Goal: Task Accomplishment & Management: Use online tool/utility

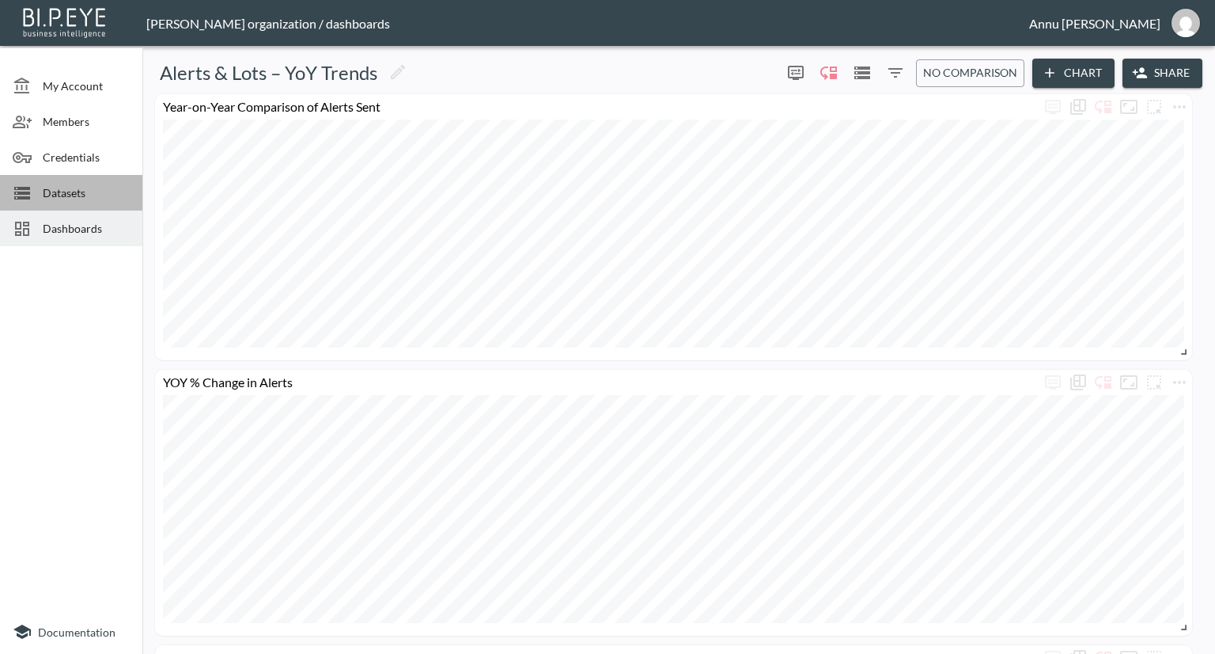
click at [78, 180] on div "Datasets" at bounding box center [71, 193] width 142 height 36
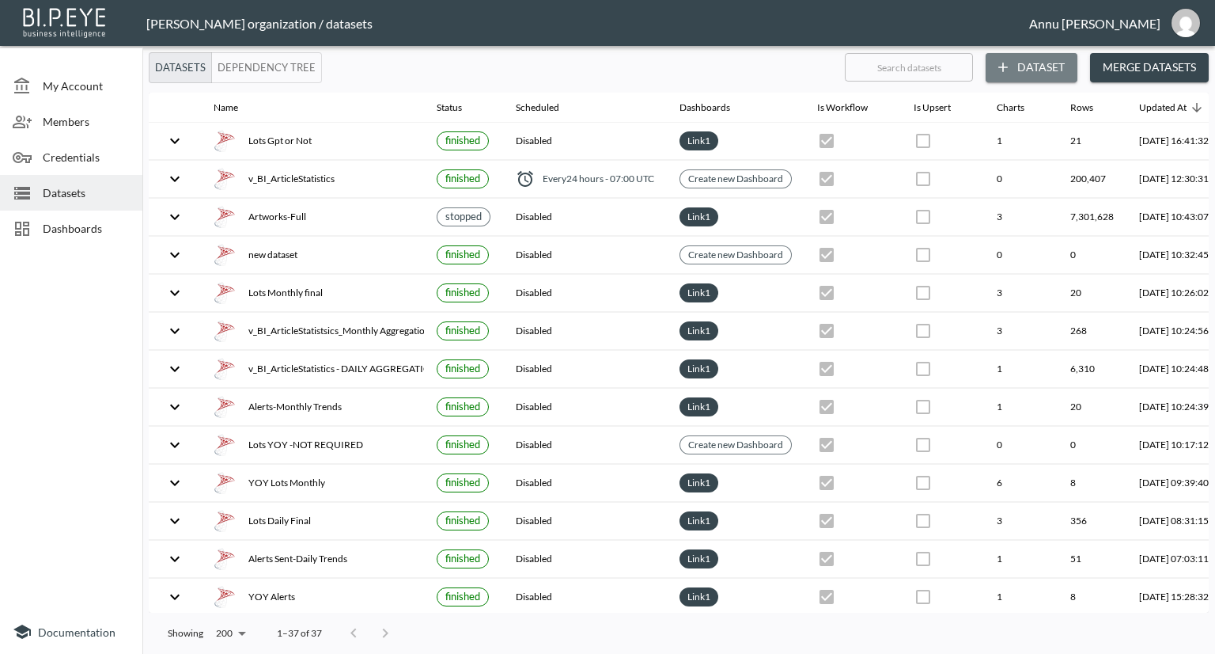
click at [1024, 66] on button "Dataset" at bounding box center [1032, 67] width 92 height 29
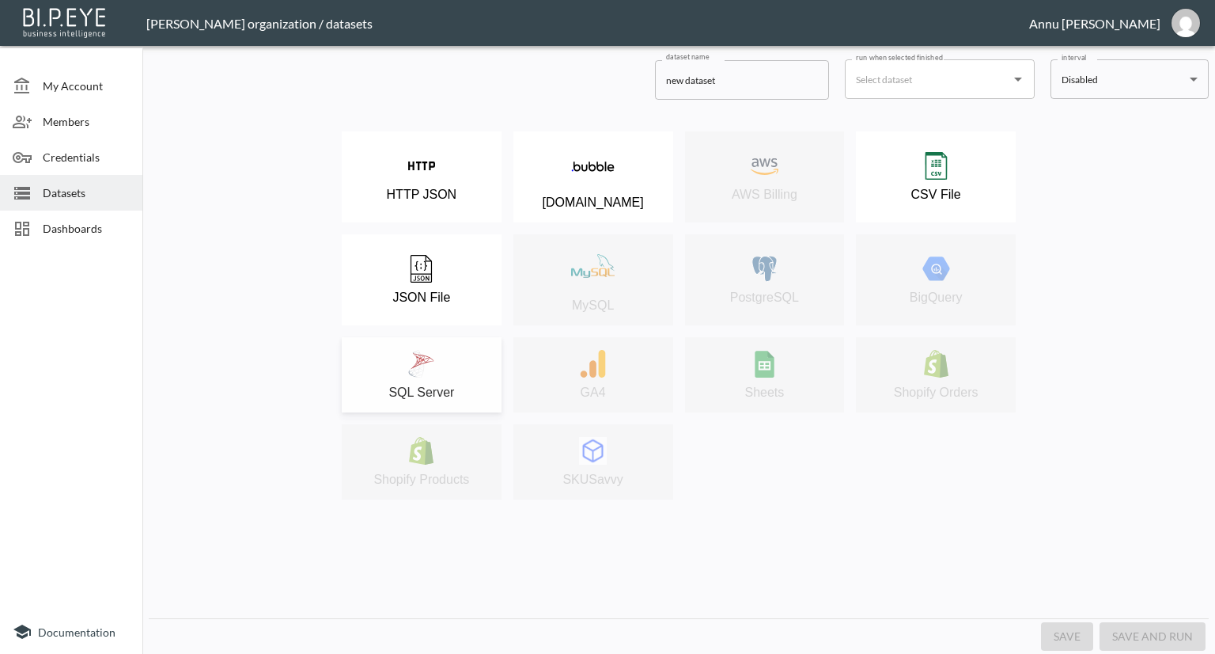
click at [426, 346] on button "SQL Server" at bounding box center [422, 374] width 160 height 75
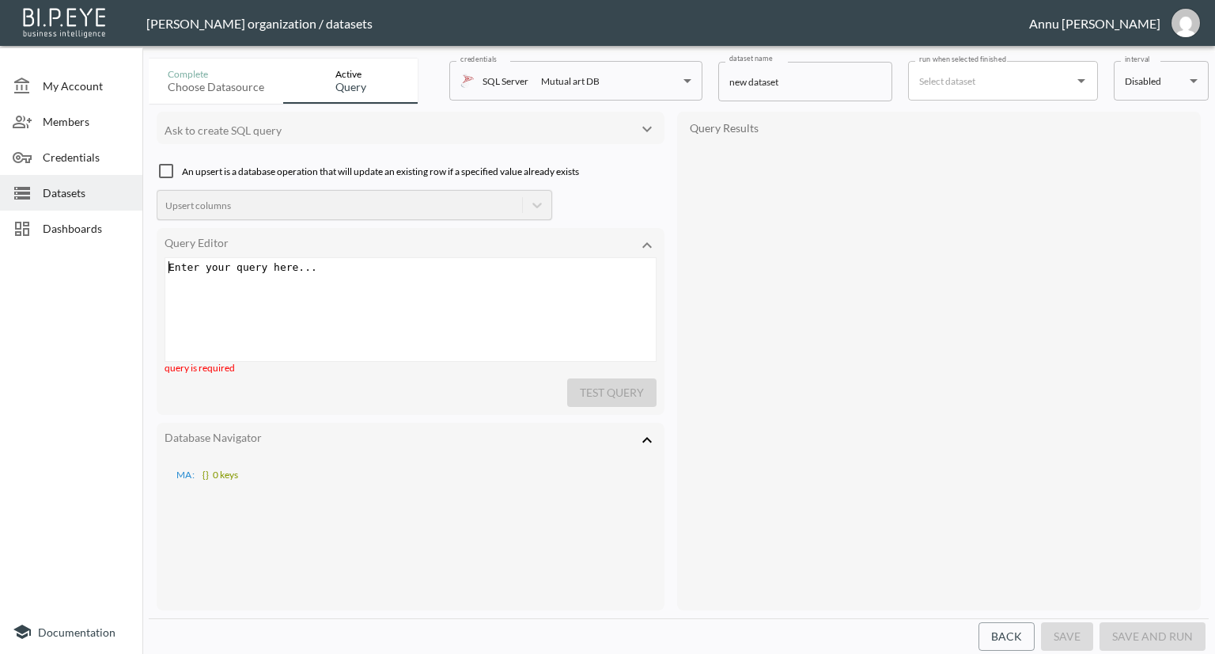
click at [335, 275] on div "Enter your query here... xxxxxxxxxx ​" at bounding box center [412, 267] width 495 height 18
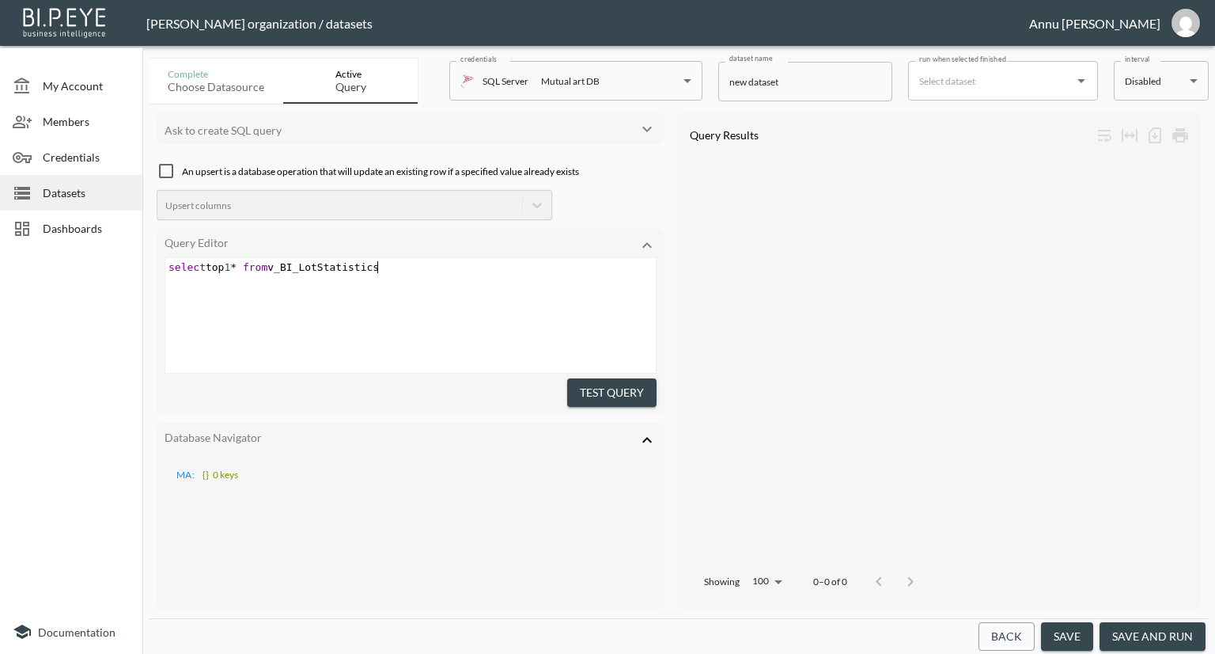
scroll to position [0, 213]
type textarea "select top 1* from v_BI_LotStatistics"
click at [585, 390] on button "Test Query" at bounding box center [611, 392] width 89 height 29
drag, startPoint x: 741, startPoint y: 226, endPoint x: 839, endPoint y: 244, distance: 99.8
click at [839, 244] on div "Id Row Id Lot Id Event Source User Id Collect Date Publish Date Is Deleted Is A…" at bounding box center [939, 357] width 508 height 407
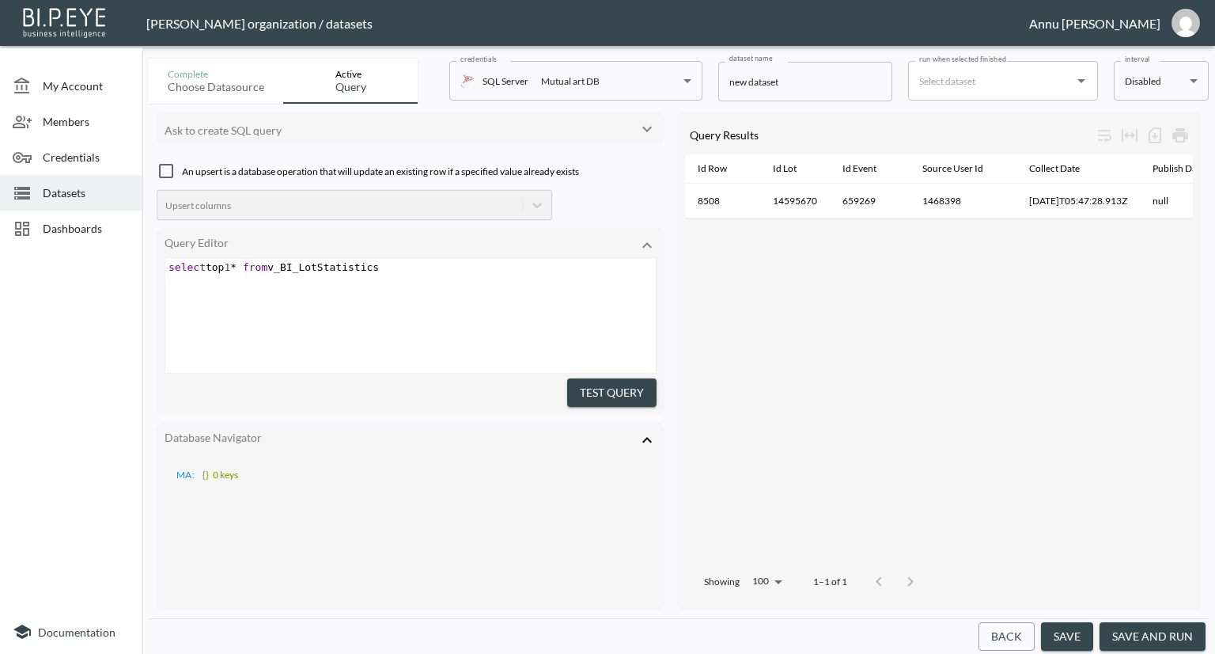
drag, startPoint x: 778, startPoint y: 226, endPoint x: 855, endPoint y: 222, distance: 77.7
click at [855, 222] on div "Id Row Id Lot Id Event Source User Id Collect Date Publish Date Is Deleted Is A…" at bounding box center [939, 357] width 508 height 407
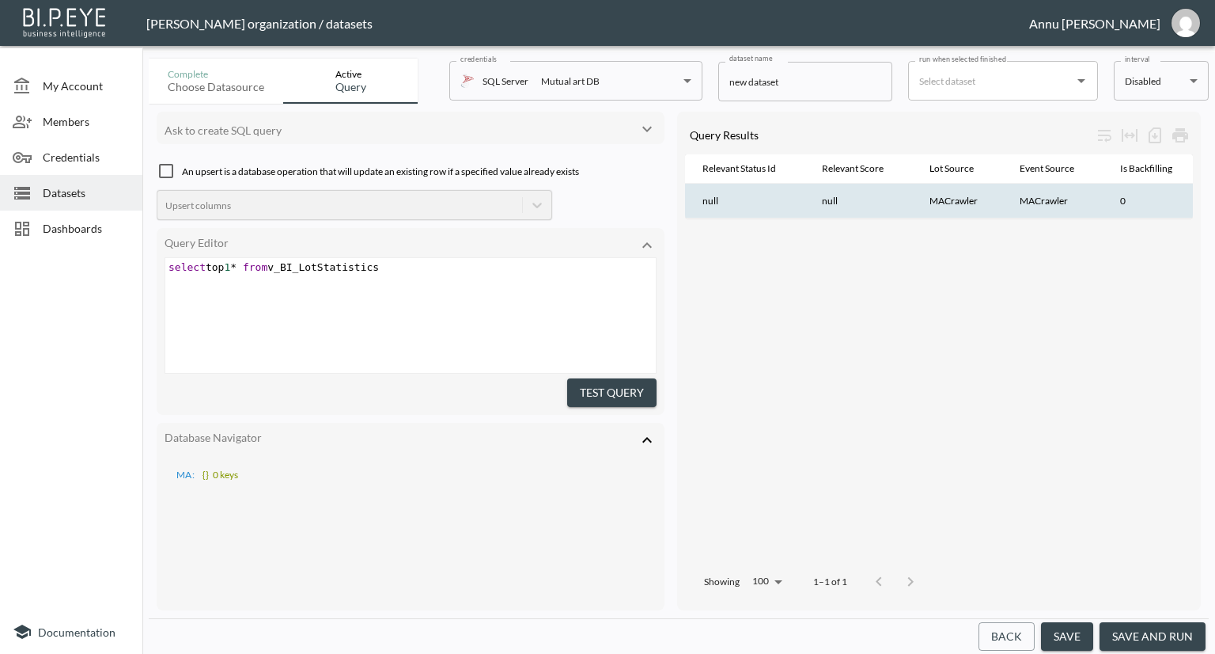
scroll to position [0, 1896]
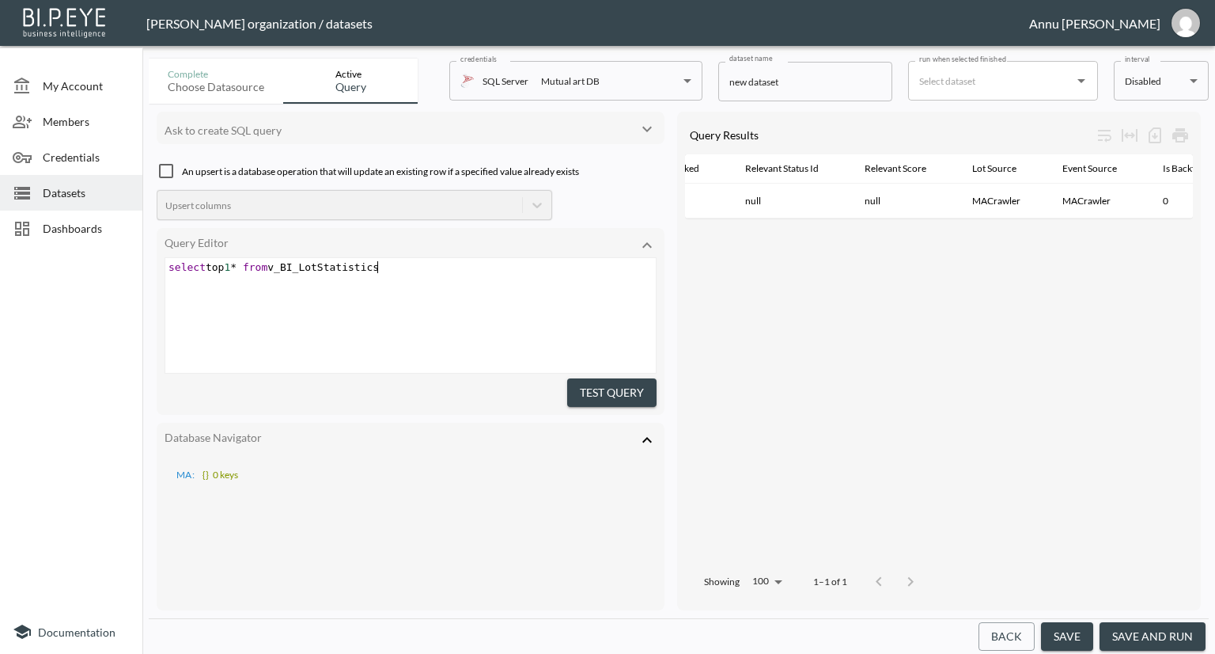
click at [239, 273] on div "xxxxxxxxxx select top 1 * from v_BI_LotStatistics" at bounding box center [412, 267] width 495 height 18
click at [230, 267] on span "1" at bounding box center [227, 267] width 6 height 12
type textarea "00"
click at [235, 267] on span "100" at bounding box center [233, 267] width 18 height 12
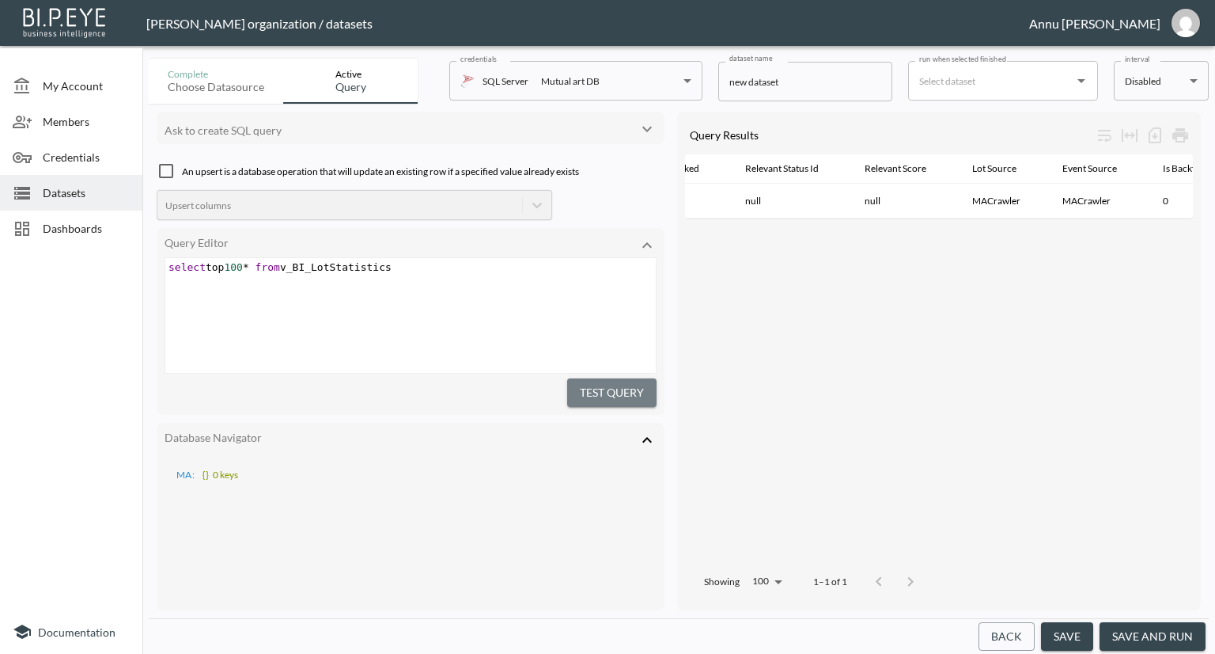
click at [598, 384] on button "Test Query" at bounding box center [611, 392] width 89 height 29
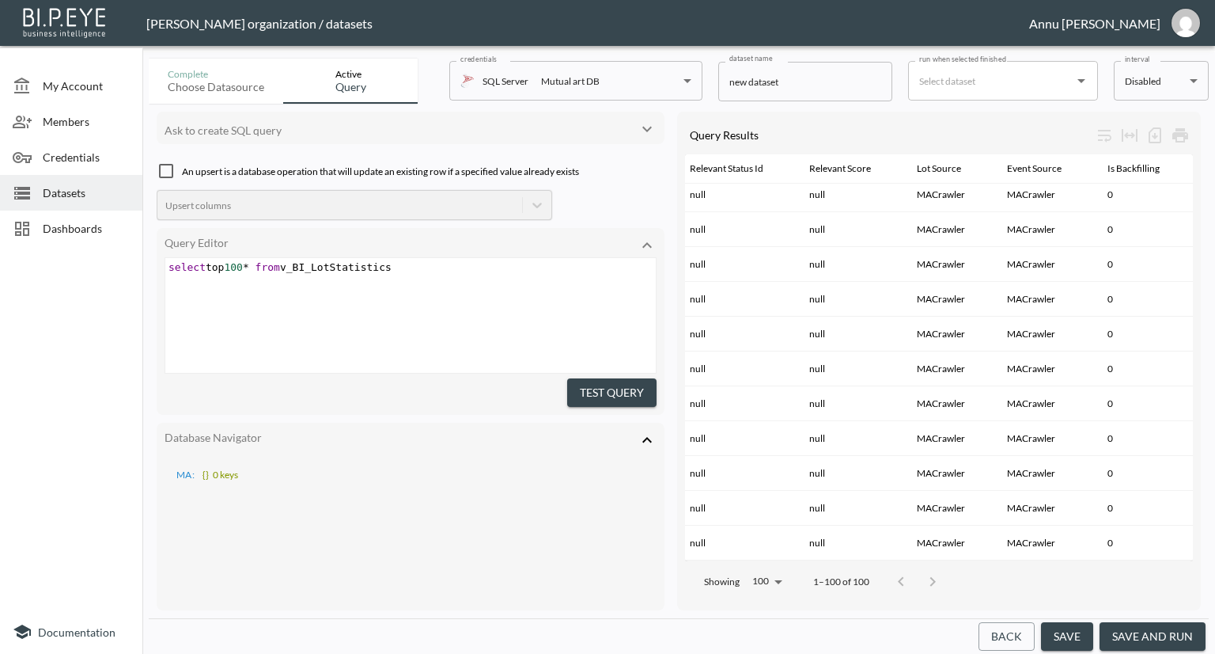
scroll to position [0, 0]
click at [427, 258] on div "xxxxxxxxxx select top 100 * from v_BI_LotStatistics" at bounding box center [412, 267] width 495 height 18
click at [413, 271] on pre "select top 100 * from v_BI_LotStatistics" at bounding box center [412, 267] width 495 height 12
type textarea "where rele"
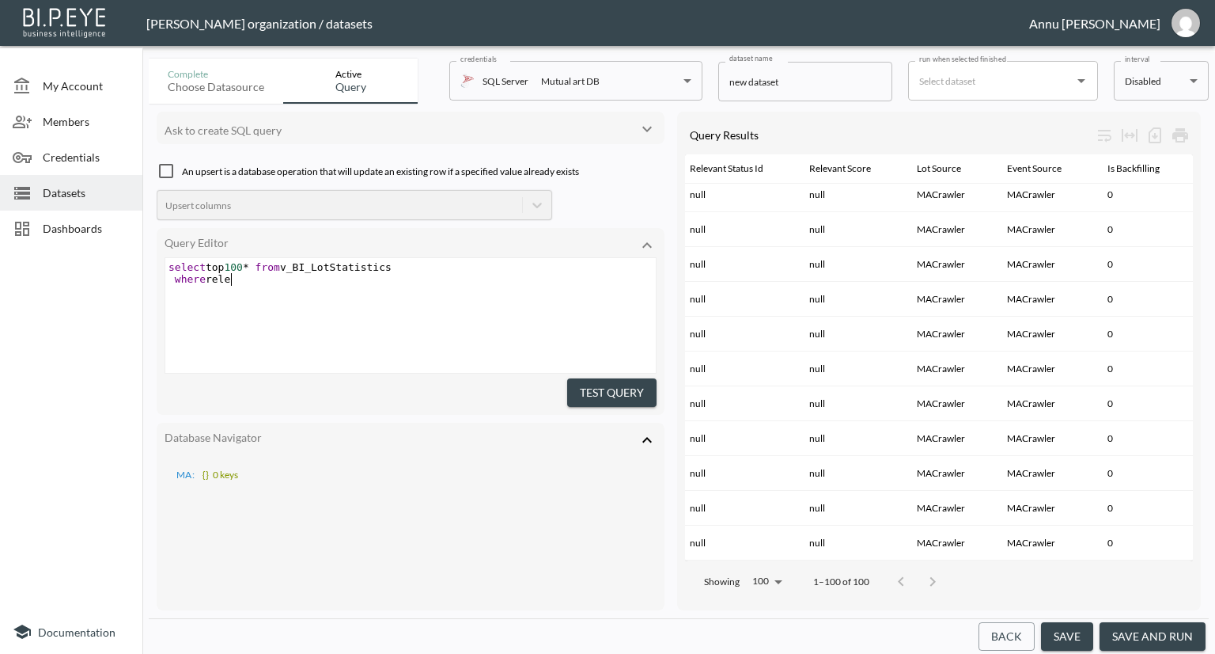
scroll to position [0, 63]
type textarea "RelevantScore is NOT N"
type textarea "null"
click at [585, 381] on button "Test Query" at bounding box center [611, 392] width 89 height 29
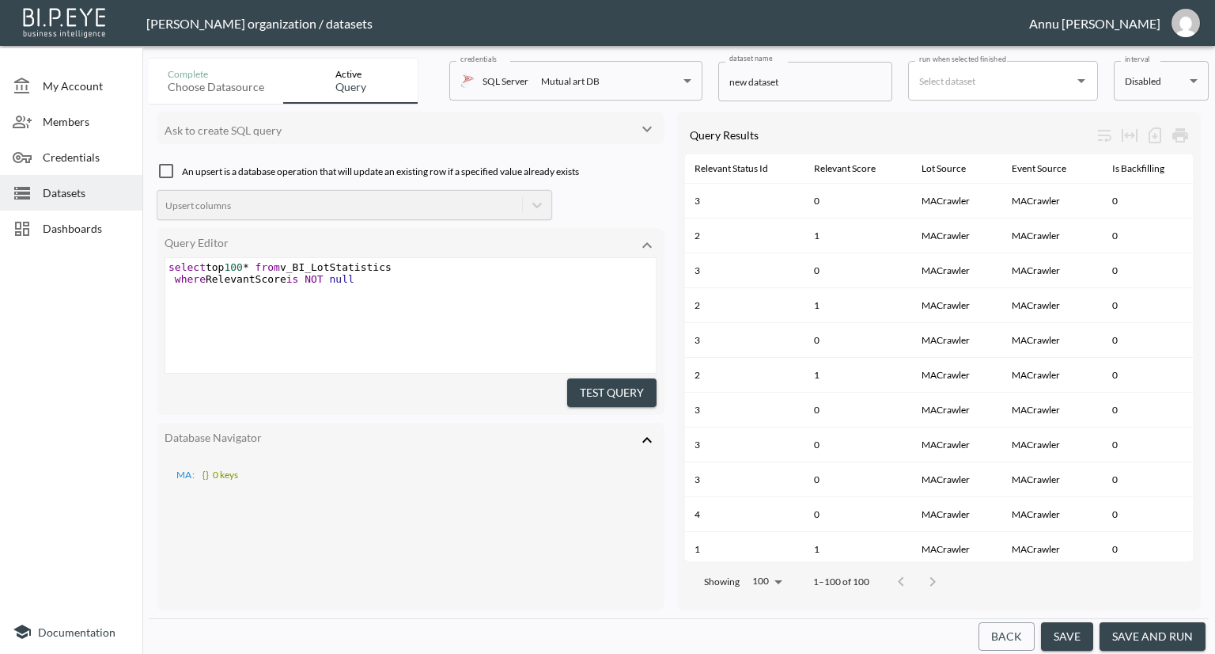
scroll to position [0, 1908]
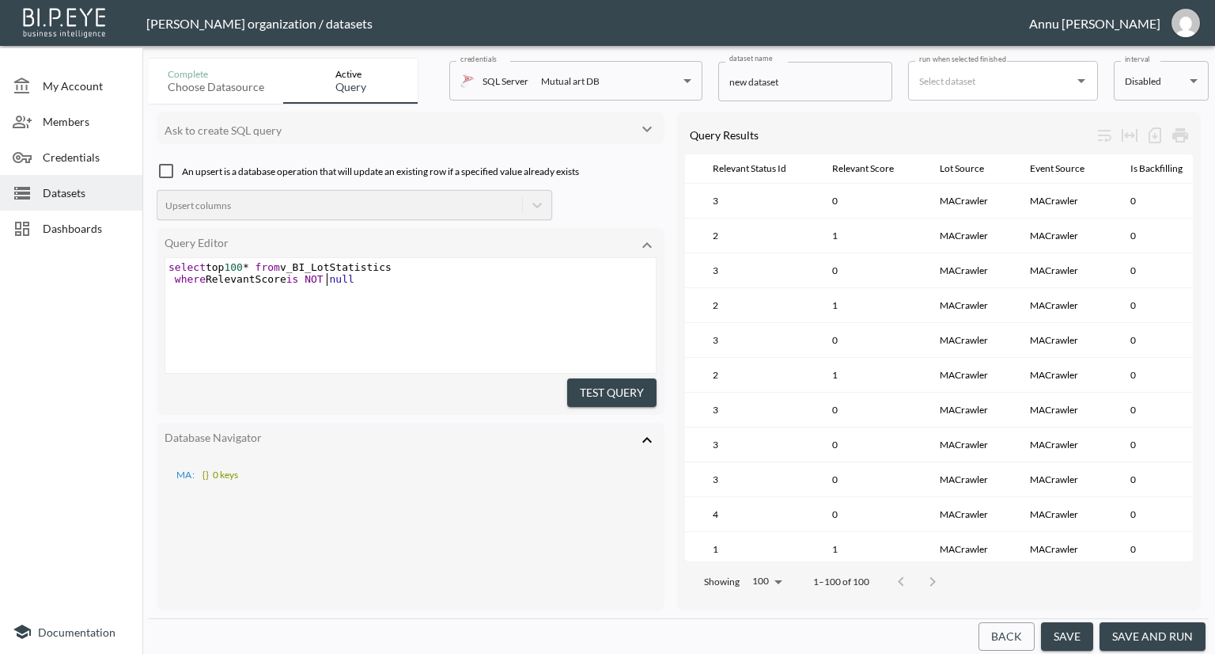
click at [324, 275] on span "where RelevantScore is NOT null" at bounding box center [262, 279] width 186 height 12
click at [612, 392] on button "Test Query" at bounding box center [611, 392] width 89 height 29
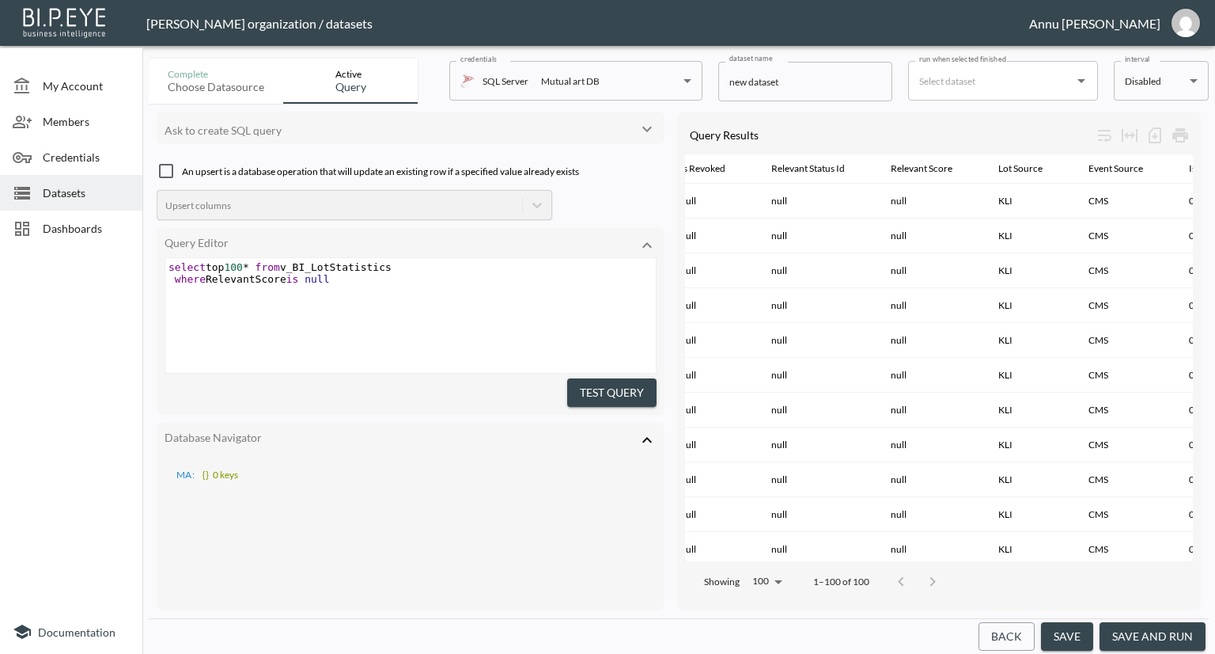
scroll to position [0, 0]
click at [242, 263] on span "100" at bounding box center [233, 267] width 18 height 12
type textarea "null"
drag, startPoint x: 328, startPoint y: 280, endPoint x: 149, endPoint y: 279, distance: 179.6
click at [149, 279] on div "Ask to create SQL query An upsert is a database operation that will update an e…" at bounding box center [679, 361] width 1060 height 514
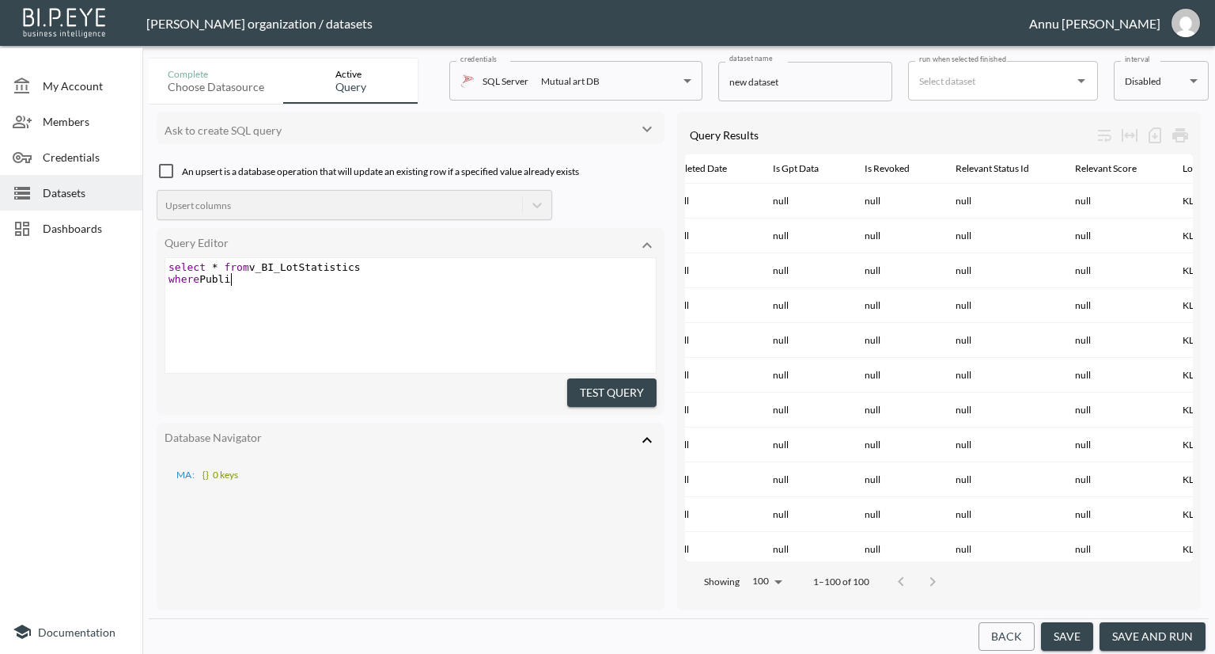
scroll to position [0, 1706]
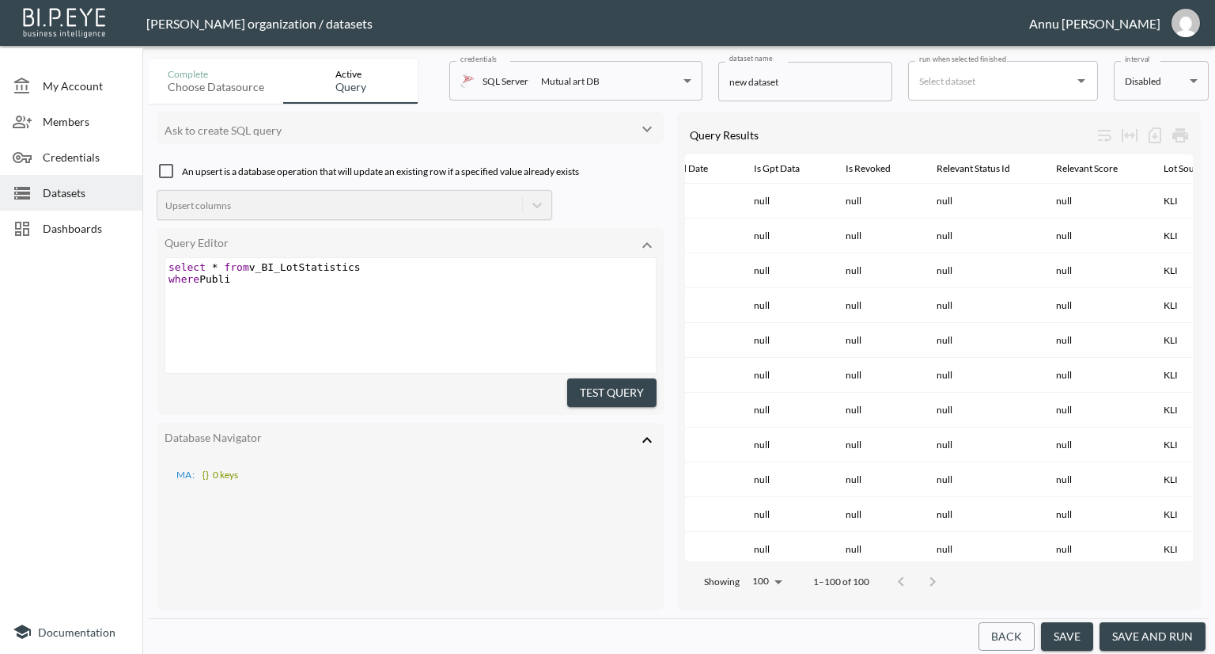
type textarea "where Publi"
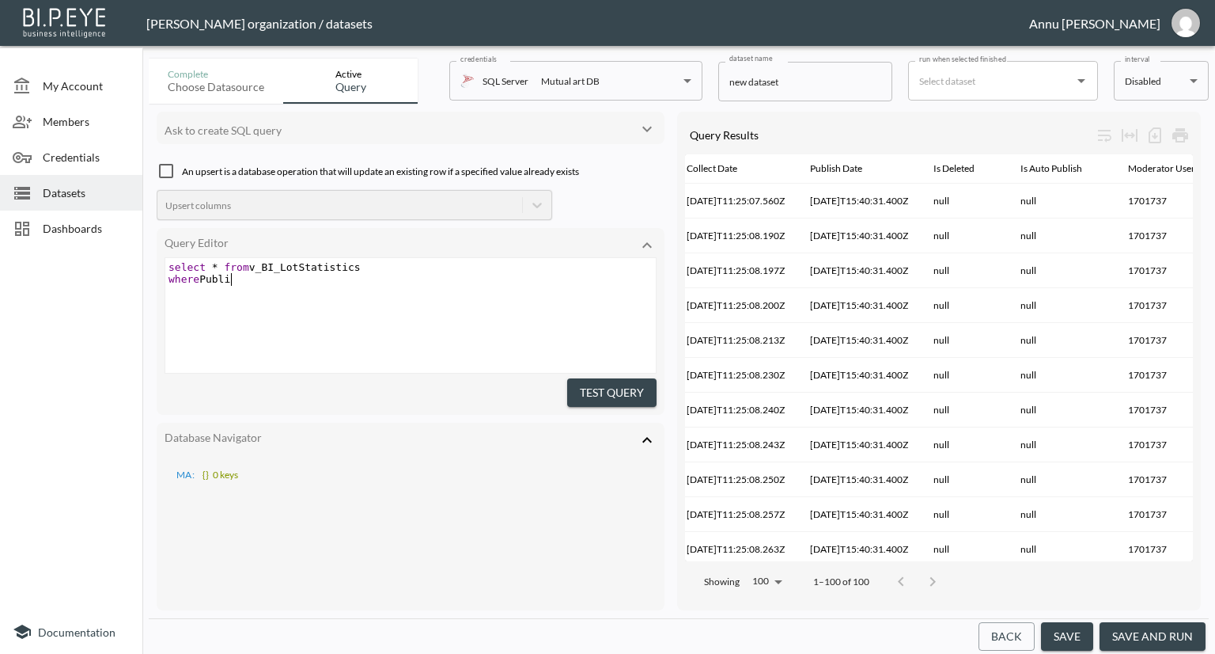
scroll to position [0, 317]
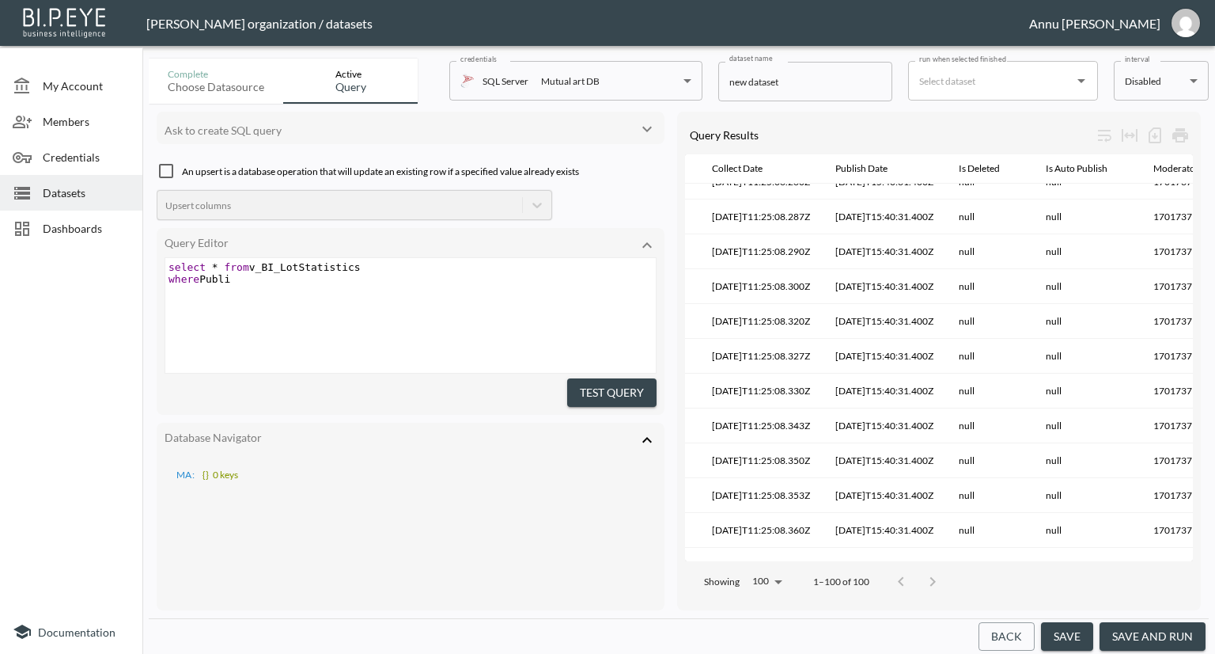
drag, startPoint x: 801, startPoint y: 544, endPoint x: 816, endPoint y: 546, distance: 14.3
click at [816, 546] on div "Id Row Id Lot Id Event Source User Id Collect Date Publish Date Is Deleted Is A…" at bounding box center [939, 357] width 508 height 407
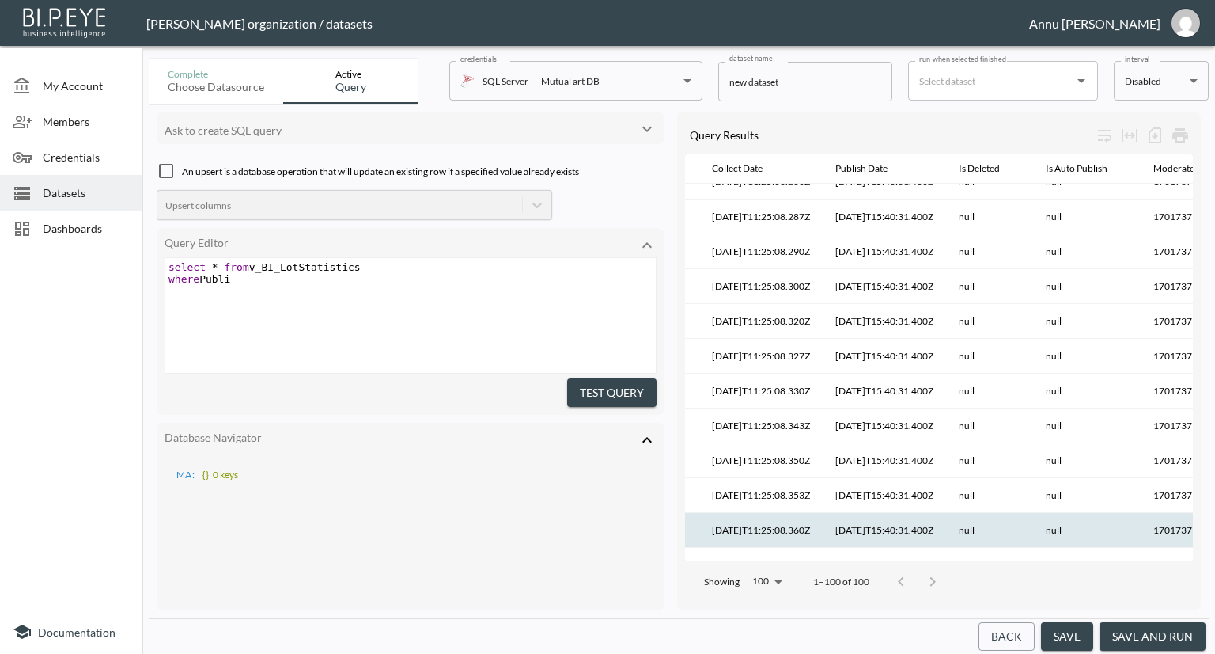
scroll to position [521, 317]
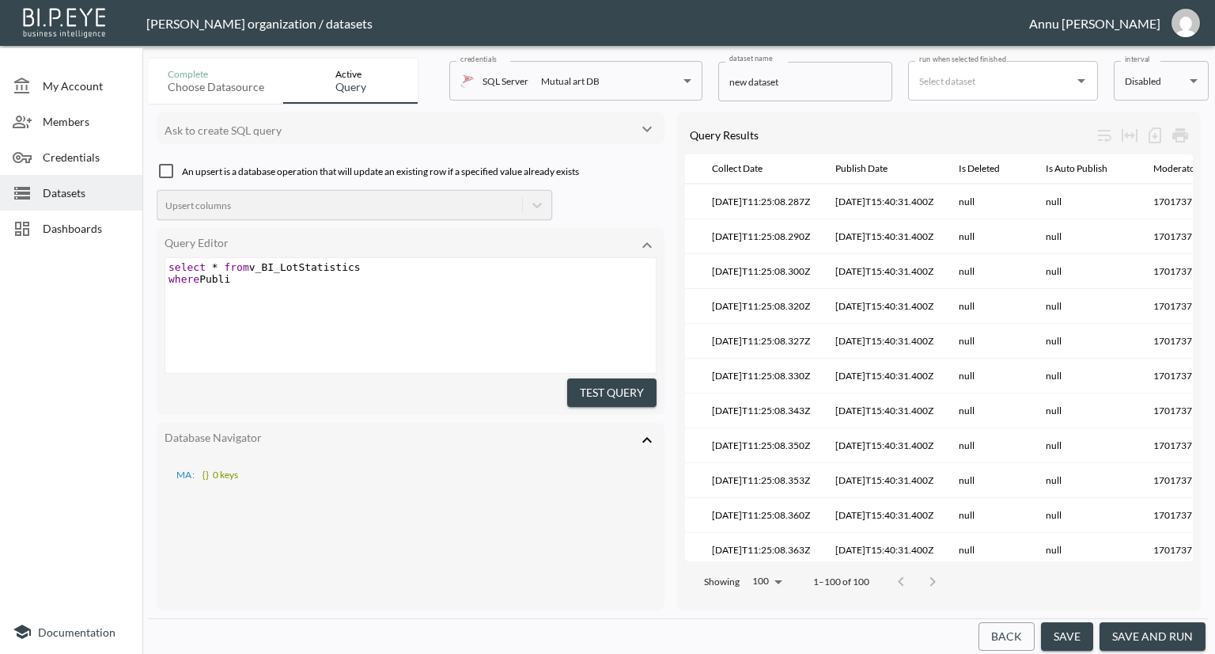
click at [551, 445] on div "Database Navigator" at bounding box center [411, 440] width 492 height 21
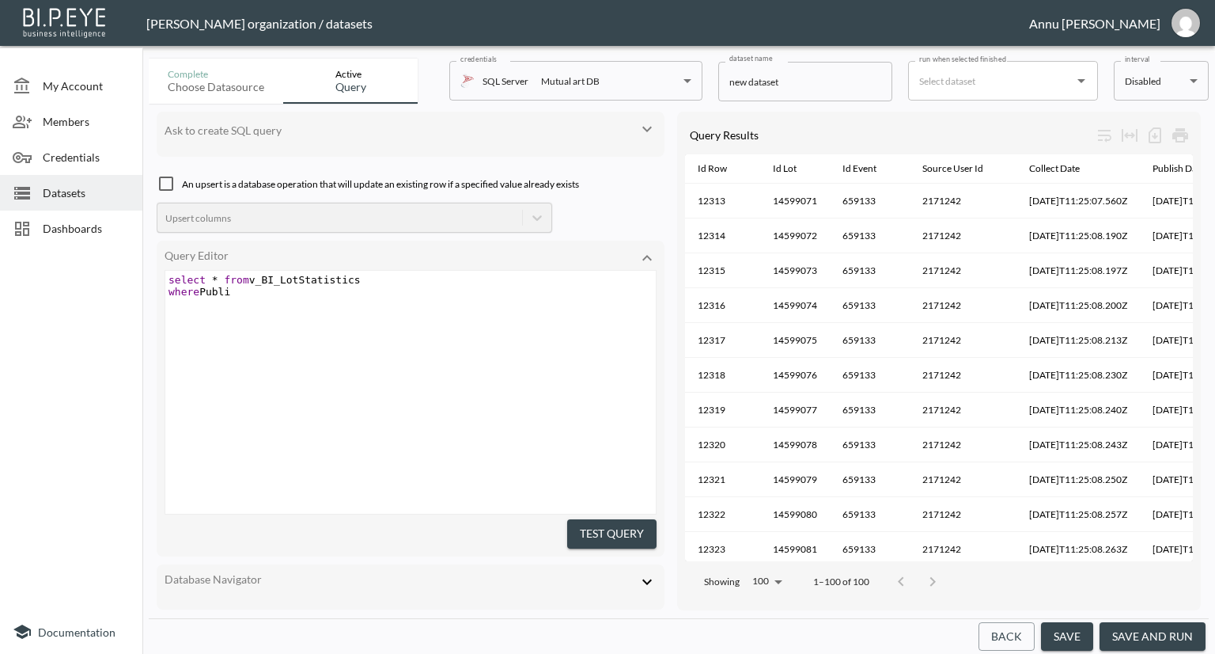
scroll to position [0, 0]
click at [246, 296] on pre "where Publi" at bounding box center [412, 292] width 495 height 12
type textarea "shDtae"
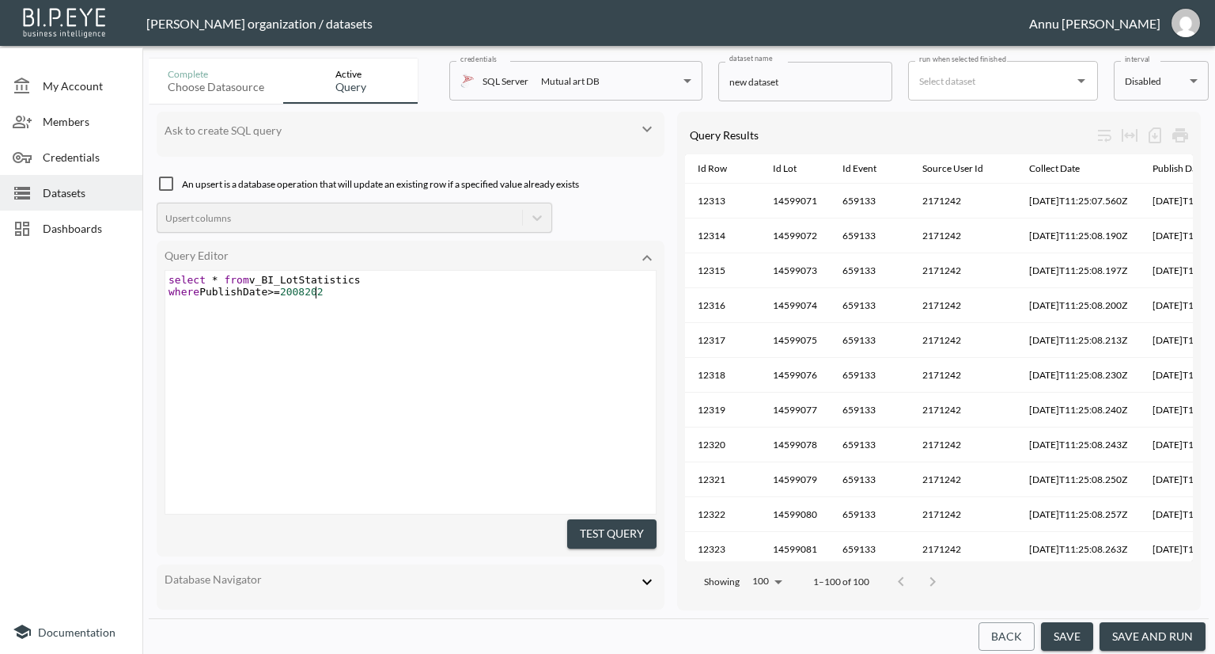
type textarea "ate>=20082028"
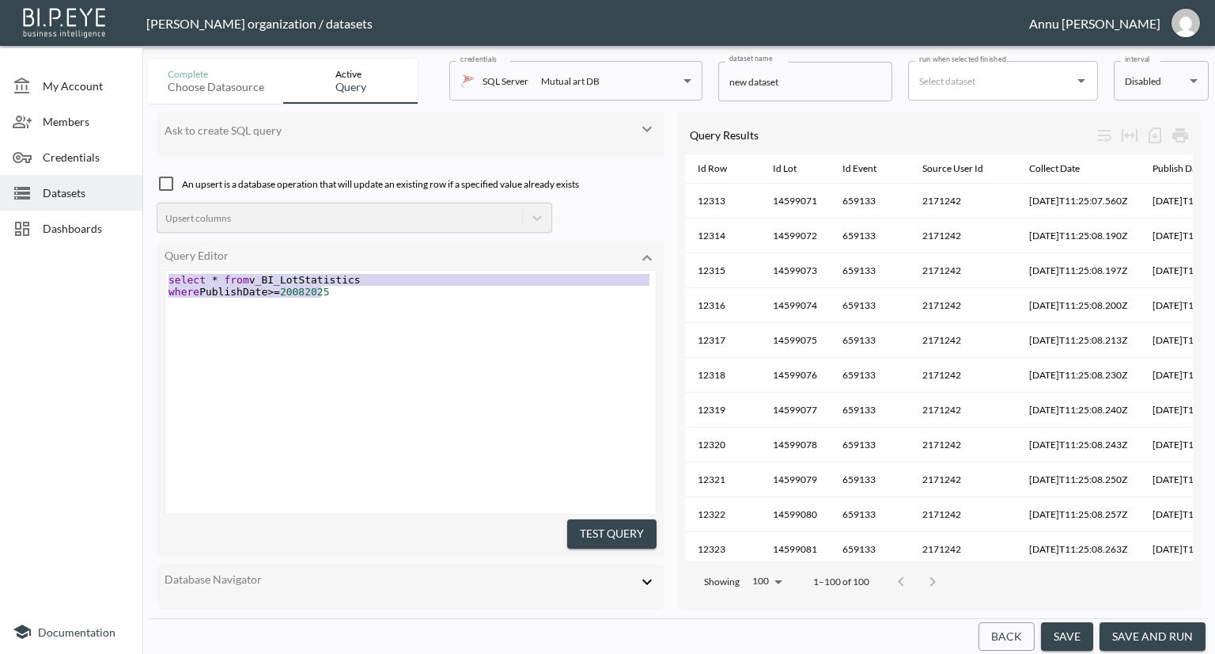
drag, startPoint x: 332, startPoint y: 297, endPoint x: 126, endPoint y: 276, distance: 207.6
click at [126, 276] on div "My Account Members Credentials Datasets Dashboards Documentation Complete Choos…" at bounding box center [607, 327] width 1215 height 654
type textarea "select * from v_BI_LotStatistics where PublishDate>=20082025"
click at [351, 290] on pre "where PublishDate >= 20082025" at bounding box center [412, 292] width 495 height 12
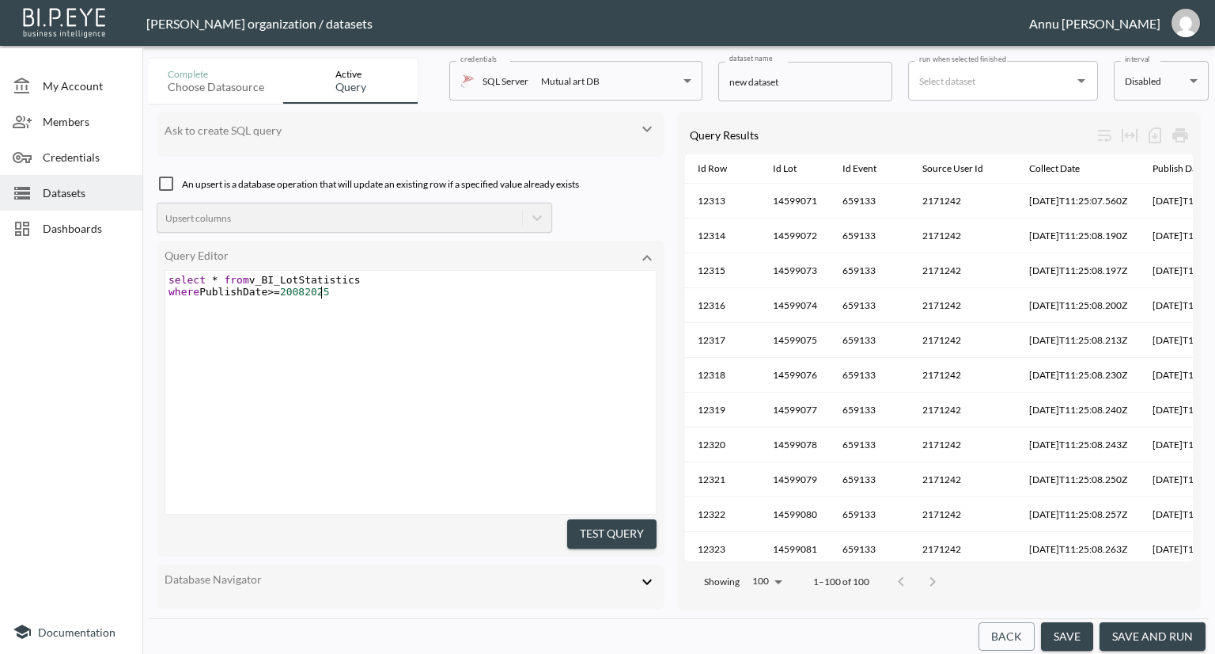
type textarea "select * from v_BI_LotStatistics where PublishDate>=20082025"
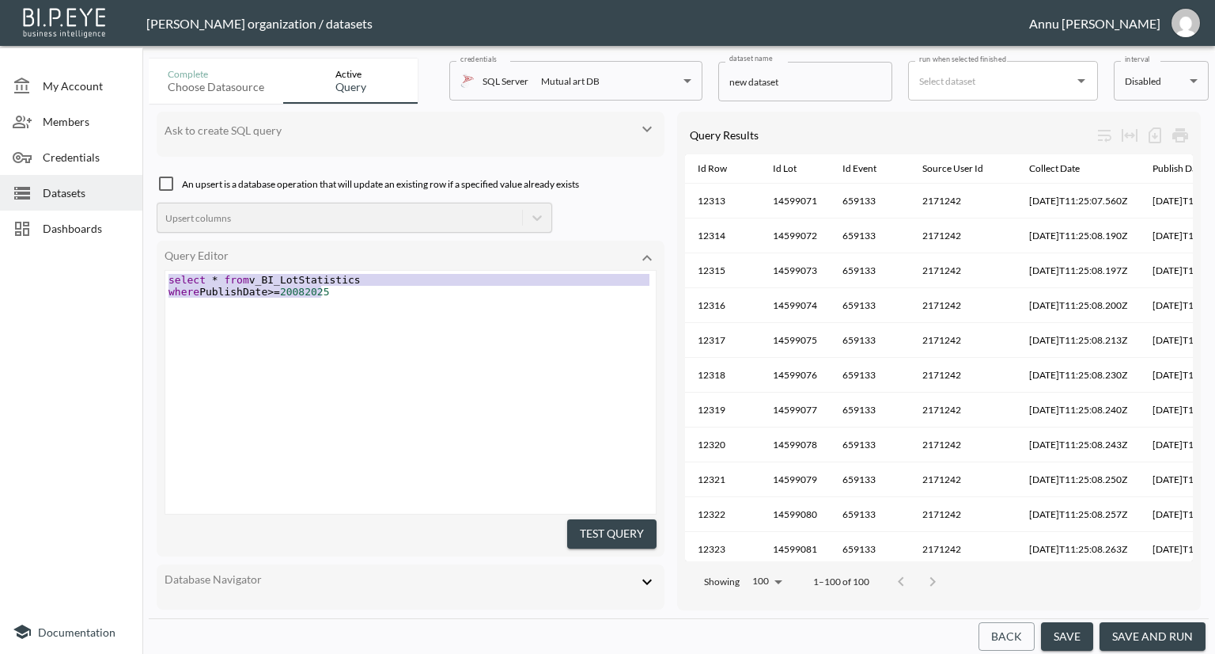
drag, startPoint x: 335, startPoint y: 290, endPoint x: 47, endPoint y: 259, distance: 288.9
click at [47, 259] on div "My Account Members Credentials Datasets Dashboards Documentation Complete Choos…" at bounding box center [607, 327] width 1215 height 654
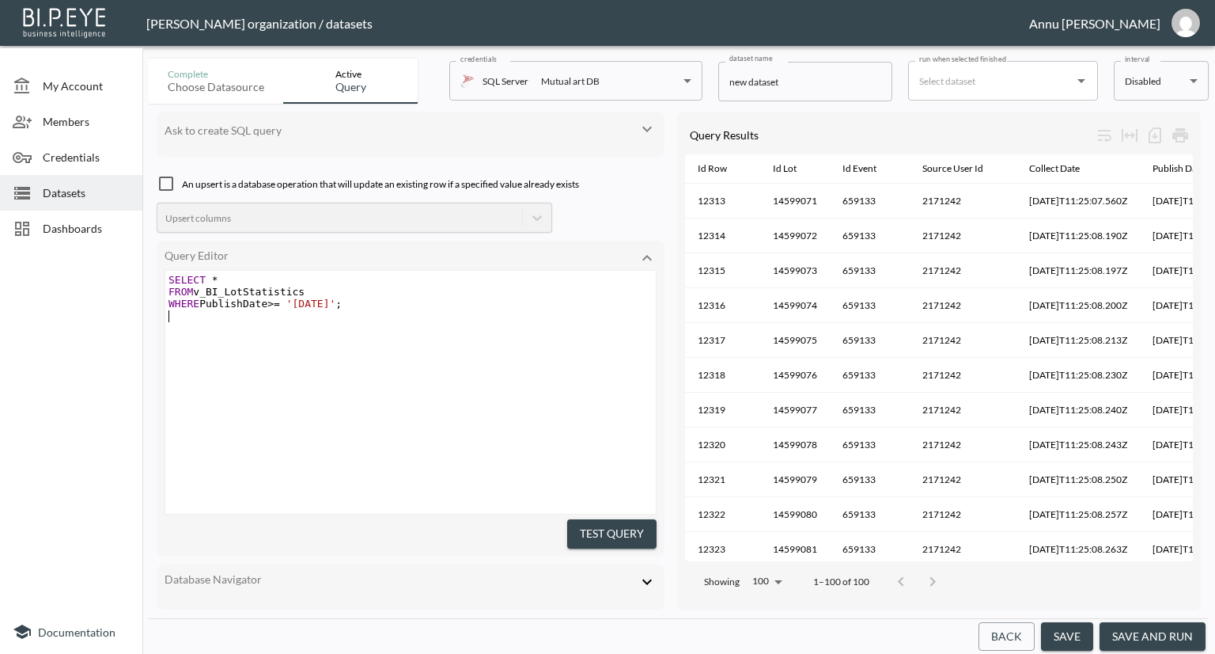
click at [585, 519] on button "Test Query" at bounding box center [611, 533] width 89 height 29
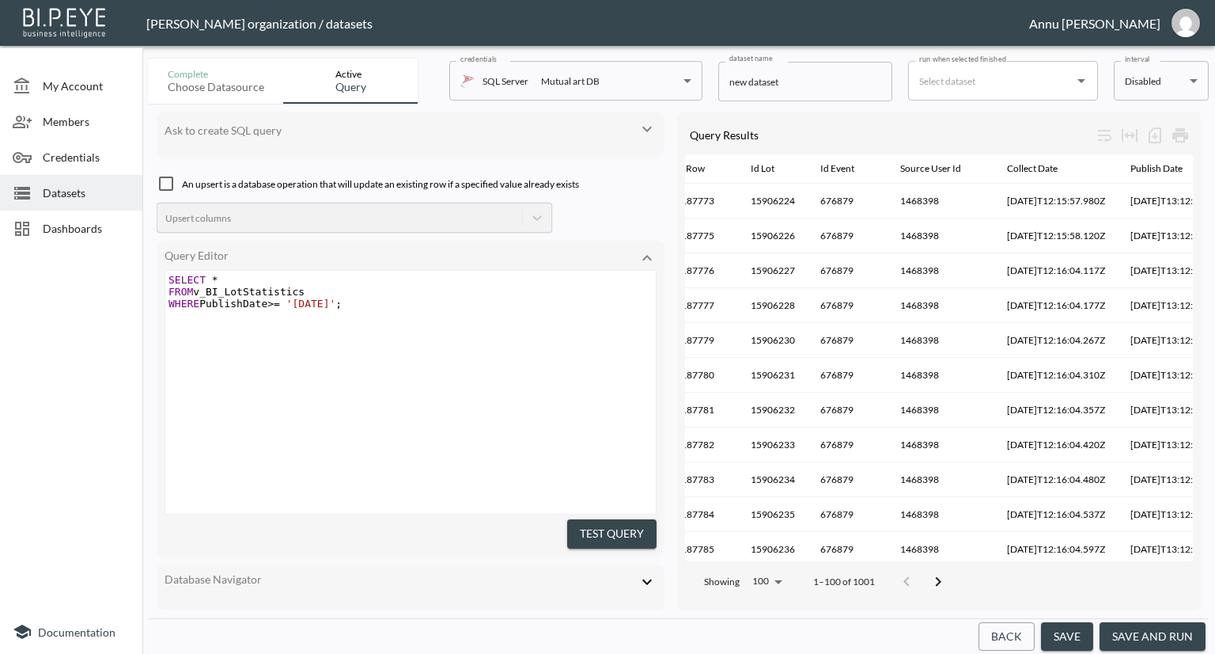
scroll to position [0, 0]
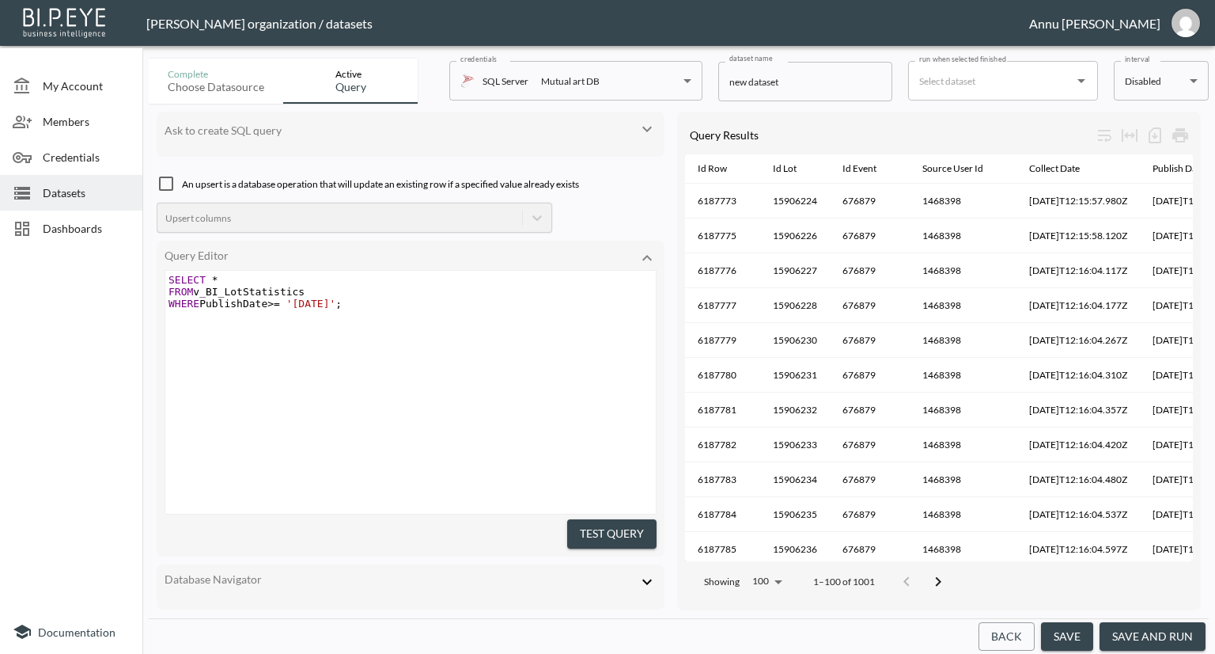
click at [241, 298] on span "WHERE PublishDate >= '[DATE]' ;" at bounding box center [255, 303] width 173 height 12
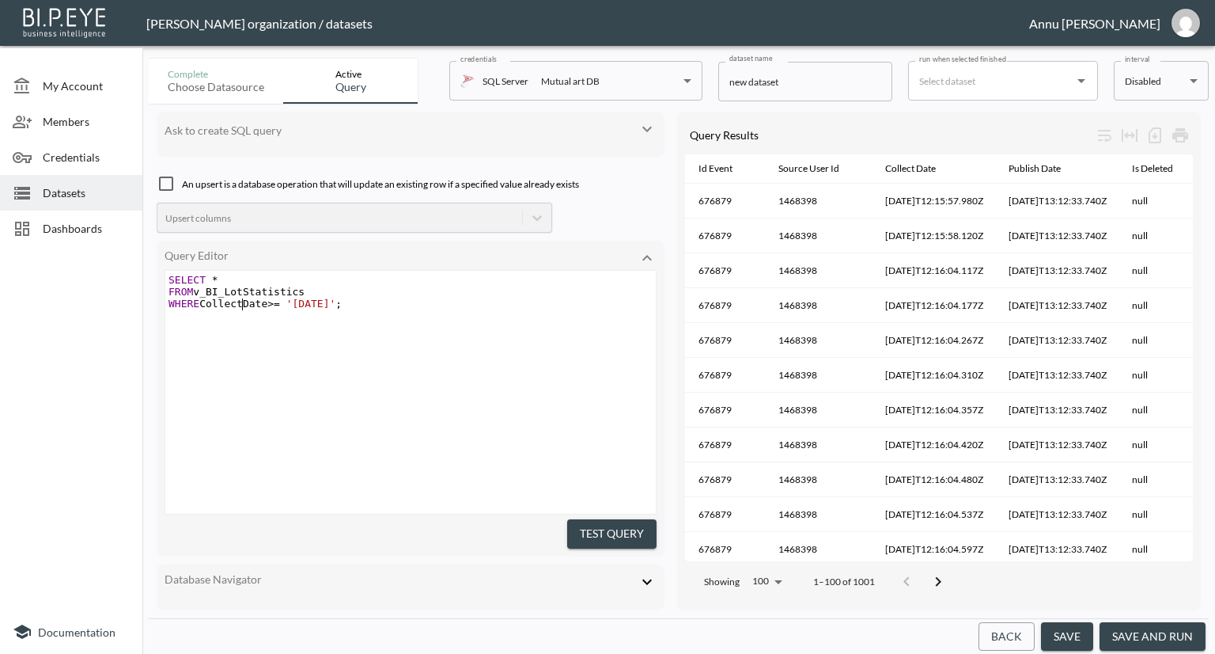
scroll to position [0, 40]
type textarea "Collect"
click at [646, 527] on button "Test Query" at bounding box center [611, 533] width 89 height 29
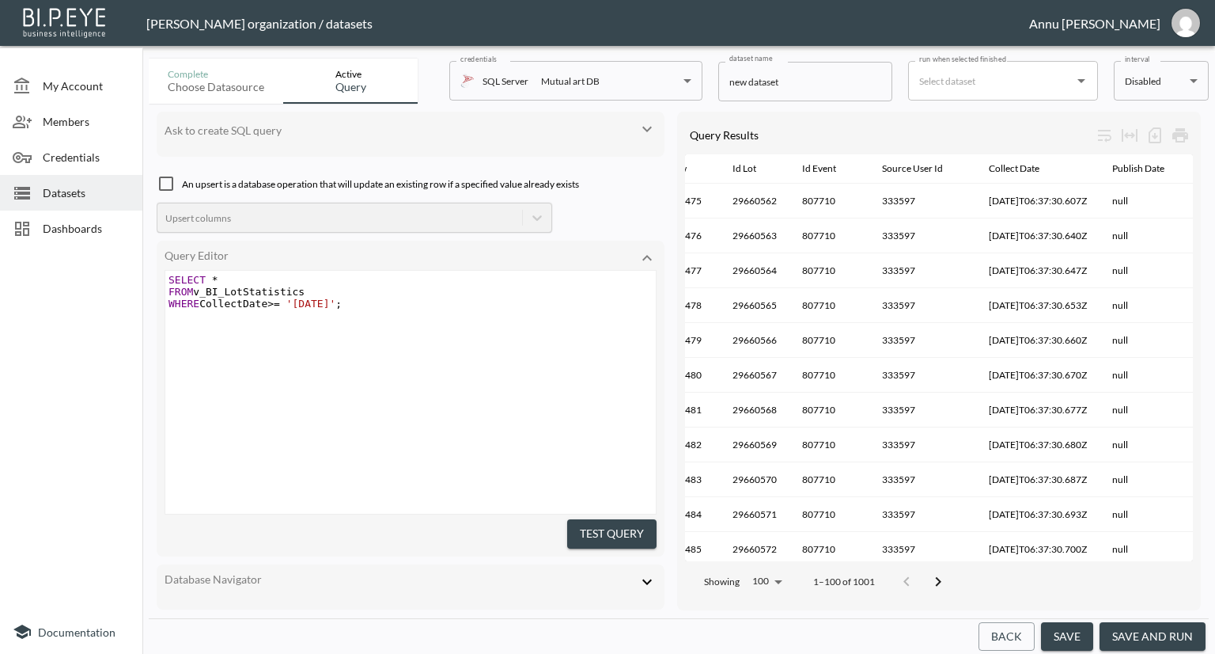
scroll to position [0, 0]
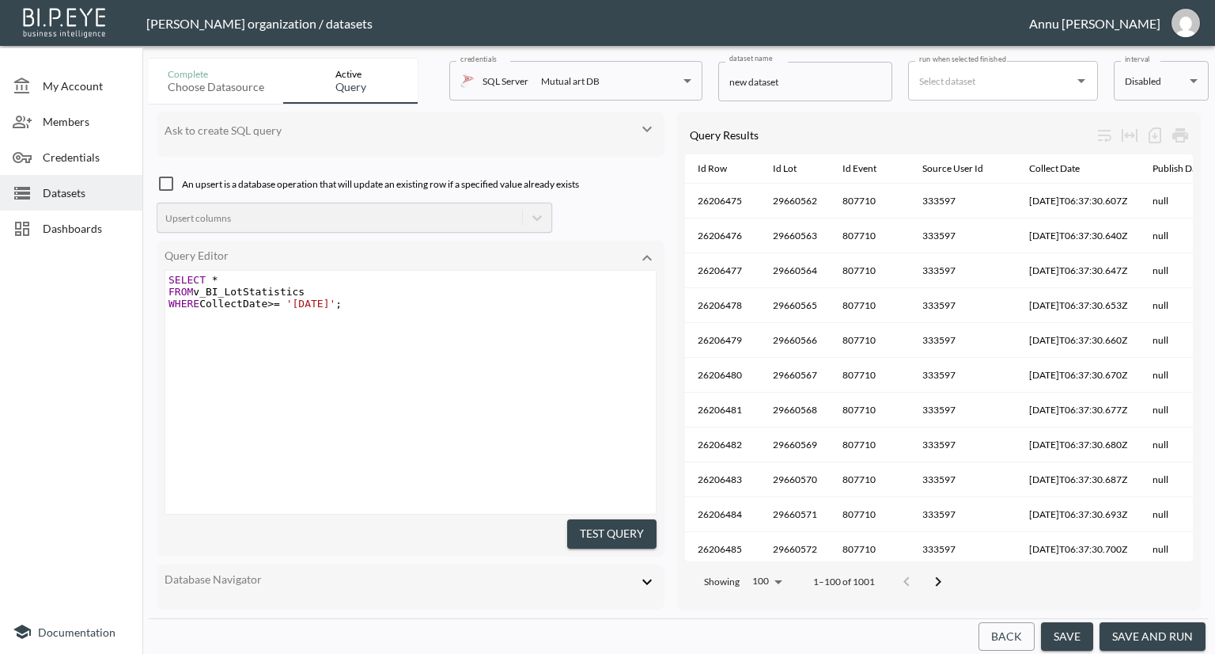
type textarea "SELECT * FROM v_BI_LotStatistics WHERE CollectDate >= '[DATE]';"
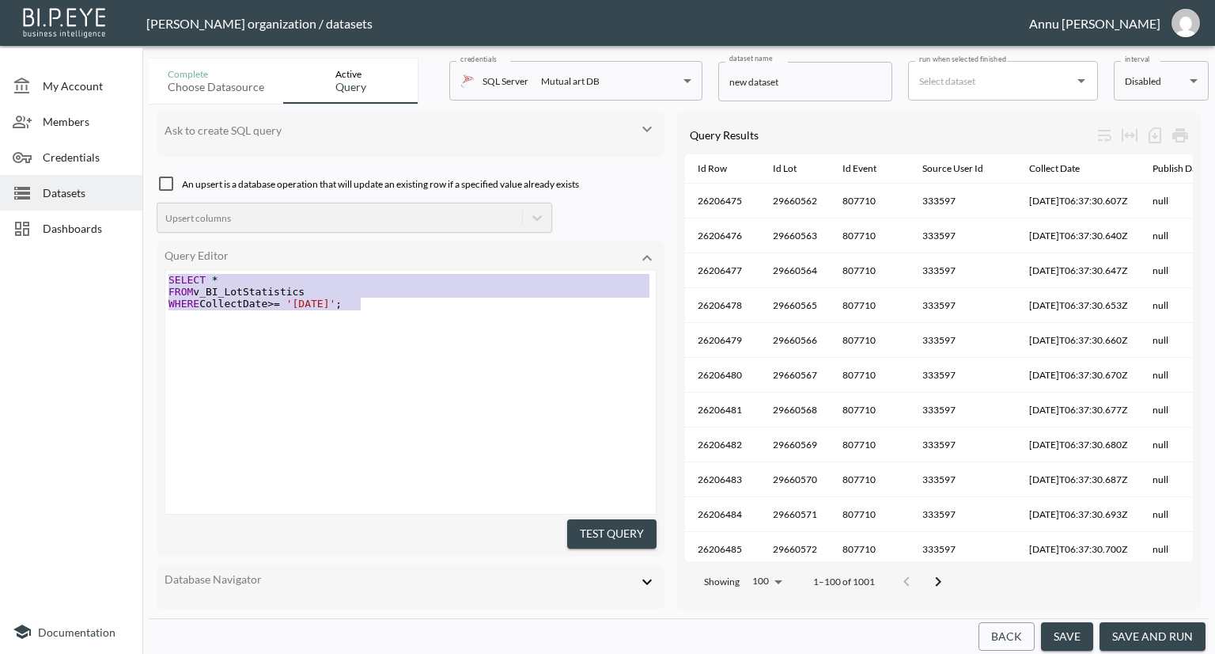
drag, startPoint x: 260, startPoint y: 291, endPoint x: 29, endPoint y: 259, distance: 233.3
click at [30, 260] on div "My Account Members Credentials Datasets Dashboards Documentation Complete Choos…" at bounding box center [607, 327] width 1215 height 654
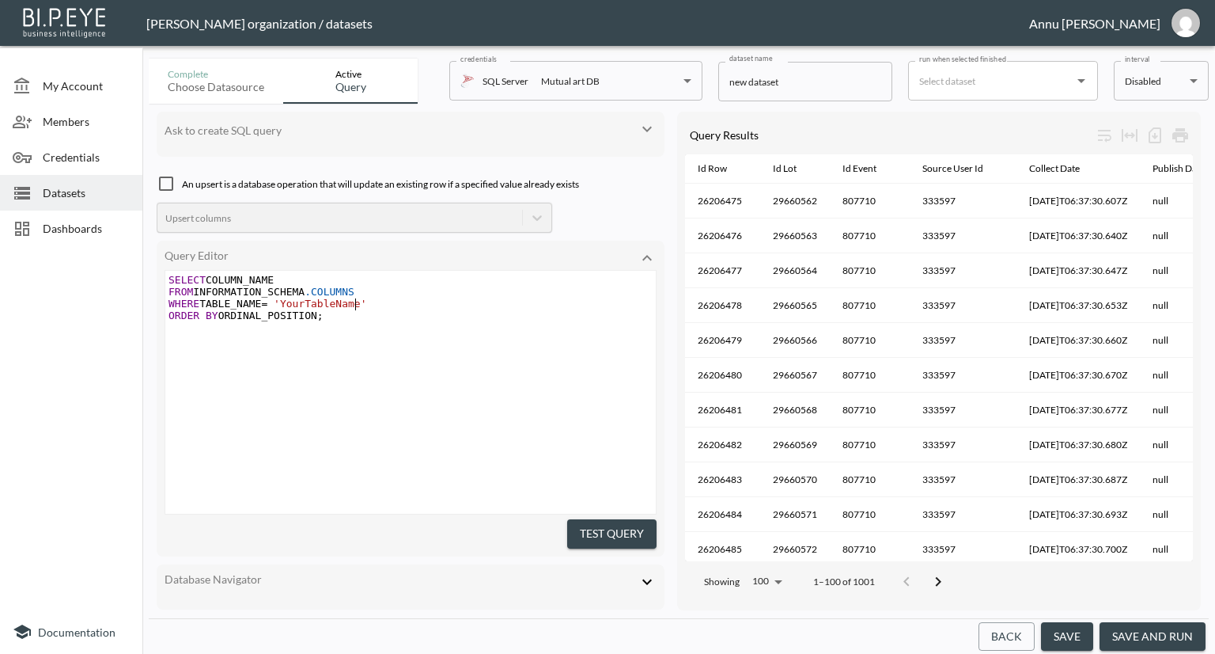
click at [354, 301] on span "'YourTableName'" at bounding box center [320, 303] width 93 height 12
type textarea "v_BI_LotStatistics"
drag, startPoint x: 601, startPoint y: 532, endPoint x: 601, endPoint y: 513, distance: 19.0
click at [601, 532] on button "Test Query" at bounding box center [611, 533] width 89 height 29
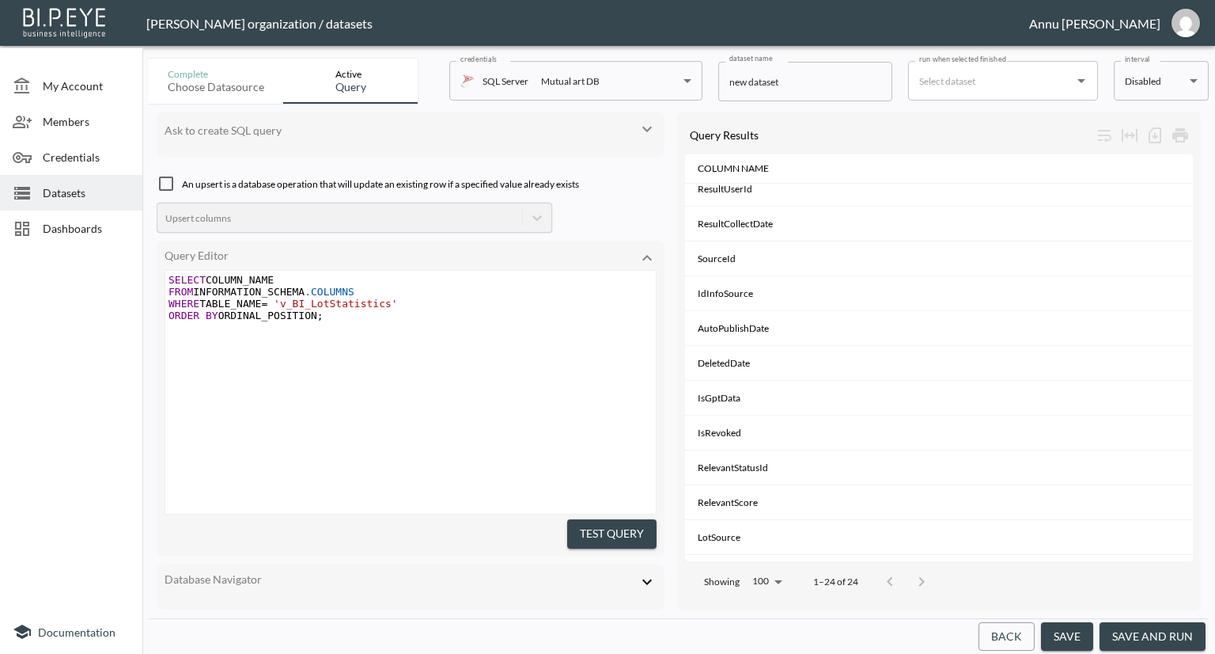
scroll to position [396, 0]
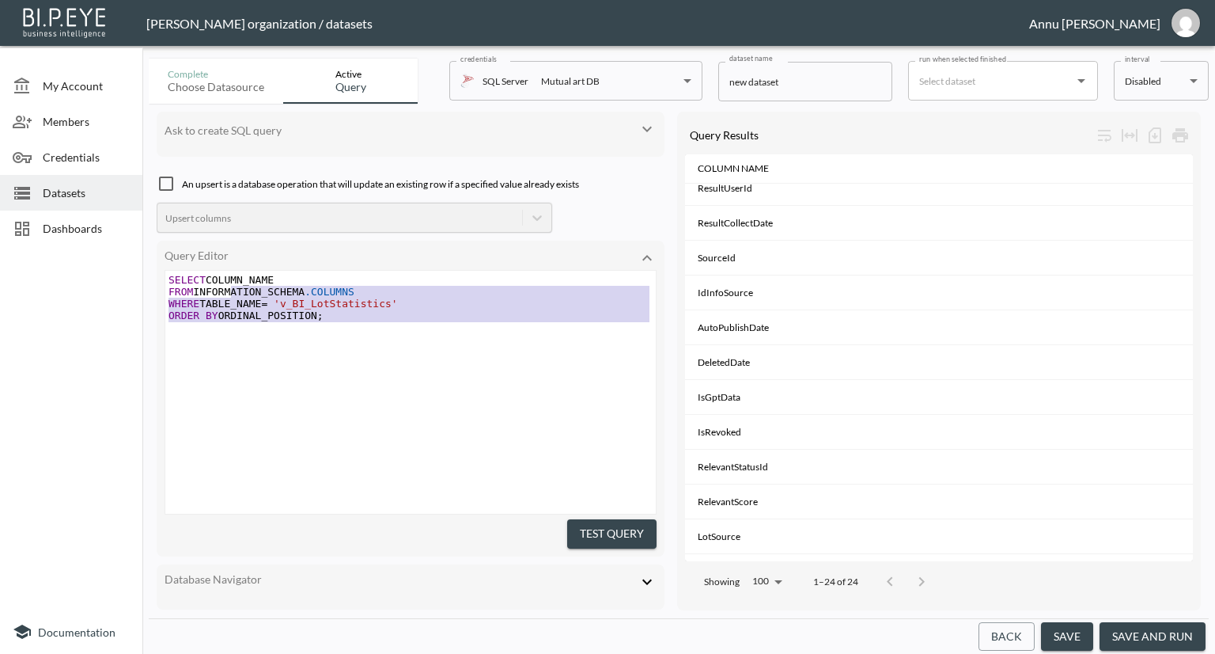
type textarea "SELECT COLUMN_NAME FROM INFORMATION_SCHEMA.COLUMNS WHERE TABLE_NAME = 'v_BI_Lot…"
drag, startPoint x: 339, startPoint y: 333, endPoint x: 87, endPoint y: 241, distance: 267.8
click at [87, 241] on div "My Account Members Credentials Datasets Dashboards Documentation Complete Choos…" at bounding box center [607, 327] width 1215 height 654
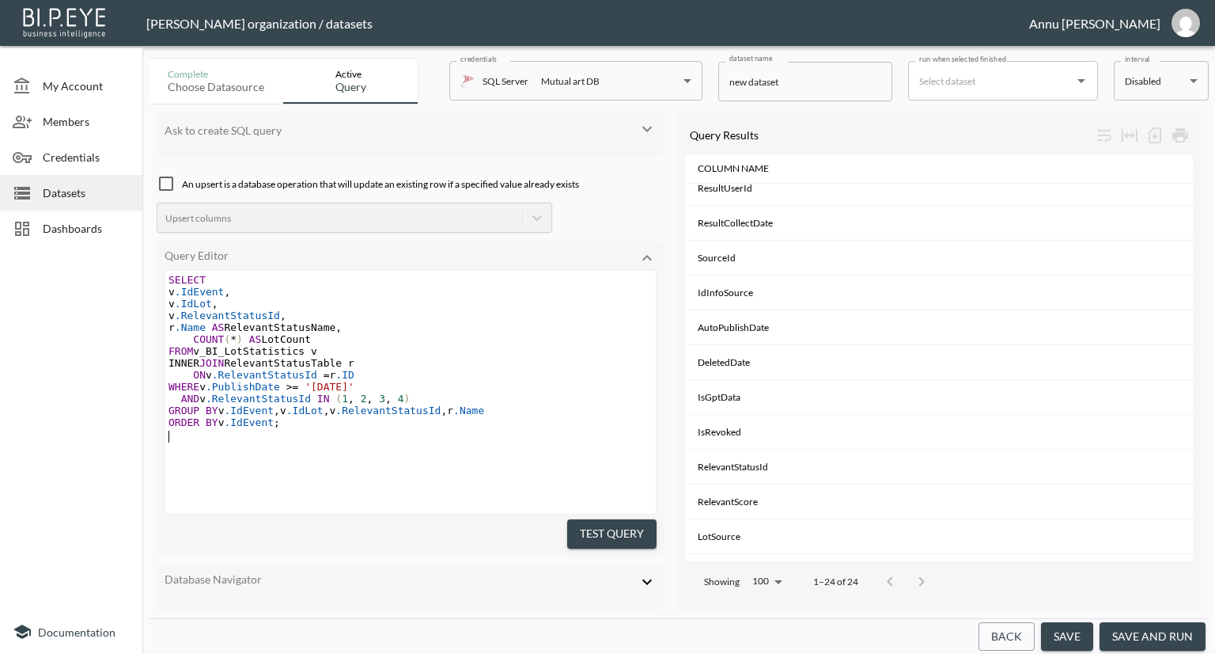
click at [252, 388] on span ".PublishDate" at bounding box center [243, 387] width 74 height 12
type textarea "Collect"
click at [623, 525] on button "Test Query" at bounding box center [611, 533] width 89 height 29
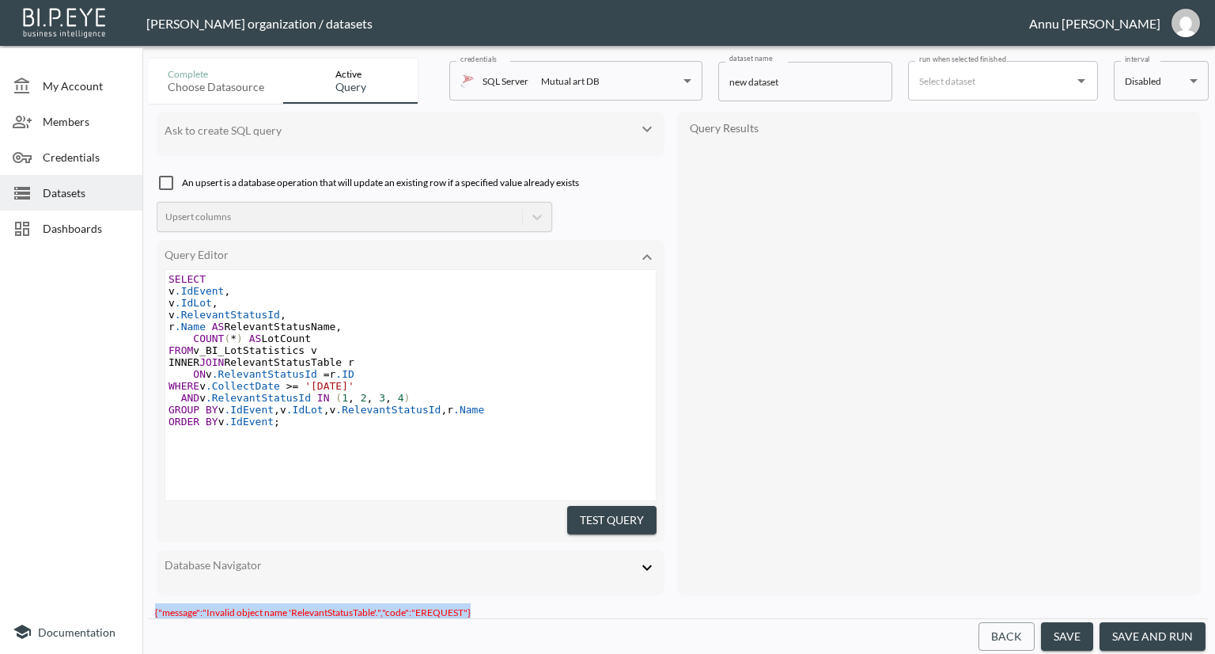
drag, startPoint x: 466, startPoint y: 599, endPoint x: 152, endPoint y: 596, distance: 314.1
click at [152, 603] on div "{"message":"Invalid object name 'RelevantStatusTable'.","code":"EREQUEST"}" at bounding box center [679, 610] width 1060 height 15
copy span "{"message":"Invalid object name 'RelevantStatusTable'.","code":"EREQUEST"}"
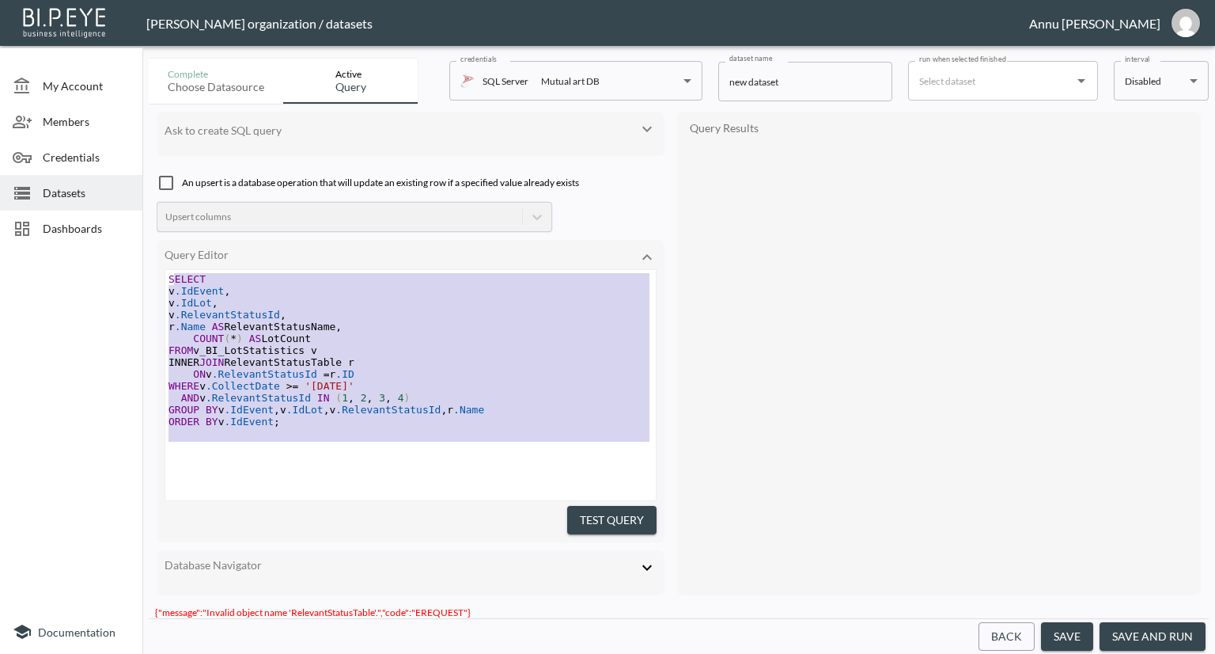
type textarea "SELECT v.IdEvent, v.IdLot, v.RelevantStatusId, [DOMAIN_NAME] AS RelevantStatusN…"
drag, startPoint x: 329, startPoint y: 457, endPoint x: 165, endPoint y: 250, distance: 264.1
click at [165, 250] on div "Query Editor SELECT v.IdEvent, v.IdLot, v.RelevantStatusId, [DOMAIN_NAME] AS Re…" at bounding box center [411, 391] width 508 height 303
paste textarea
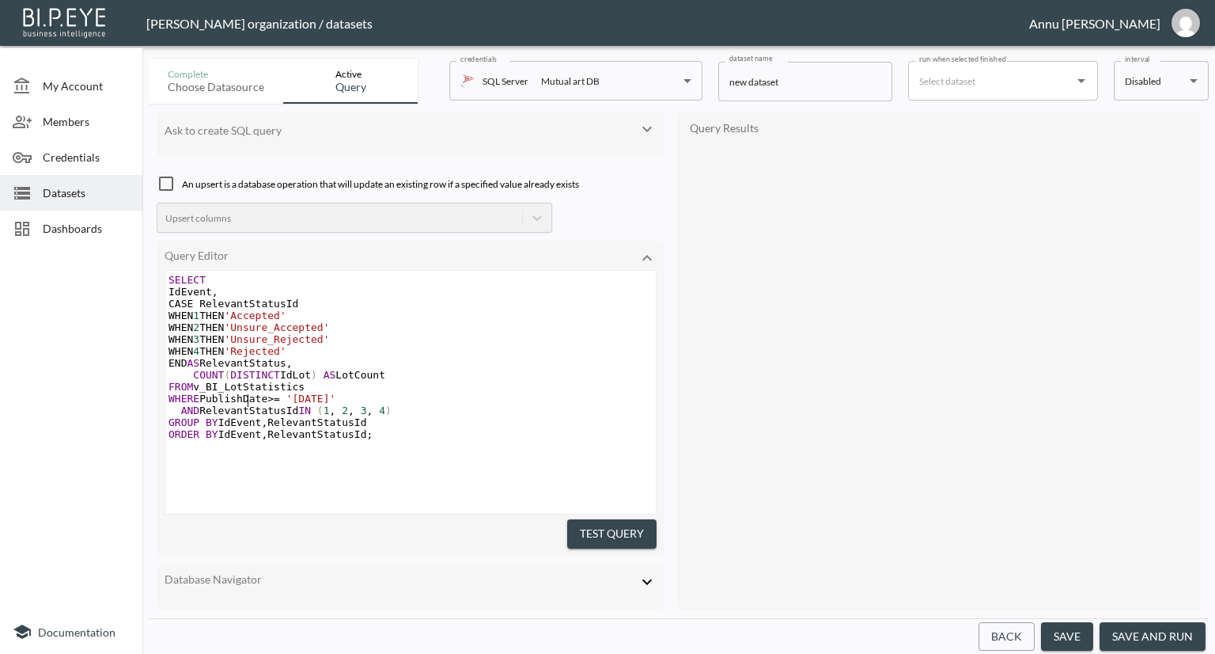
click at [247, 400] on span "WHERE PublishDate >= '[DATE]'" at bounding box center [252, 398] width 167 height 12
click at [241, 400] on span "WHERE PublishDate >= '[DATE]'" at bounding box center [252, 398] width 167 height 12
type textarea "Collect"
click at [648, 526] on button "Test Query" at bounding box center [611, 533] width 89 height 29
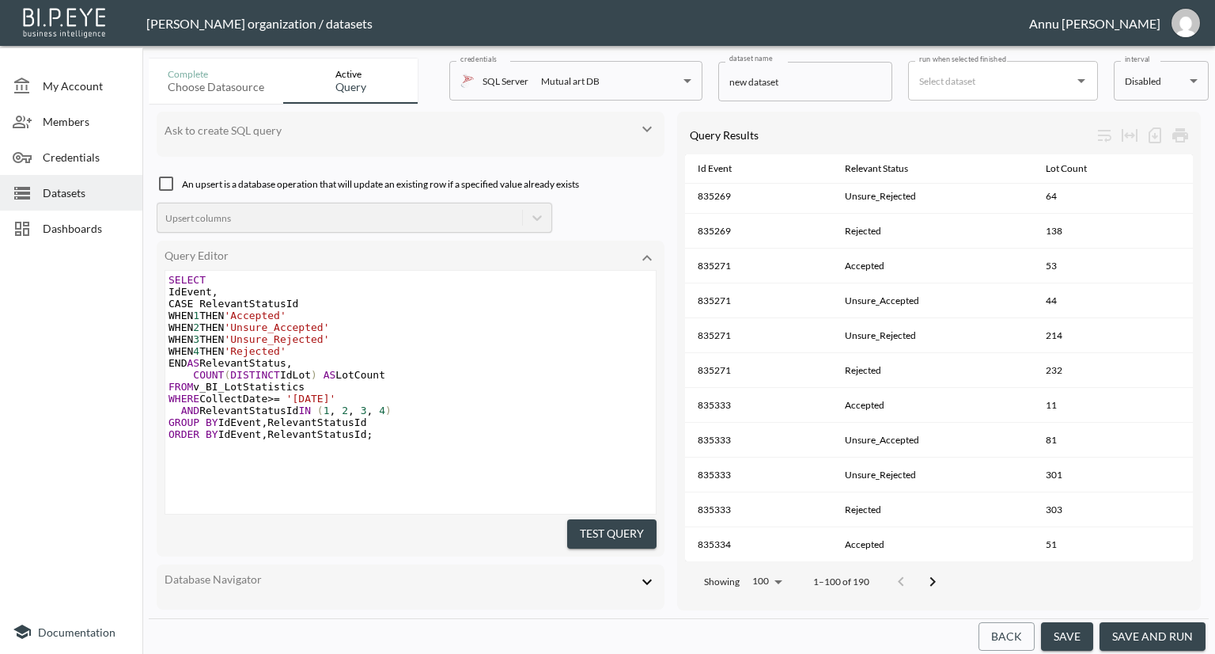
scroll to position [3113, 0]
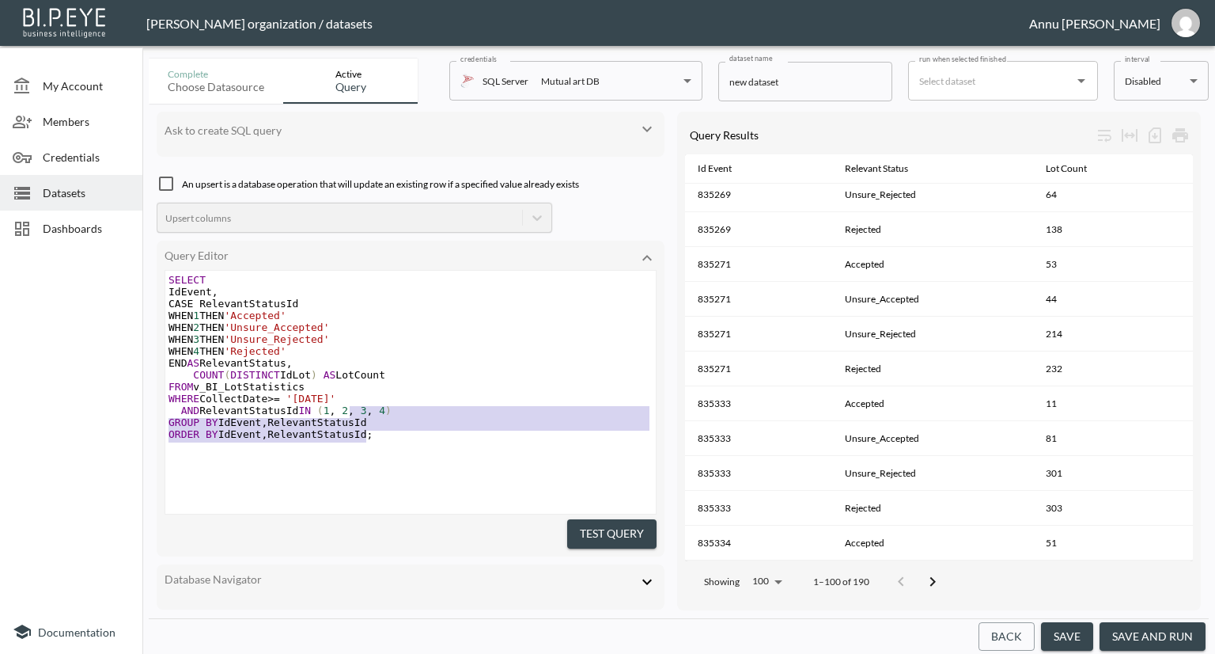
type textarea "SELECT IdEvent, CASE RelevantStatusId WHEN 1 THEN 'Accepted' WHEN 2 THEN 'Unsur…"
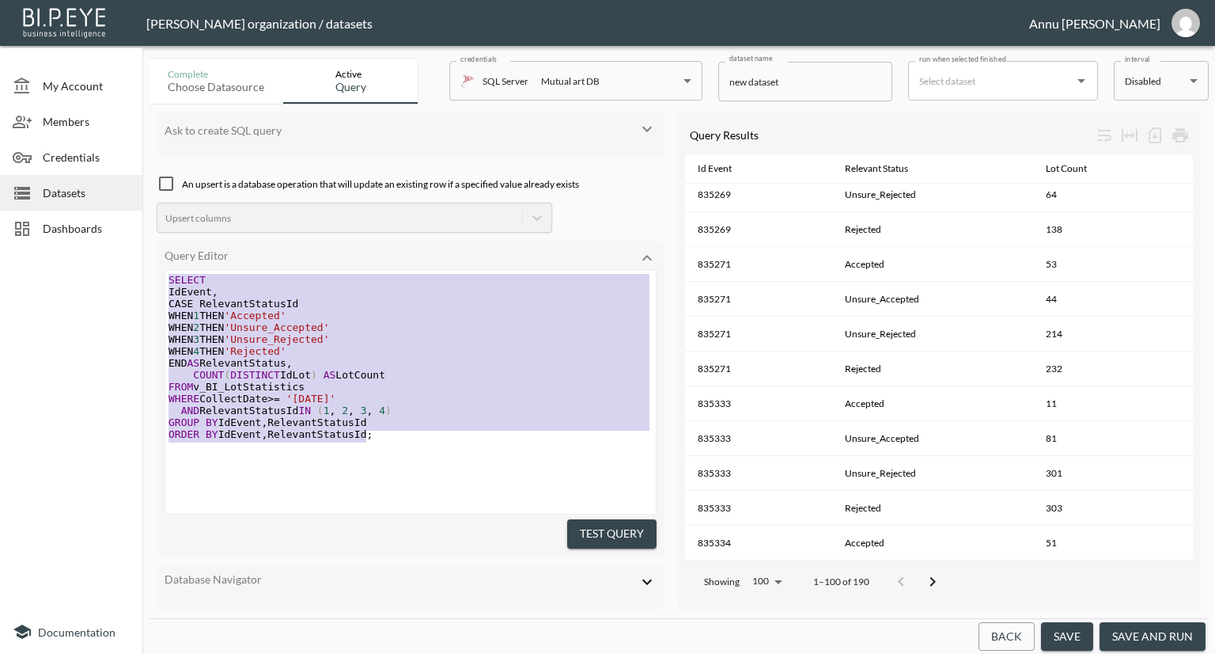
drag, startPoint x: 386, startPoint y: 434, endPoint x: 141, endPoint y: 264, distance: 298.5
click at [141, 264] on div "My Account Members Credentials Datasets Dashboards Documentation Complete Choos…" at bounding box center [607, 327] width 1215 height 654
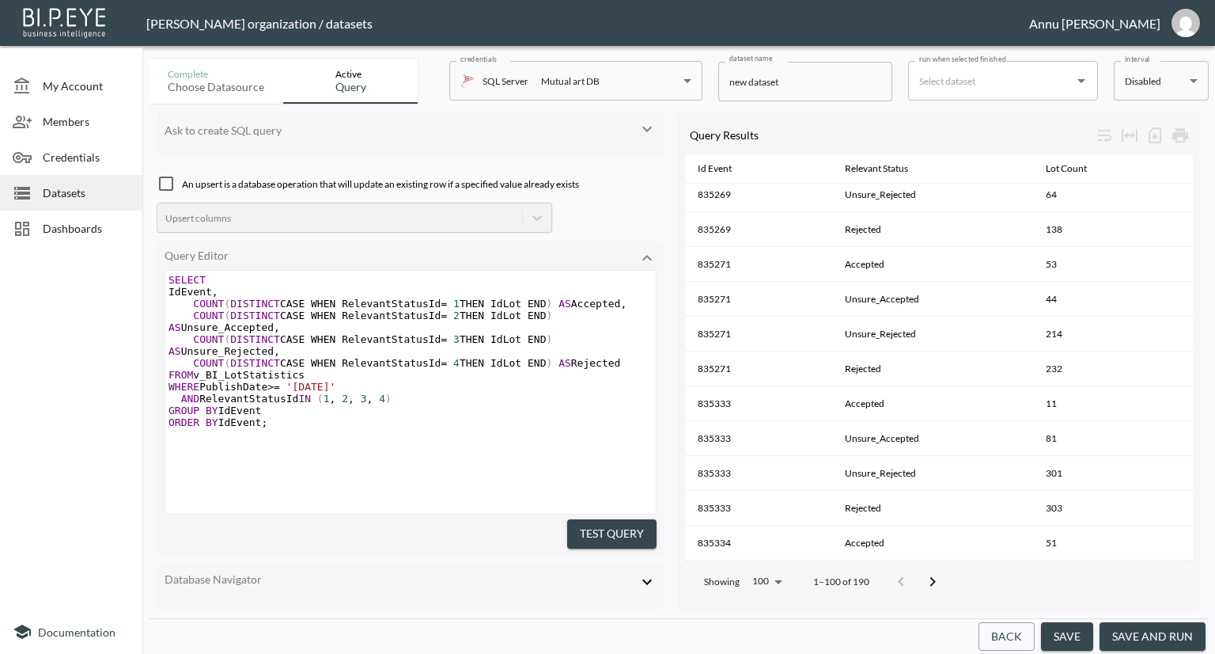
click at [242, 381] on span "WHERE PublishDate >= '[DATE]'" at bounding box center [252, 387] width 167 height 12
type textarea "Collect"
click at [615, 529] on button "Test Query" at bounding box center [611, 533] width 89 height 29
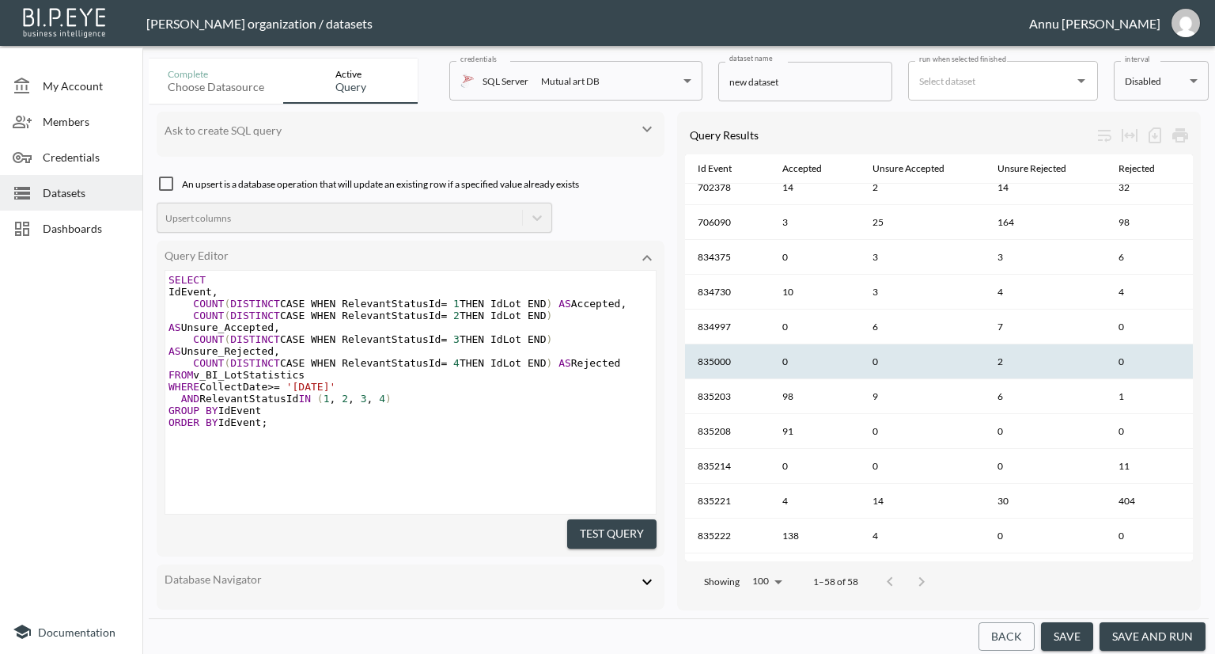
scroll to position [0, 0]
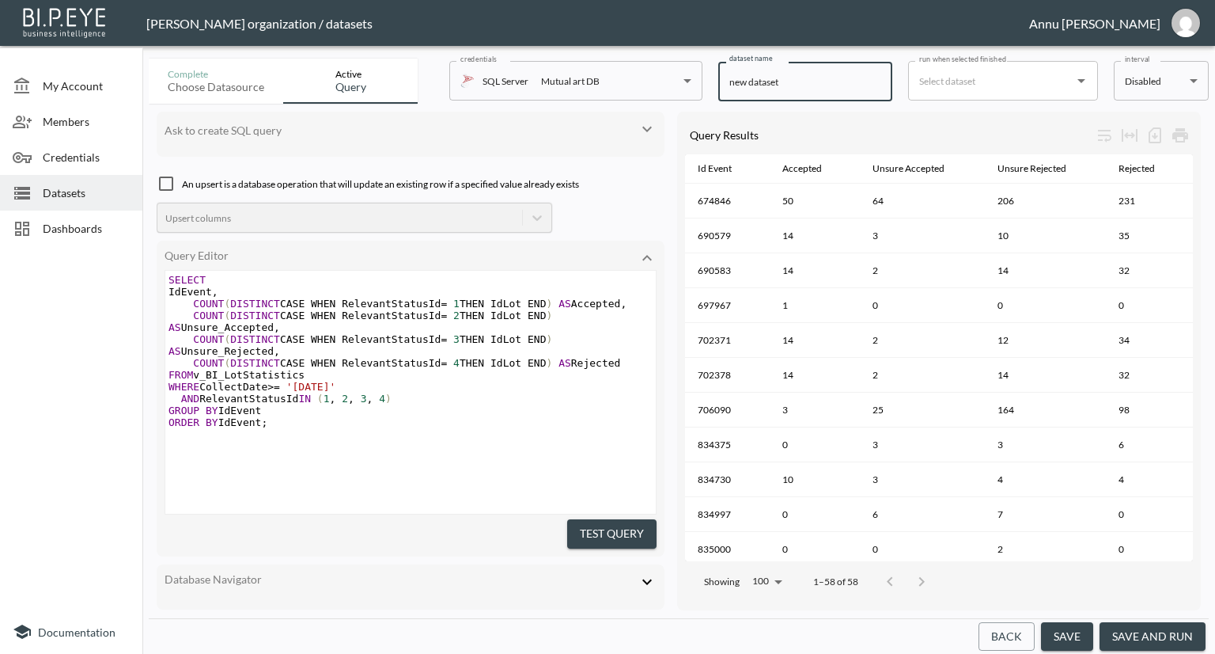
drag, startPoint x: 796, startPoint y: 83, endPoint x: 688, endPoint y: 84, distance: 107.6
click at [688, 84] on div "Complete Choose datasource Active Query credentials SQL Server Mutual art DB 82…" at bounding box center [679, 77] width 1060 height 51
click at [735, 80] on input "eventLevel" at bounding box center [805, 82] width 174 height 40
click at [791, 78] on input "EventLevel" at bounding box center [805, 82] width 174 height 40
type input "EventLevelStatistics"
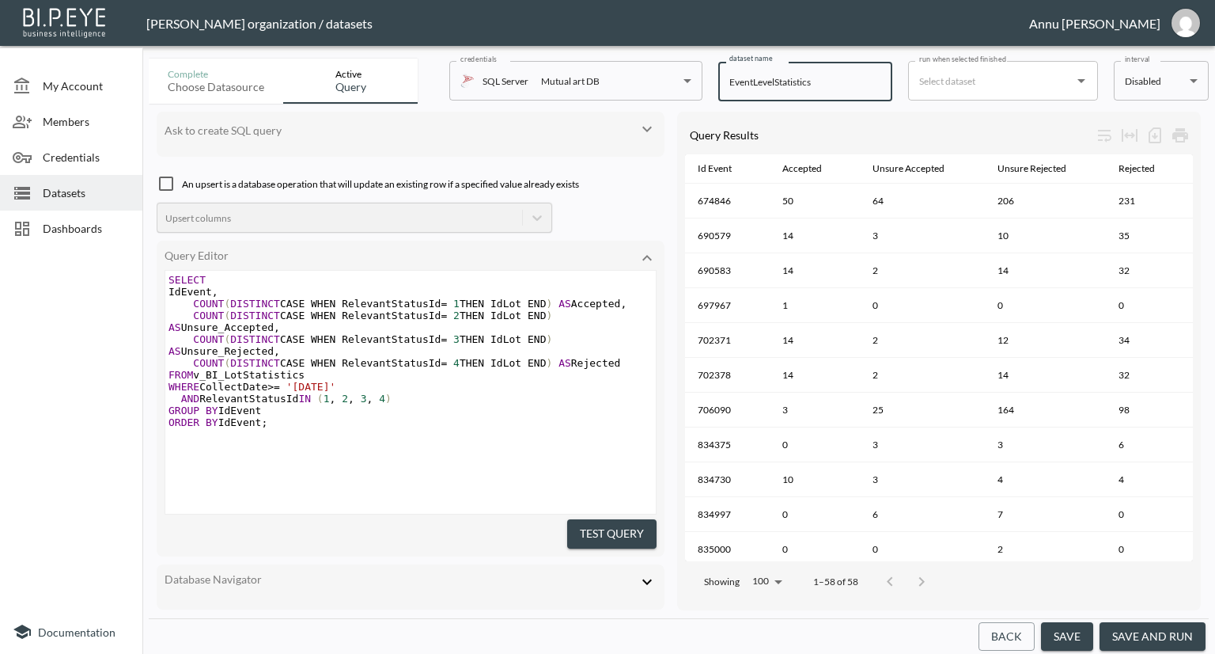
click at [1056, 631] on button "save" at bounding box center [1067, 636] width 52 height 29
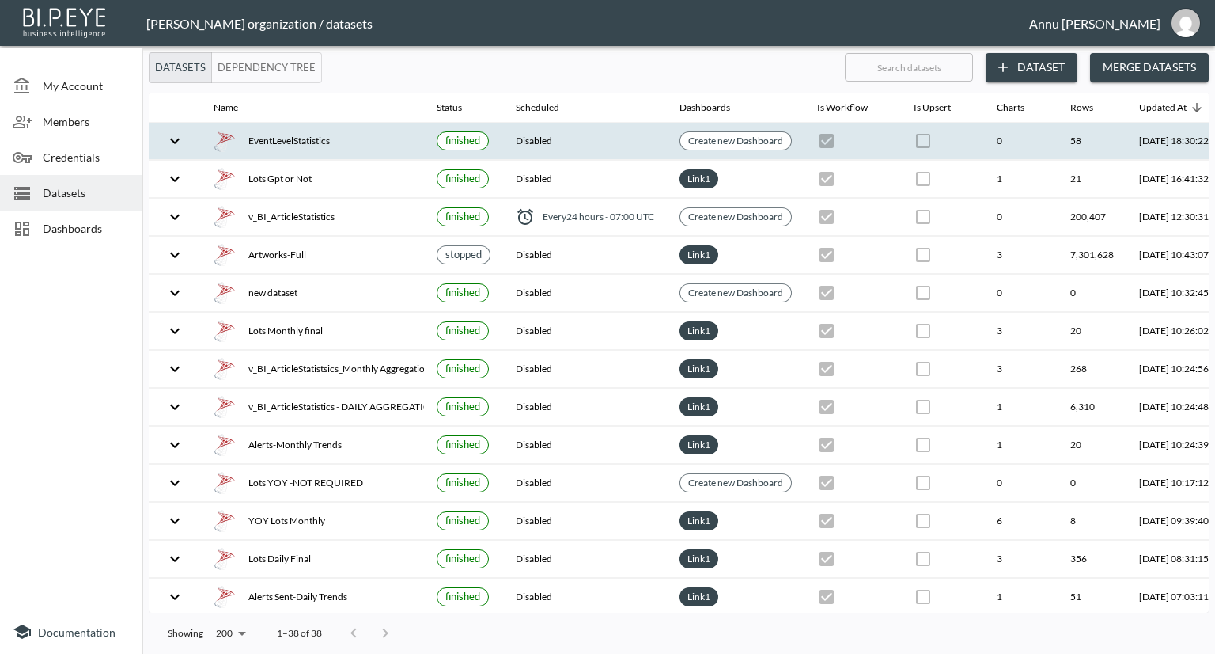
click at [377, 144] on div "EventLevelStatistics" at bounding box center [313, 141] width 198 height 22
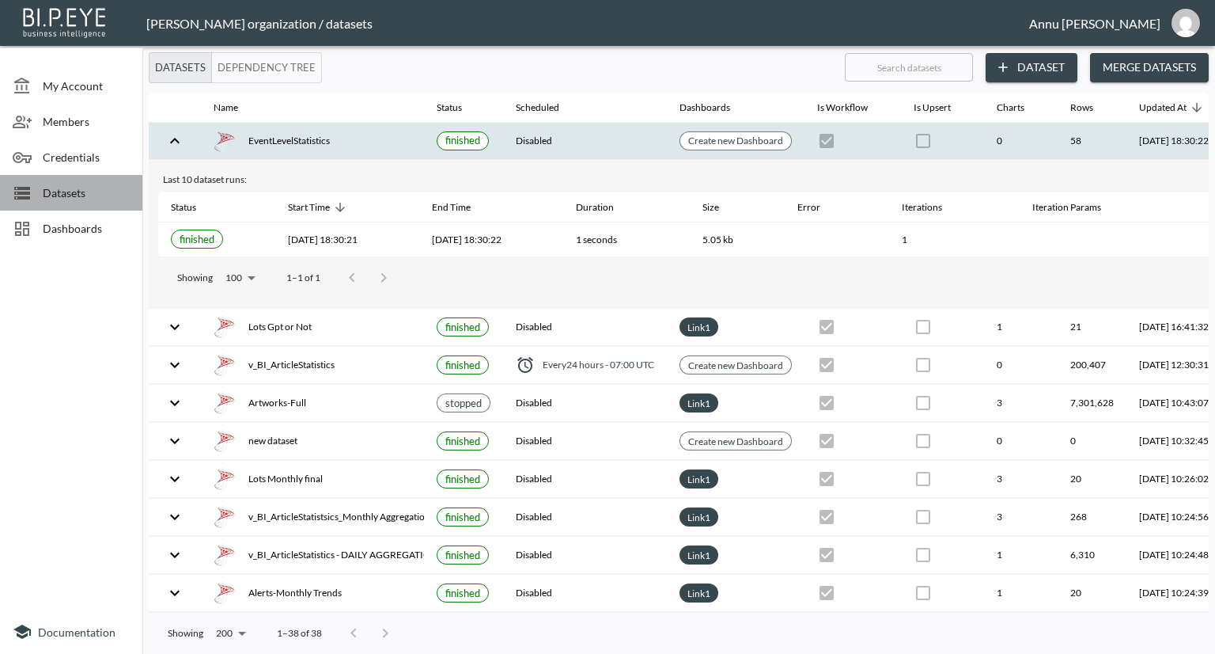
click at [83, 192] on span "Datasets" at bounding box center [86, 192] width 87 height 17
click at [319, 138] on div "EventLevelStatistics" at bounding box center [313, 141] width 198 height 22
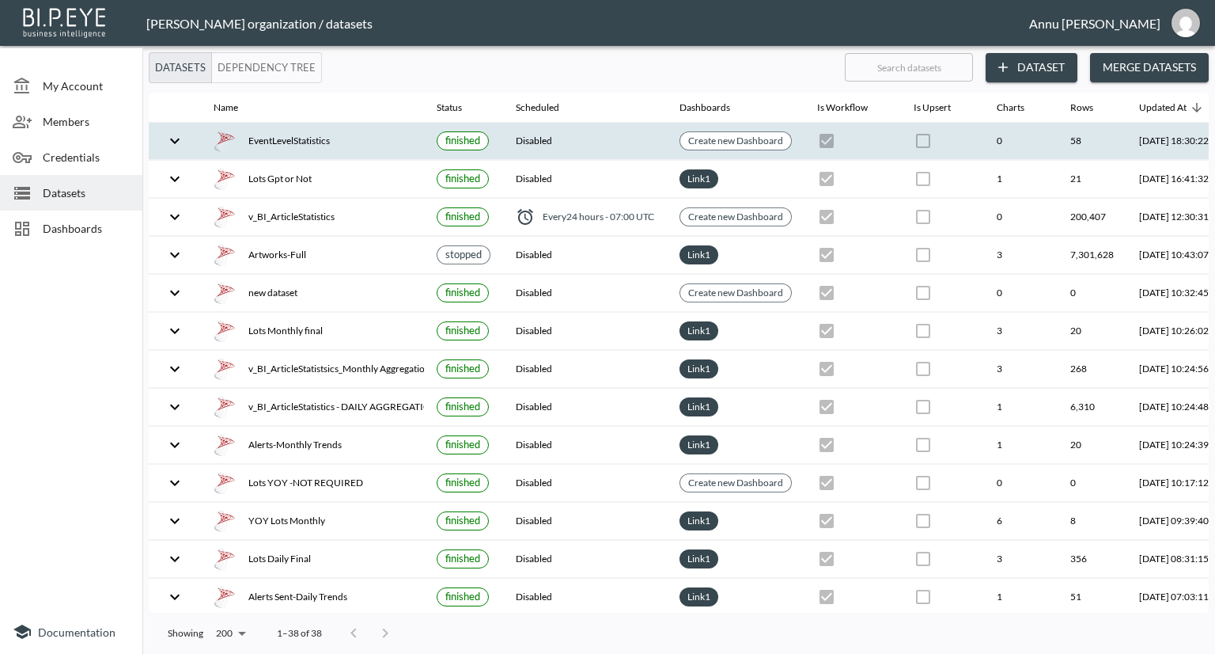
click at [319, 138] on div "EventLevelStatistics" at bounding box center [313, 141] width 198 height 22
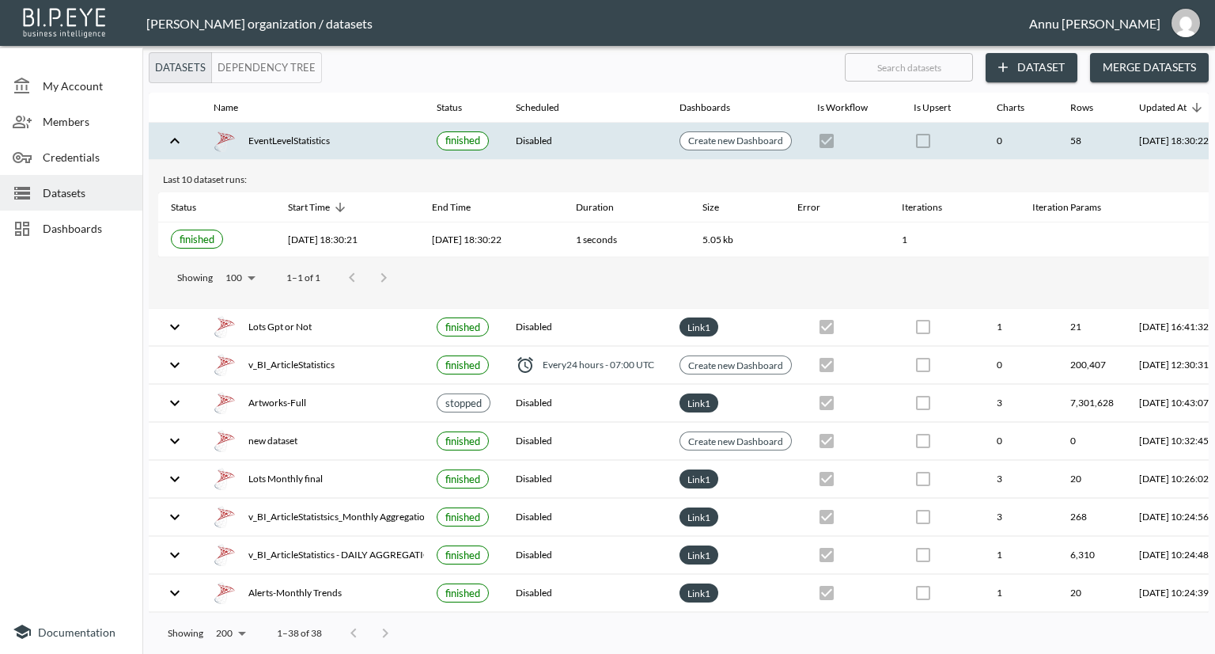
click at [318, 138] on div "EventLevelStatistics" at bounding box center [313, 141] width 198 height 22
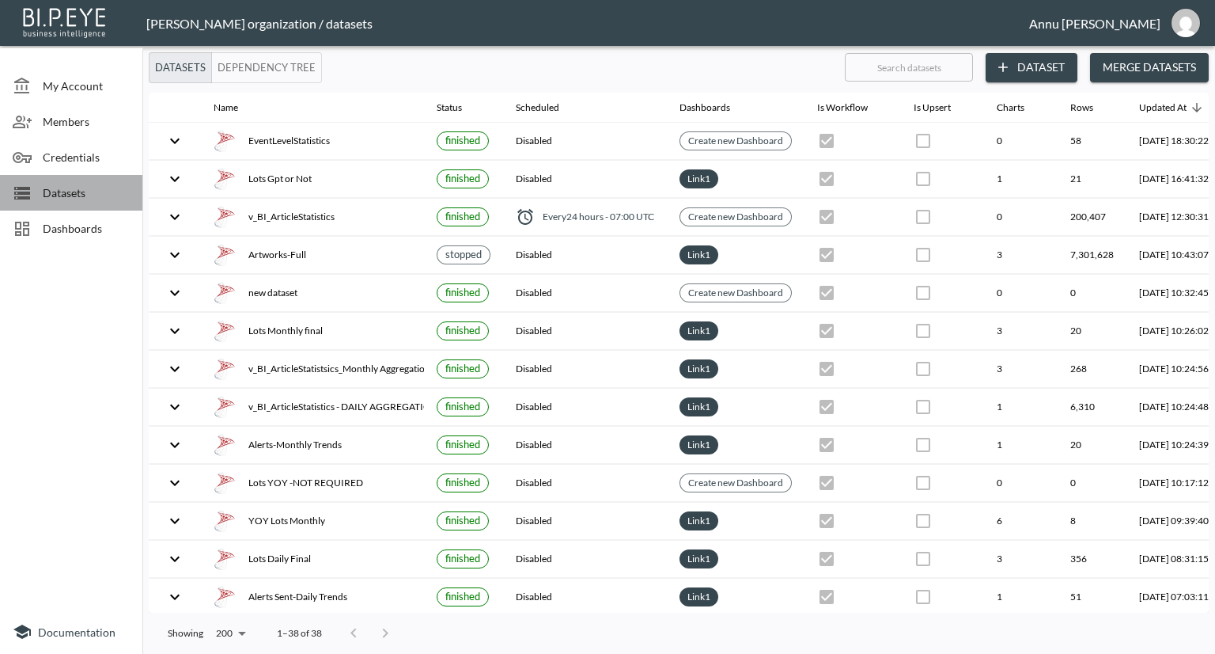
click at [82, 191] on span "Datasets" at bounding box center [86, 192] width 87 height 17
click at [1040, 64] on button "Dataset" at bounding box center [1032, 67] width 92 height 29
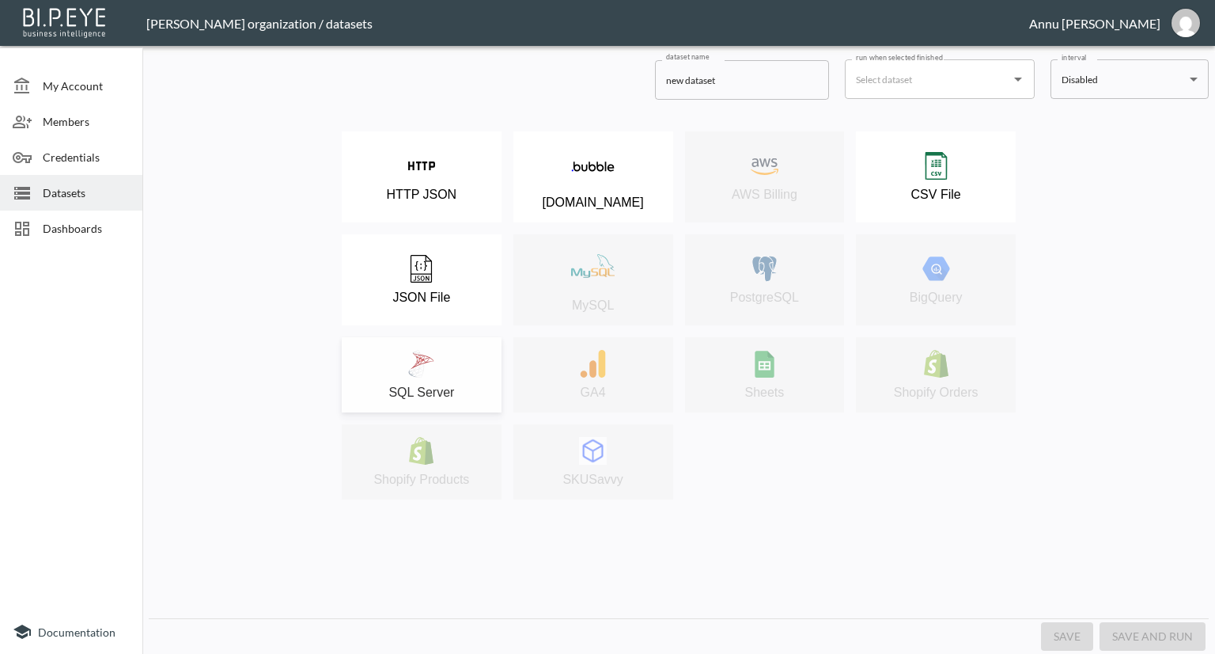
click at [438, 369] on div "SQL Server" at bounding box center [422, 375] width 144 height 50
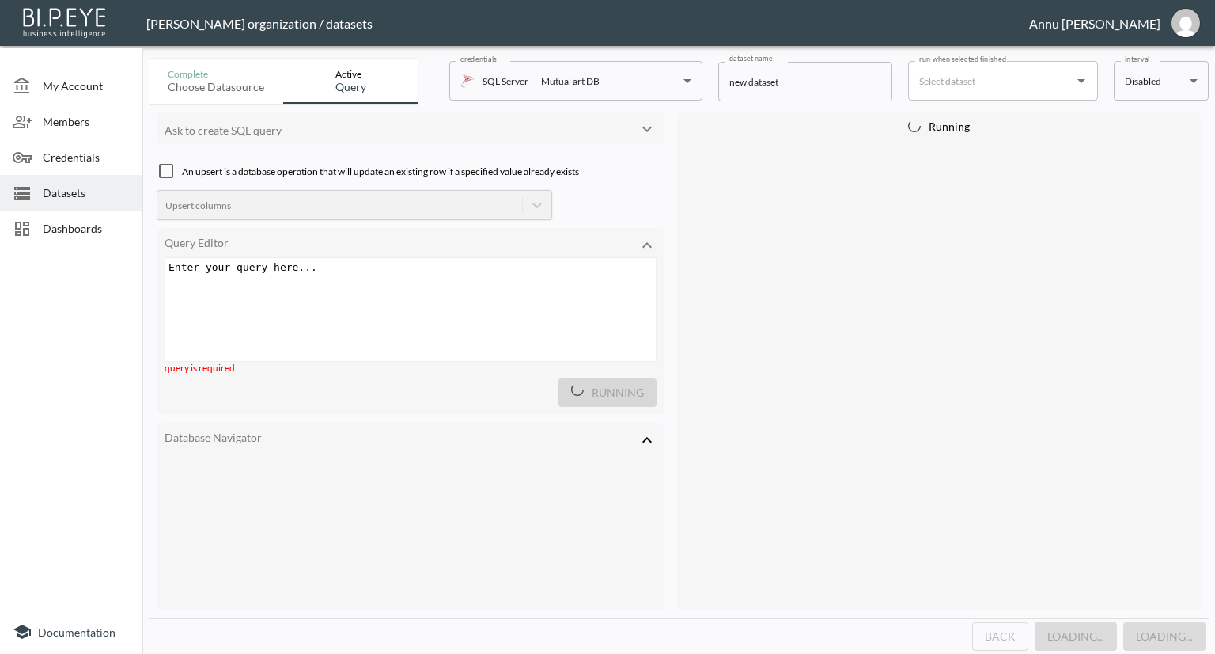
click at [377, 282] on div "Enter your query here... xxxxxxxxxx ​" at bounding box center [430, 329] width 530 height 142
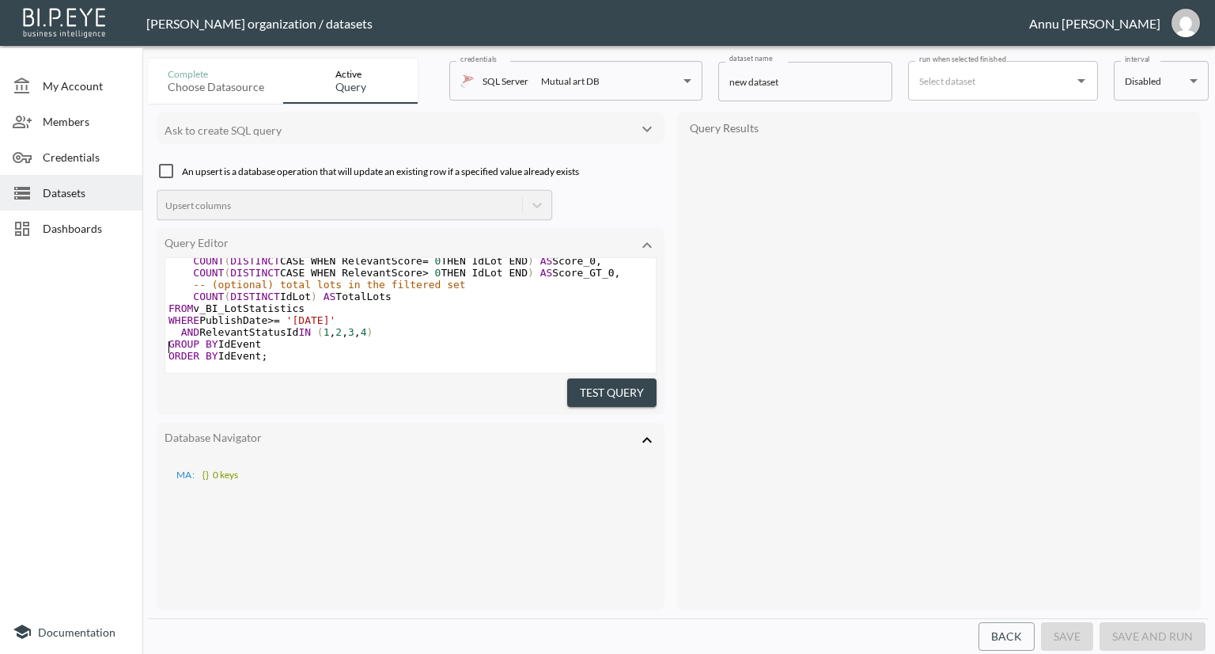
scroll to position [146, 0]
click at [244, 314] on span "WHERE PublishDate >= '[DATE]'" at bounding box center [252, 320] width 167 height 12
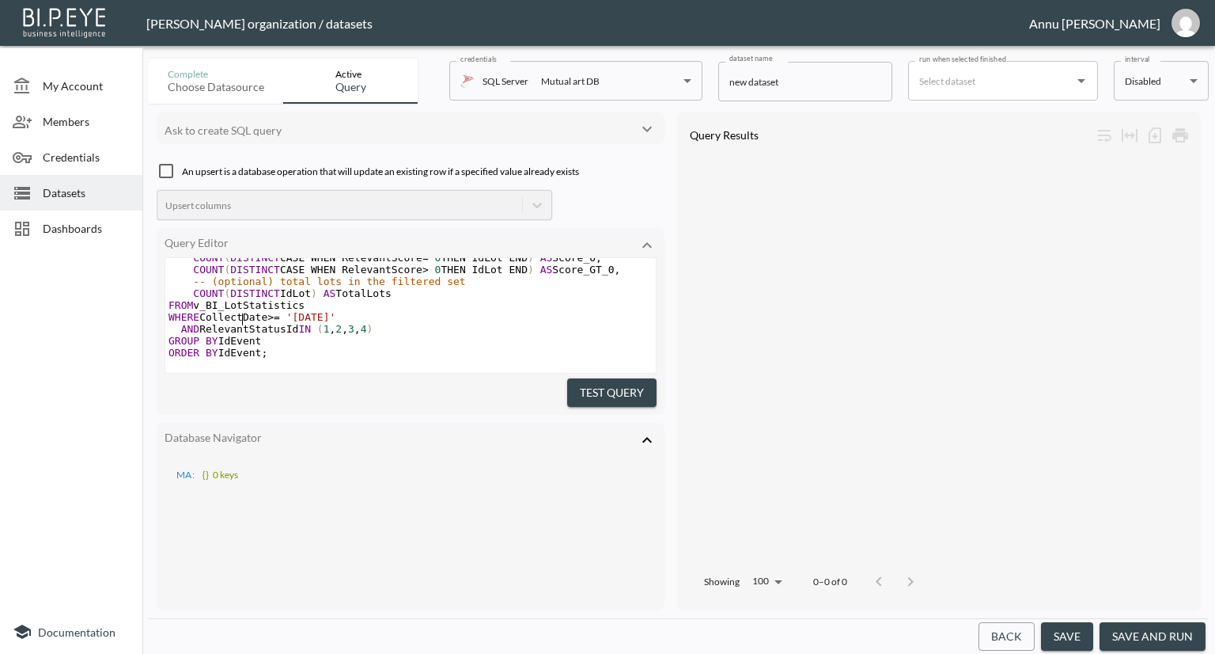
type textarea "Collect"
click at [575, 381] on button "Test Query" at bounding box center [611, 392] width 89 height 29
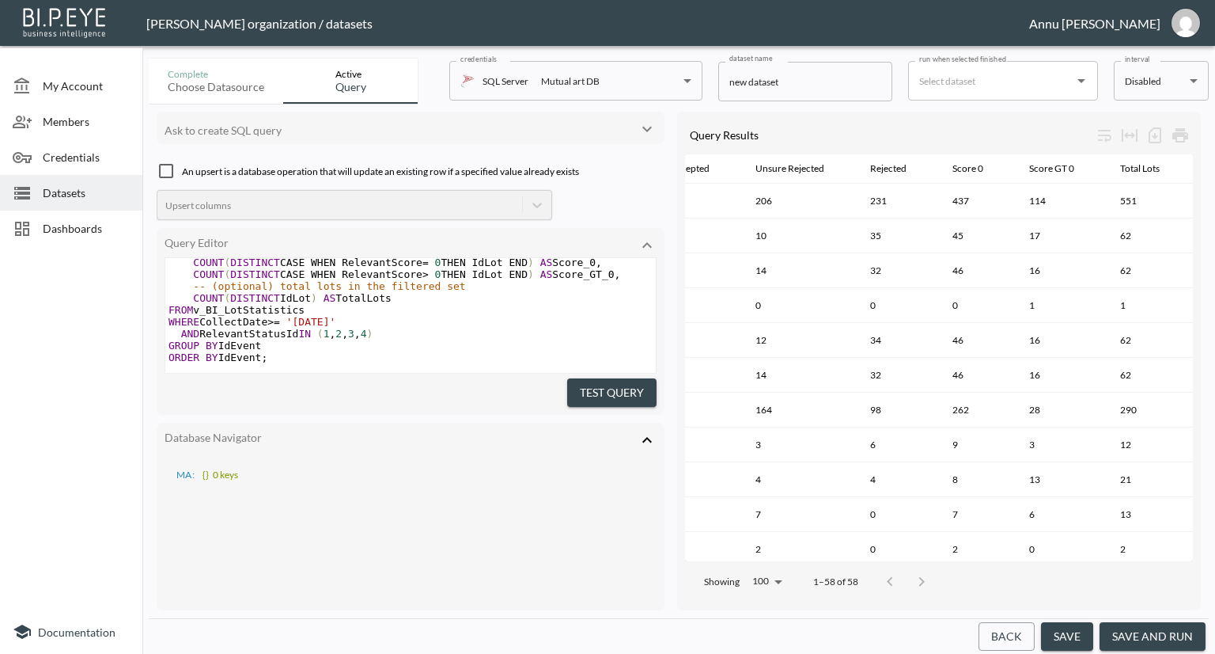
scroll to position [0, 0]
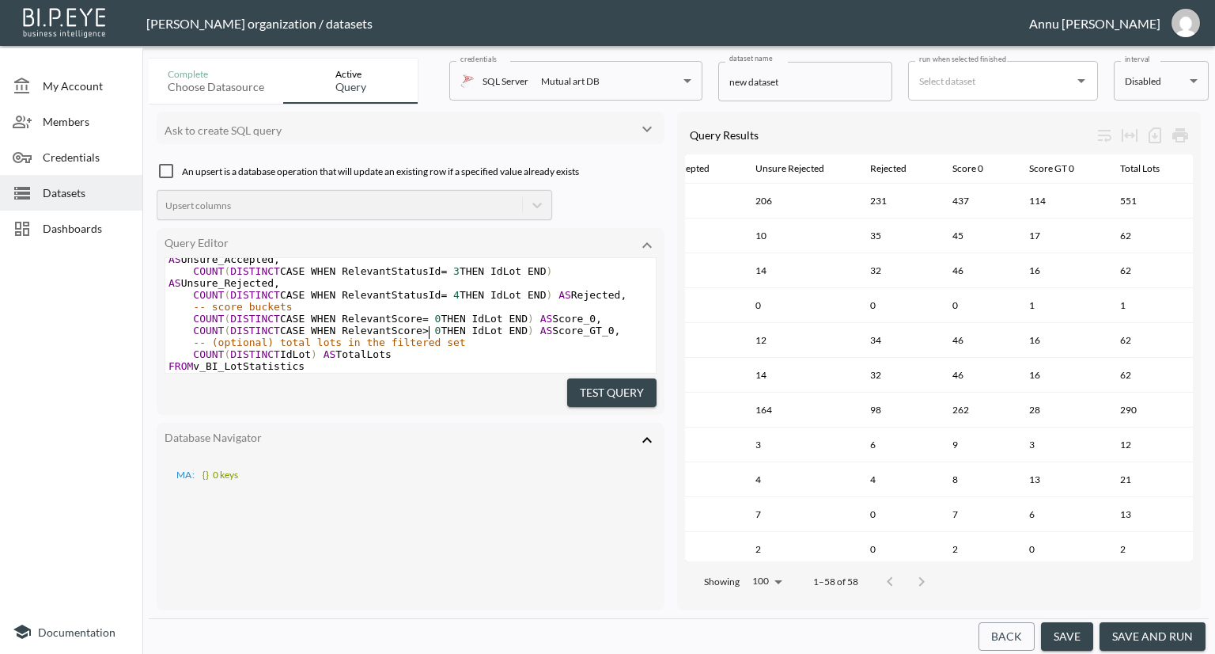
click at [428, 332] on span "COUNT ( DISTINCT CASE WHEN RelevantScore > 0 THEN IdLot END ) AS Score_GT_0 ," at bounding box center [395, 330] width 453 height 12
type textarea "=1"
click at [601, 388] on button "Test Query" at bounding box center [611, 392] width 89 height 29
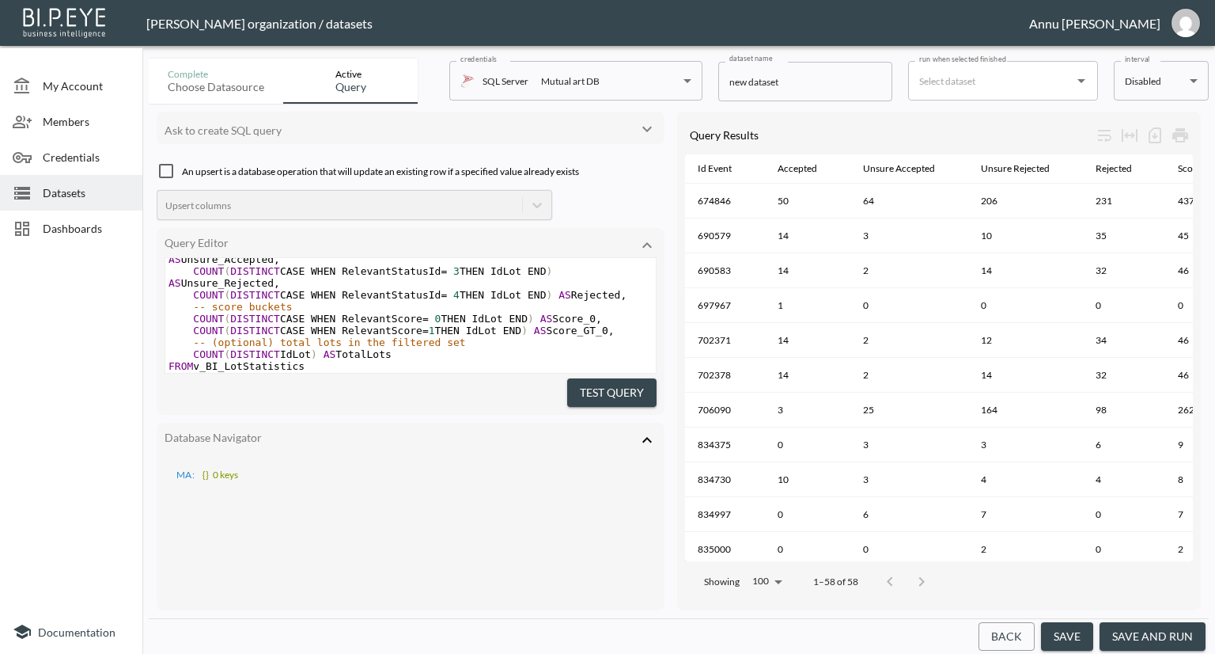
drag, startPoint x: 1136, startPoint y: 627, endPoint x: 1142, endPoint y: 615, distance: 13.8
click at [1137, 627] on button "save and run" at bounding box center [1153, 636] width 106 height 29
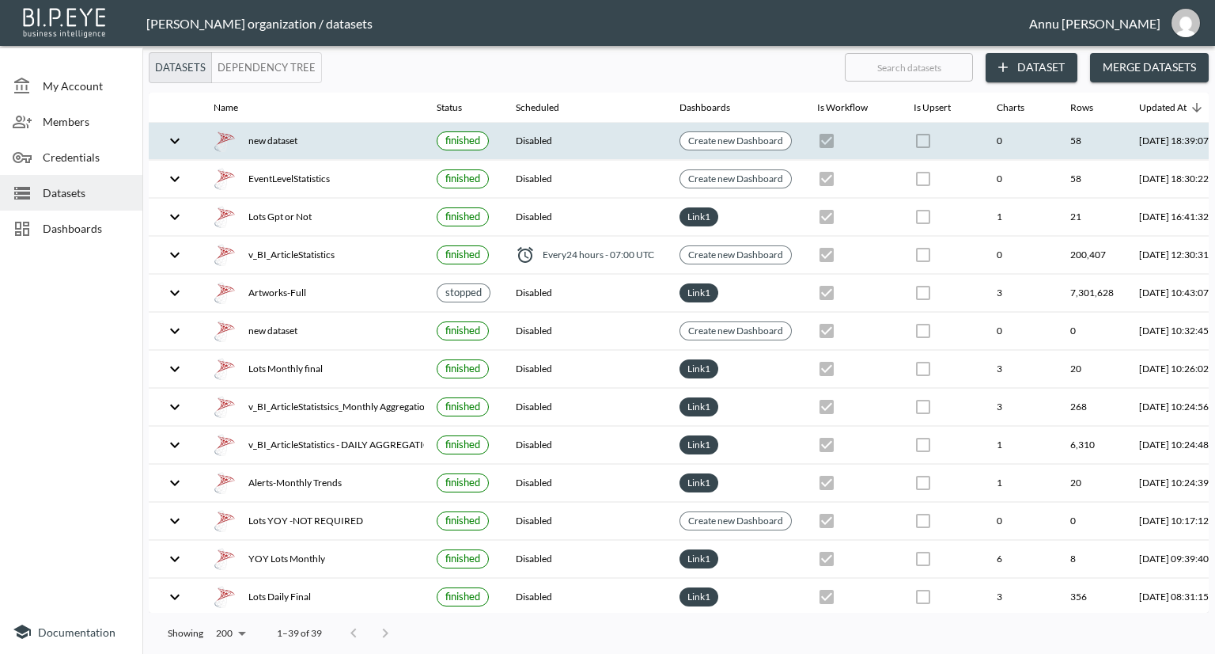
click at [367, 139] on div "new dataset" at bounding box center [313, 141] width 198 height 22
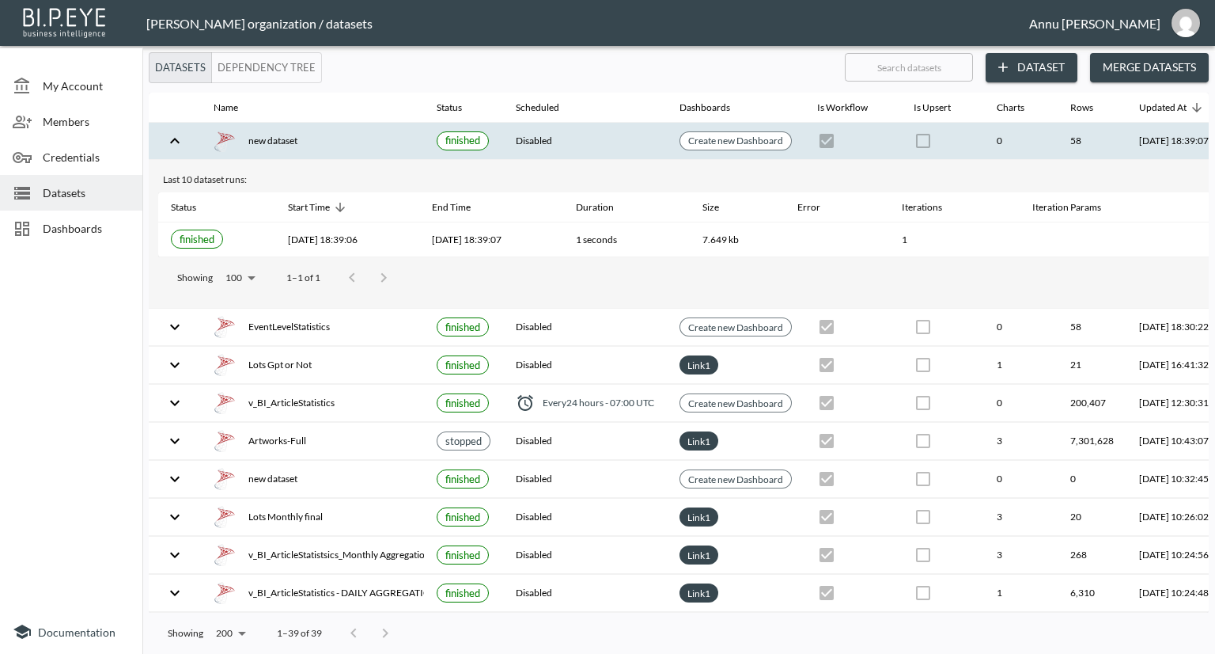
scroll to position [0, 93]
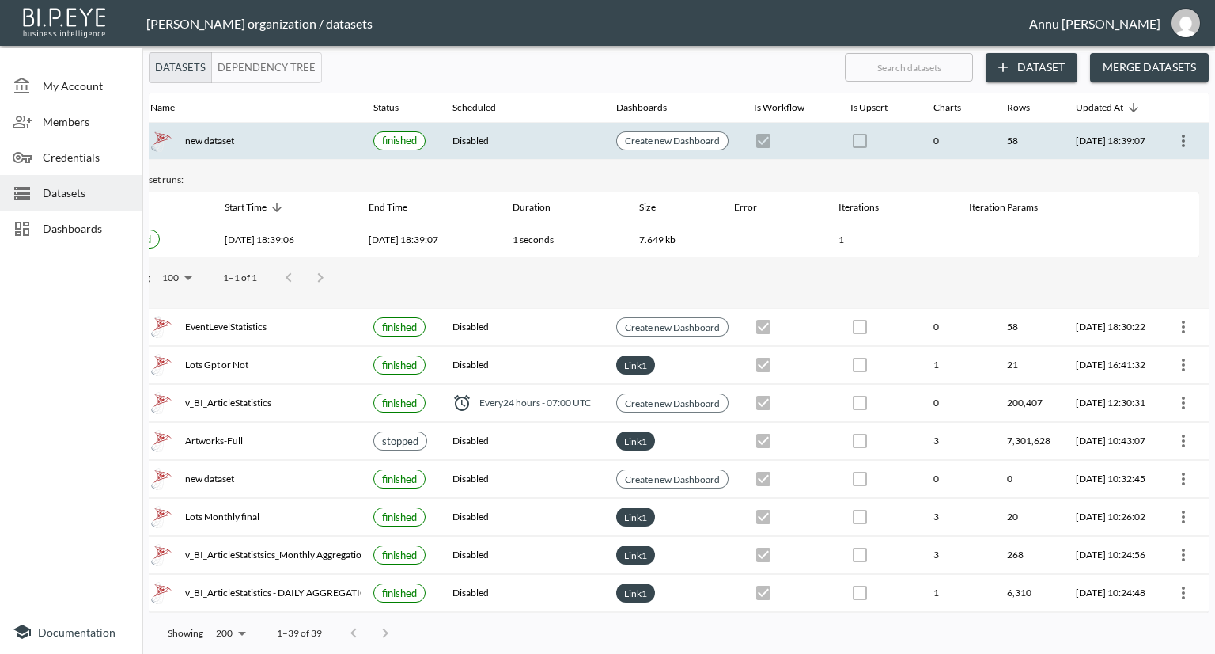
click at [1182, 138] on icon "more" at bounding box center [1183, 140] width 19 height 19
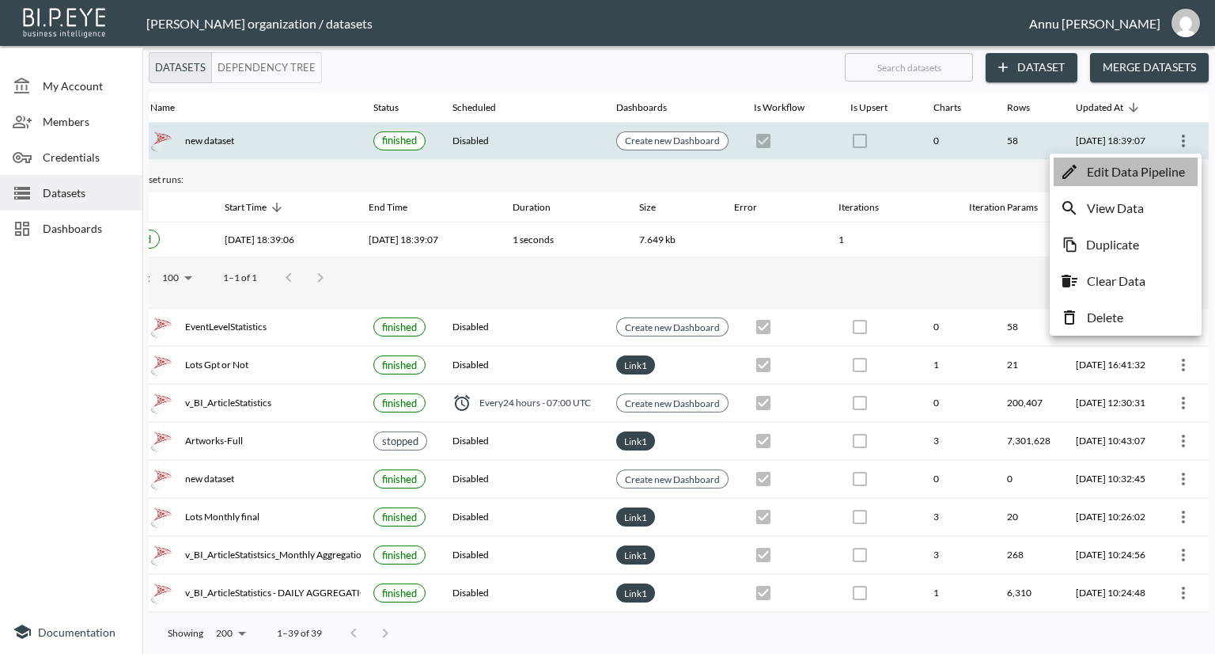
click at [1098, 172] on p "Edit Data Pipeline" at bounding box center [1136, 171] width 98 height 19
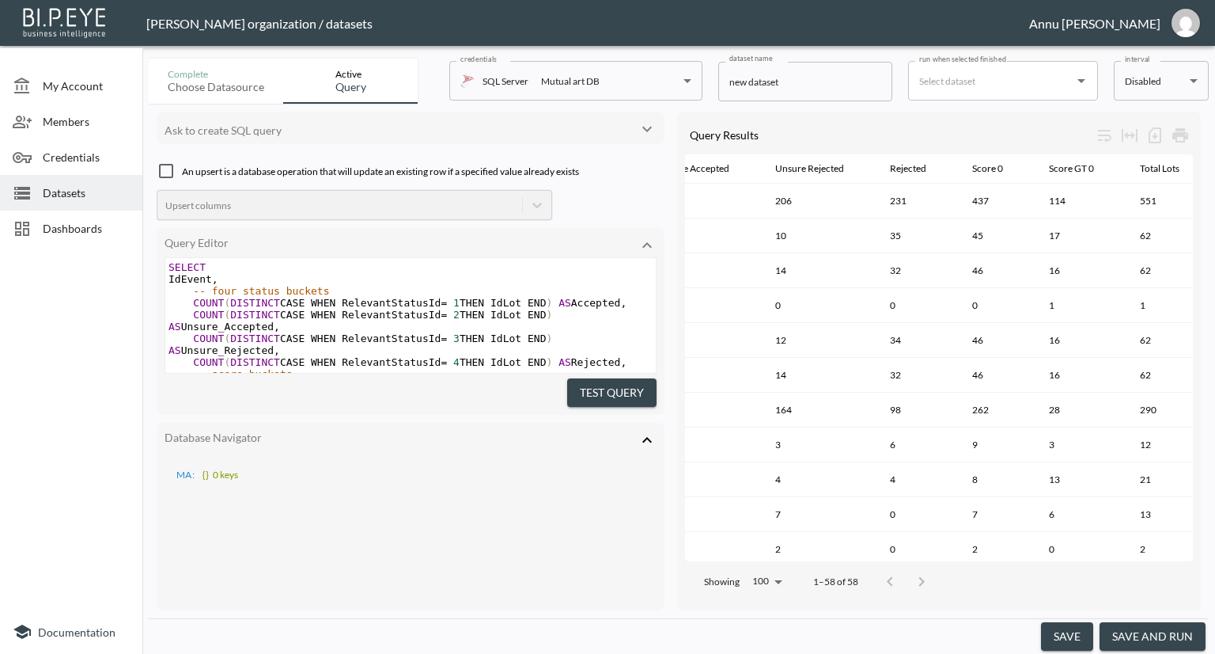
scroll to position [0, 229]
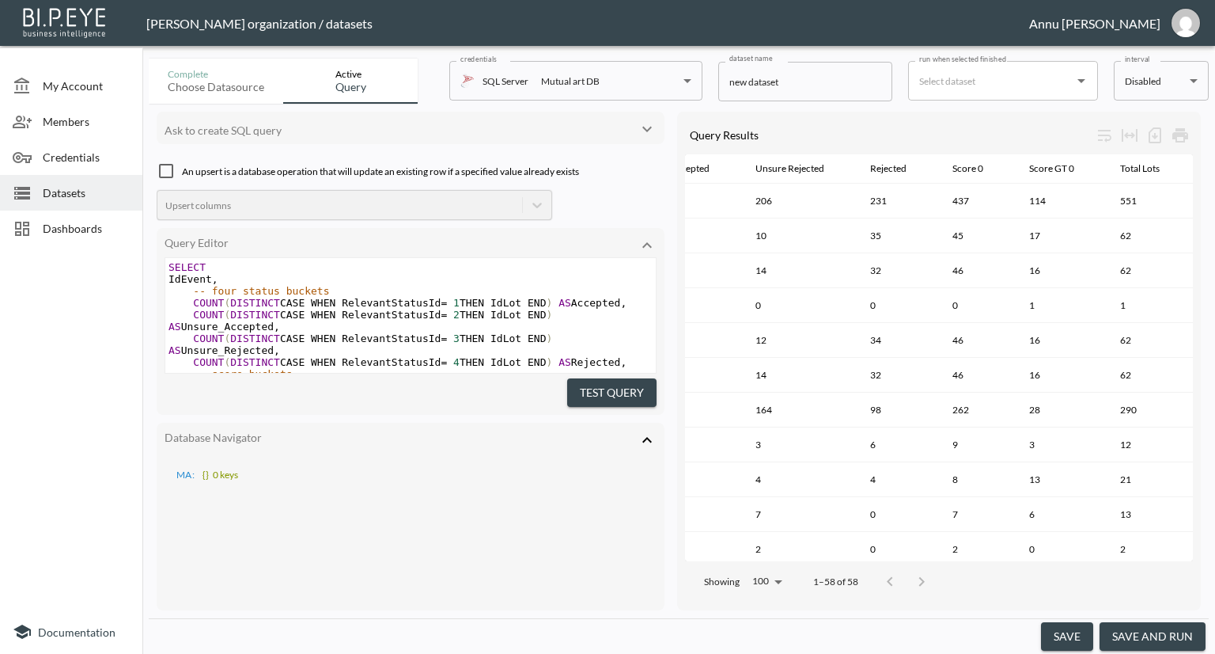
click at [77, 191] on span "Datasets" at bounding box center [86, 192] width 87 height 17
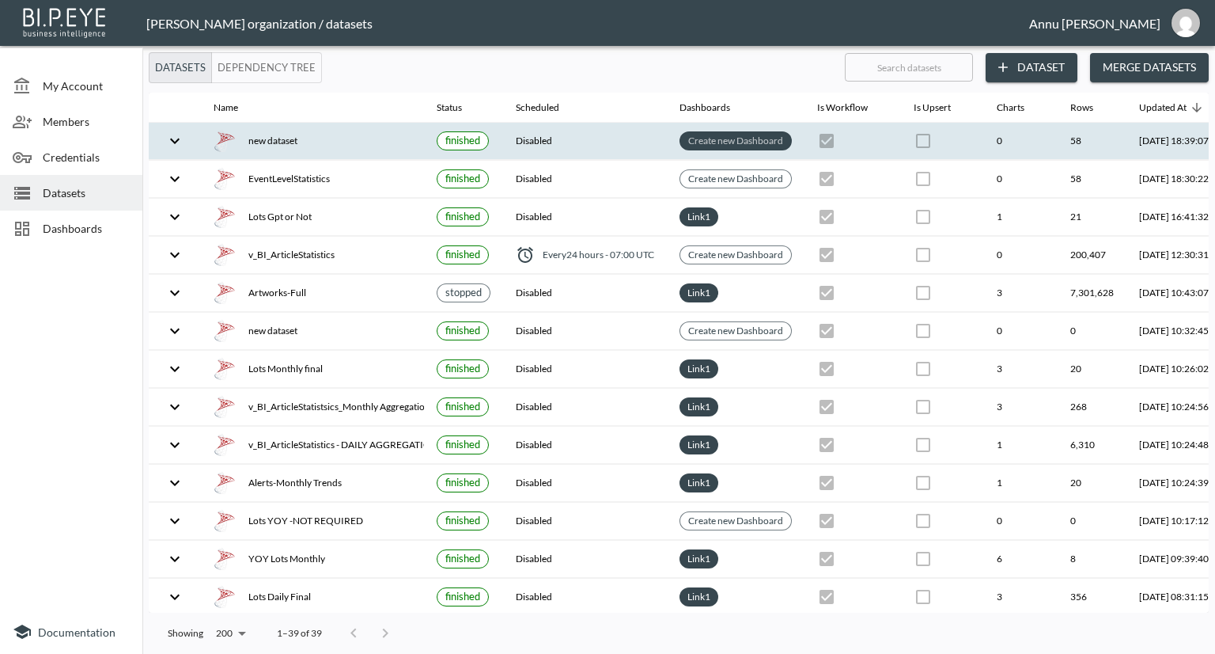
click at [731, 142] on link "Create new Dashboard" at bounding box center [735, 140] width 101 height 18
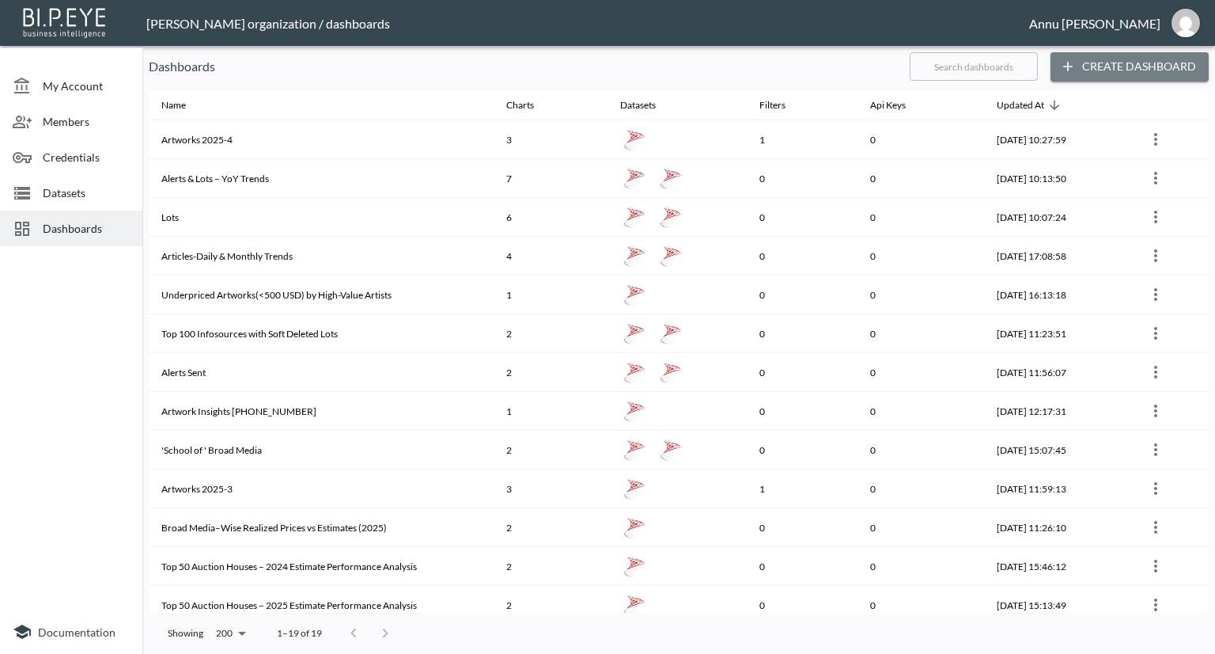
click at [1145, 65] on button "Create Dashboard" at bounding box center [1130, 66] width 158 height 29
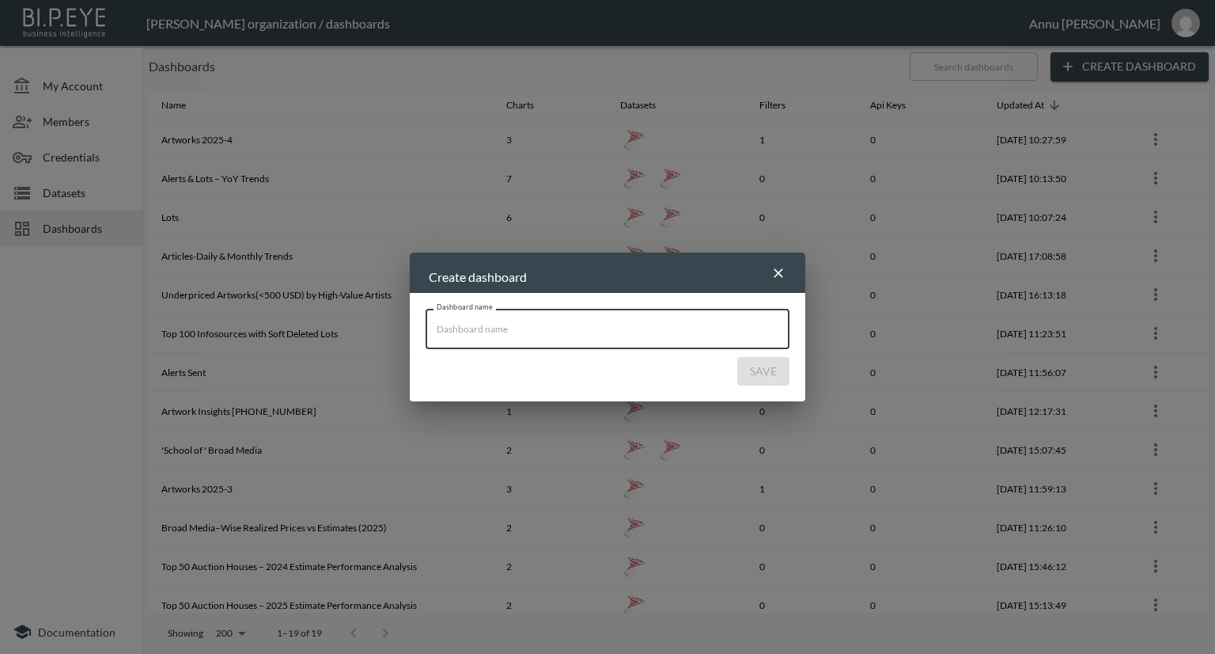
click at [567, 336] on input "Dashboard name" at bounding box center [608, 329] width 364 height 40
type input "EventLevelStatistics"
click at [756, 371] on button "Save" at bounding box center [763, 371] width 52 height 29
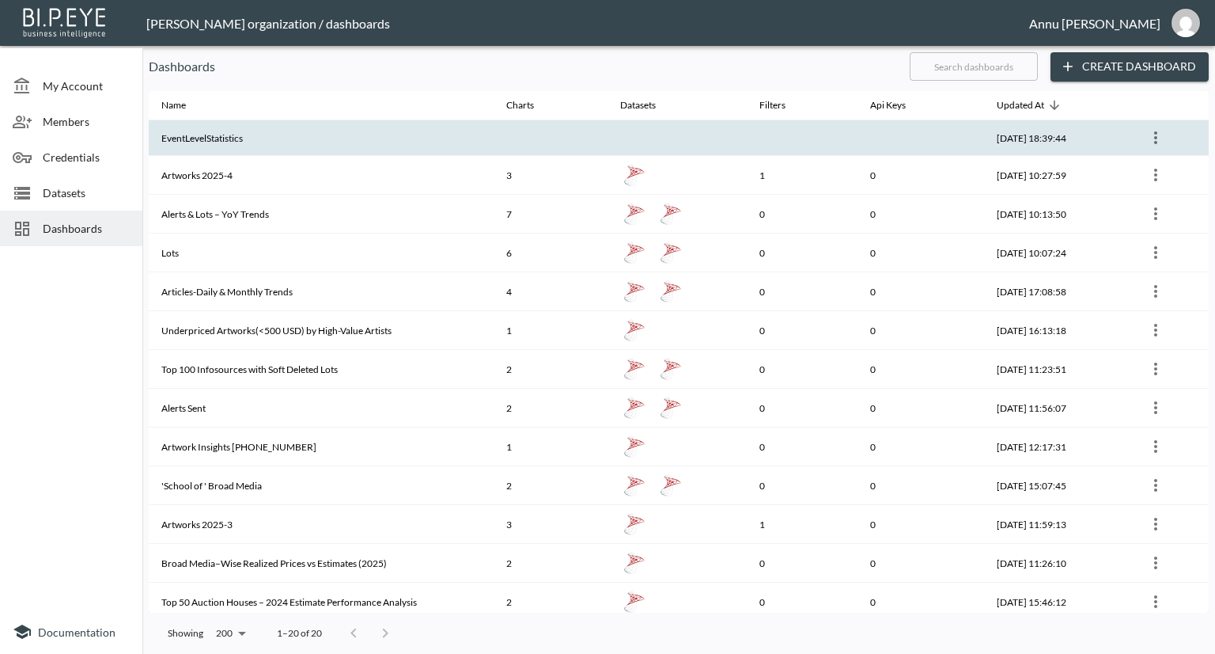
click at [608, 134] on th at bounding box center [677, 138] width 139 height 36
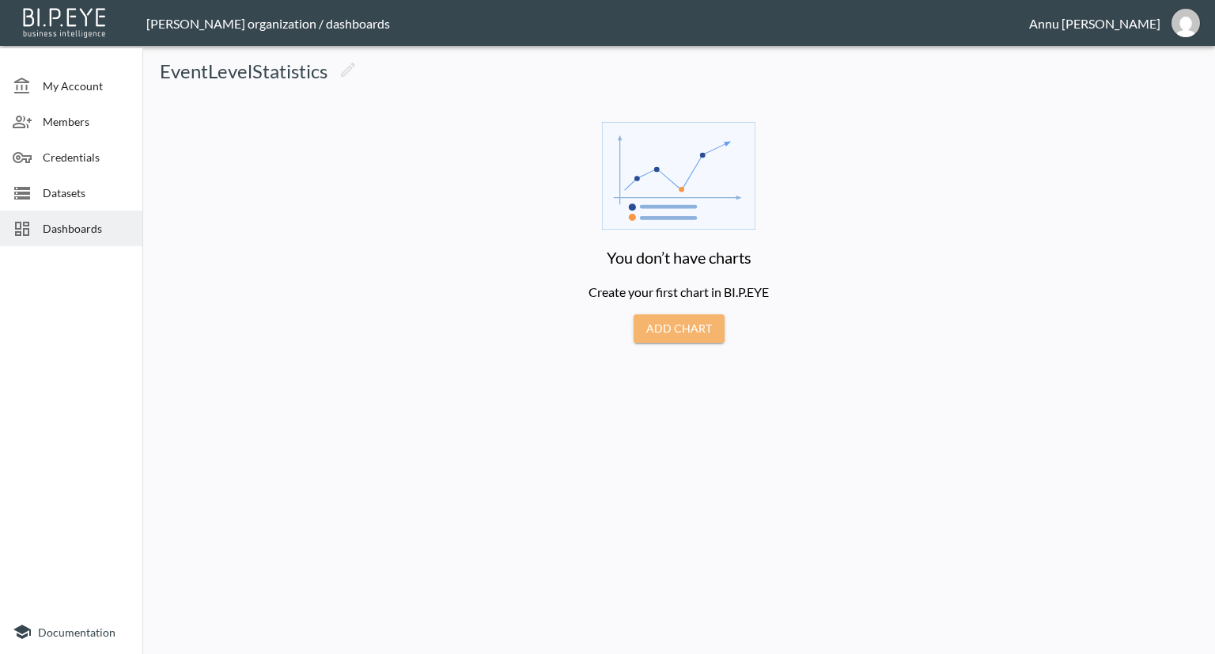
click at [680, 333] on button "Add Chart" at bounding box center [679, 328] width 91 height 29
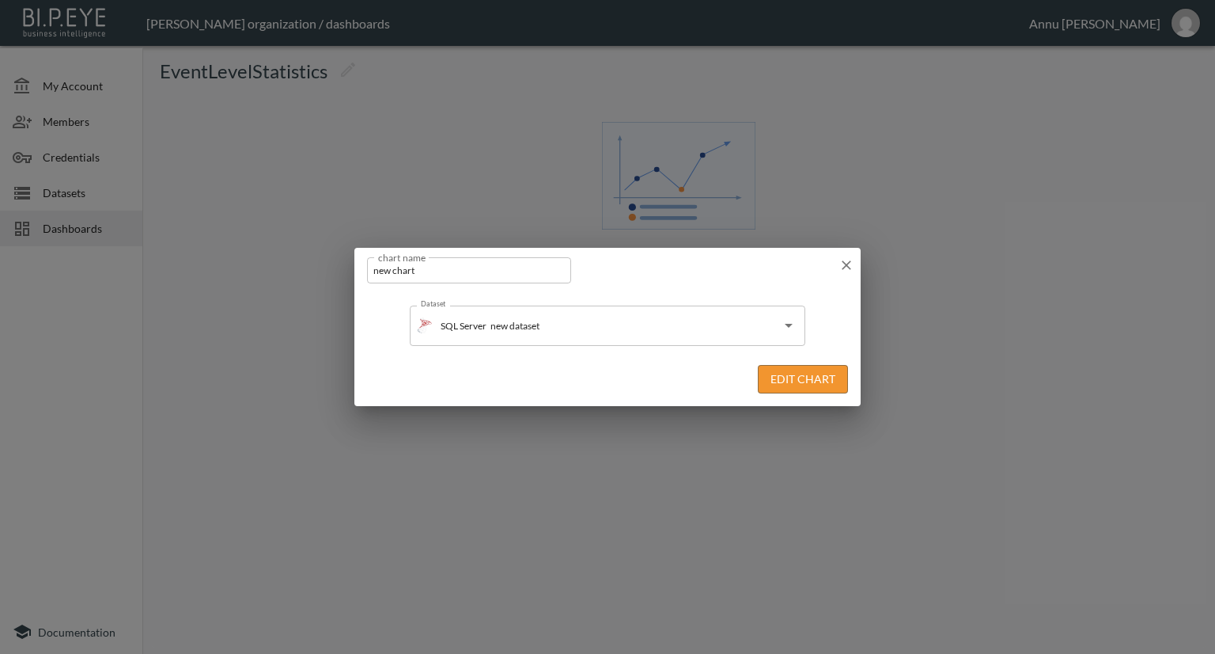
click at [779, 381] on button "Edit Chart" at bounding box center [803, 379] width 90 height 29
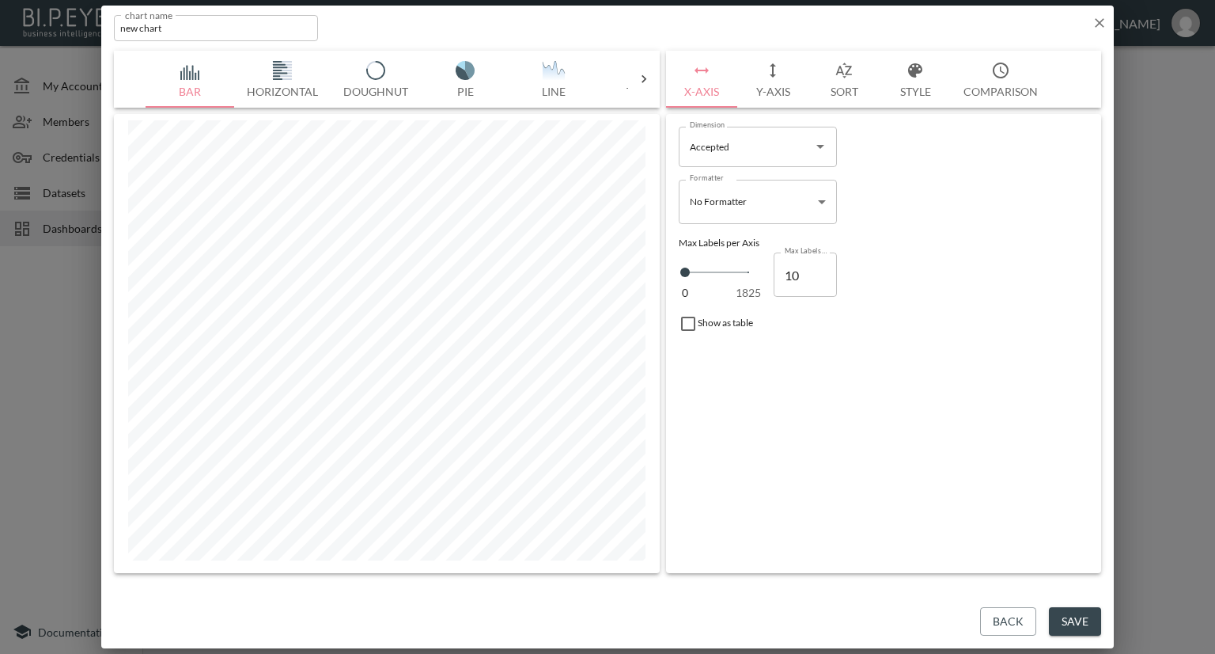
click at [820, 146] on icon "Open" at bounding box center [821, 147] width 8 height 4
click at [644, 73] on icon at bounding box center [644, 79] width 16 height 16
click at [188, 67] on img "button" at bounding box center [190, 70] width 63 height 19
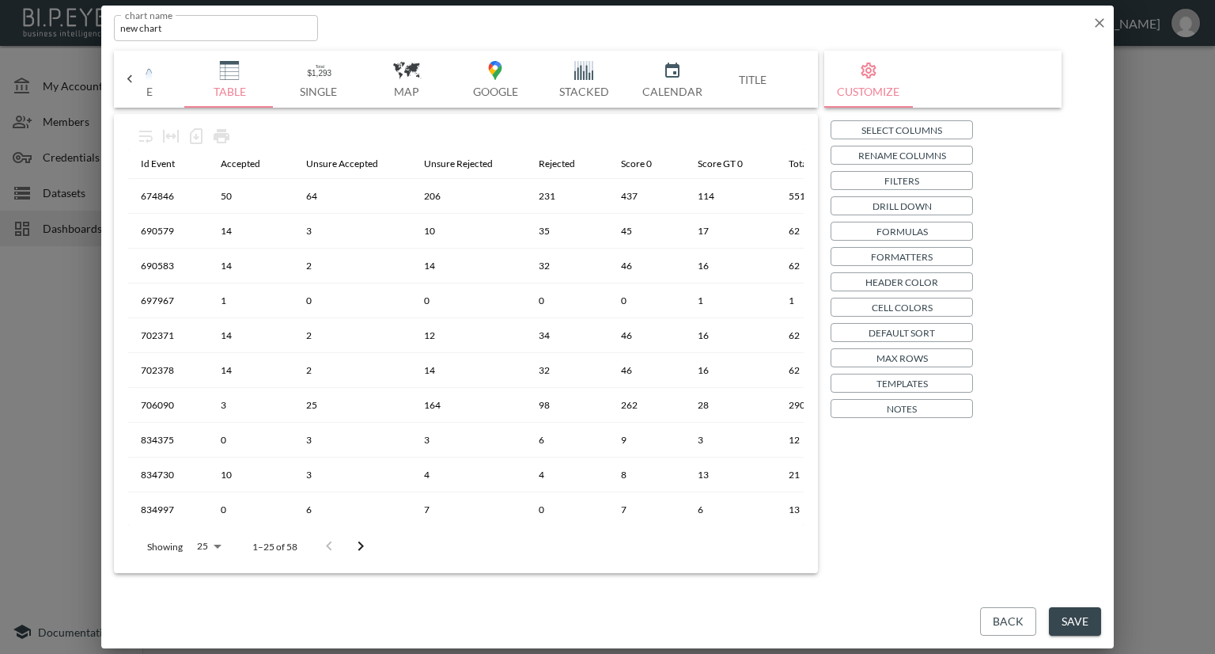
click at [915, 126] on p "Select Columns" at bounding box center [902, 130] width 81 height 17
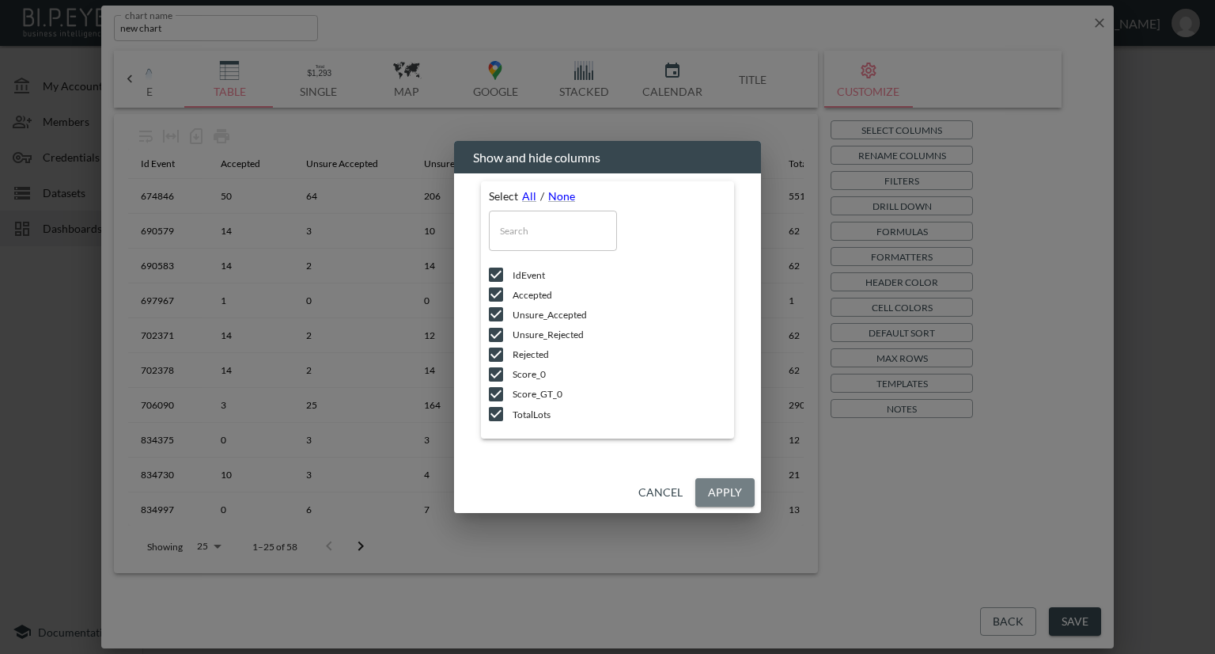
click at [740, 491] on button "Apply" at bounding box center [724, 492] width 59 height 29
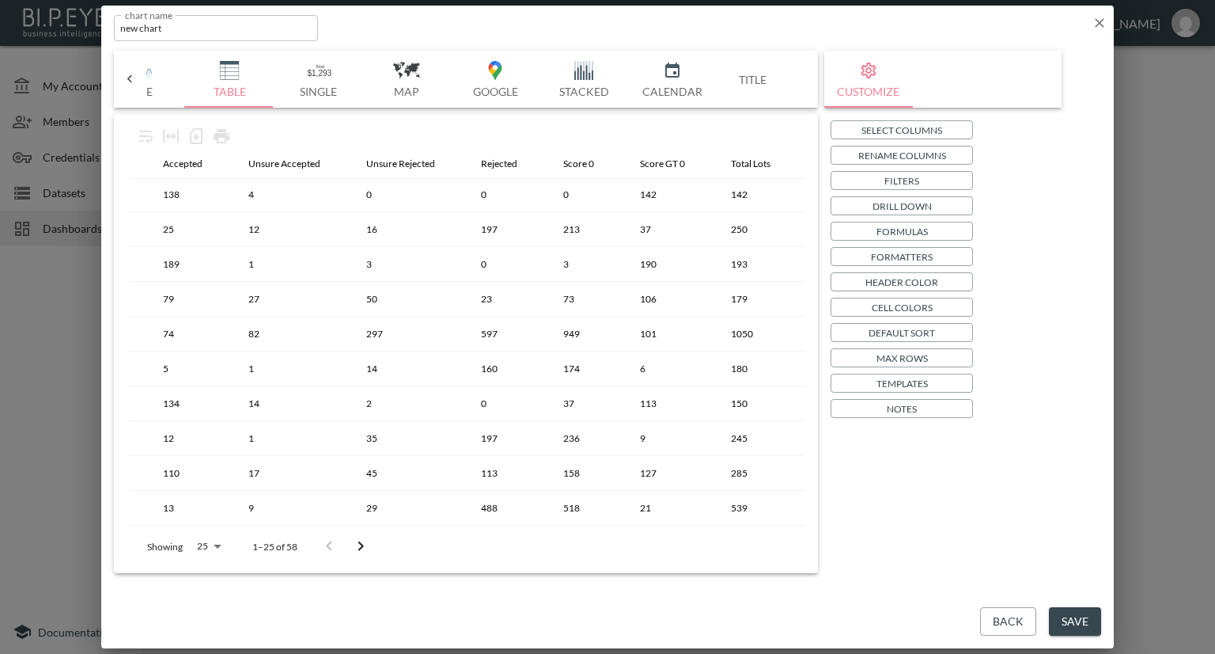
scroll to position [532, 0]
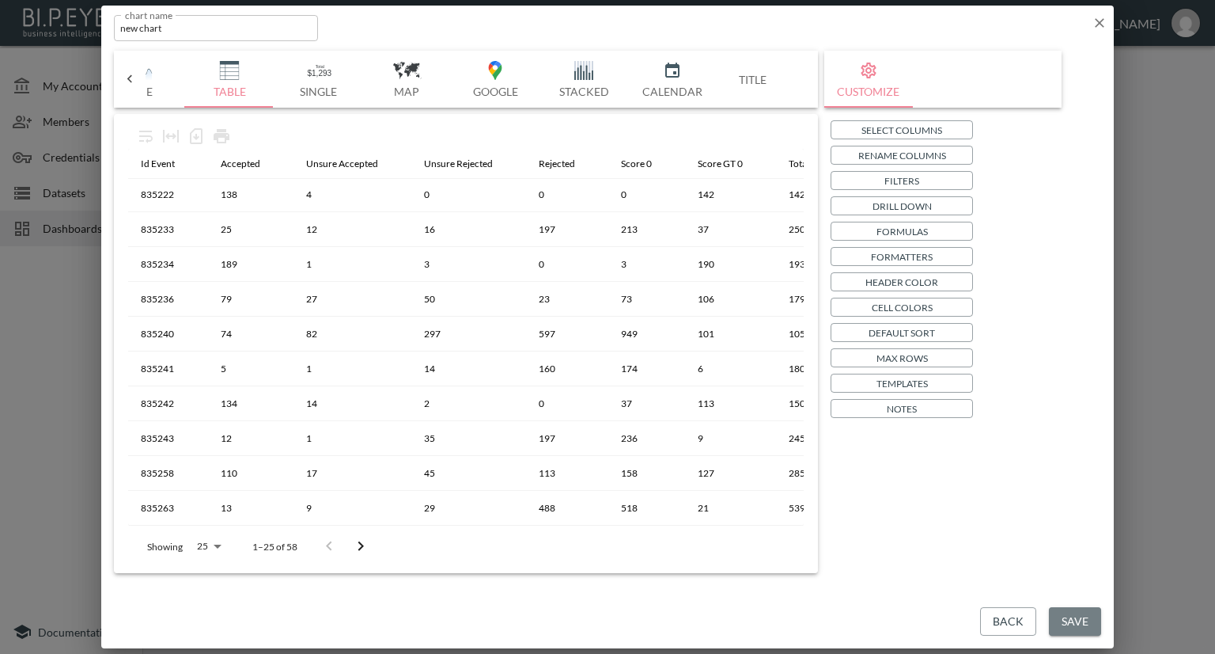
click at [1073, 621] on button "Save" at bounding box center [1075, 621] width 52 height 29
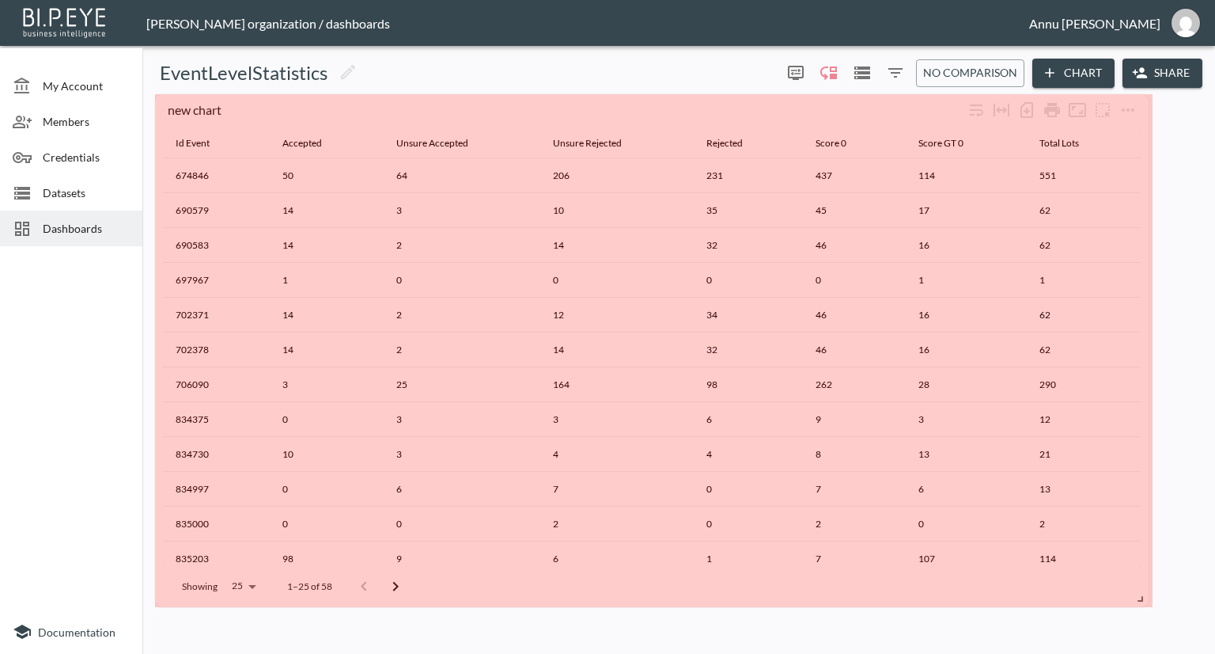
drag, startPoint x: 400, startPoint y: 191, endPoint x: 1141, endPoint y: 598, distance: 845.3
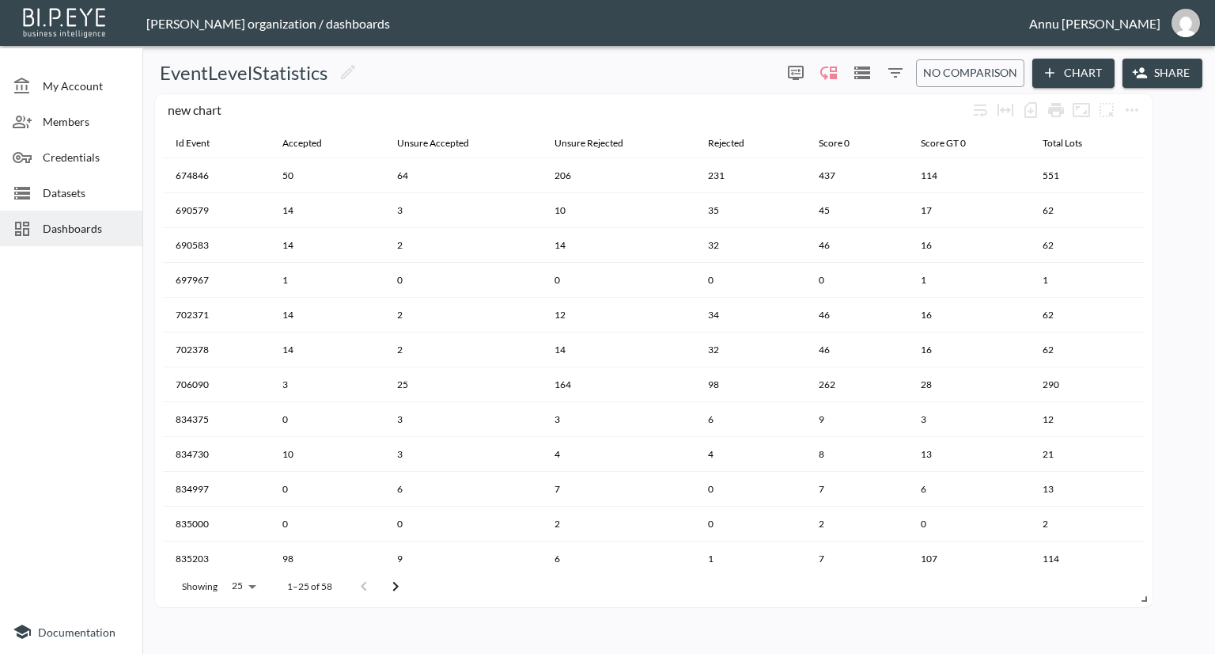
click at [73, 194] on span "Datasets" at bounding box center [86, 192] width 87 height 17
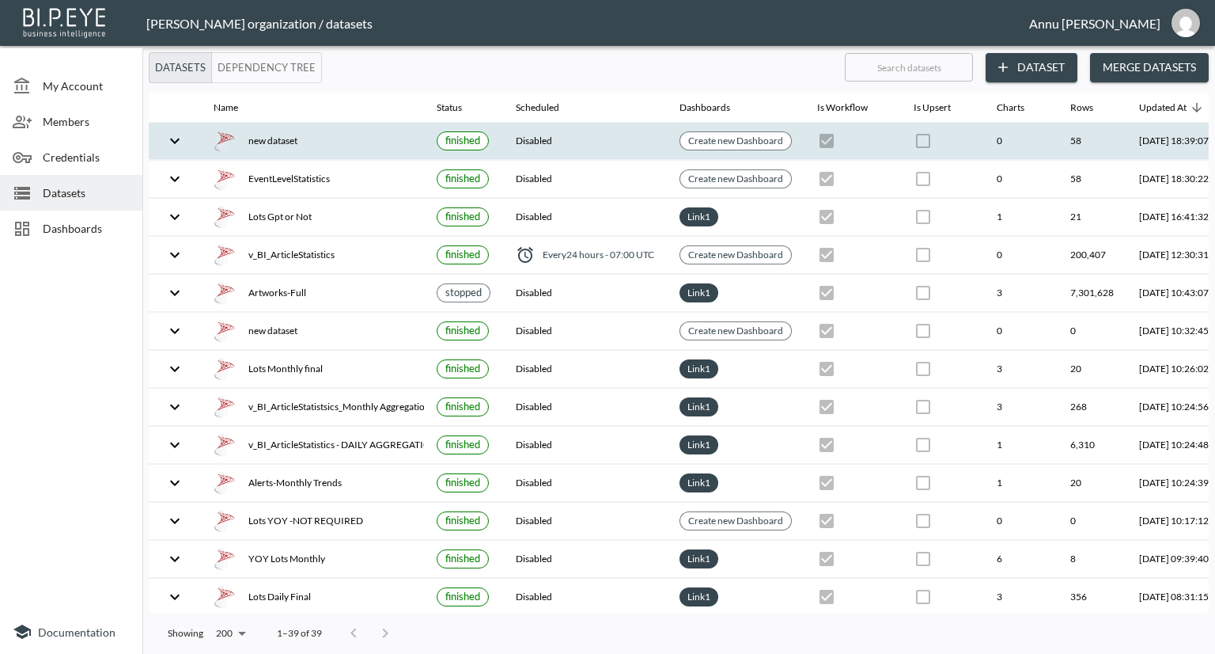
click at [267, 130] on div "new dataset" at bounding box center [313, 141] width 198 height 22
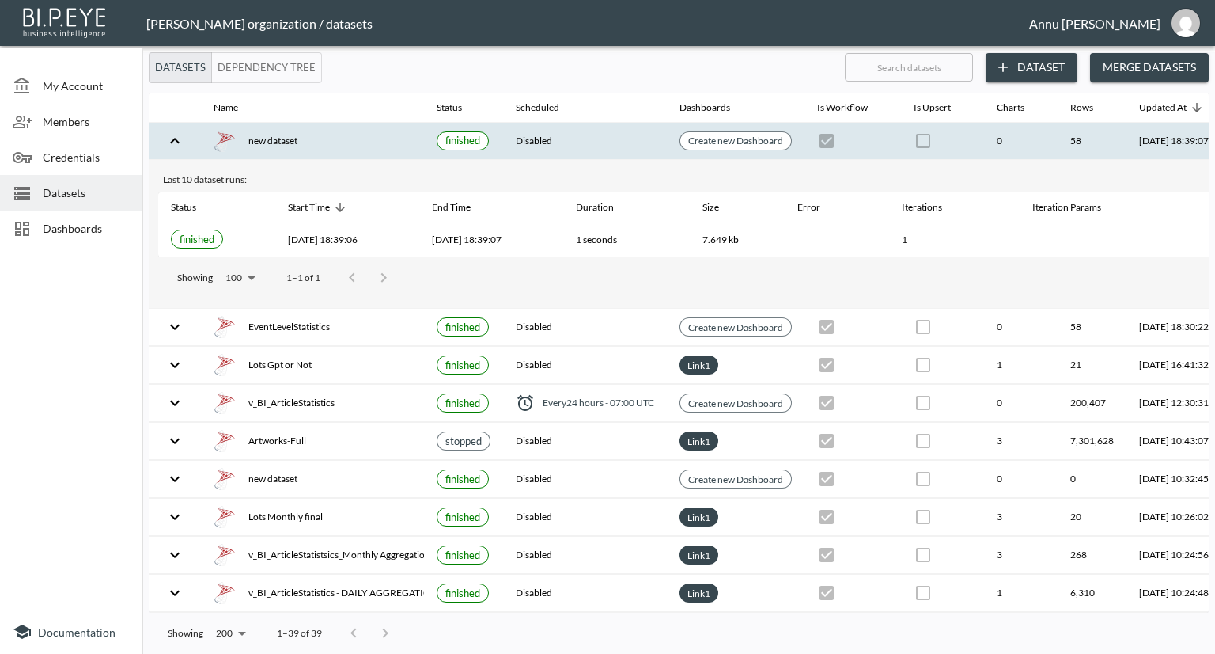
scroll to position [0, 93]
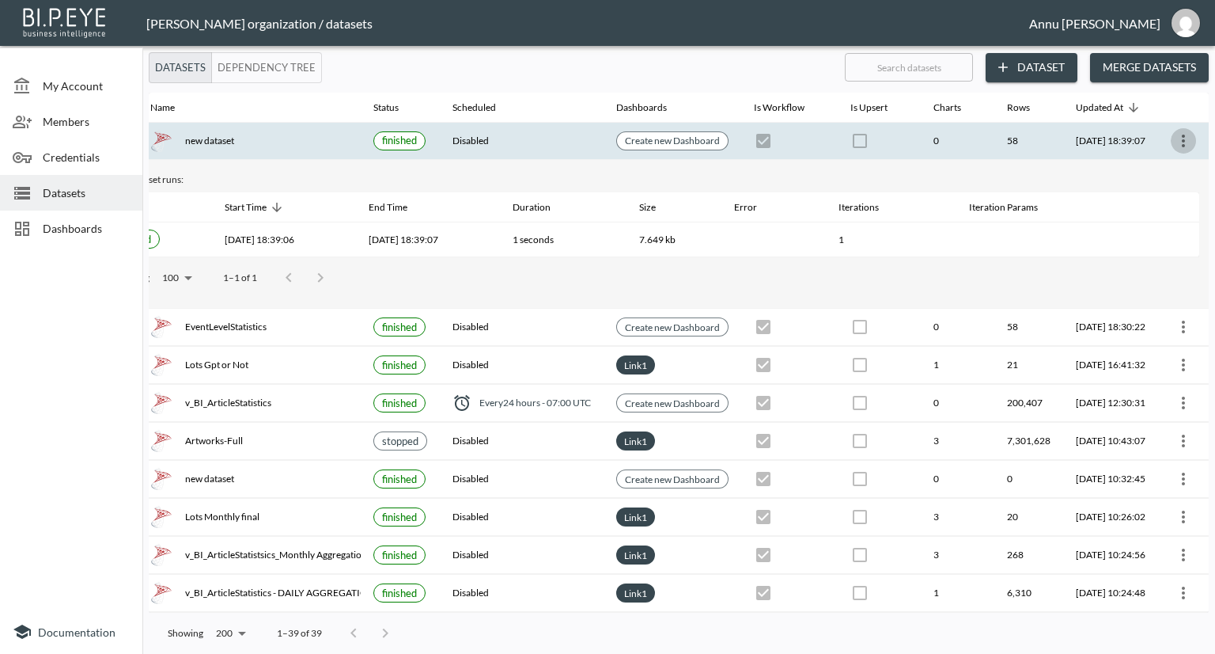
click at [1182, 135] on icon "more" at bounding box center [1183, 141] width 3 height 13
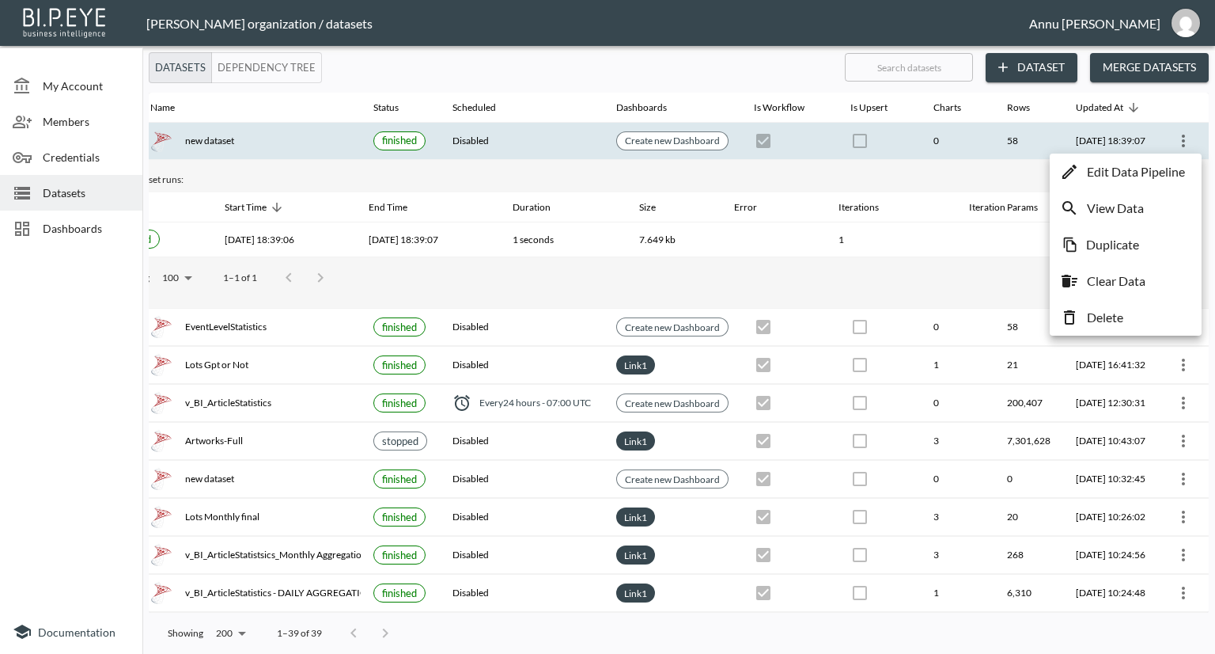
click at [1150, 169] on p "Edit Data Pipeline" at bounding box center [1136, 171] width 98 height 19
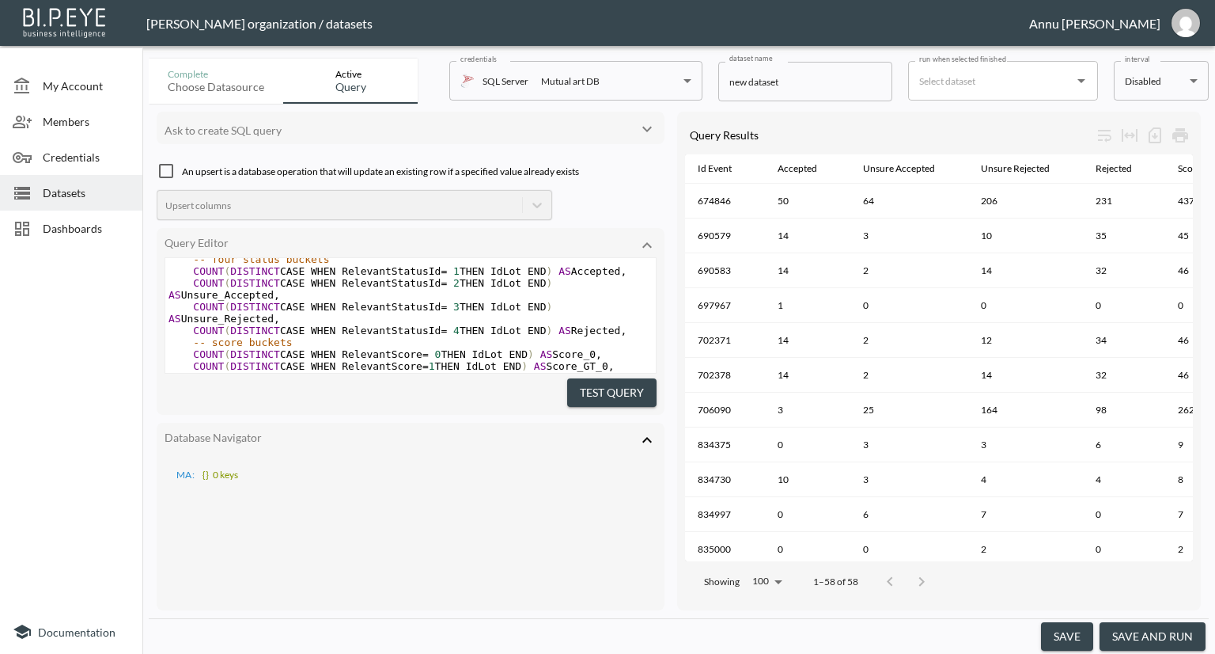
scroll to position [38, 0]
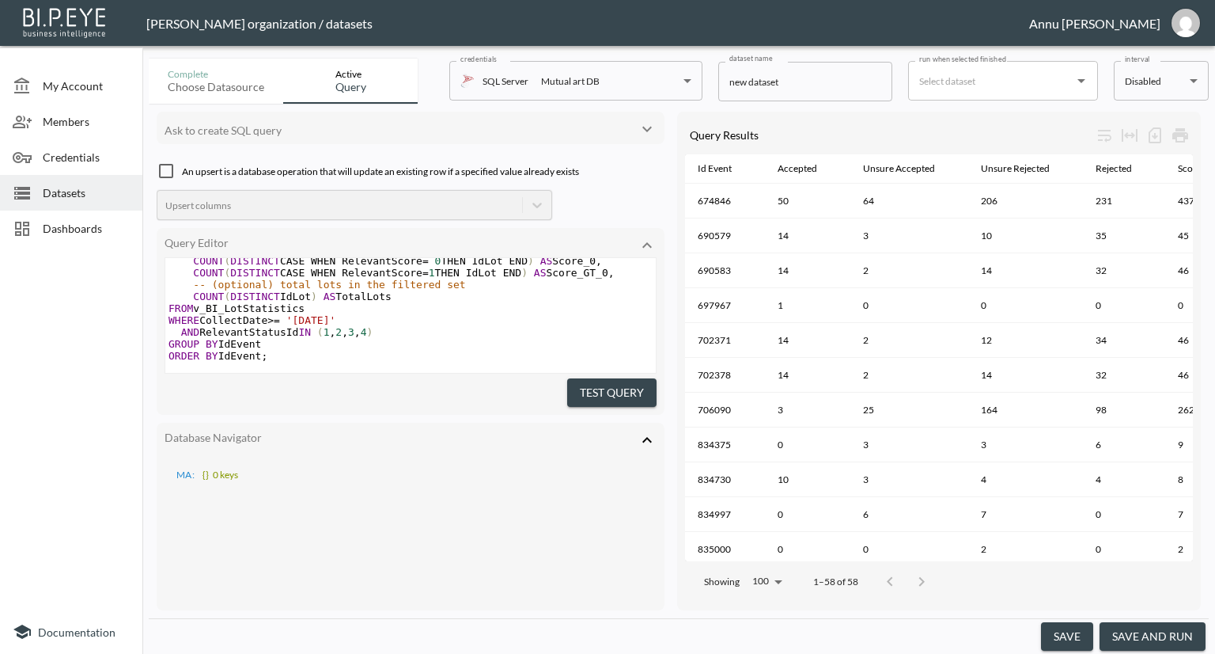
click at [90, 225] on span "Dashboards" at bounding box center [86, 228] width 87 height 17
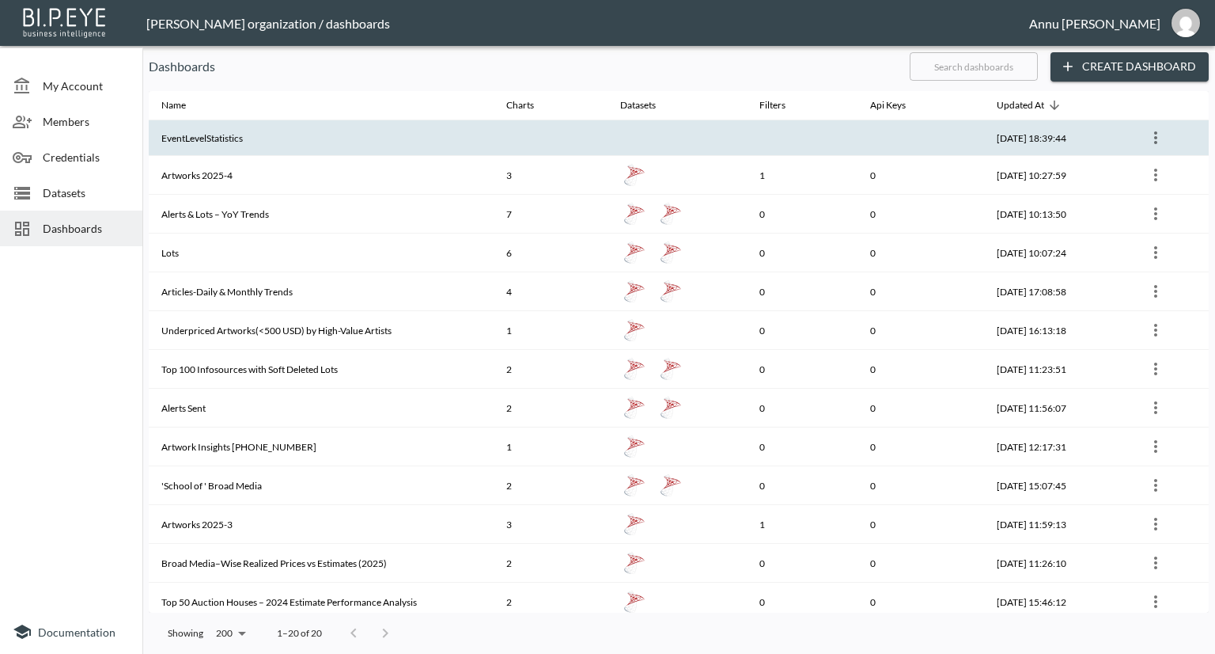
click at [234, 138] on th "EventLevelStatistics" at bounding box center [321, 138] width 345 height 36
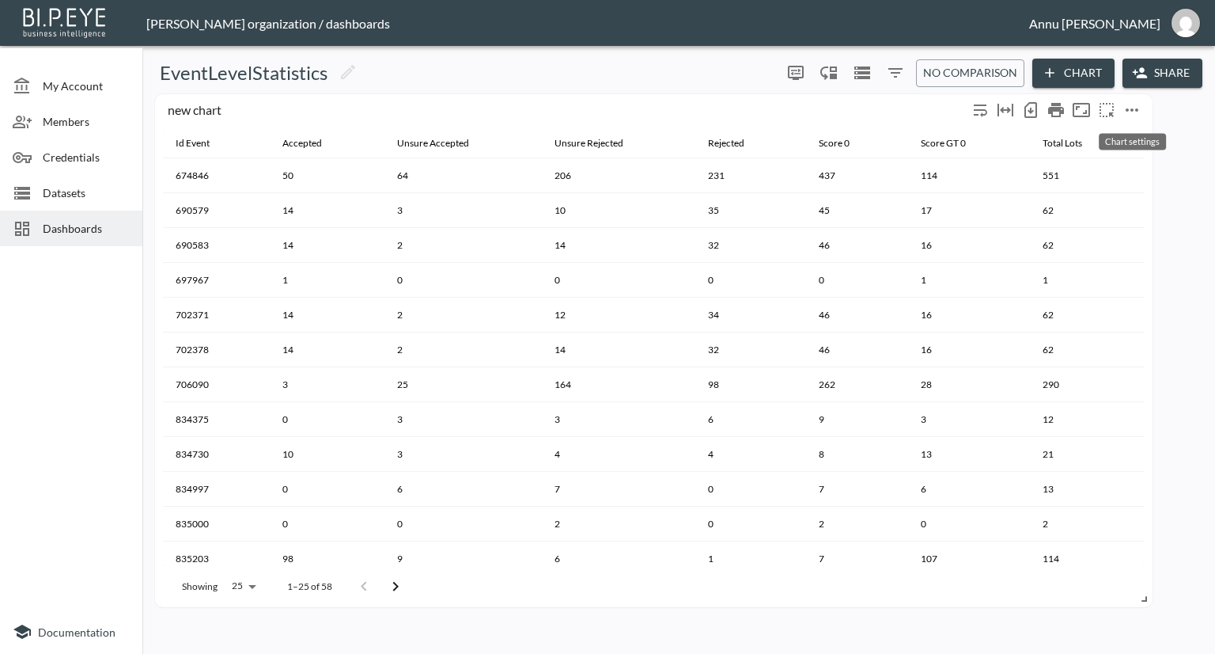
click at [1131, 105] on icon "more" at bounding box center [1132, 109] width 19 height 19
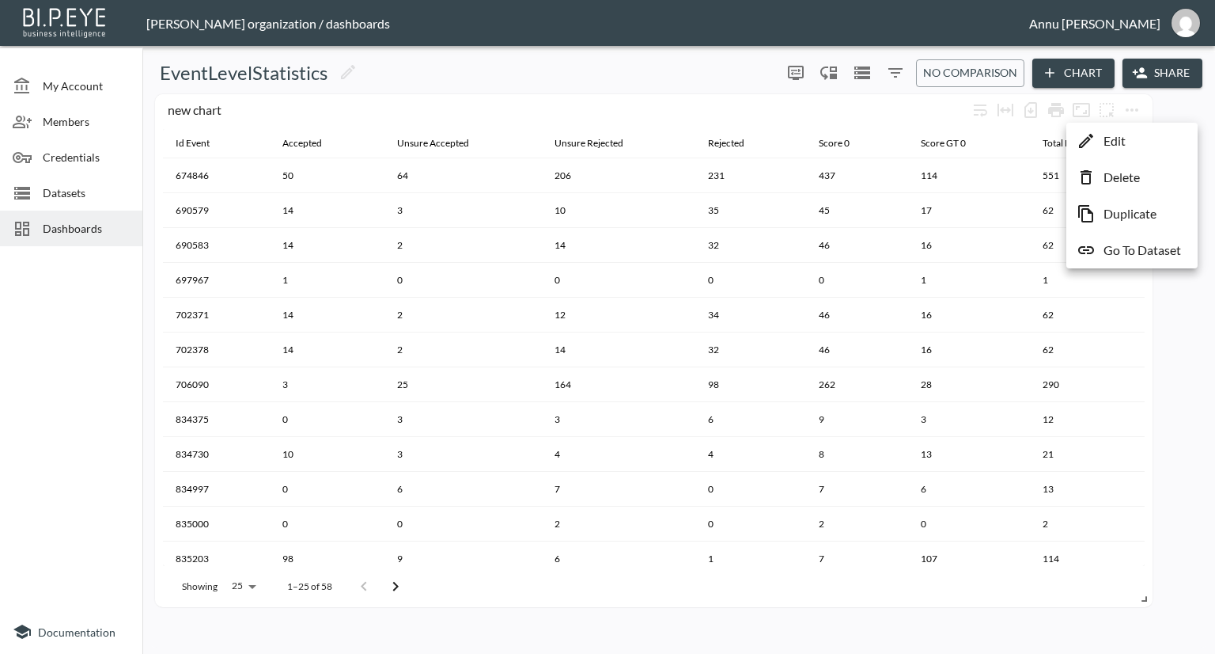
click at [1124, 251] on p "Go To Dataset" at bounding box center [1143, 250] width 78 height 19
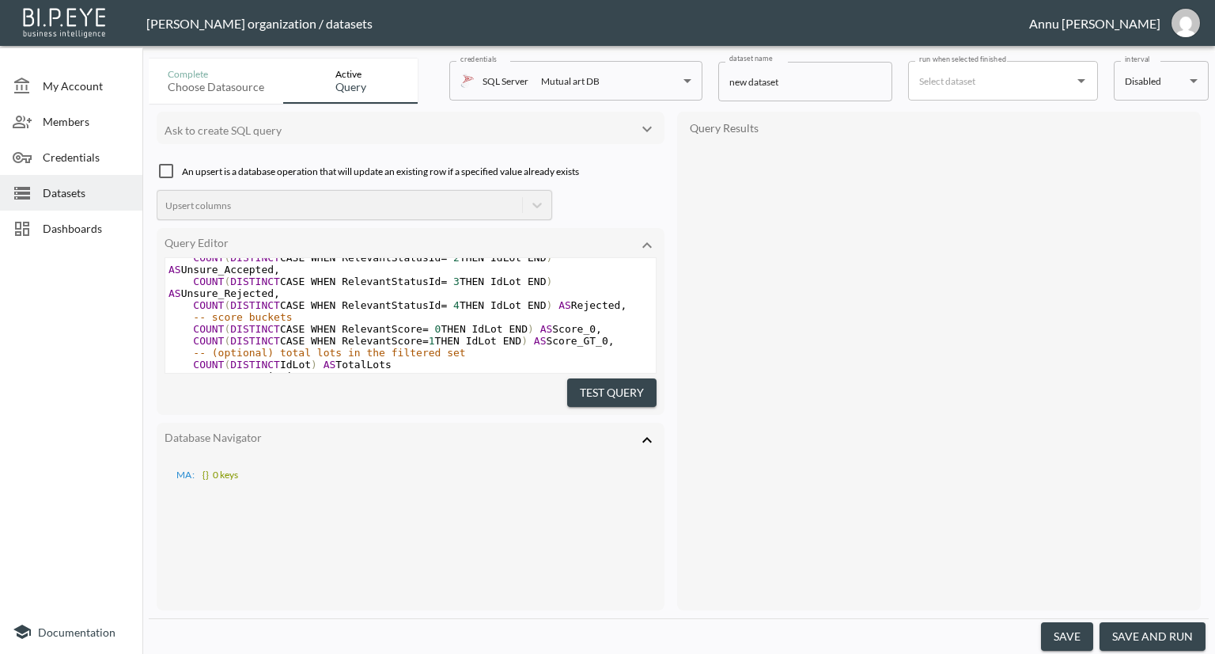
scroll to position [78, 0]
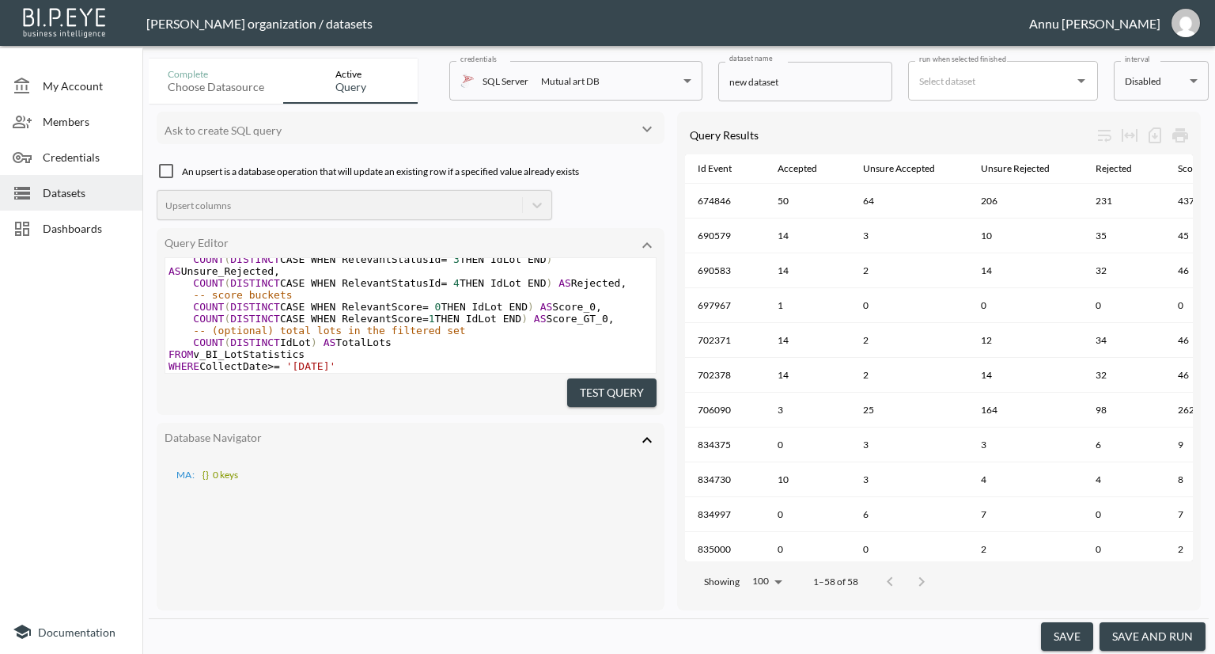
click at [541, 310] on span "COUNT ( DISTINCT CASE WHEN RelevantScore = 0 THEN IdLot END ) AS Score_0 ," at bounding box center [386, 307] width 434 height 12
type textarea "Relevant"
click at [540, 316] on span "COUNT ( DISTINCT CASE WHEN RelevantScore = 1 THEN IdLot END ) AS Score_GT_0 ," at bounding box center [392, 319] width 446 height 12
click at [537, 317] on span "COUNT ( DISTINCT CASE WHEN RelevantScore = 1 THEN IdLot END ) AS Score_GT_0 ," at bounding box center [392, 319] width 446 height 12
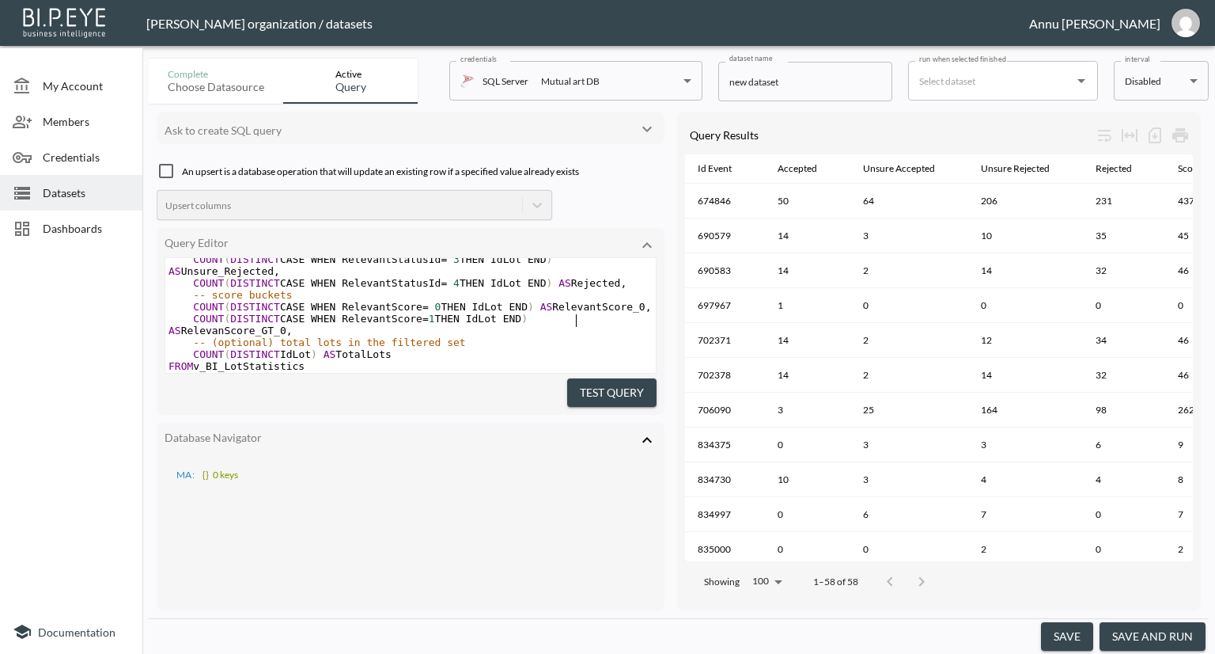
type textarea "Relevant"
click at [534, 320] on span "COUNT ( DISTINCT CASE WHEN RelevantScore = 1 THEN IdLot END ) AS RelevantScore_…" at bounding box center [352, 325] width 366 height 24
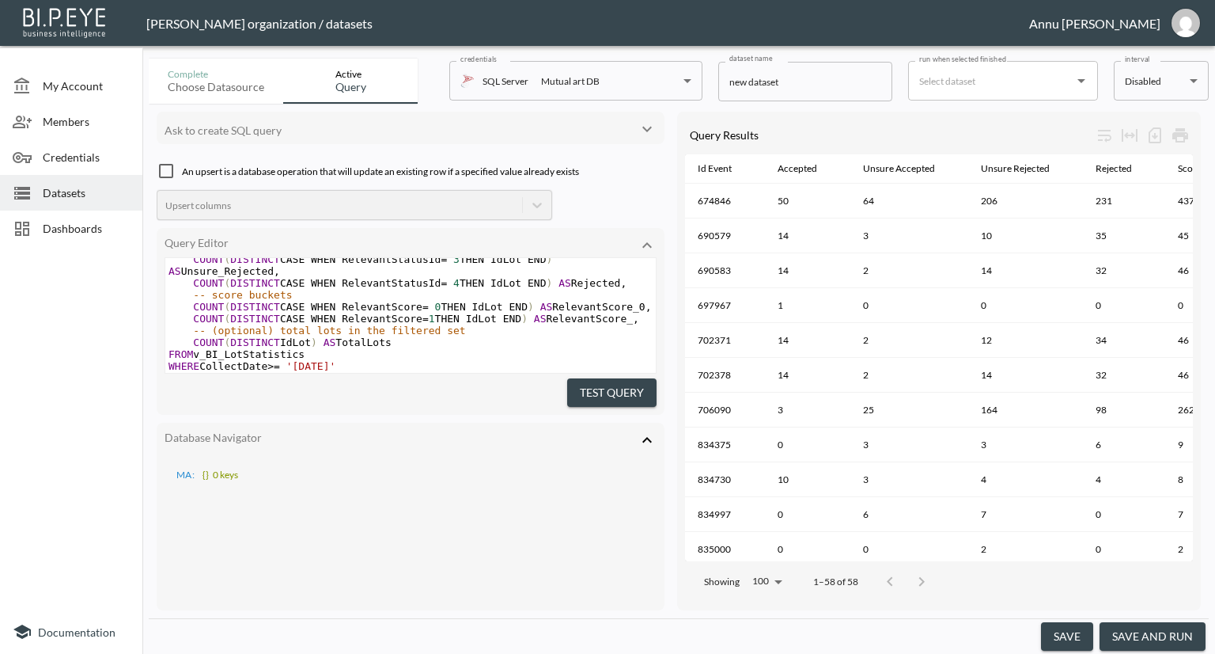
scroll to position [0, 6]
type textarea "1"
click at [632, 397] on button "Test Query" at bounding box center [611, 392] width 89 height 29
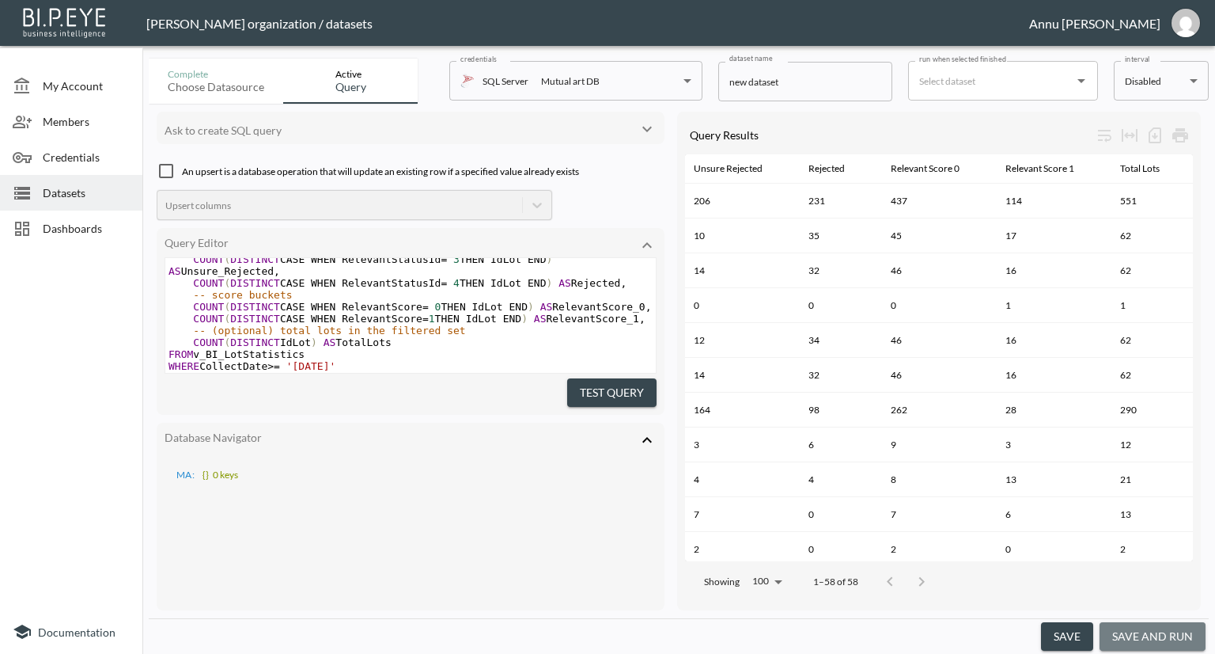
click at [1155, 628] on button "save and run" at bounding box center [1153, 636] width 106 height 29
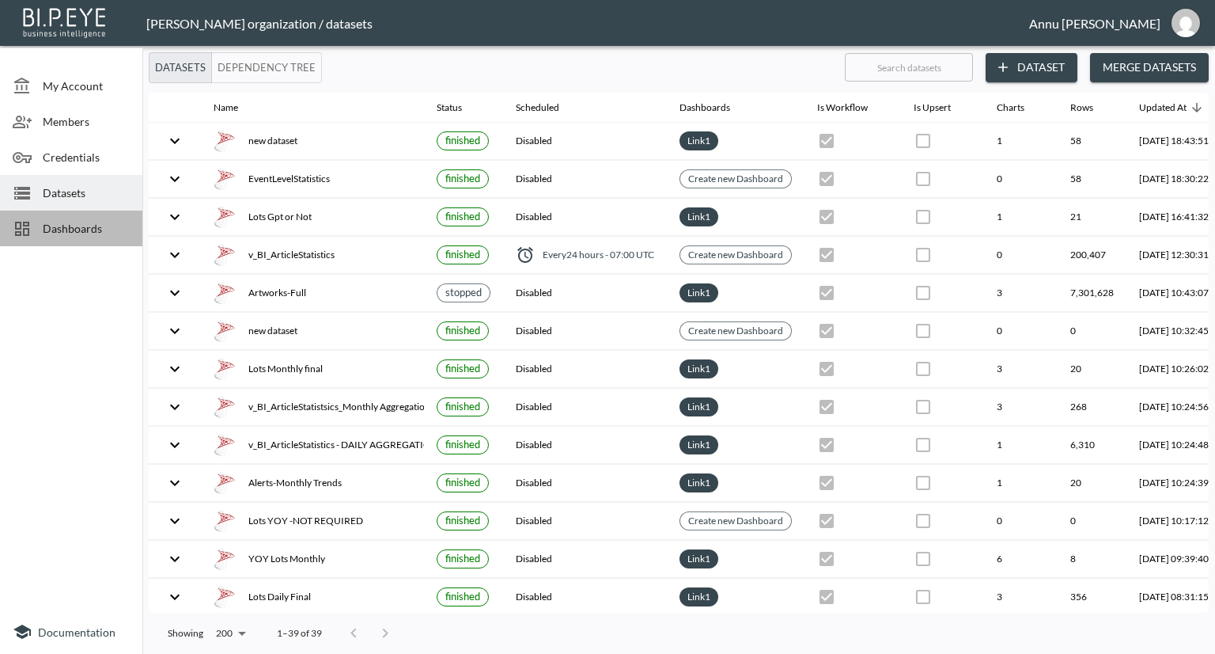
click at [102, 226] on span "Dashboards" at bounding box center [86, 228] width 87 height 17
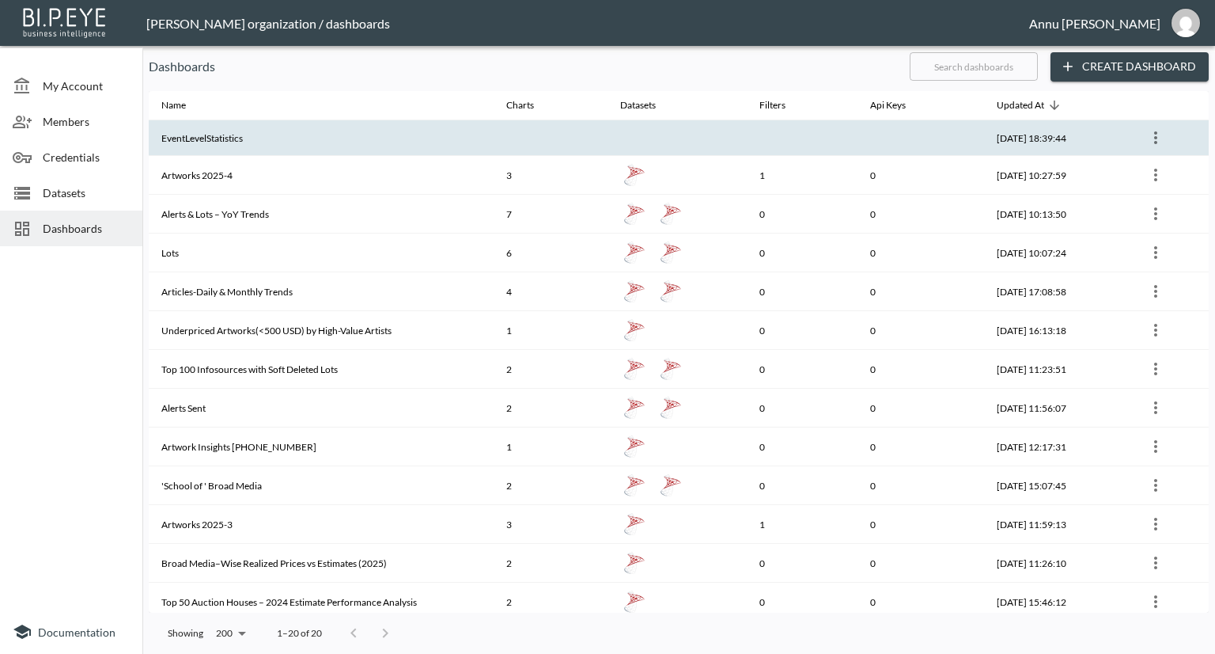
click at [302, 127] on th "EventLevelStatistics" at bounding box center [321, 138] width 345 height 36
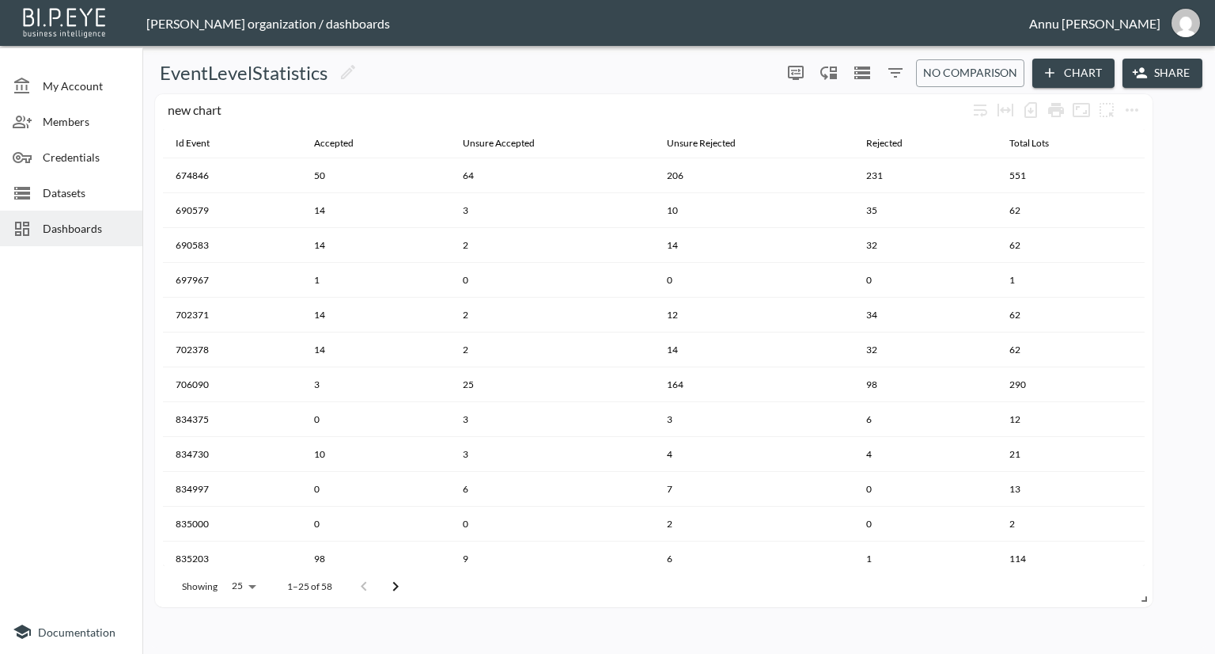
click at [91, 194] on span "Datasets" at bounding box center [86, 192] width 87 height 17
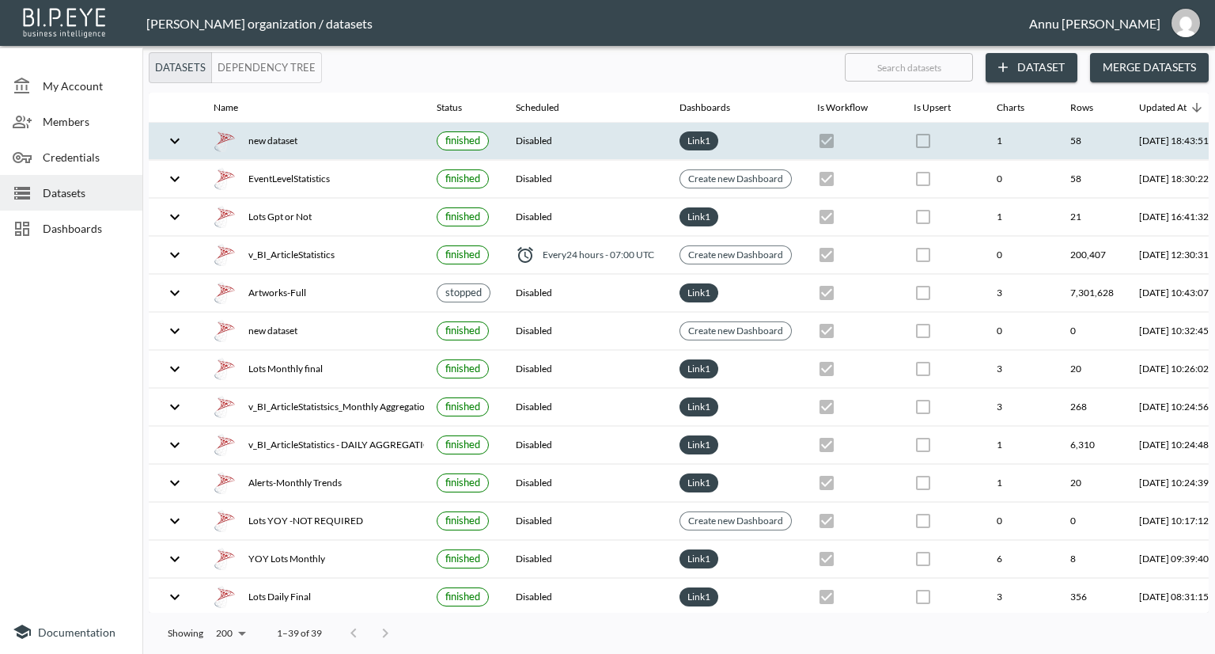
click at [347, 145] on div "new dataset" at bounding box center [313, 141] width 198 height 22
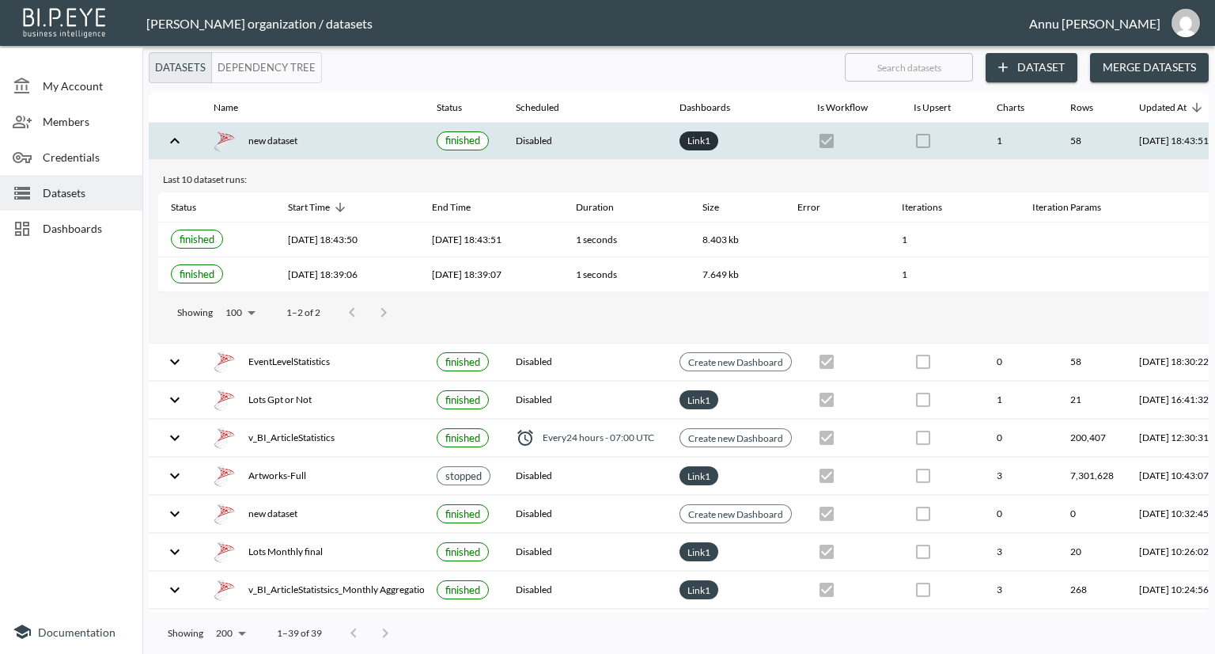
click at [699, 137] on link "Link 1" at bounding box center [698, 140] width 29 height 18
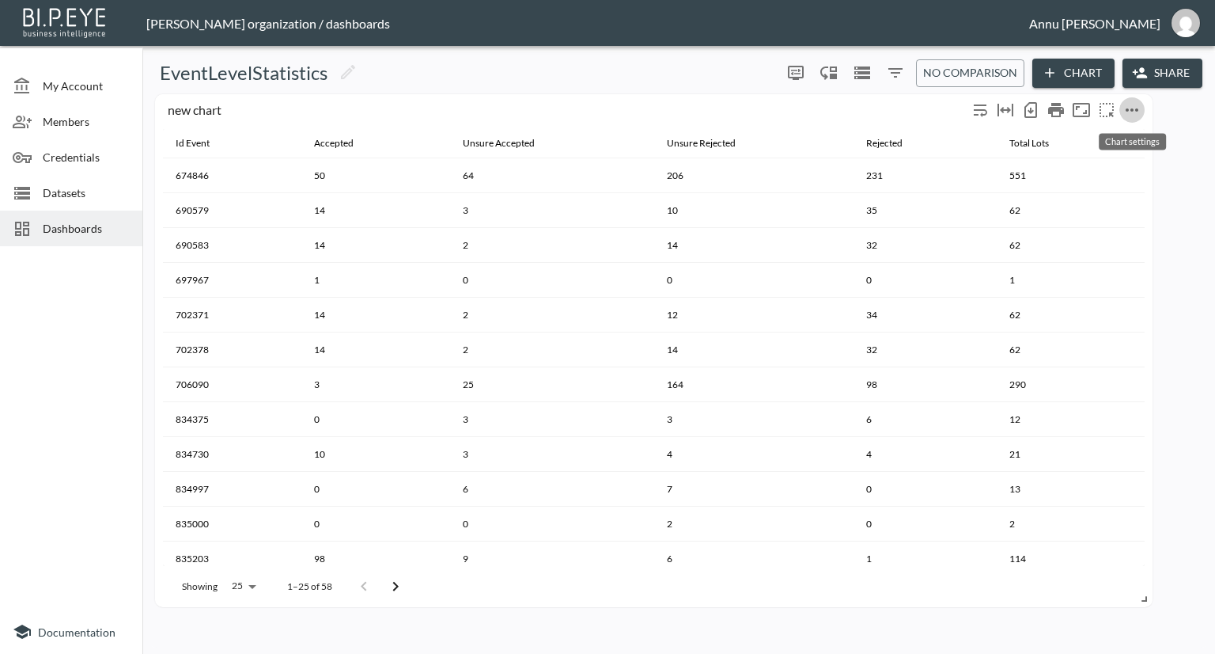
click at [1133, 110] on icon "more" at bounding box center [1132, 109] width 13 height 3
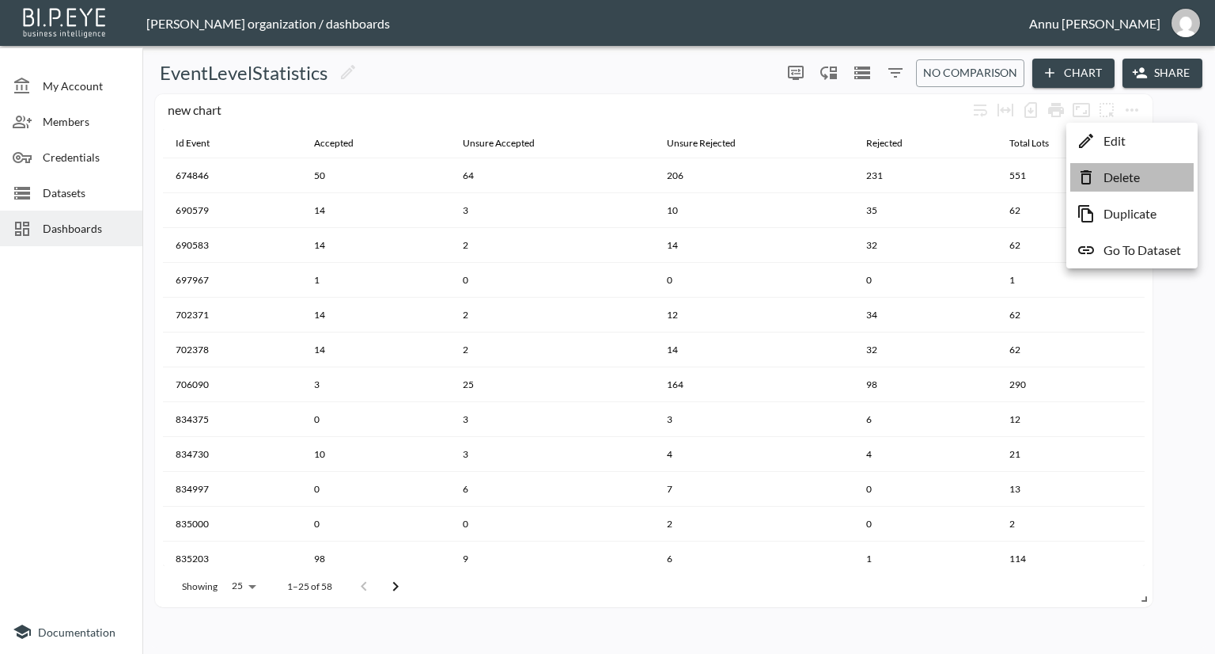
click at [1125, 174] on p "Delete" at bounding box center [1122, 177] width 36 height 19
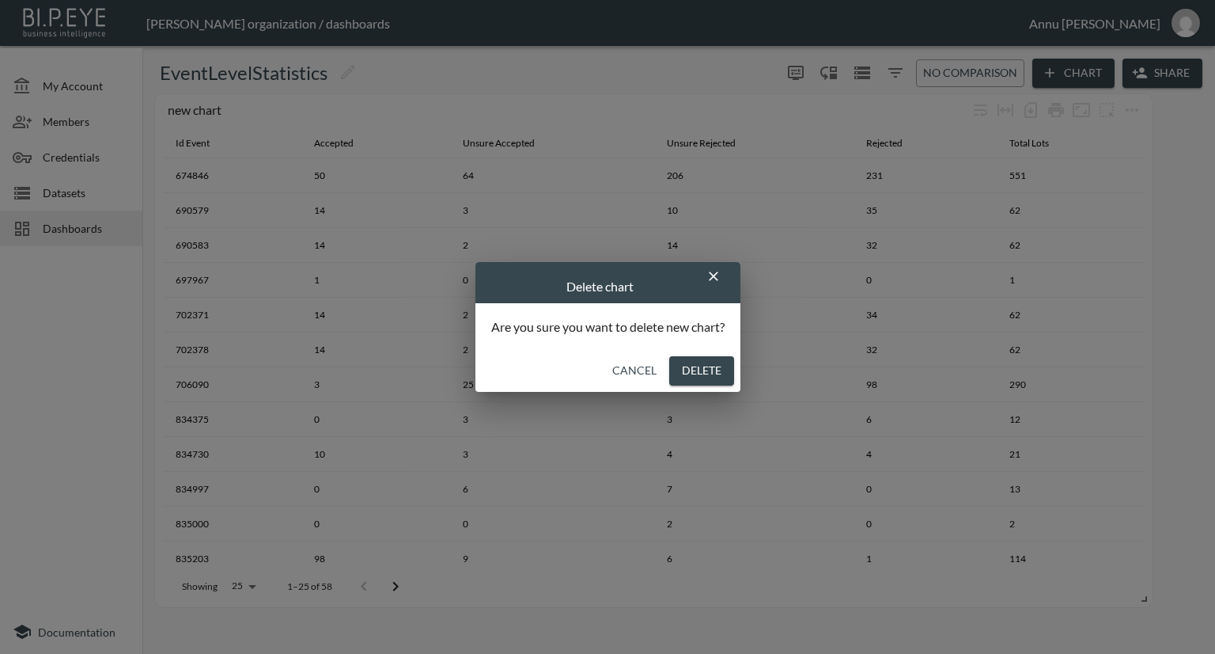
click at [687, 365] on button "Delete" at bounding box center [701, 370] width 65 height 29
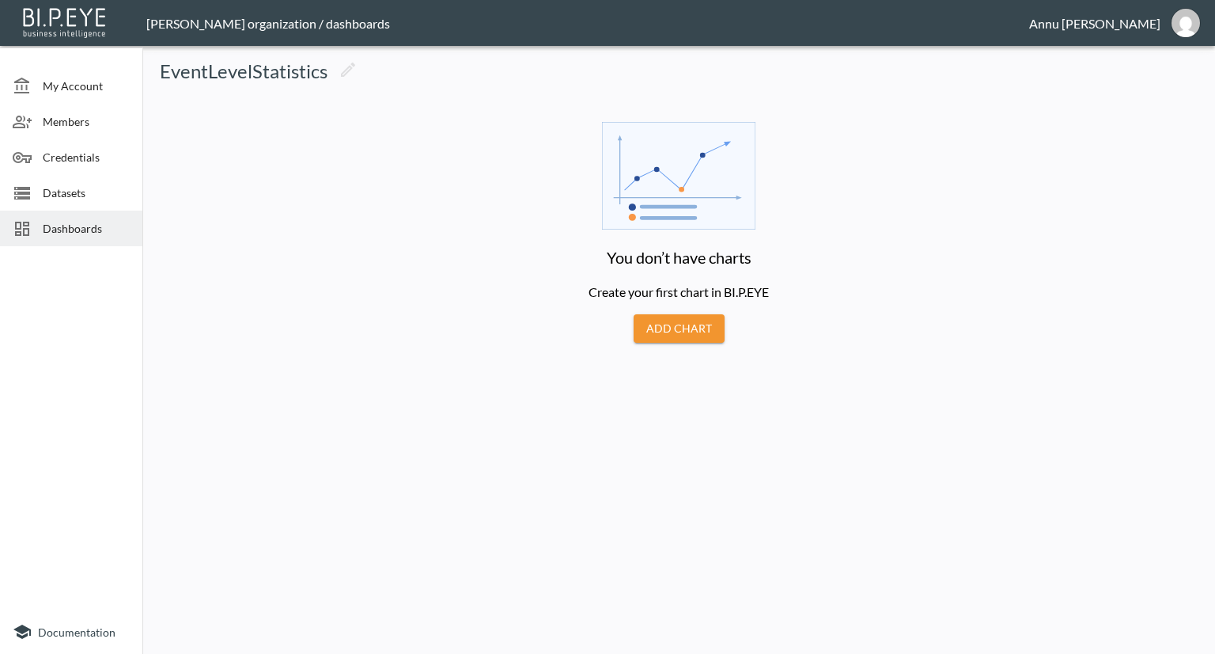
click at [664, 317] on button "Add Chart" at bounding box center [679, 328] width 91 height 29
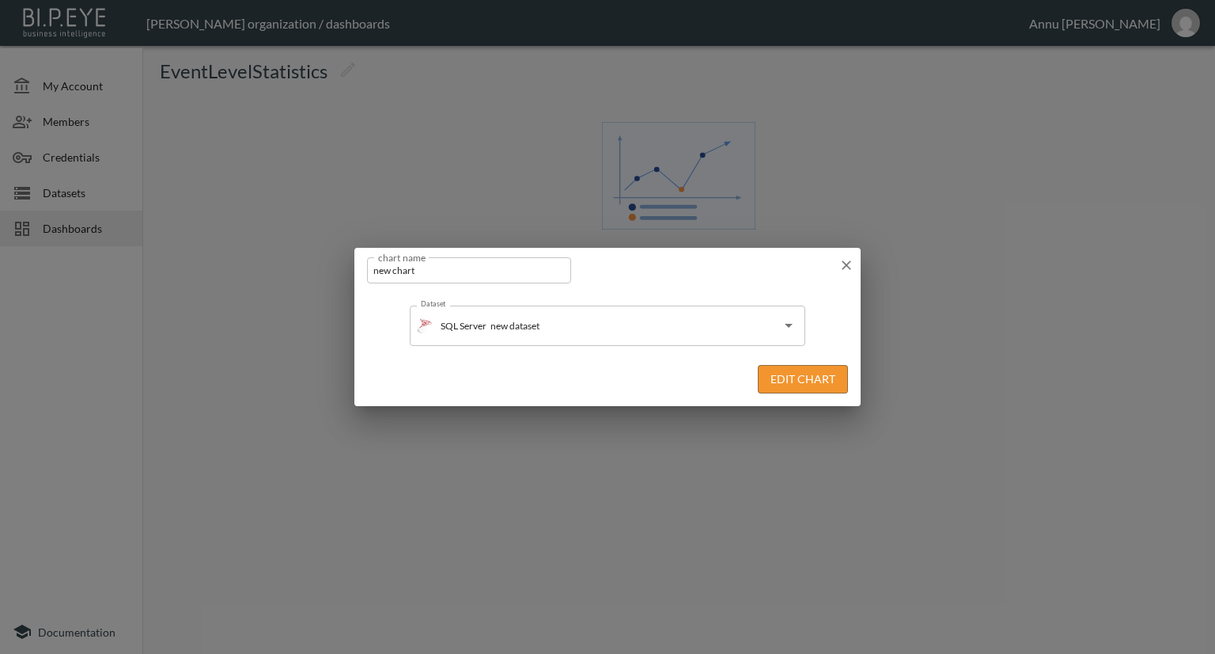
click at [788, 381] on button "Edit Chart" at bounding box center [803, 379] width 90 height 29
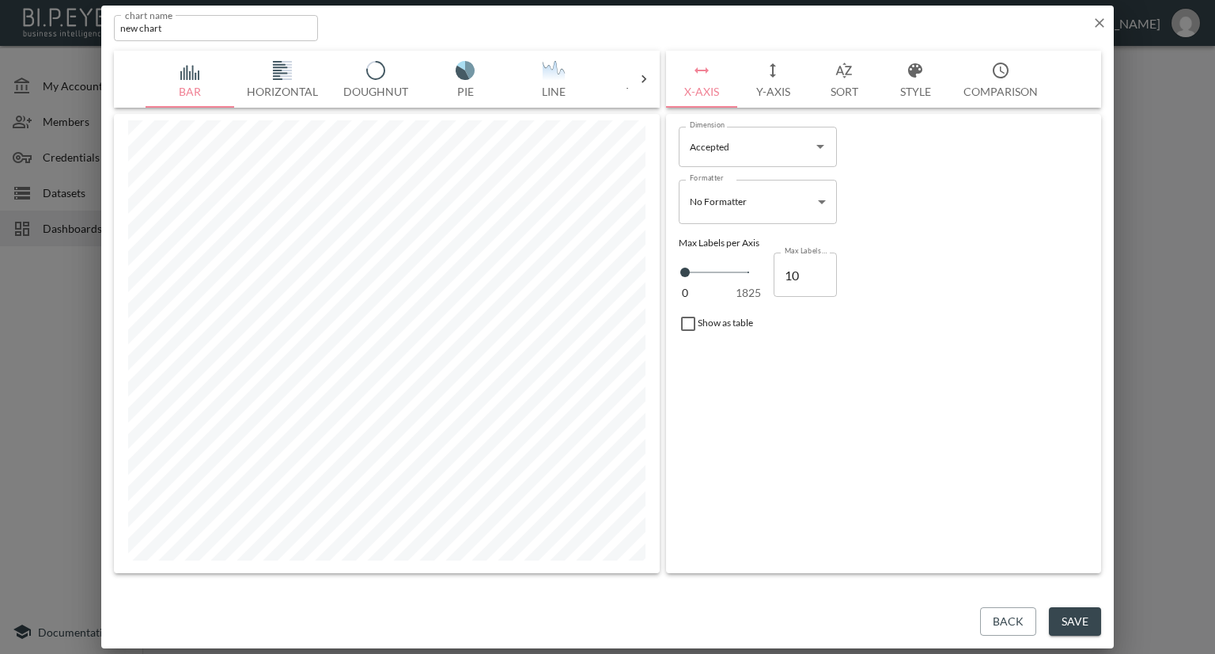
click at [642, 81] on icon at bounding box center [644, 79] width 16 height 16
click at [194, 71] on img "button" at bounding box center [190, 70] width 63 height 19
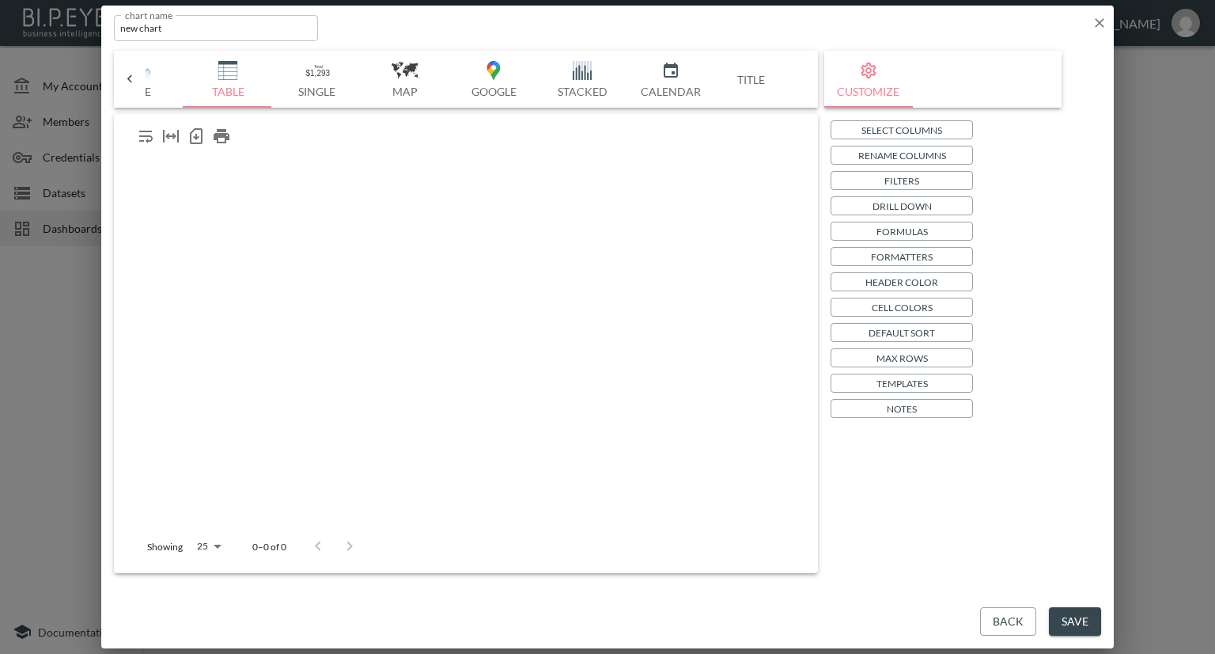
scroll to position [0, 413]
click at [887, 123] on p "Select Columns" at bounding box center [902, 130] width 81 height 17
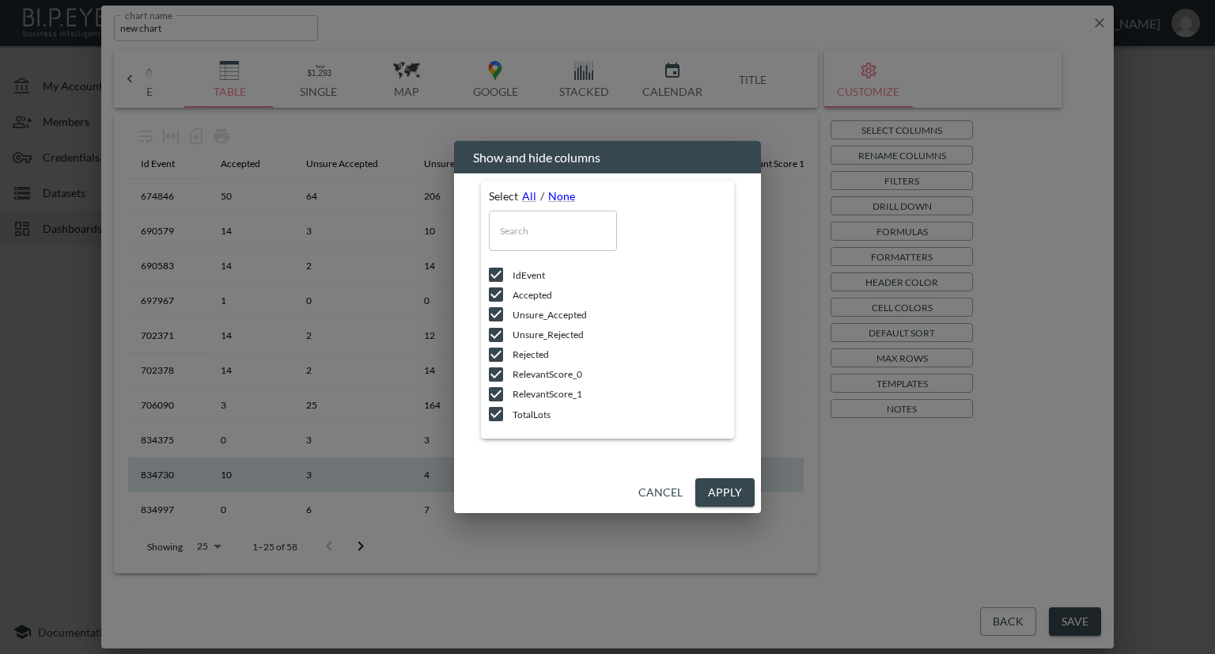
drag, startPoint x: 718, startPoint y: 486, endPoint x: 767, endPoint y: 460, distance: 55.2
click at [718, 486] on button "Apply" at bounding box center [724, 492] width 59 height 29
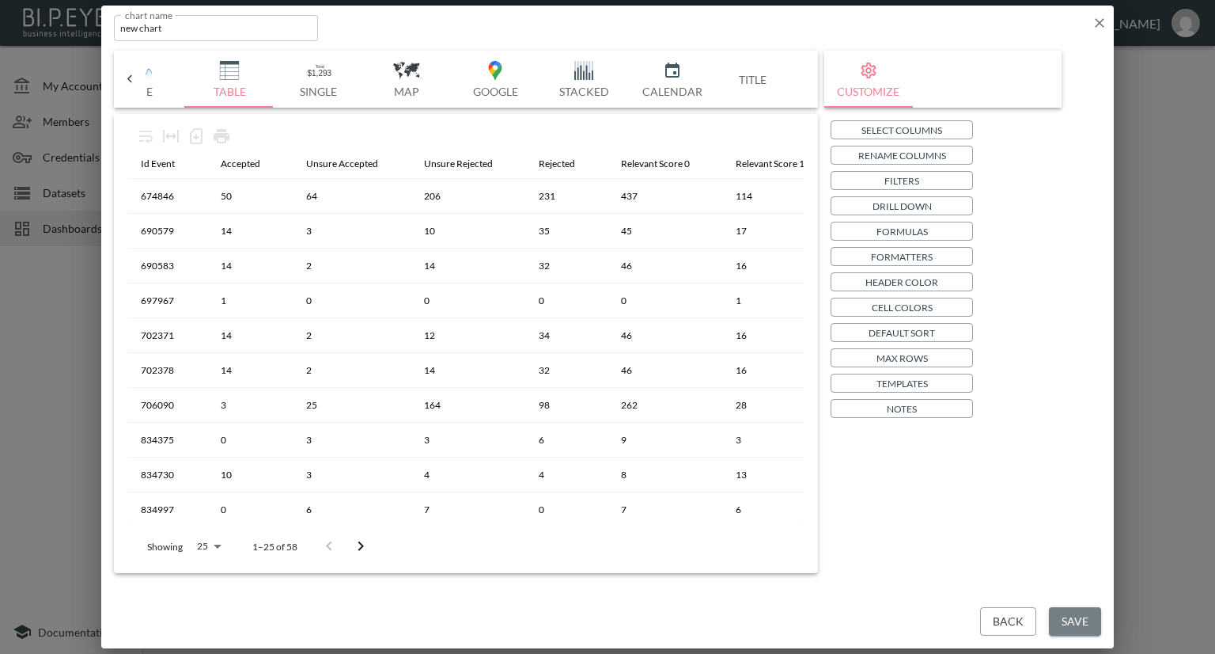
click at [1068, 617] on button "Save" at bounding box center [1075, 621] width 52 height 29
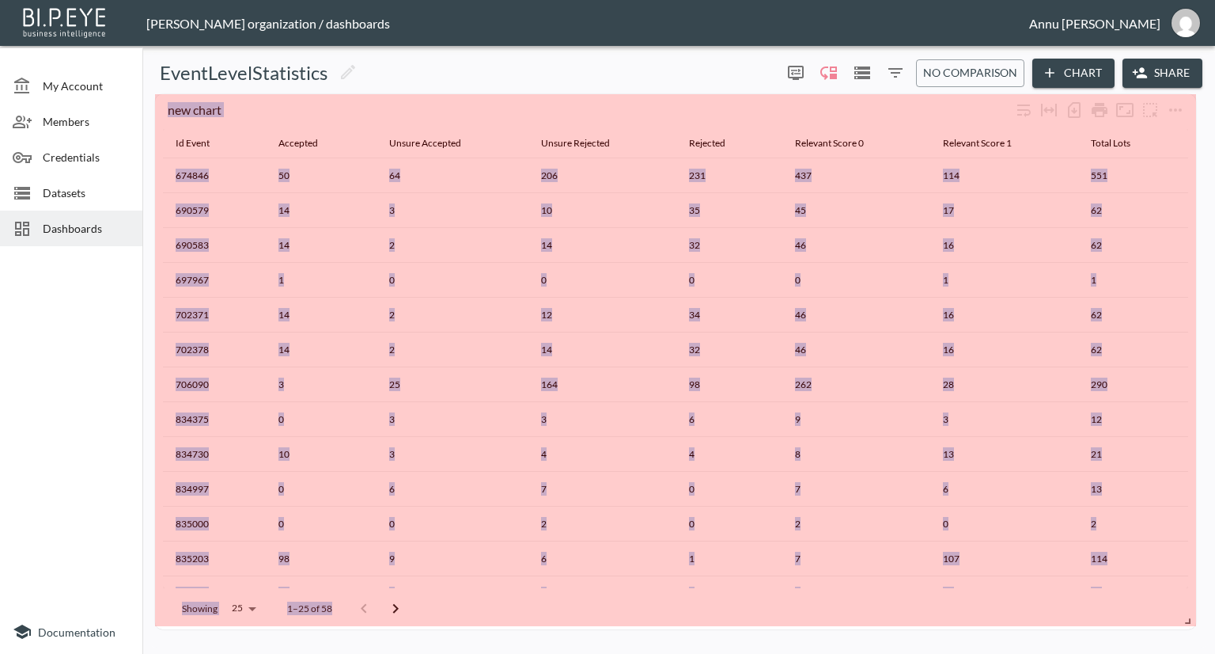
drag, startPoint x: 402, startPoint y: 191, endPoint x: 1212, endPoint y: 621, distance: 917.4
click at [1212, 621] on div "EventLevelStatistics 0 0 No comparison Chart Share new chart Id Event Accepted …" at bounding box center [678, 352] width 1073 height 601
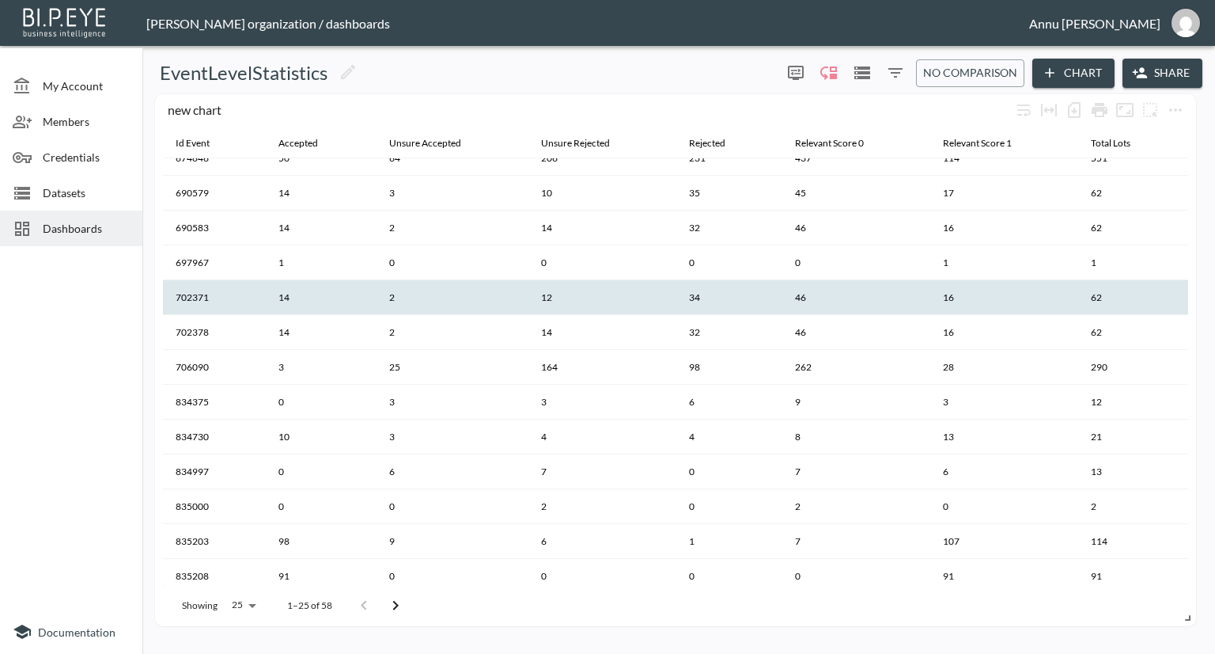
scroll to position [0, 0]
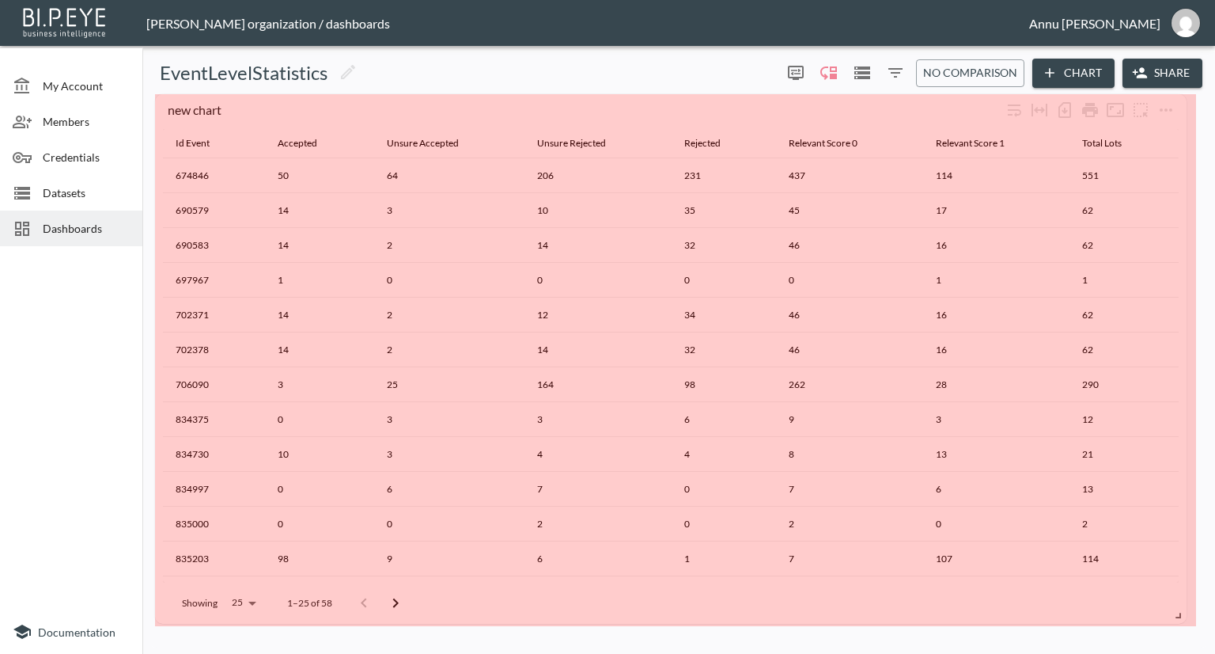
drag, startPoint x: 1187, startPoint y: 617, endPoint x: 1177, endPoint y: 615, distance: 9.8
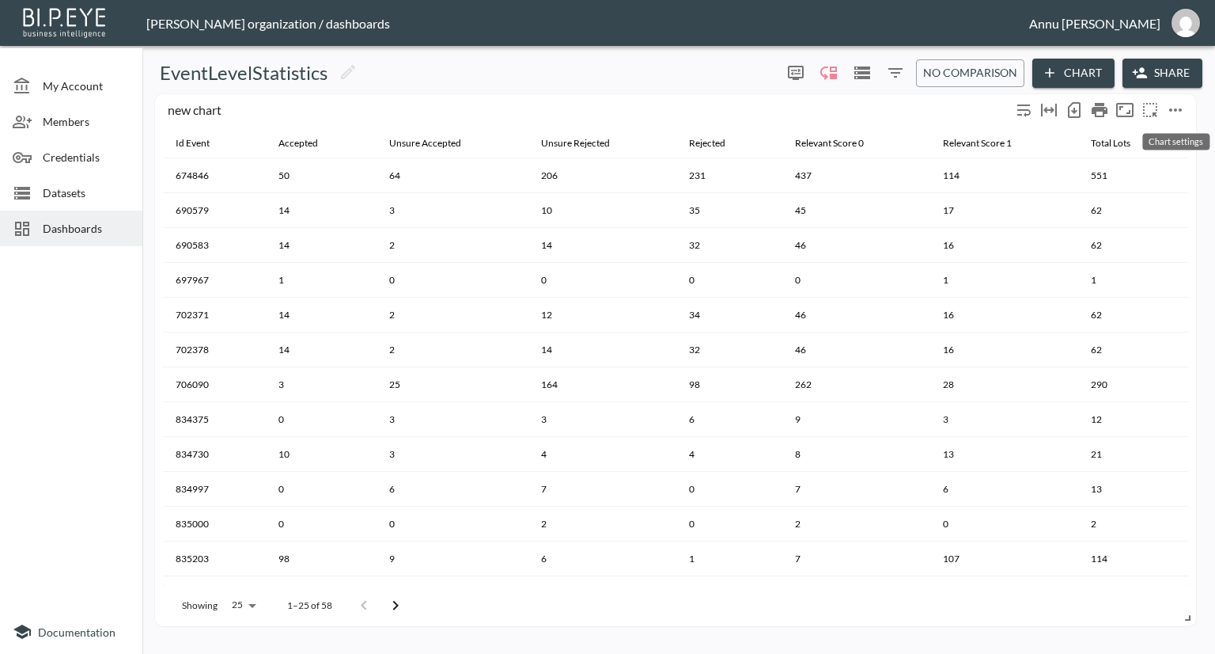
click at [1173, 110] on icon "more" at bounding box center [1175, 109] width 19 height 19
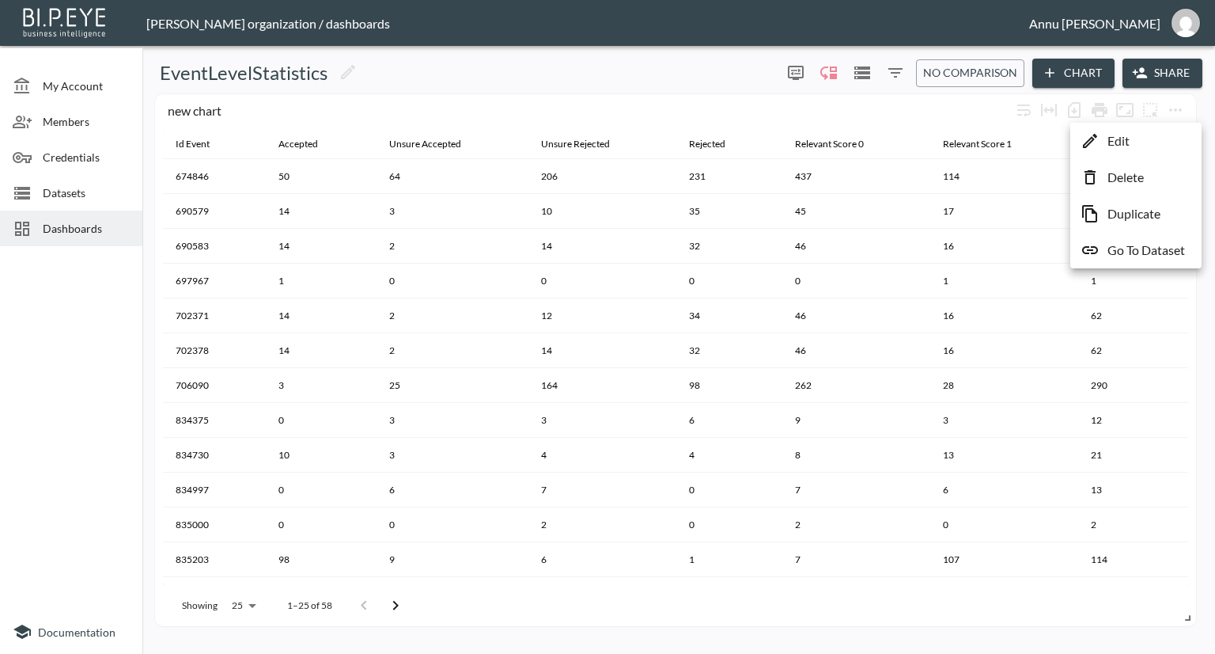
click at [1025, 139] on div at bounding box center [607, 327] width 1215 height 654
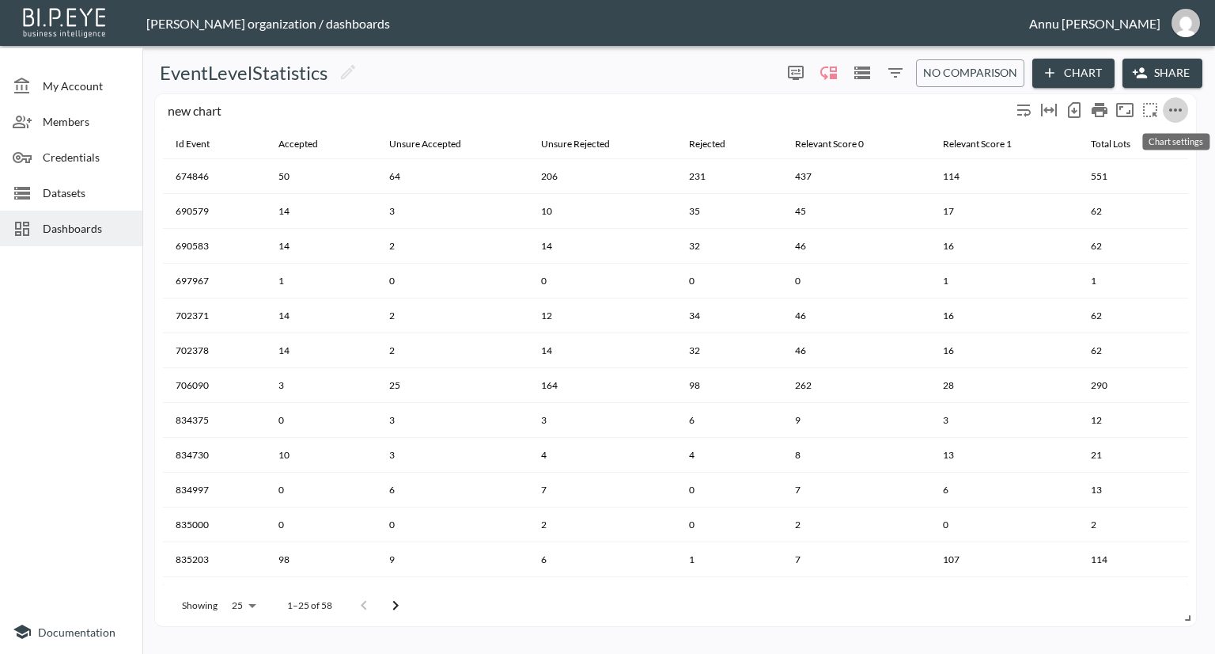
click at [1178, 111] on icon "more" at bounding box center [1175, 109] width 19 height 19
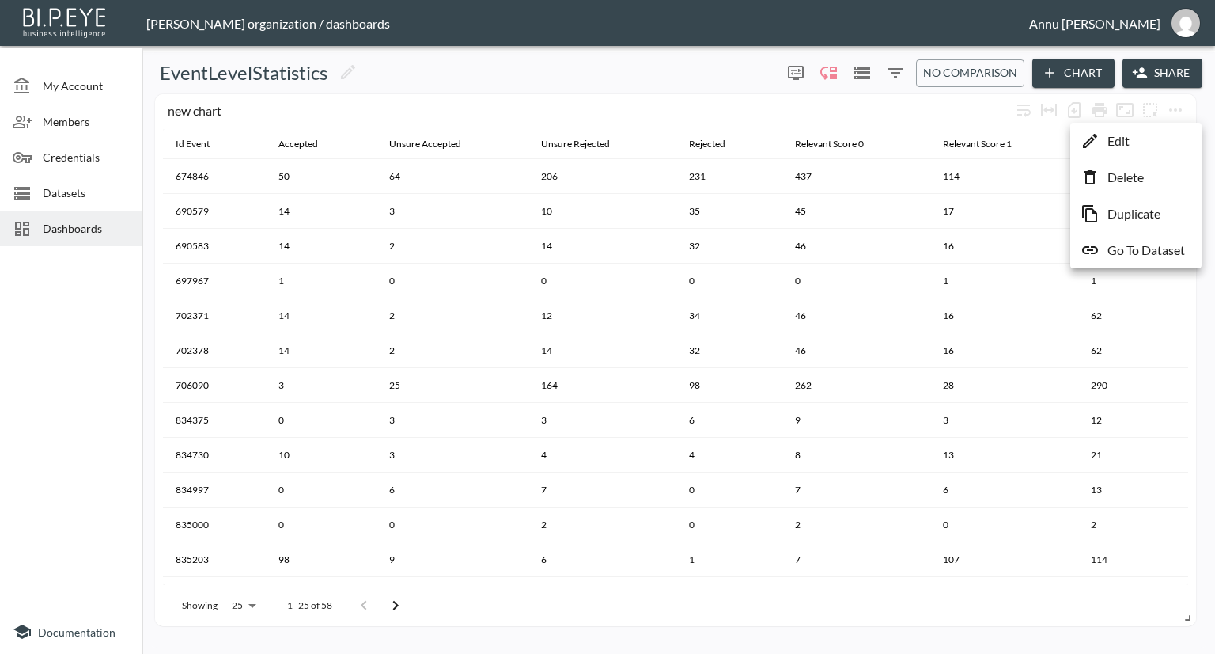
click at [1018, 193] on div at bounding box center [607, 327] width 1215 height 654
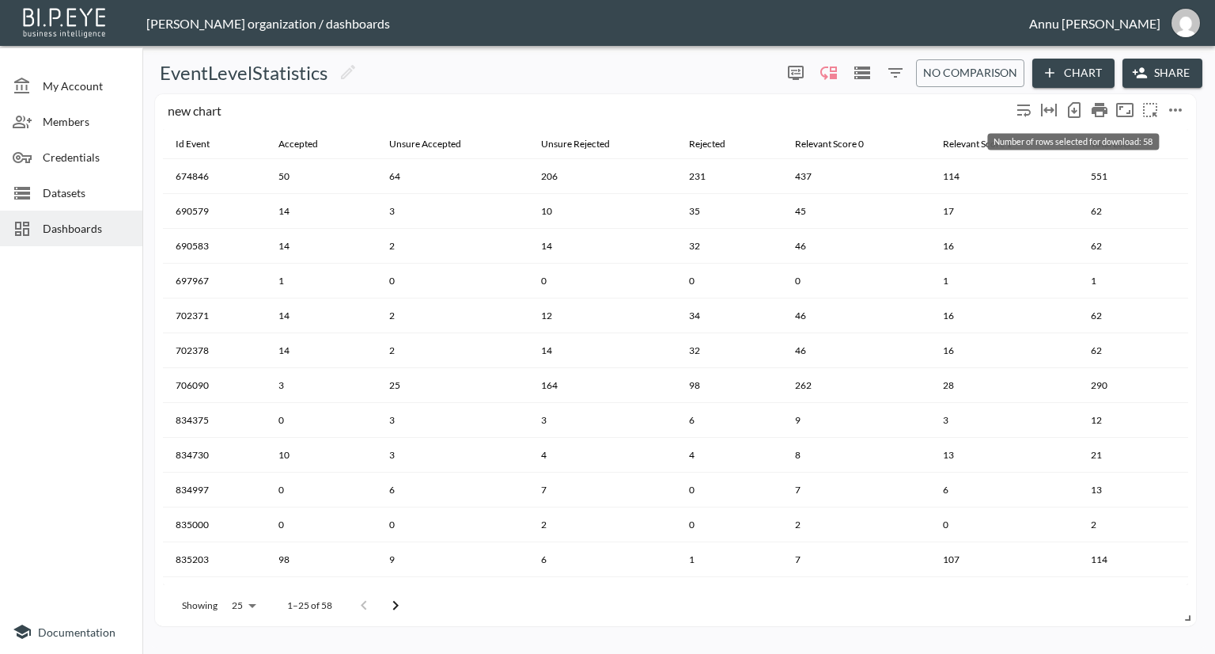
click at [1075, 111] on icon "Number of rows selected for download: 58" at bounding box center [1074, 111] width 6 height 6
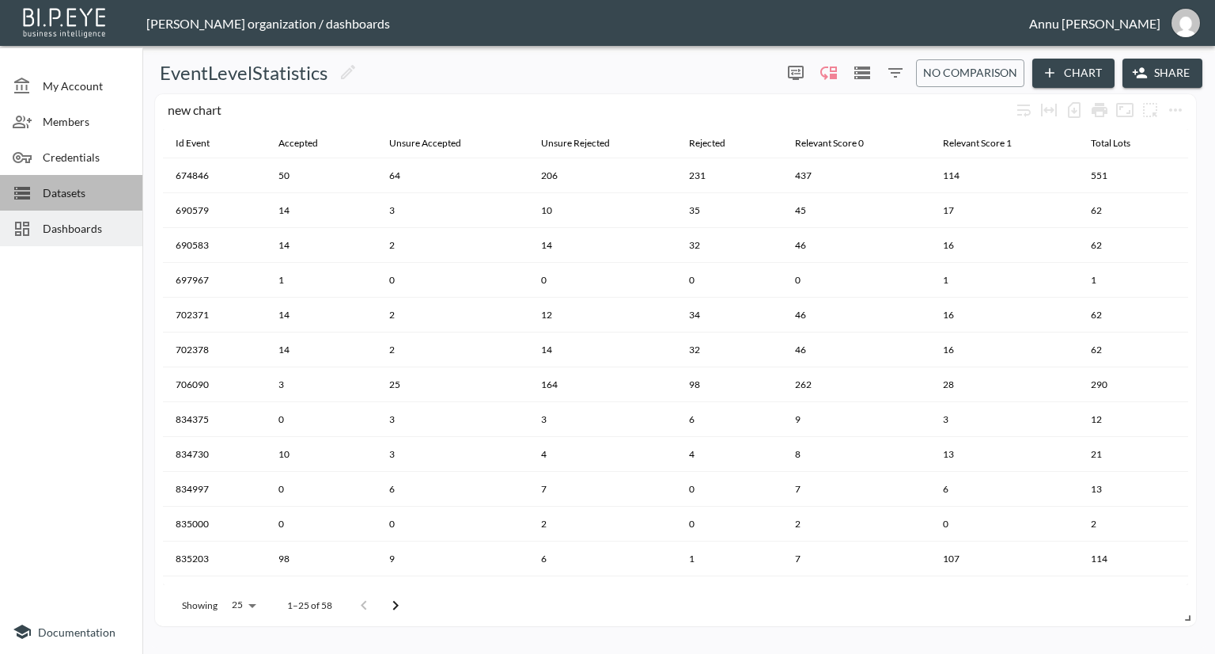
click at [81, 189] on span "Datasets" at bounding box center [86, 192] width 87 height 17
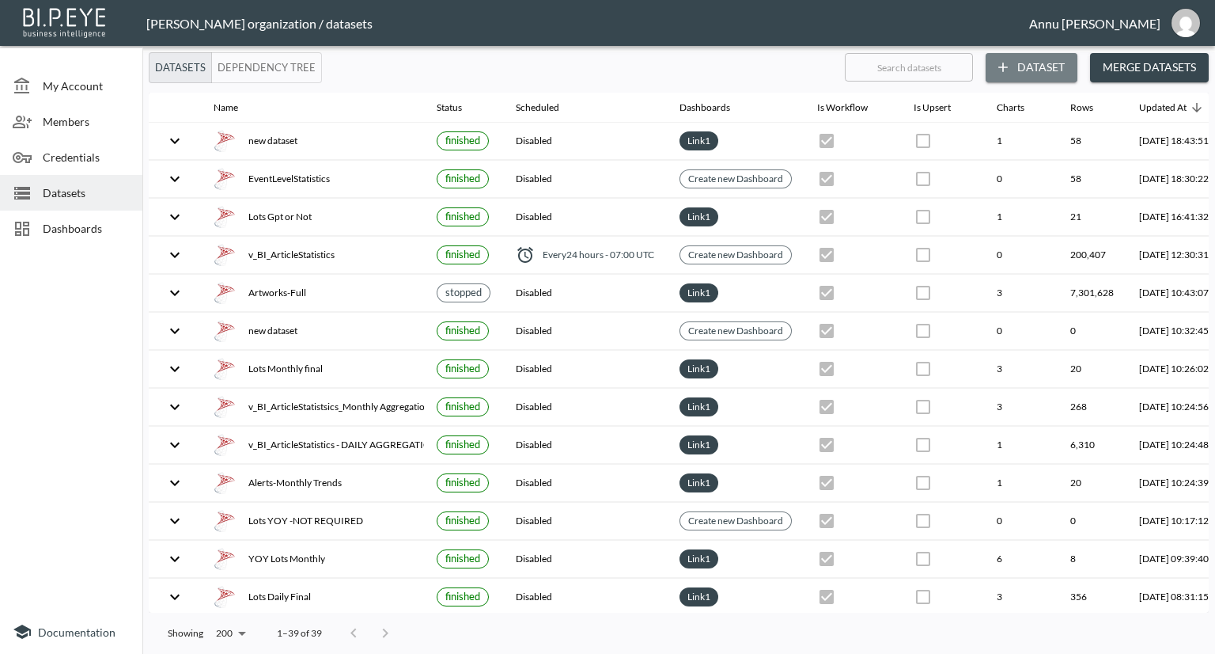
click at [1011, 66] on icon "button" at bounding box center [1003, 67] width 16 height 16
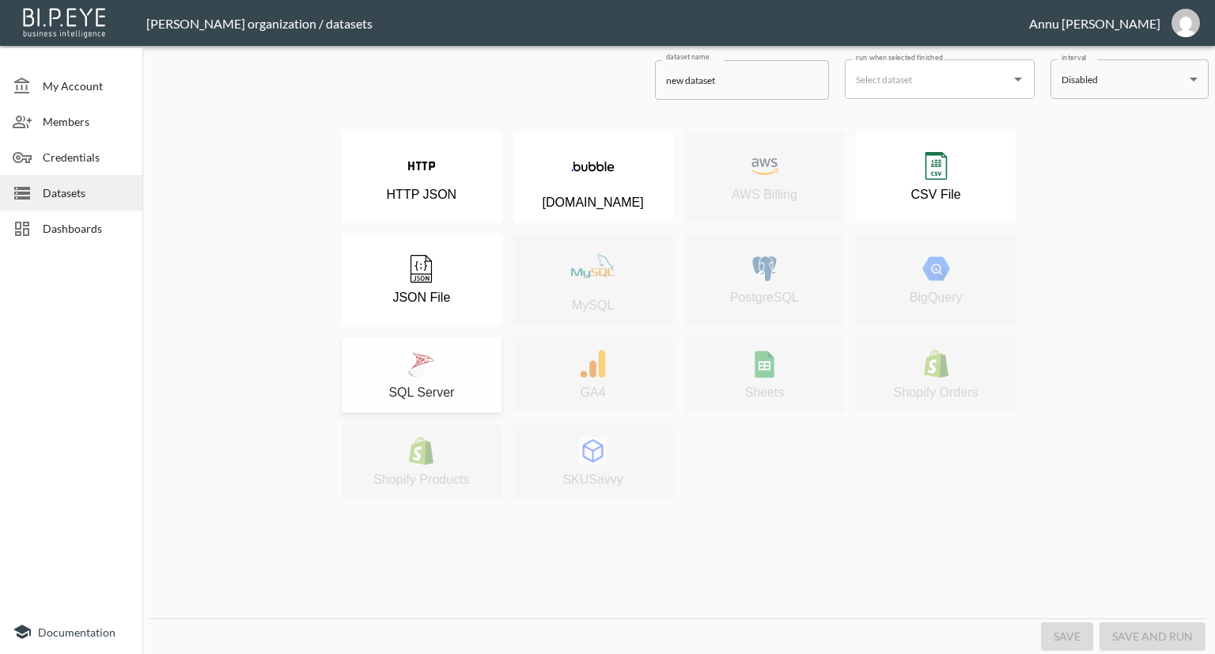
click at [443, 343] on button "SQL Server" at bounding box center [422, 374] width 160 height 75
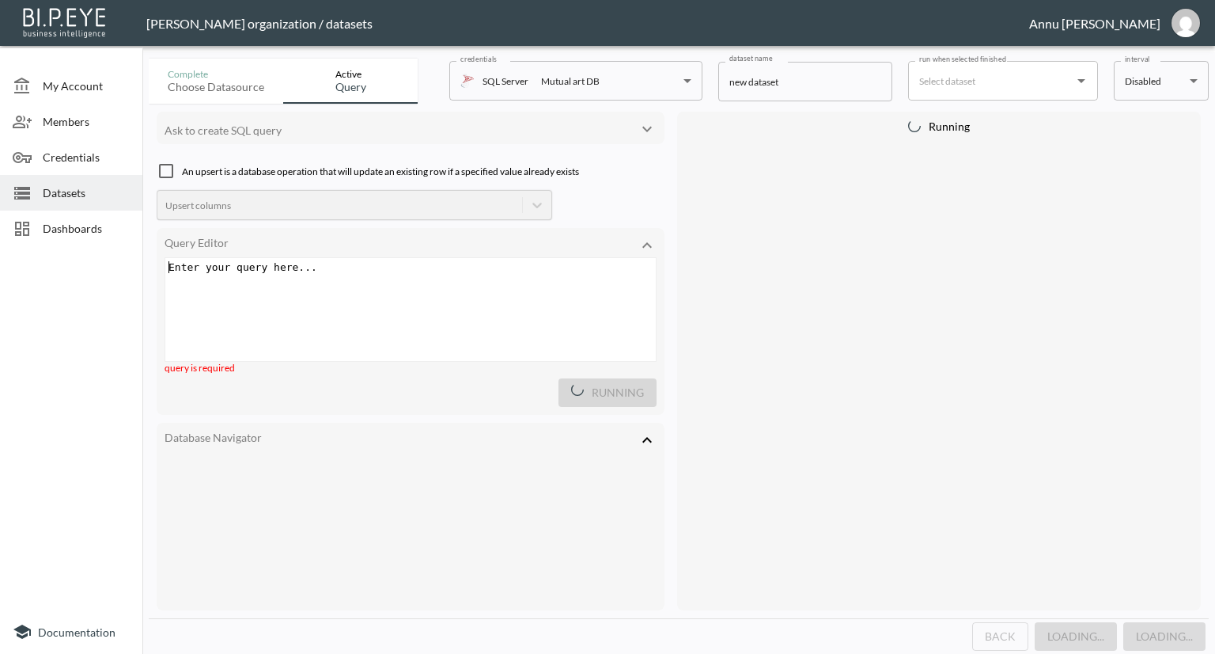
click at [336, 280] on div "Enter your query here... xxxxxxxxxx ​" at bounding box center [430, 329] width 530 height 142
click at [340, 276] on div "Enter your query here... xxxxxxxxxx ​" at bounding box center [430, 329] width 530 height 142
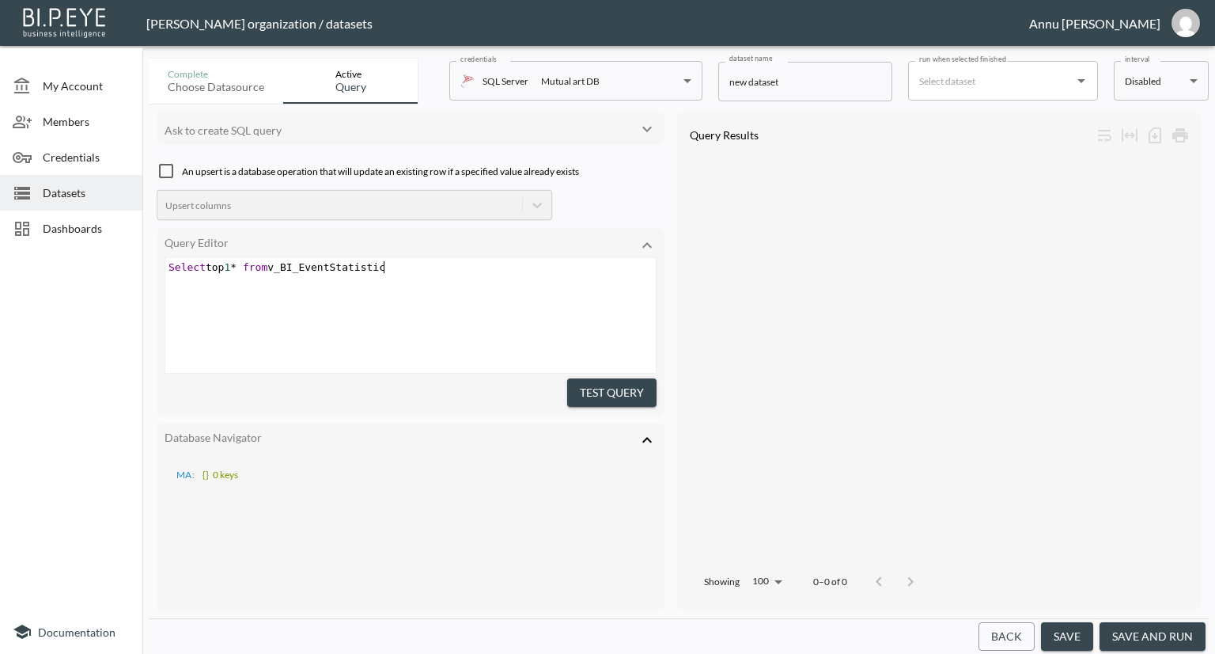
scroll to position [0, 225]
type textarea "Select top 1* from v_BI_EventStatistics"
click at [574, 383] on button "Test Query" at bounding box center [611, 392] width 89 height 29
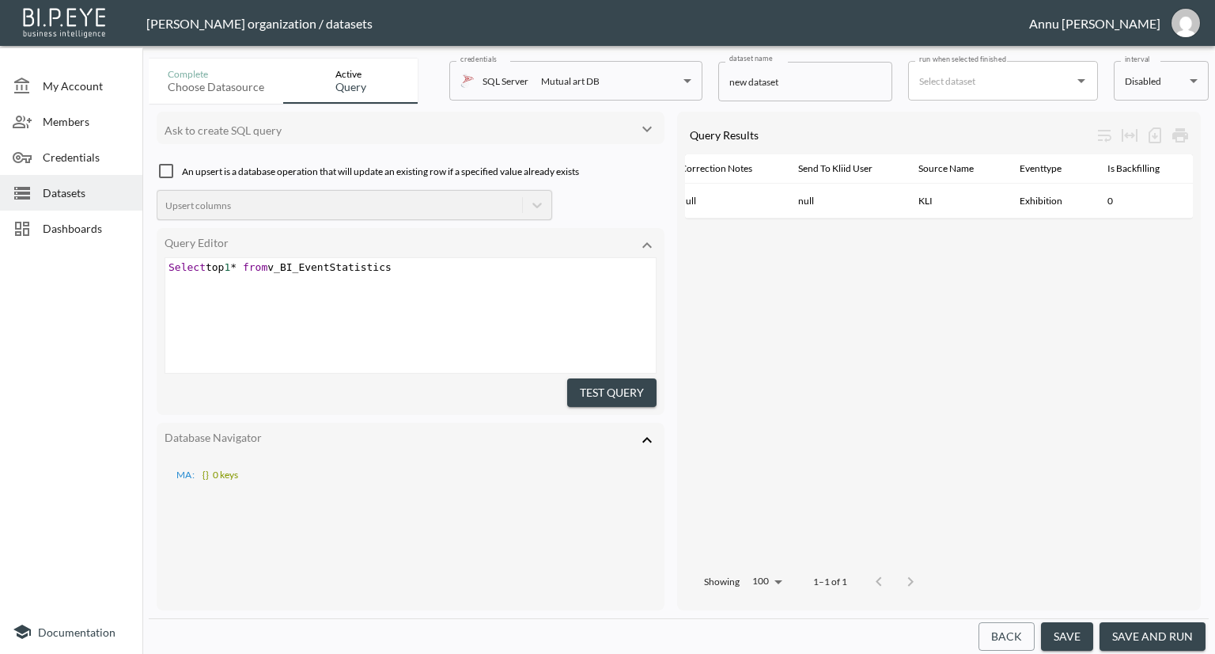
scroll to position [0, 2987]
click at [408, 263] on pre "Select top 1 * from v_BI_EventStatistics" at bounding box center [412, 267] width 495 height 12
type textarea "AuctionData"
click at [599, 381] on button "Test Query" at bounding box center [611, 392] width 89 height 29
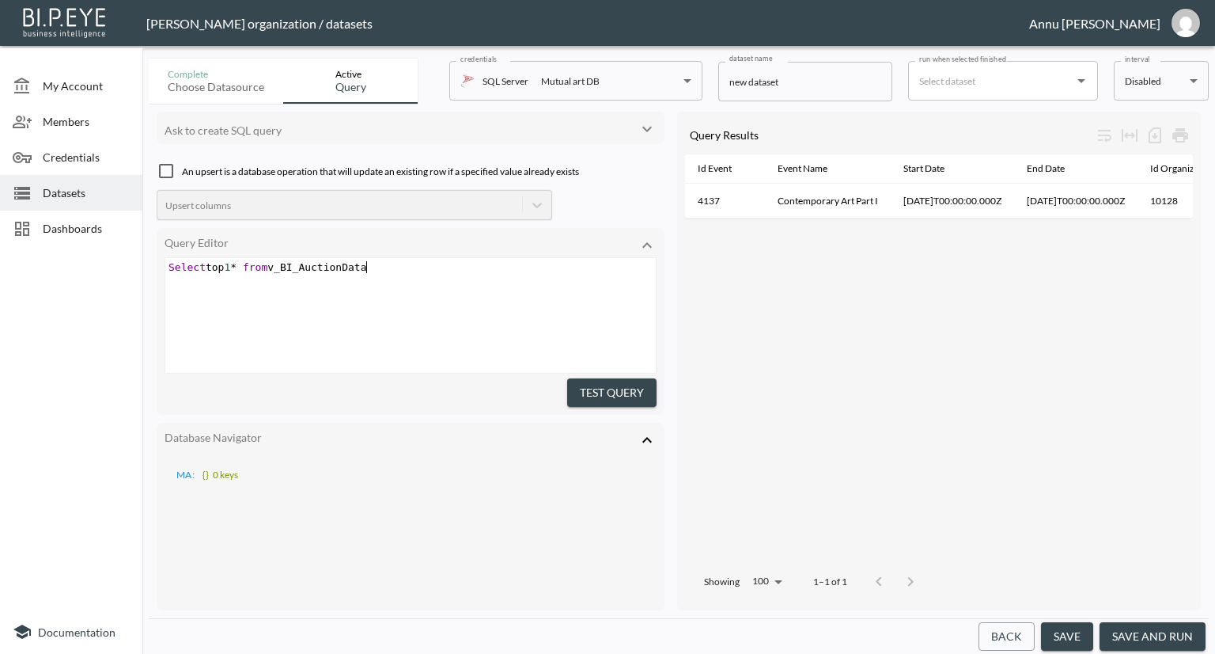
type textarea "Select top 1* from v_BI_AuctionData"
drag, startPoint x: 398, startPoint y: 274, endPoint x: 0, endPoint y: 261, distance: 398.2
click at [0, 261] on div "My Account Members Credentials Datasets Dashboards Documentation Complete Choos…" at bounding box center [607, 327] width 1215 height 654
paste textarea
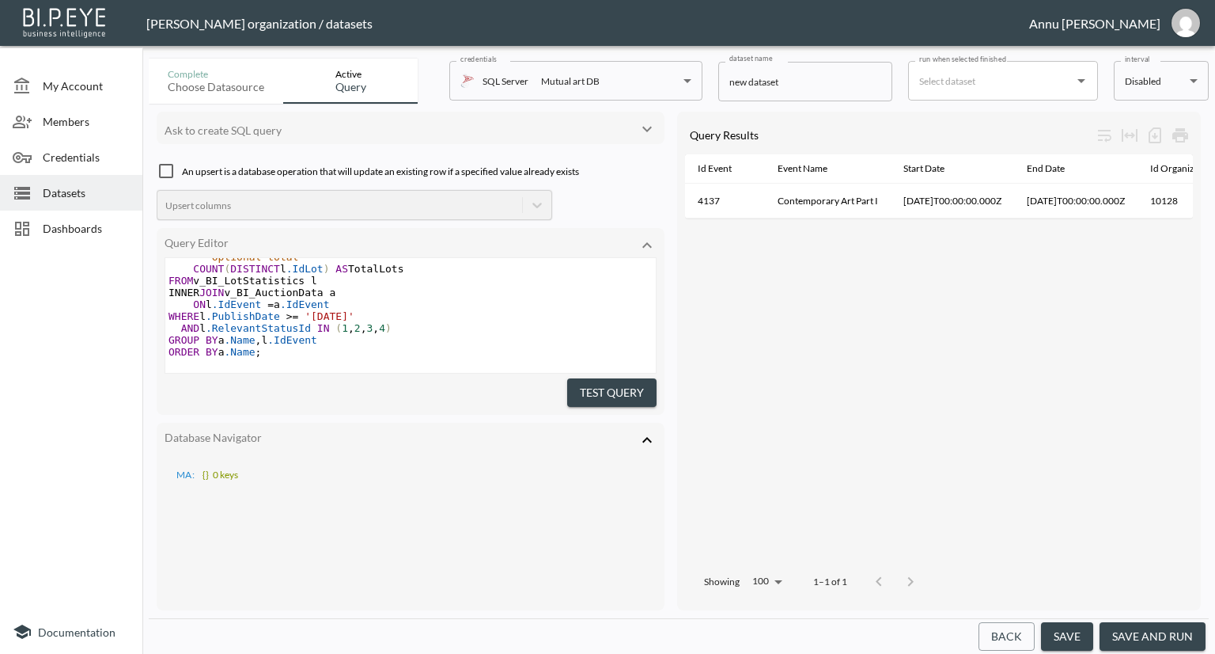
click at [253, 310] on span ".PublishDate" at bounding box center [243, 316] width 74 height 12
type textarea "Collect"
click at [644, 390] on button "Test Query" at bounding box center [611, 392] width 89 height 29
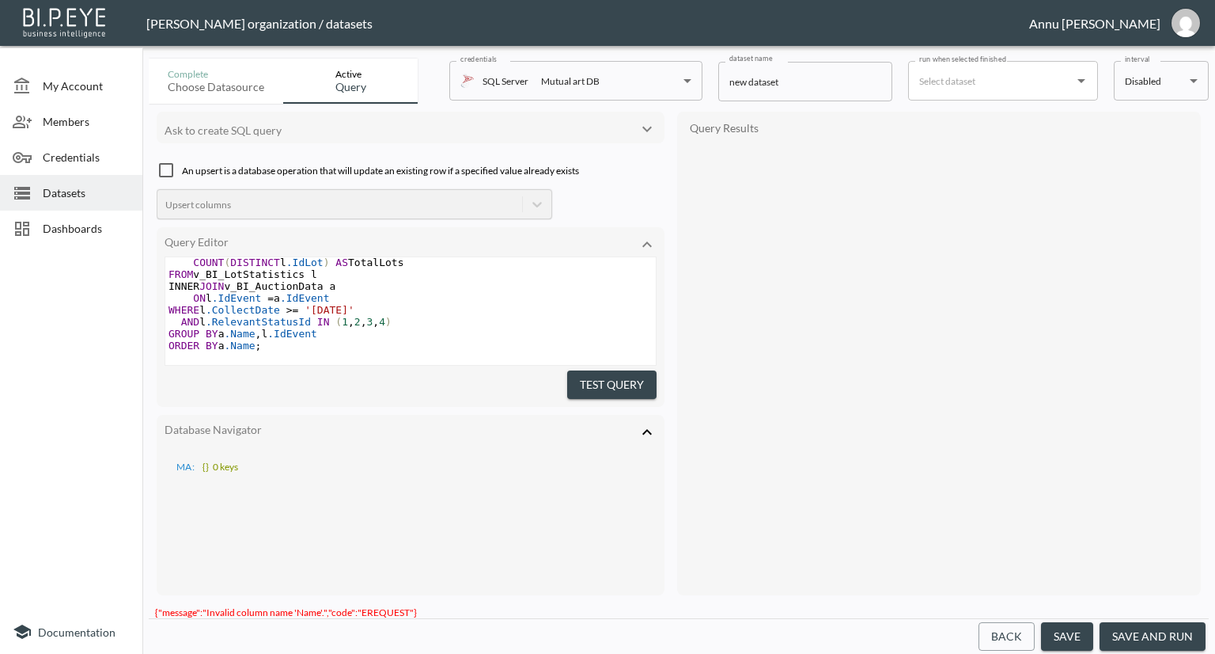
scroll to position [190, 0]
click at [231, 326] on span ".Name" at bounding box center [239, 332] width 31 height 12
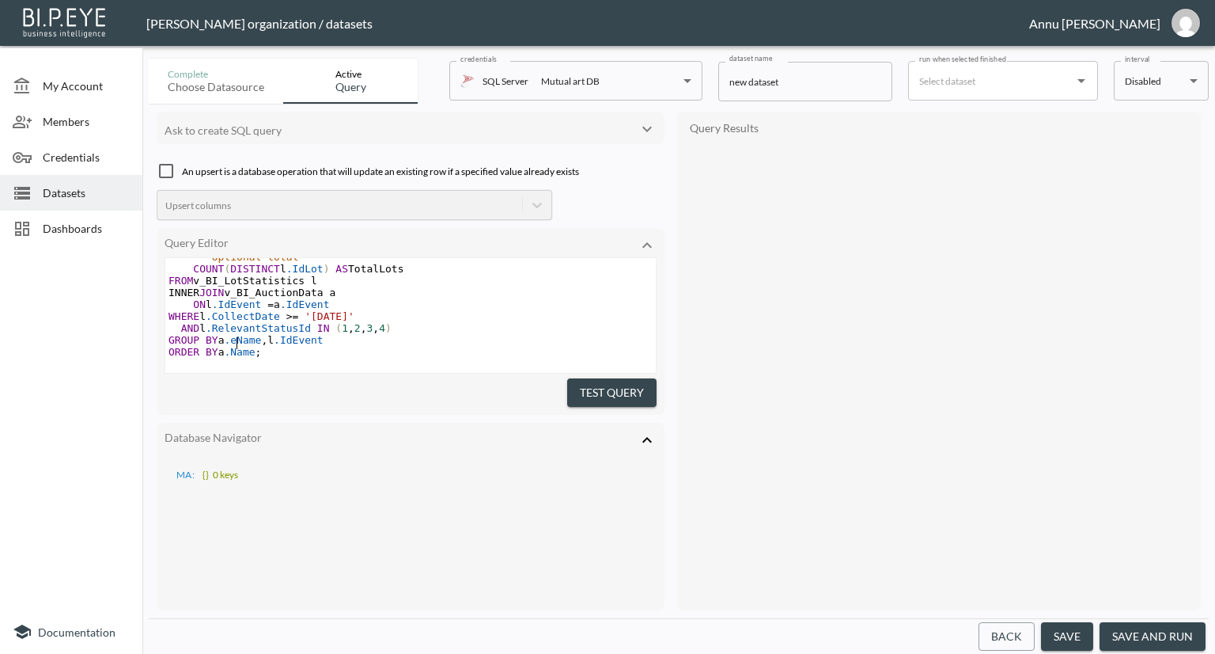
scroll to position [184, 0]
type textarea "event"
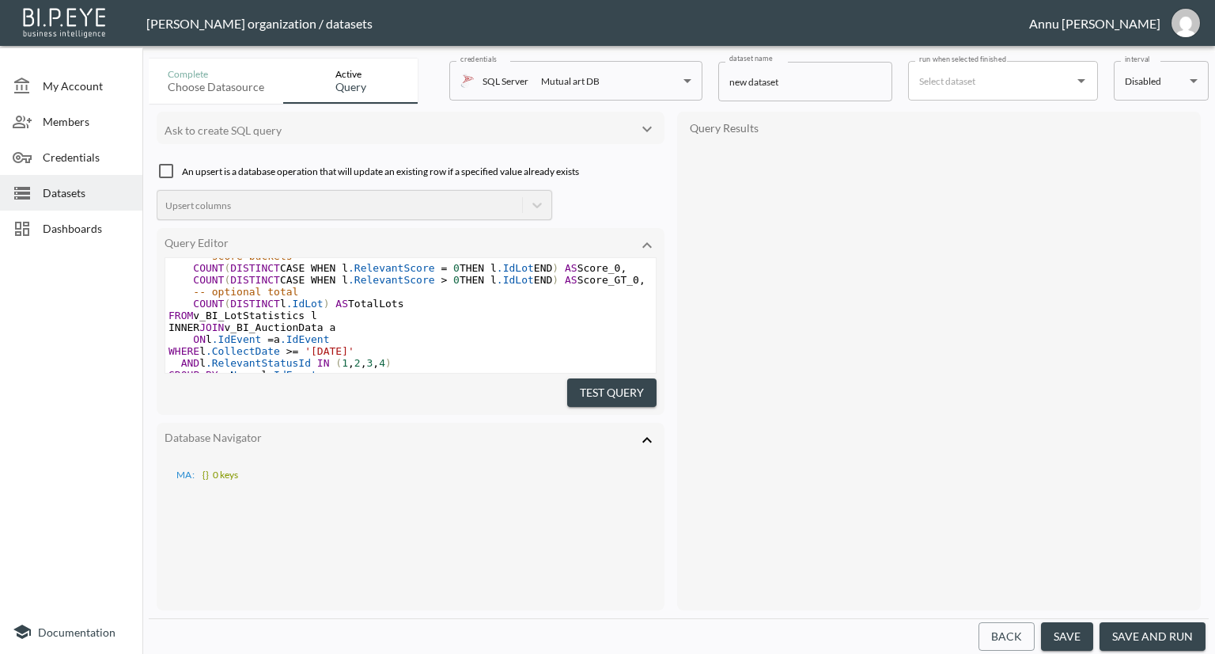
scroll to position [0, 0]
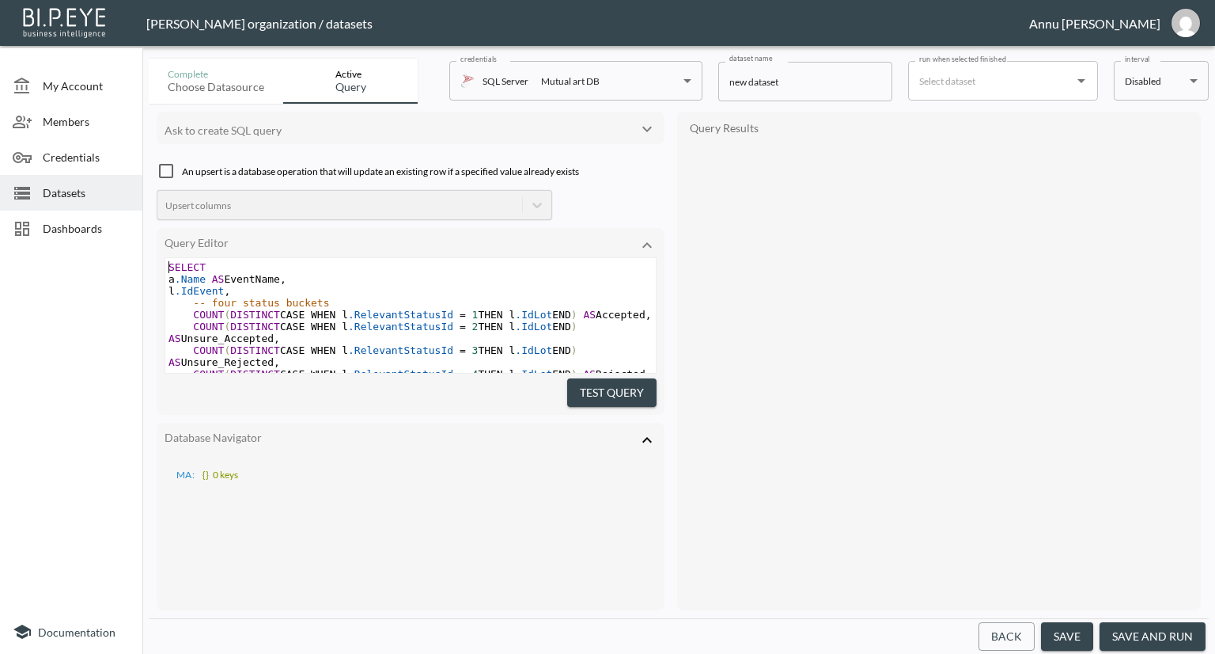
type textarea "SELECT [DOMAIN_NAME] AS EventName, l.IdEvent, -- four status buckets COUNT(DIST…"
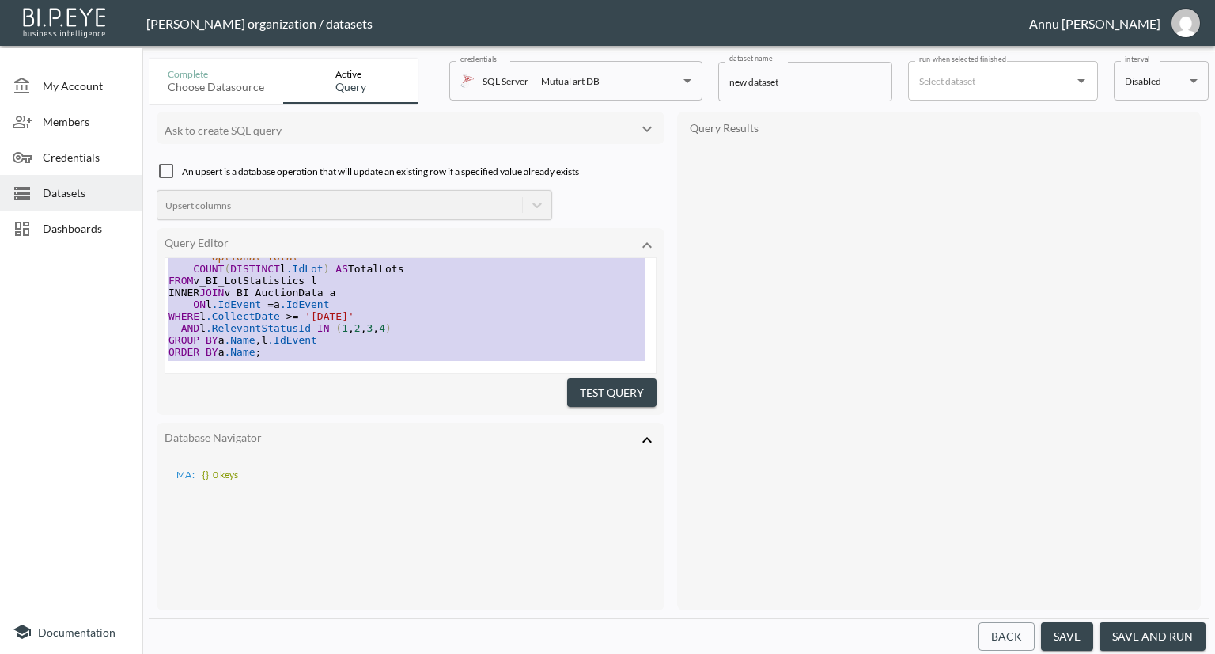
drag, startPoint x: 165, startPoint y: 263, endPoint x: 260, endPoint y: 497, distance: 252.3
click at [260, 497] on div "Ask to create SQL query An upsert is a database operation that will update an e…" at bounding box center [411, 361] width 508 height 498
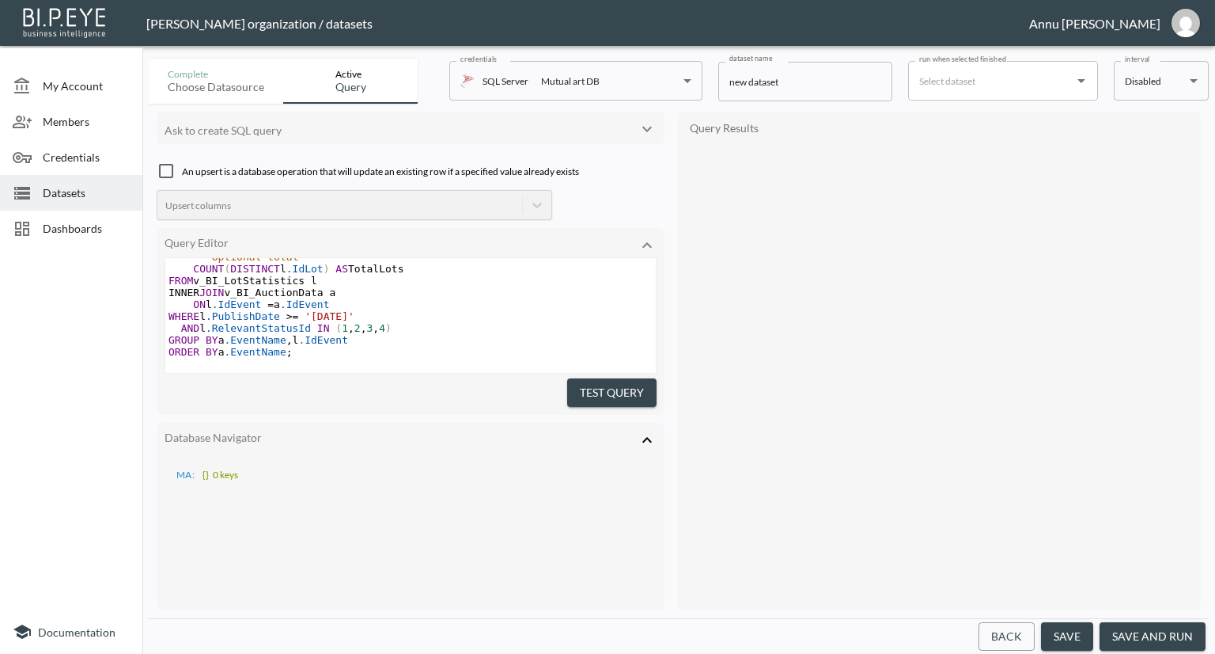
click at [627, 391] on button "Test Query" at bounding box center [611, 392] width 89 height 29
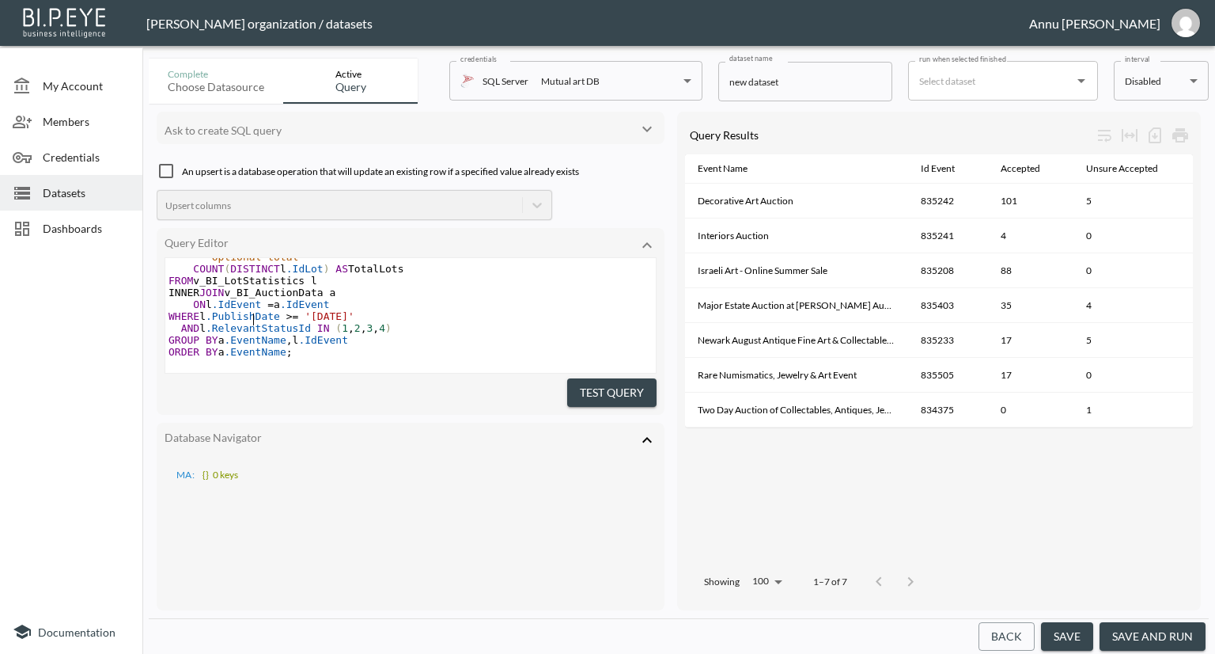
click at [252, 310] on span ".PublishDate" at bounding box center [243, 316] width 74 height 12
type textarea "Collect"
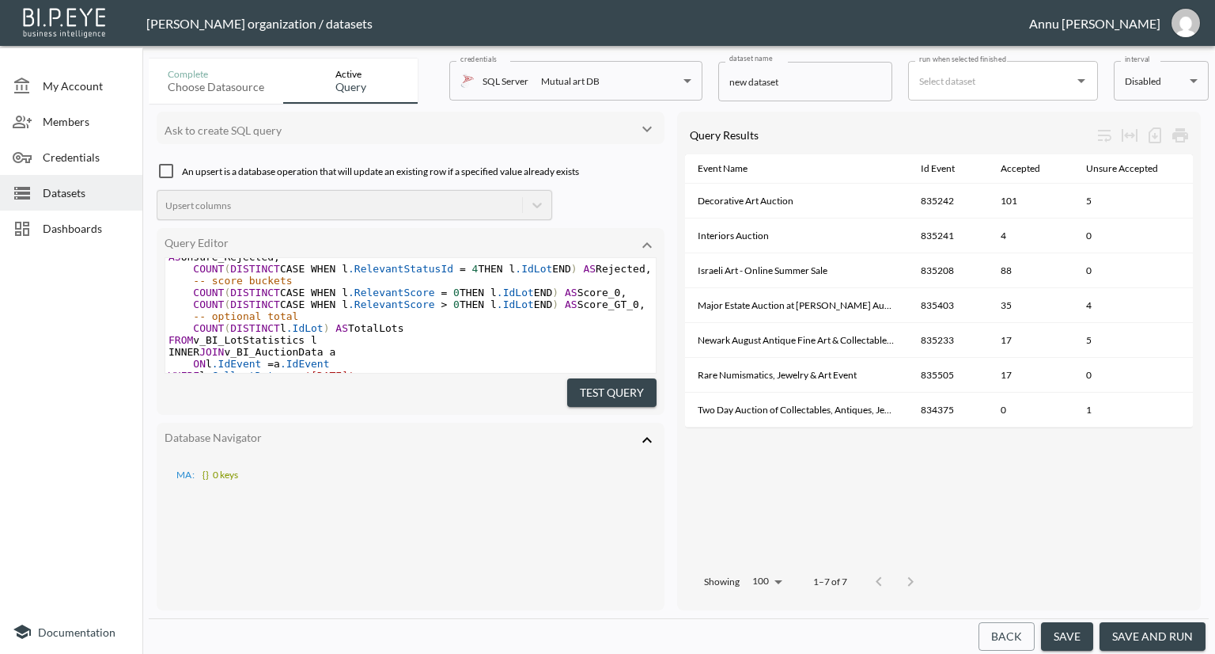
scroll to position [79, 0]
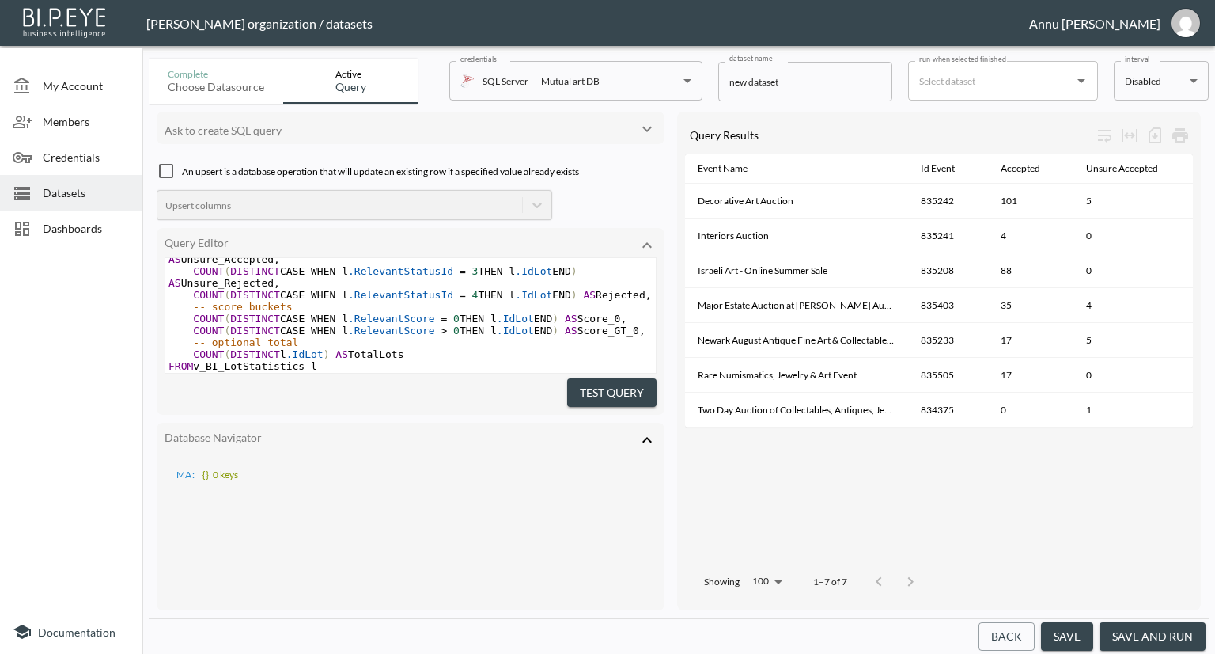
click at [566, 320] on span "COUNT ( DISTINCT CASE WHEN l .RelevantScore = 0 THEN l .IdLot END ) AS Score_0 ," at bounding box center [398, 319] width 458 height 12
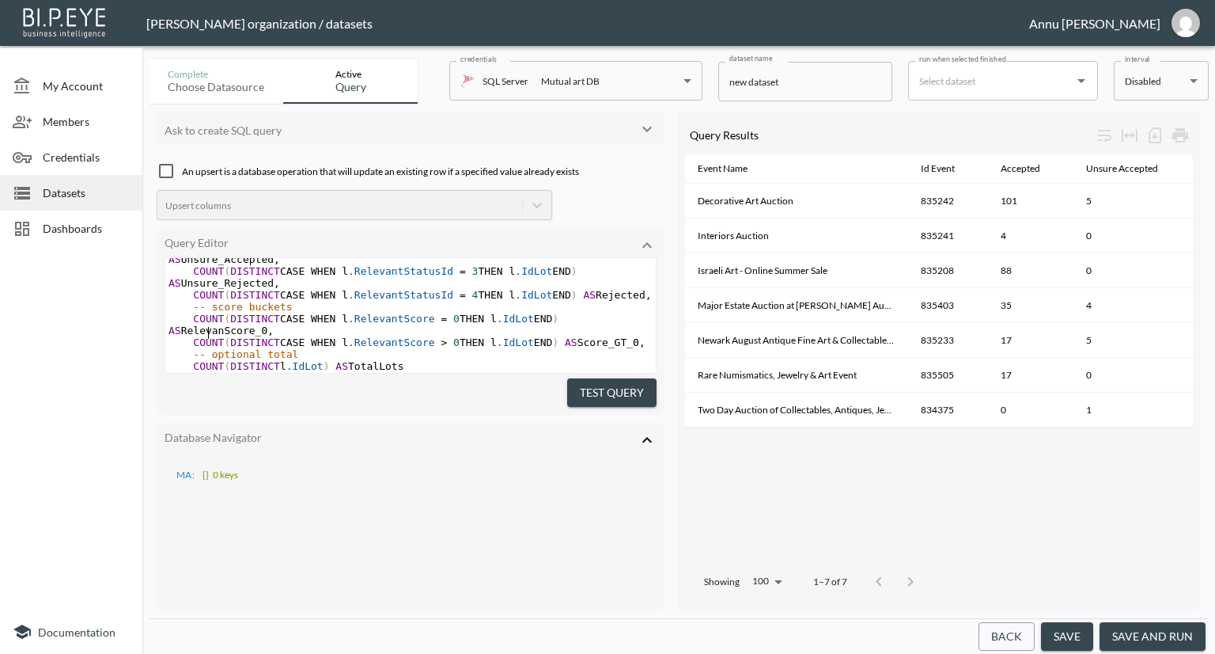
type textarea "Relevant"
click at [441, 346] on span "COUNT ( DISTINCT CASE WHEN l .RelevantScore > 0 THEN l .IdLot END ) AS Score_GT…" at bounding box center [407, 342] width 477 height 12
type textarea "=1"
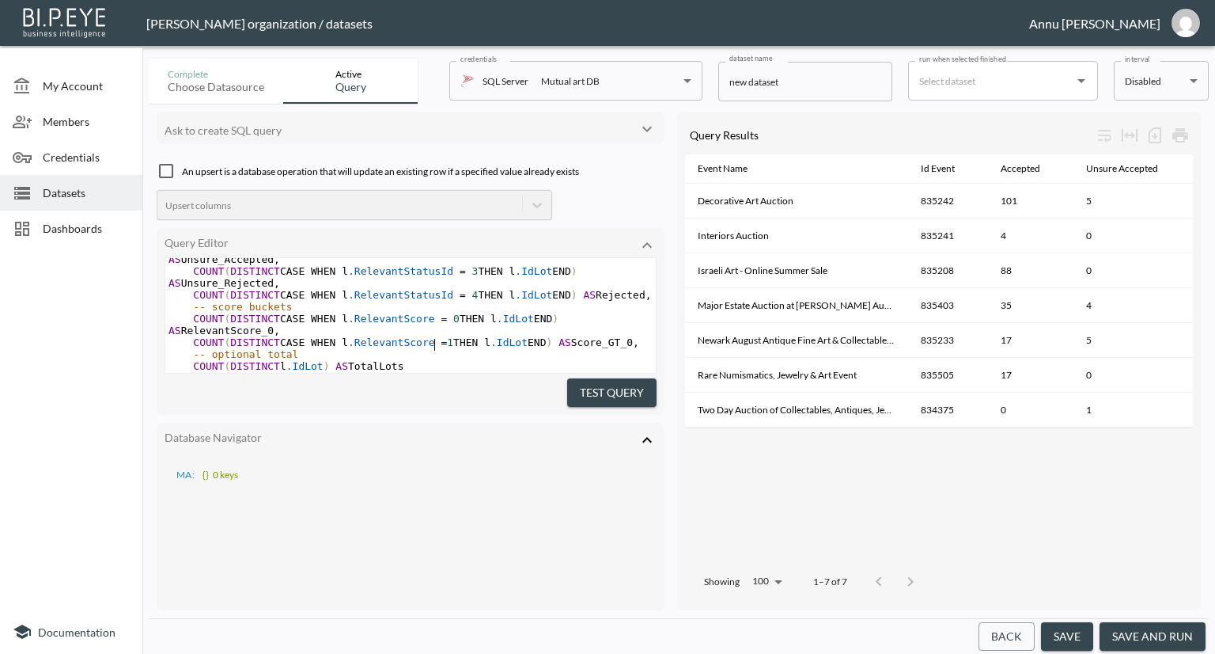
click at [559, 343] on span "COUNT ( DISTINCT CASE WHEN l .RelevantScore = 1 THEN l .IdLot END ) AS Score_GT…" at bounding box center [404, 342] width 471 height 12
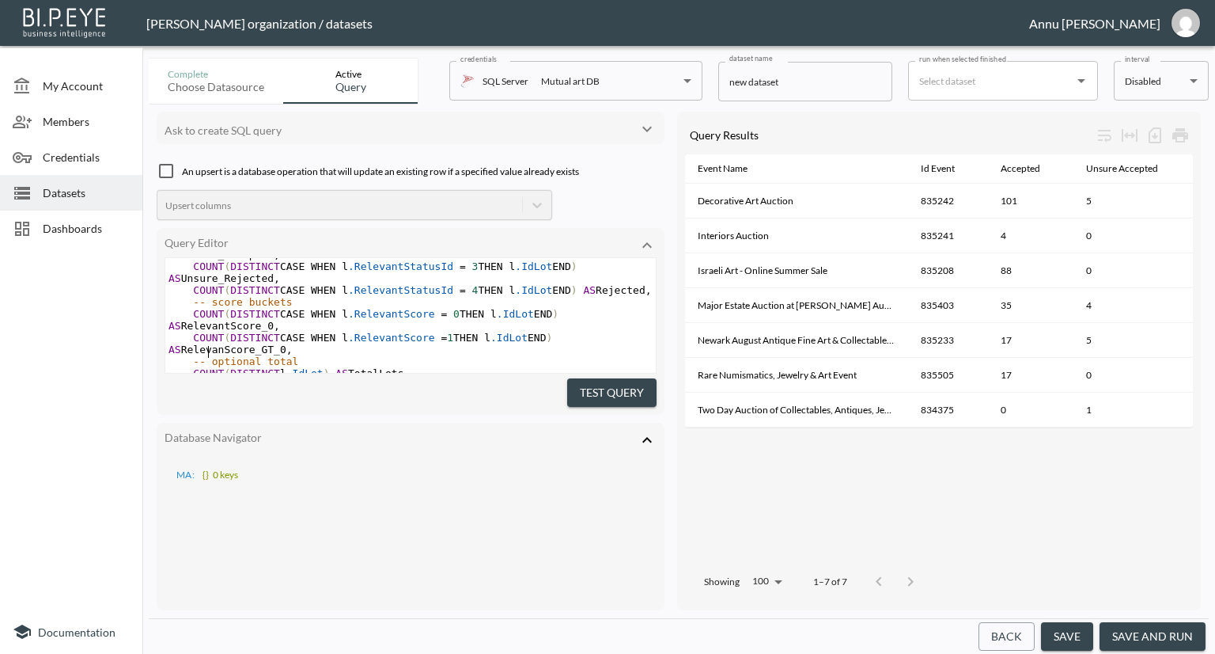
type textarea "Relevant"
click at [293, 352] on span "," at bounding box center [296, 349] width 6 height 12
type textarea "0"
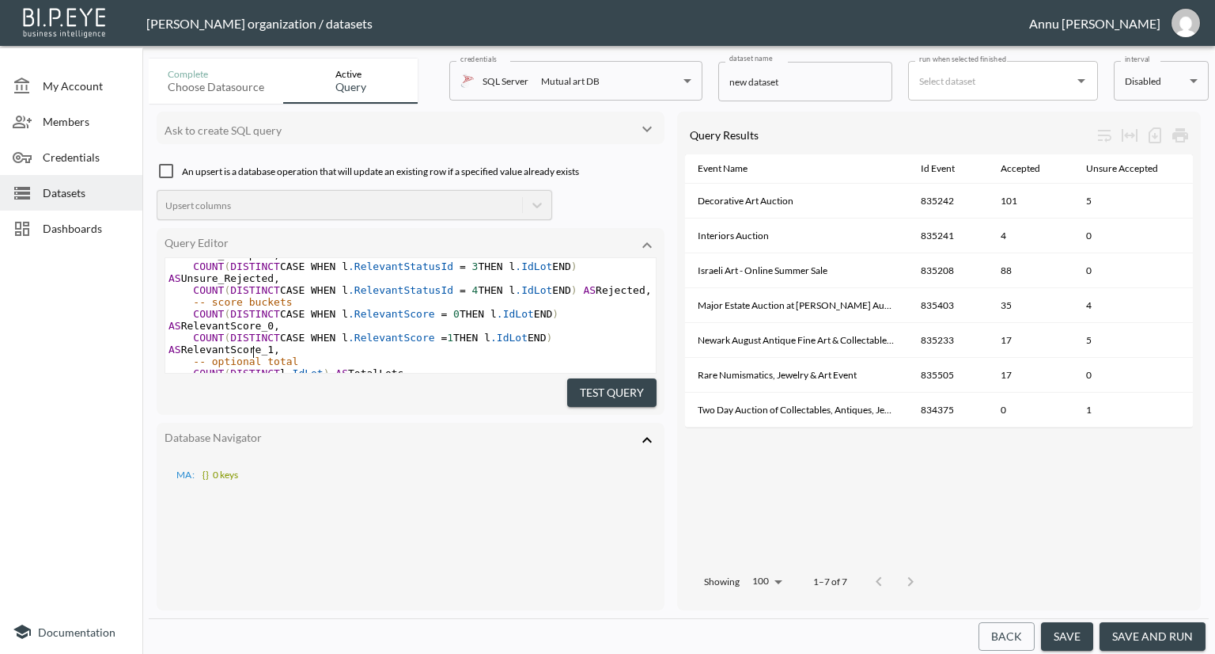
type textarea "1"
click at [570, 387] on button "Test Query" at bounding box center [611, 392] width 89 height 29
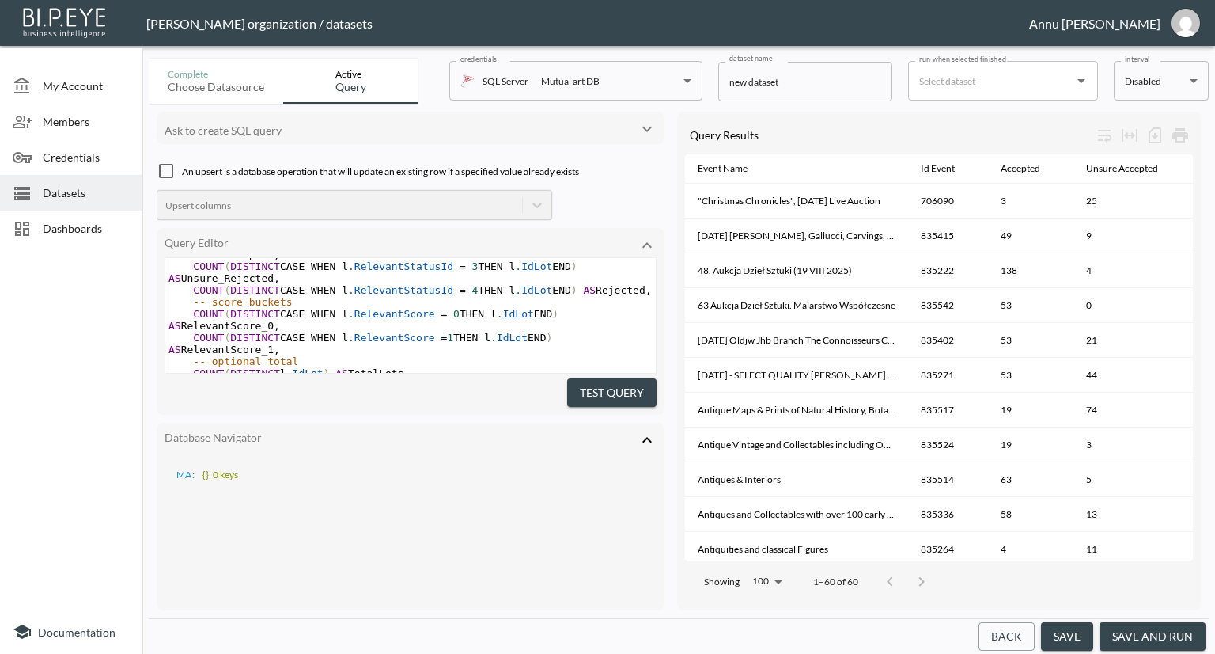
scroll to position [0, 441]
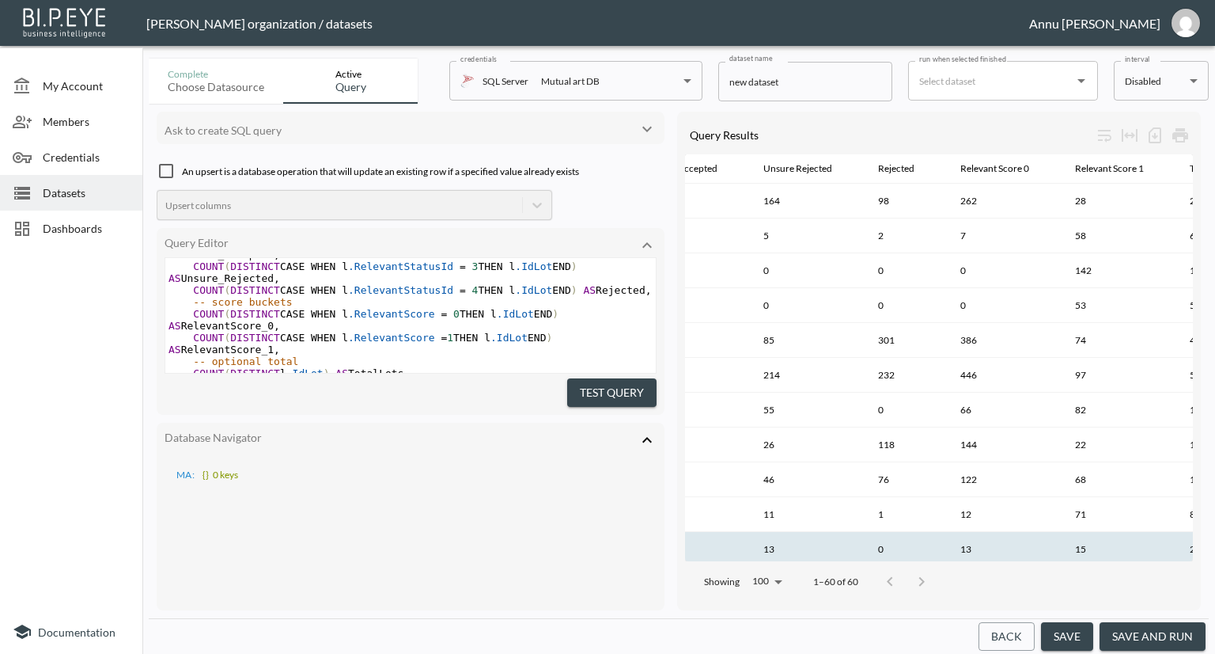
drag, startPoint x: 1003, startPoint y: 544, endPoint x: 1020, endPoint y: 544, distance: 16.6
click at [1020, 544] on th "13" at bounding box center [1005, 549] width 115 height 35
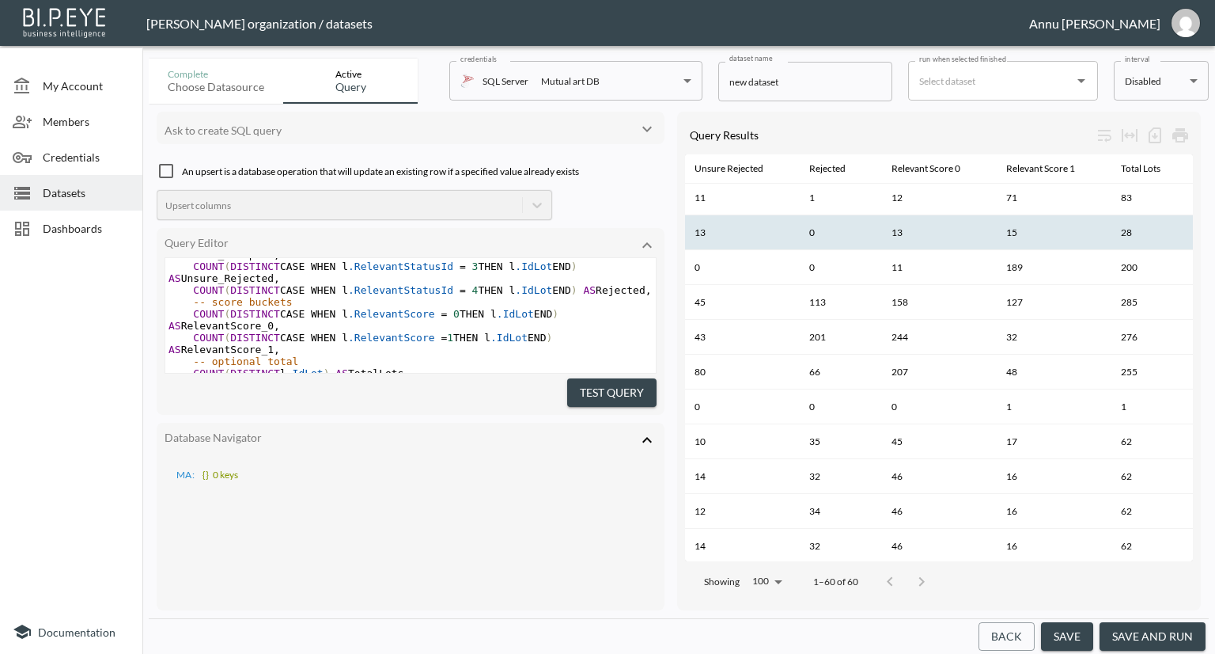
scroll to position [316, 516]
click at [1188, 631] on button "save and run" at bounding box center [1153, 636] width 106 height 29
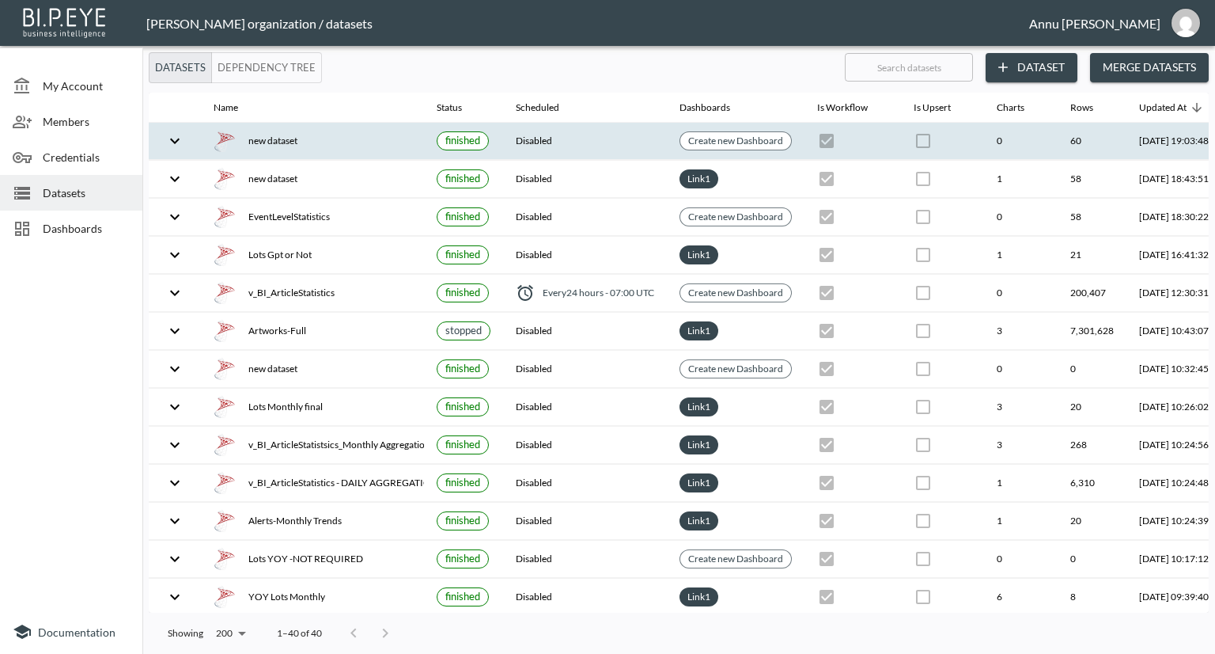
click at [324, 146] on div "new dataset" at bounding box center [313, 141] width 198 height 22
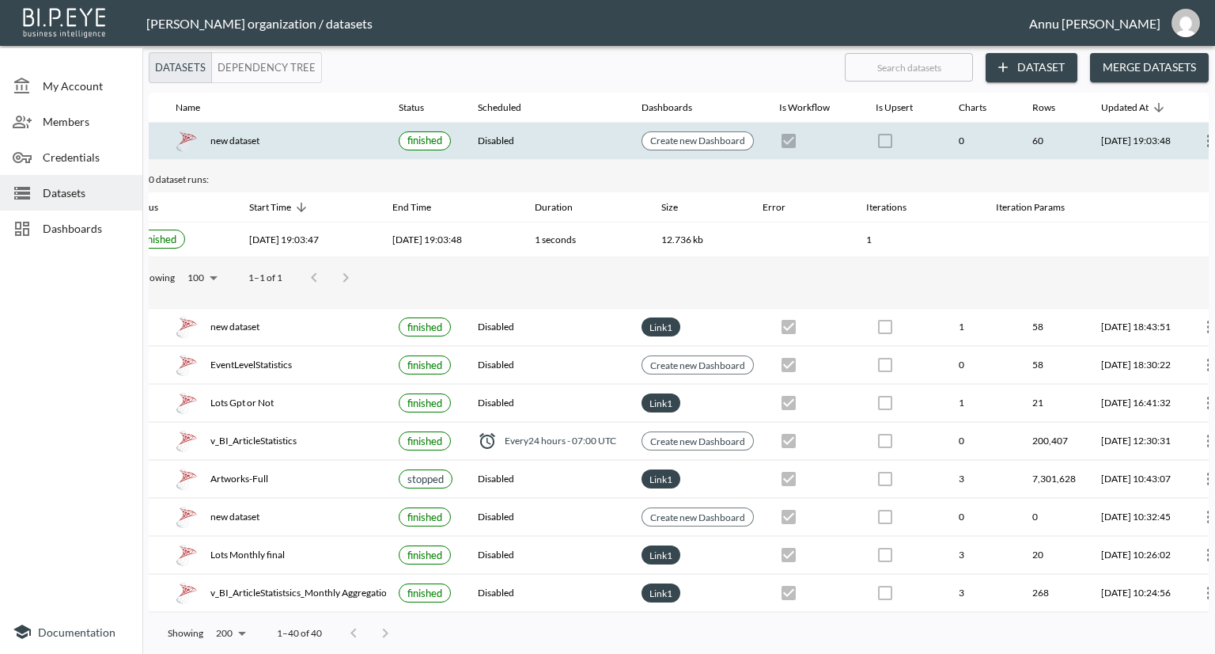
scroll to position [0, 93]
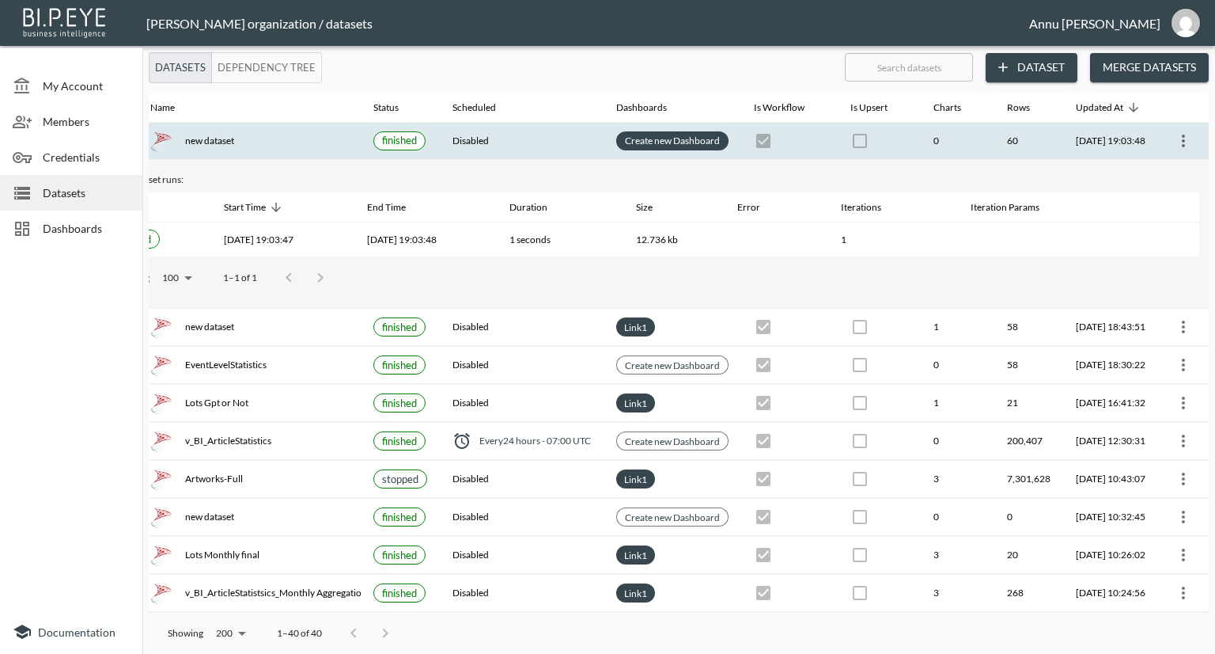
click at [663, 143] on link "Create new Dashboard" at bounding box center [672, 140] width 101 height 18
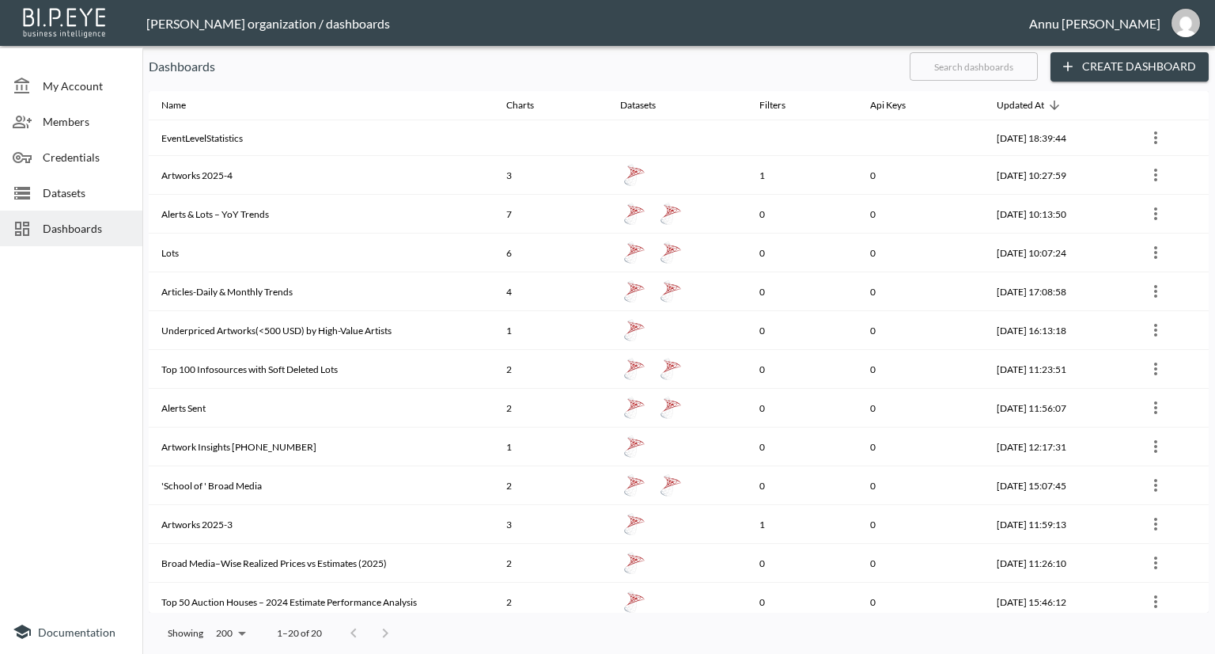
click at [1107, 65] on button "Create Dashboard" at bounding box center [1130, 66] width 158 height 29
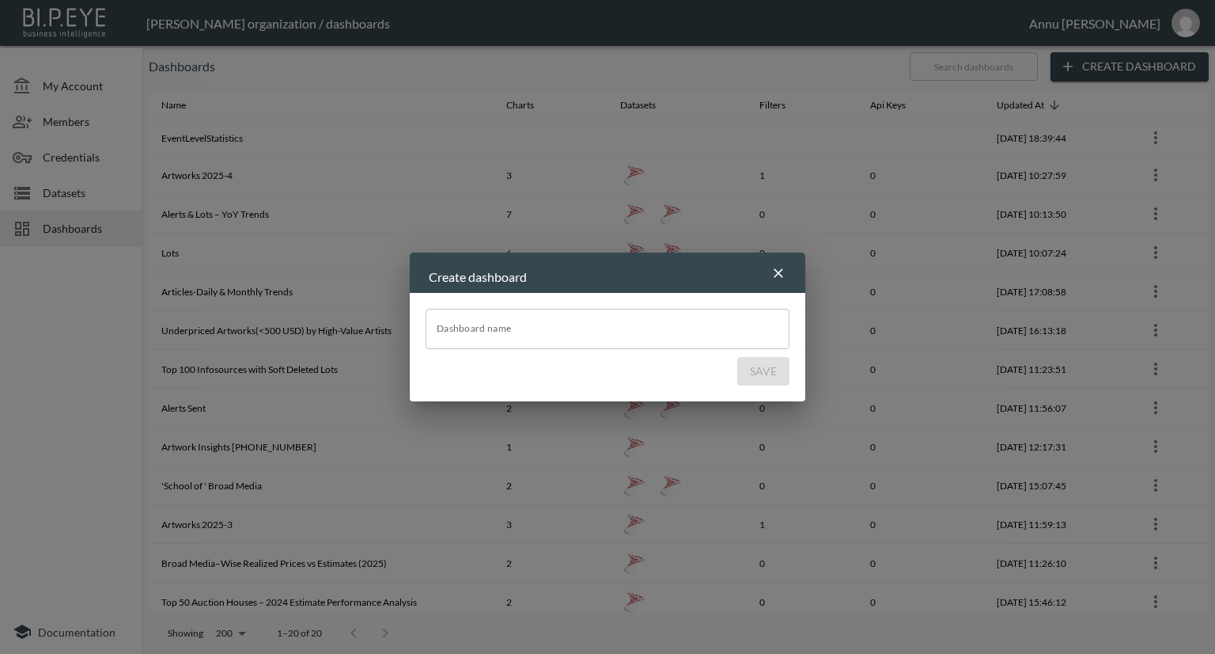
click at [623, 330] on input "Dashboard name" at bounding box center [608, 329] width 364 height 40
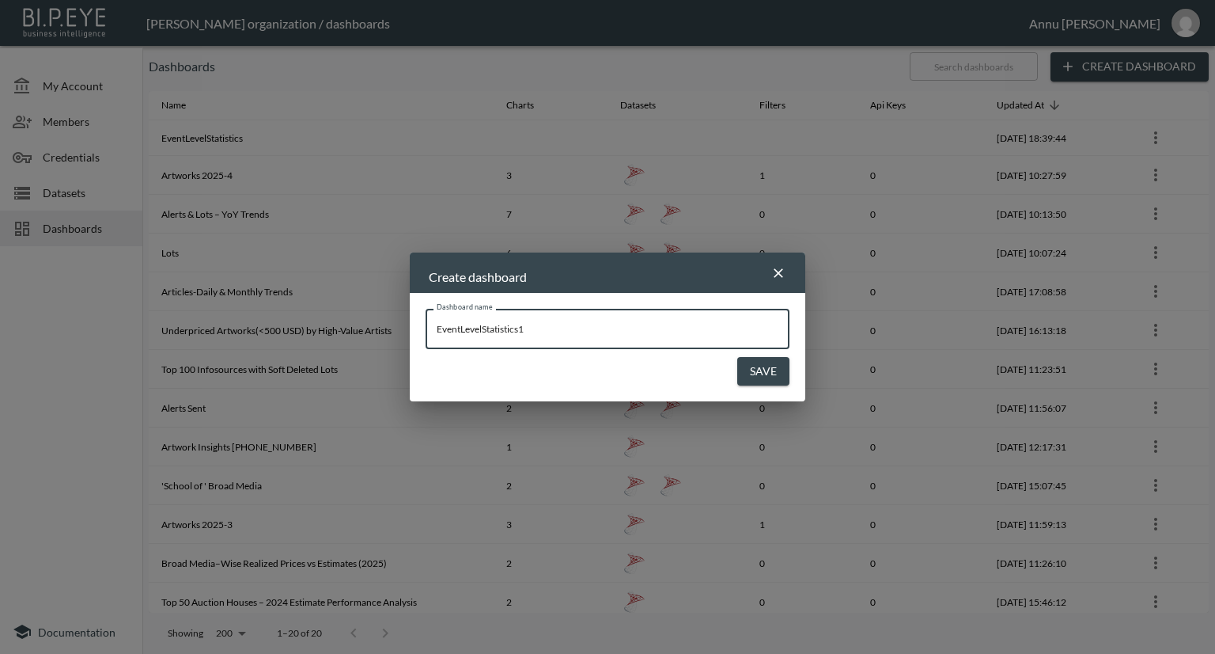
type input "EventLevelStatistics1"
click at [772, 269] on icon "button" at bounding box center [779, 273] width 16 height 16
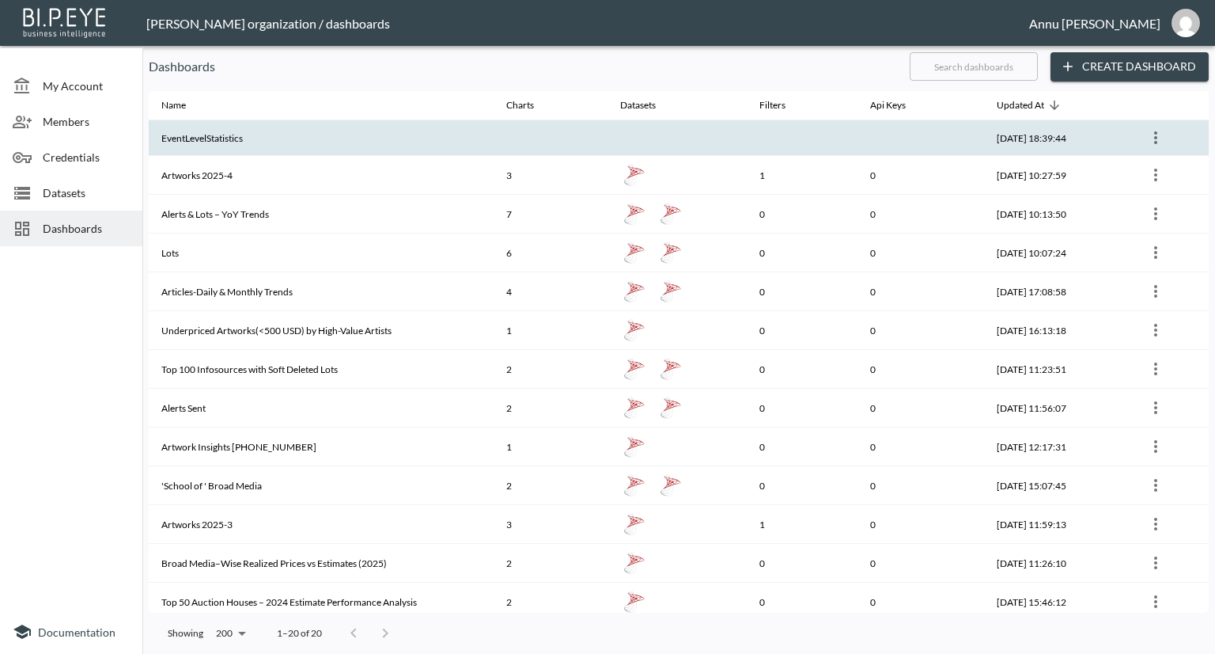
click at [371, 130] on th "EventLevelStatistics" at bounding box center [321, 138] width 345 height 36
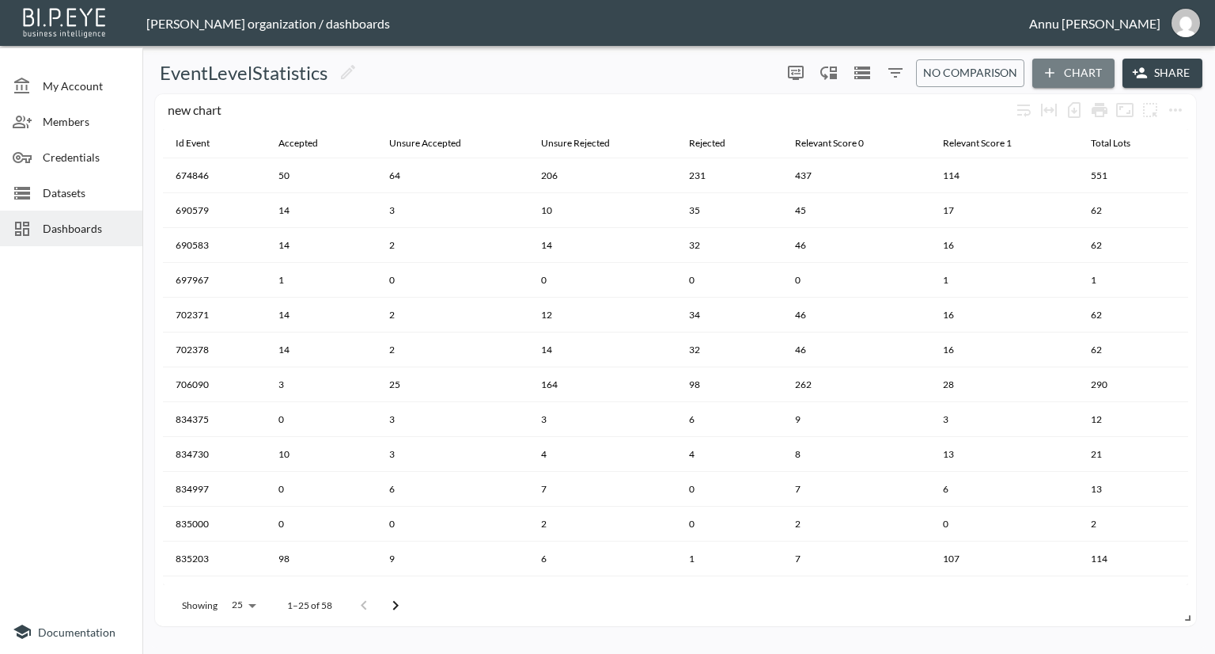
click at [1070, 78] on button "Chart" at bounding box center [1074, 73] width 82 height 29
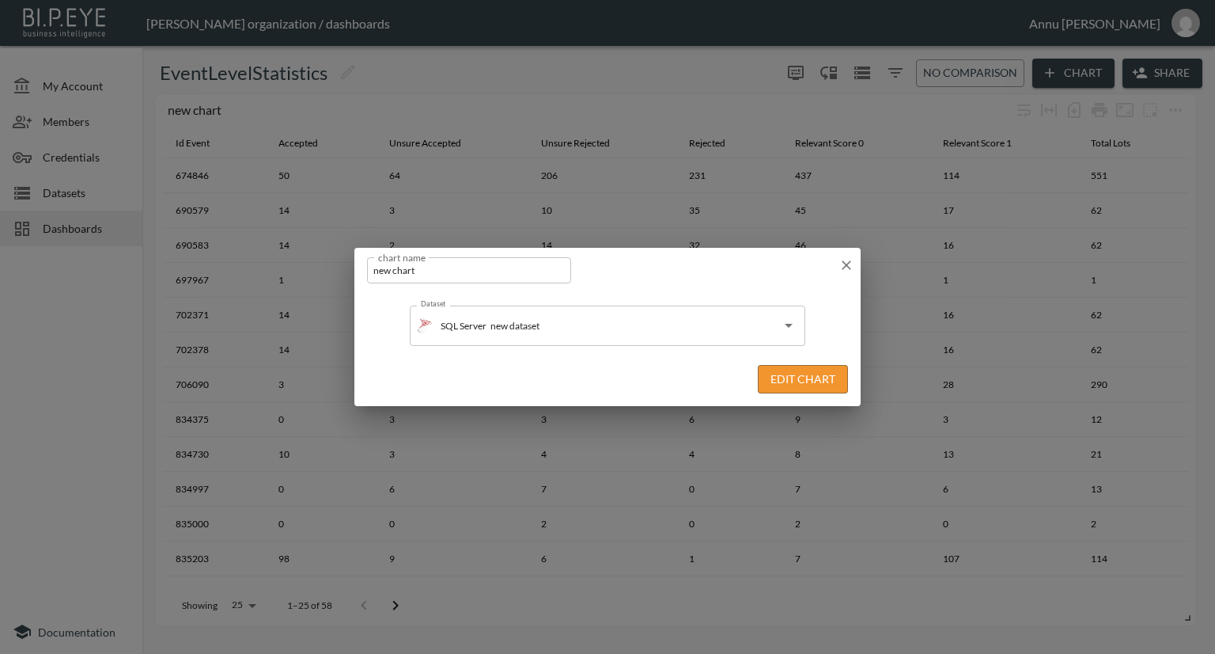
click at [775, 371] on button "Edit Chart" at bounding box center [803, 379] width 90 height 29
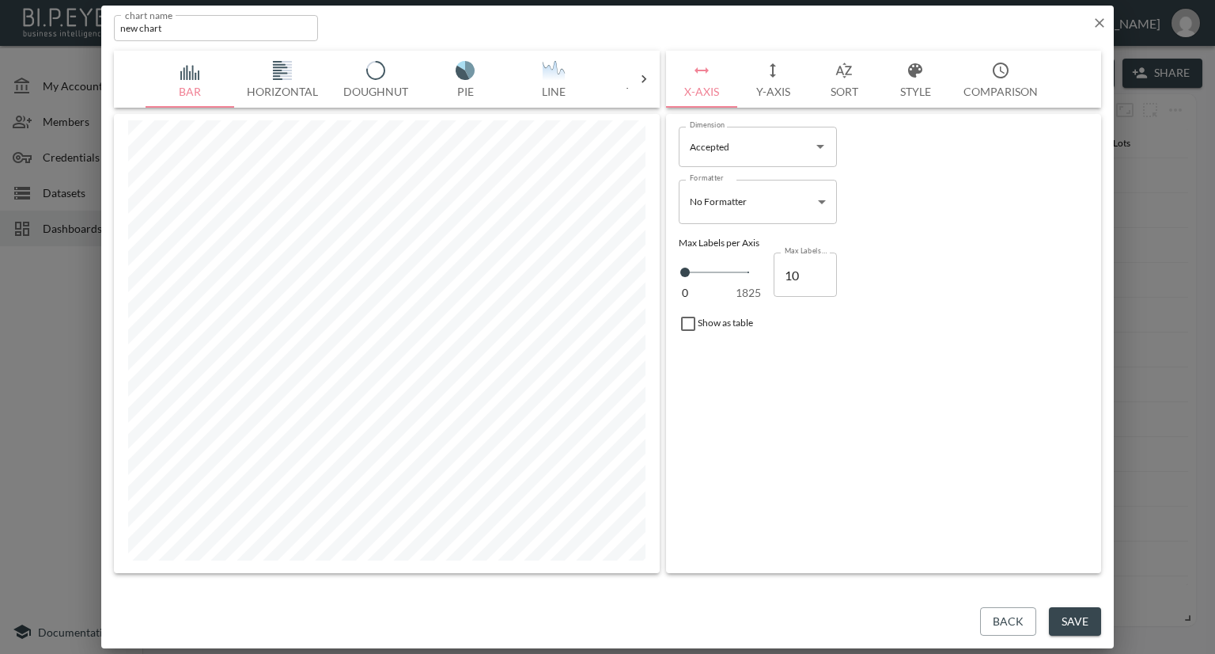
click at [642, 75] on icon at bounding box center [644, 79] width 16 height 16
click at [188, 74] on img "button" at bounding box center [190, 70] width 63 height 19
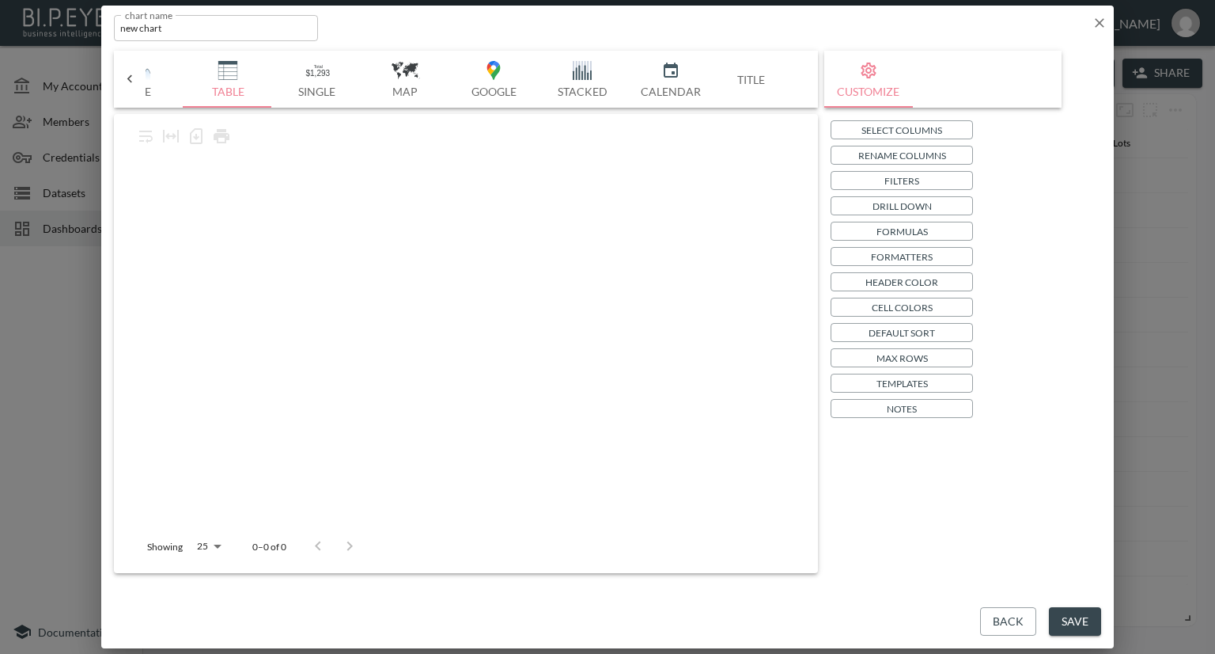
scroll to position [0, 413]
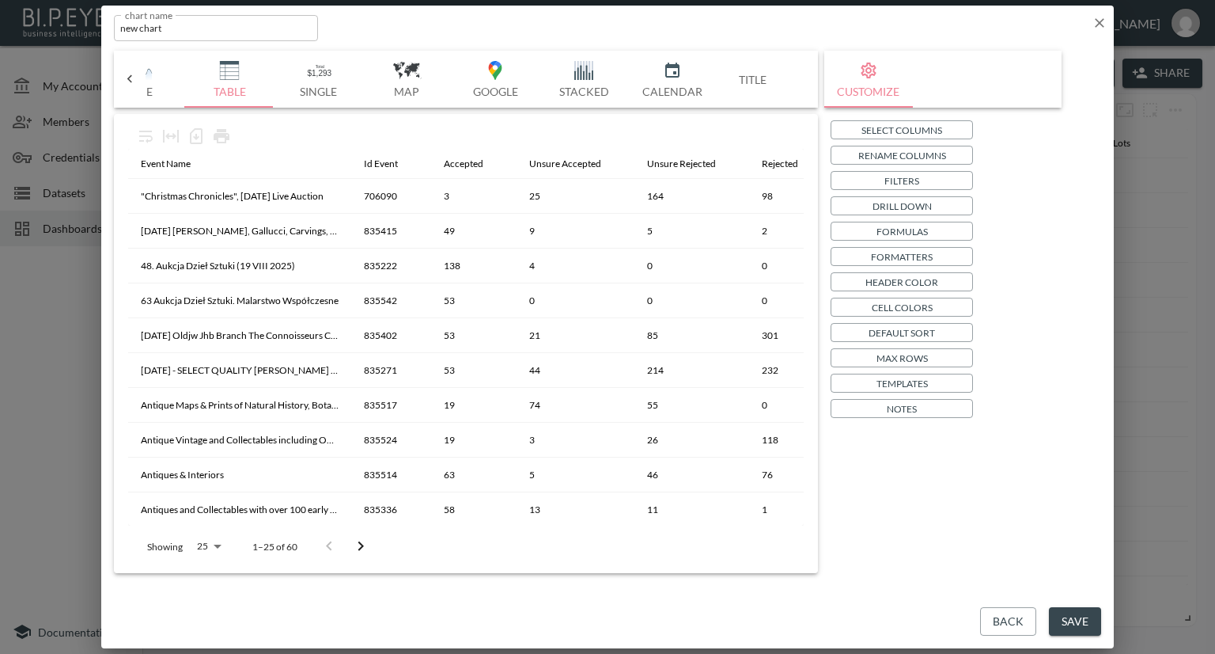
click at [903, 125] on p "Select Columns" at bounding box center [902, 130] width 81 height 17
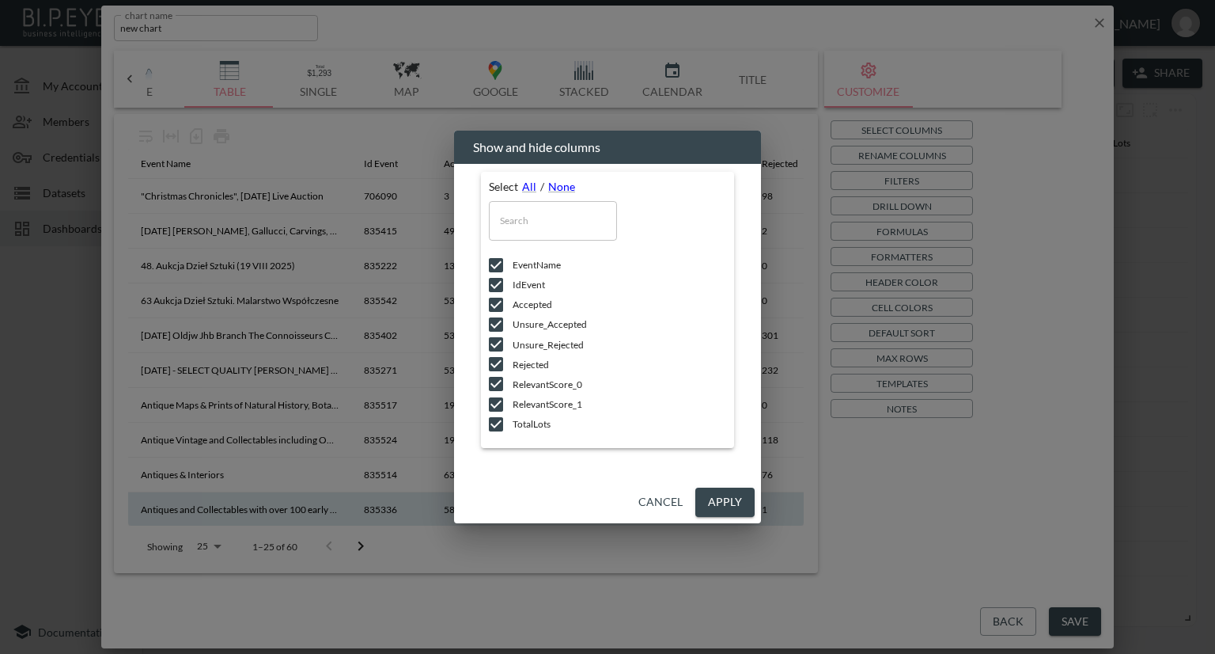
click at [718, 502] on button "Apply" at bounding box center [724, 501] width 59 height 29
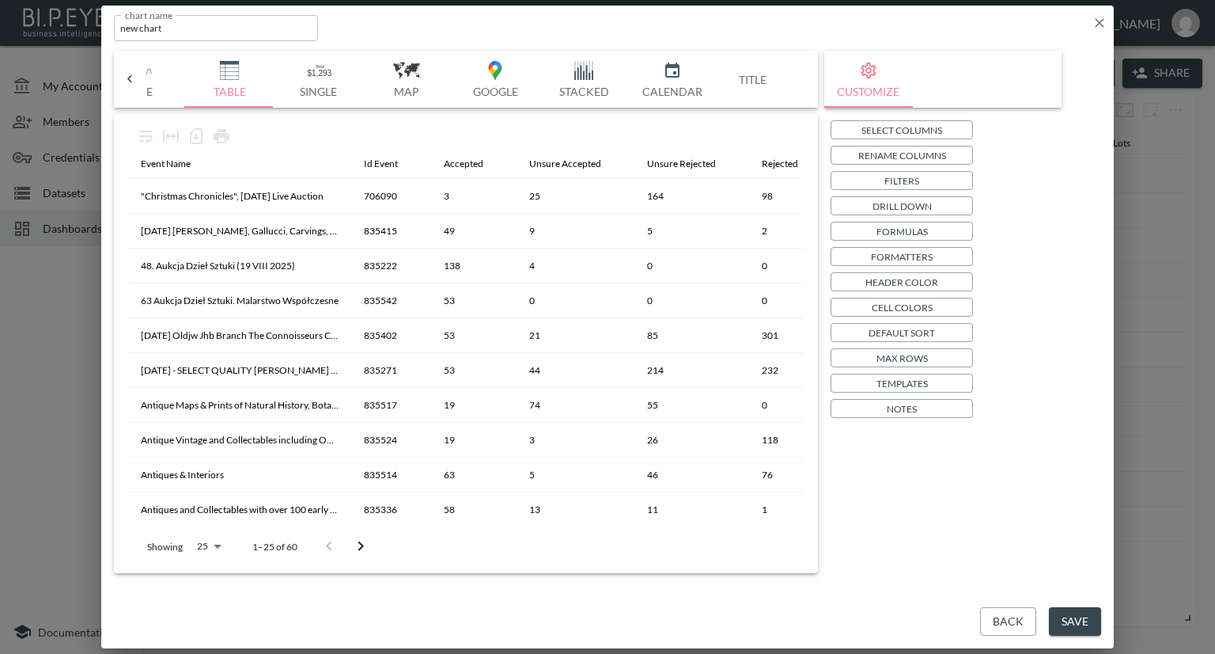
scroll to position [0, 348]
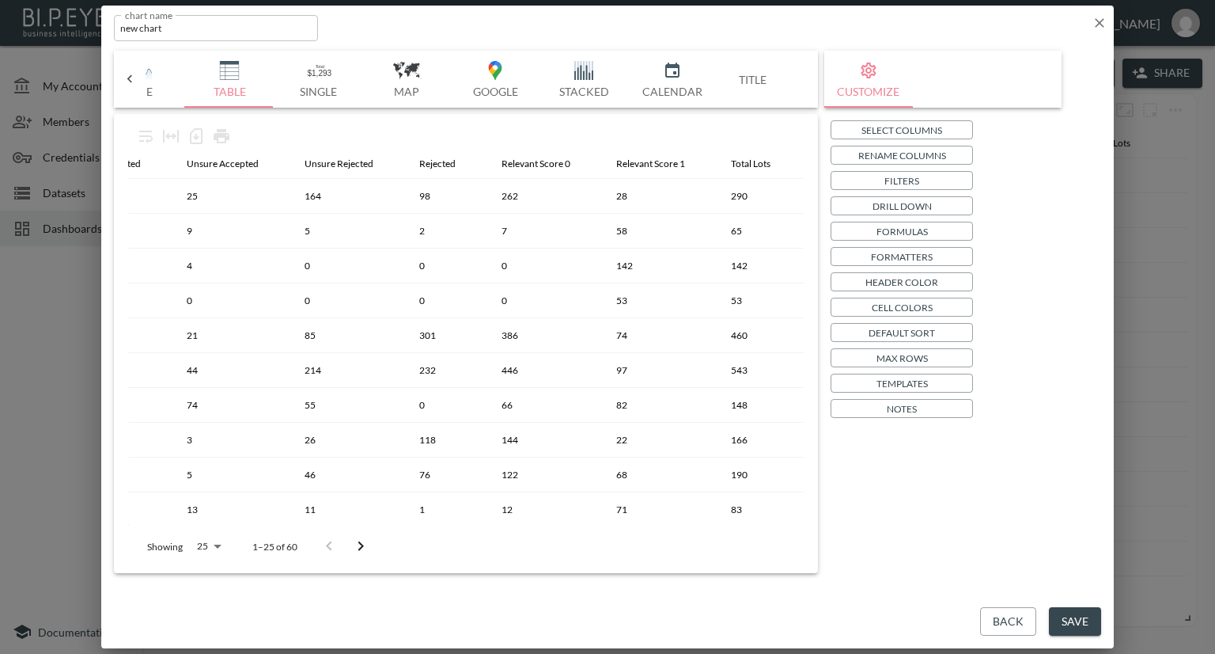
click at [1060, 615] on button "Save" at bounding box center [1075, 621] width 52 height 29
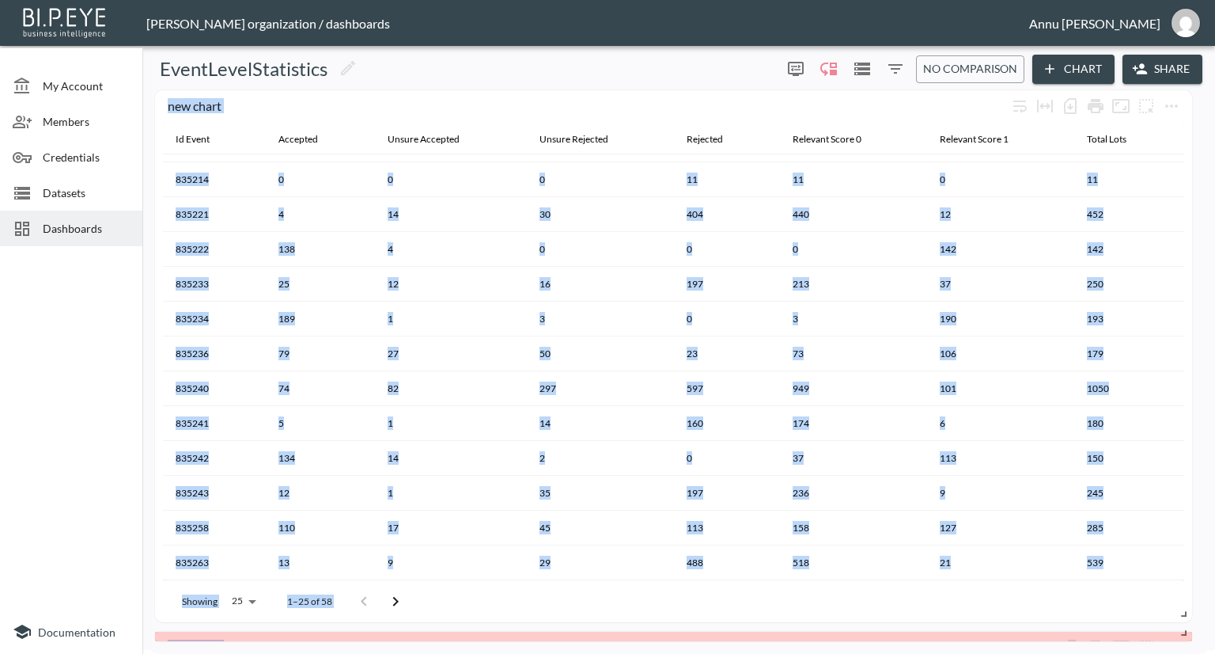
scroll to position [3, 0]
drag, startPoint x: 400, startPoint y: 631, endPoint x: 1215, endPoint y: 546, distance: 818.5
click at [1215, 546] on div "My Account Members Credentials Datasets Dashboards Documentation EventLevelStat…" at bounding box center [607, 327] width 1215 height 654
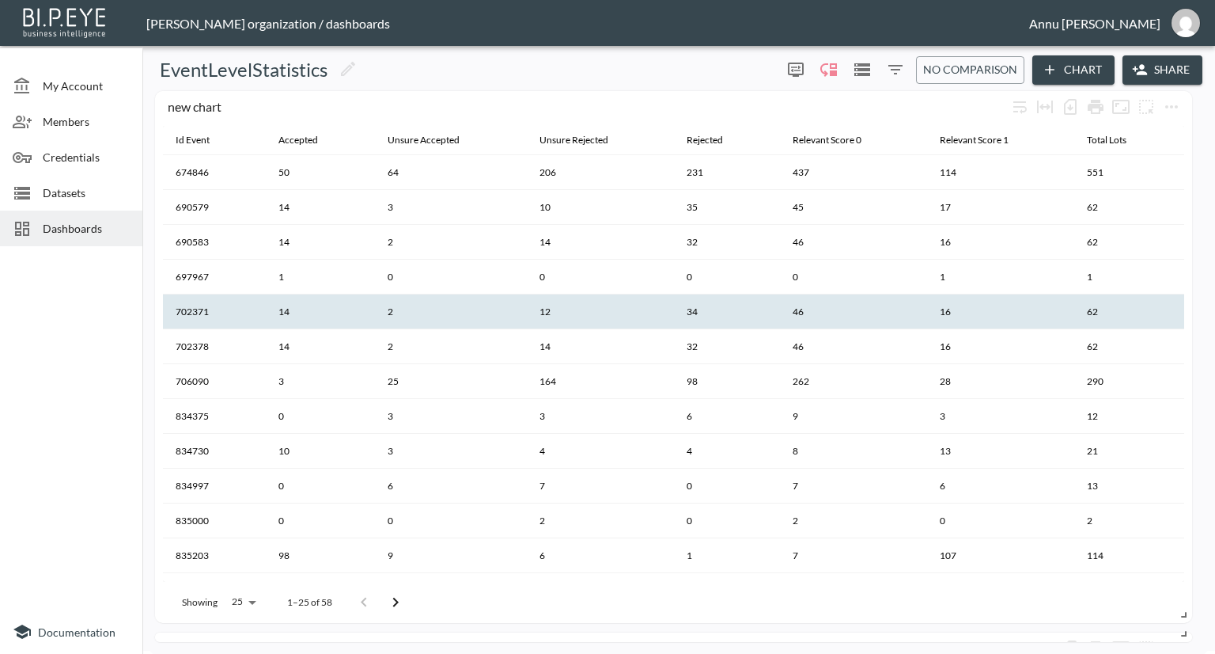
scroll to position [0, 0]
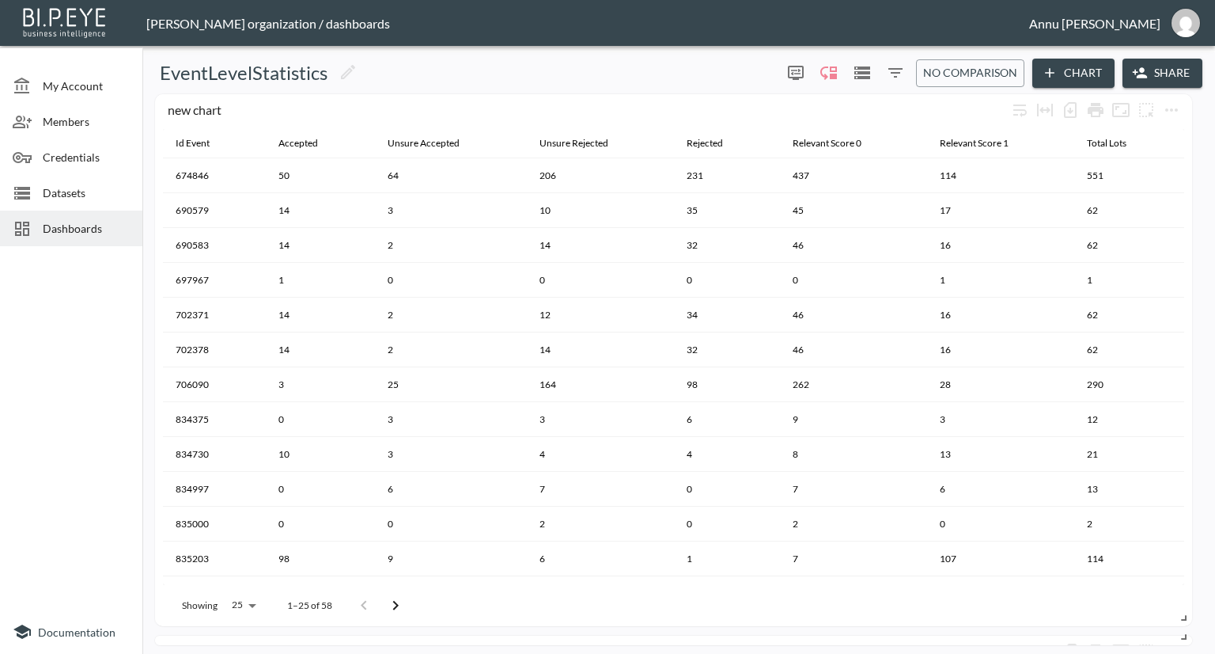
click at [85, 280] on div at bounding box center [71, 430] width 142 height 357
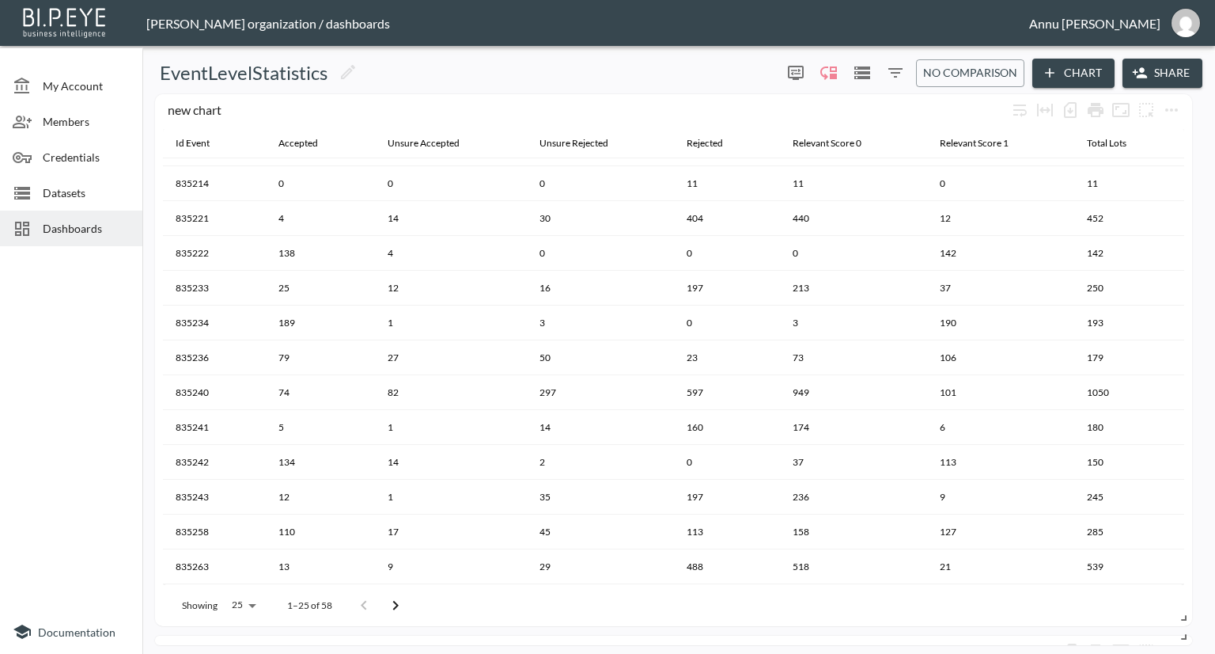
scroll to position [3, 0]
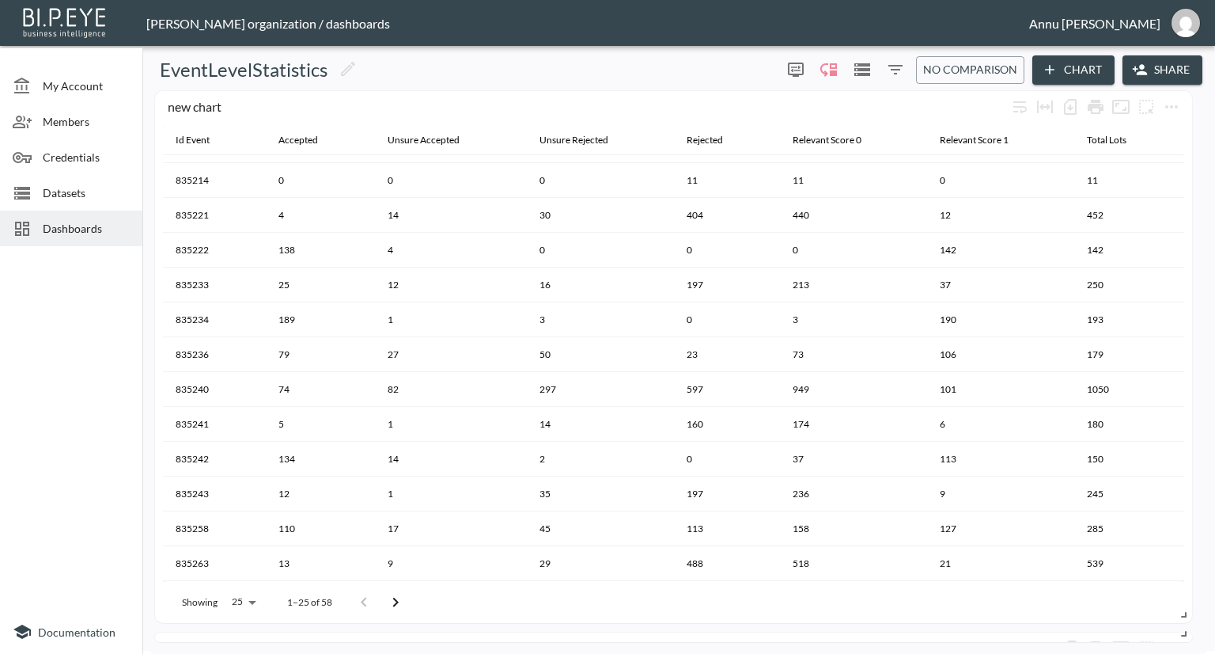
click at [473, 630] on div "new chart Id Event Accepted Unsure Accepted Unsure Rejected Rejected Relevant S…" at bounding box center [676, 366] width 1054 height 551
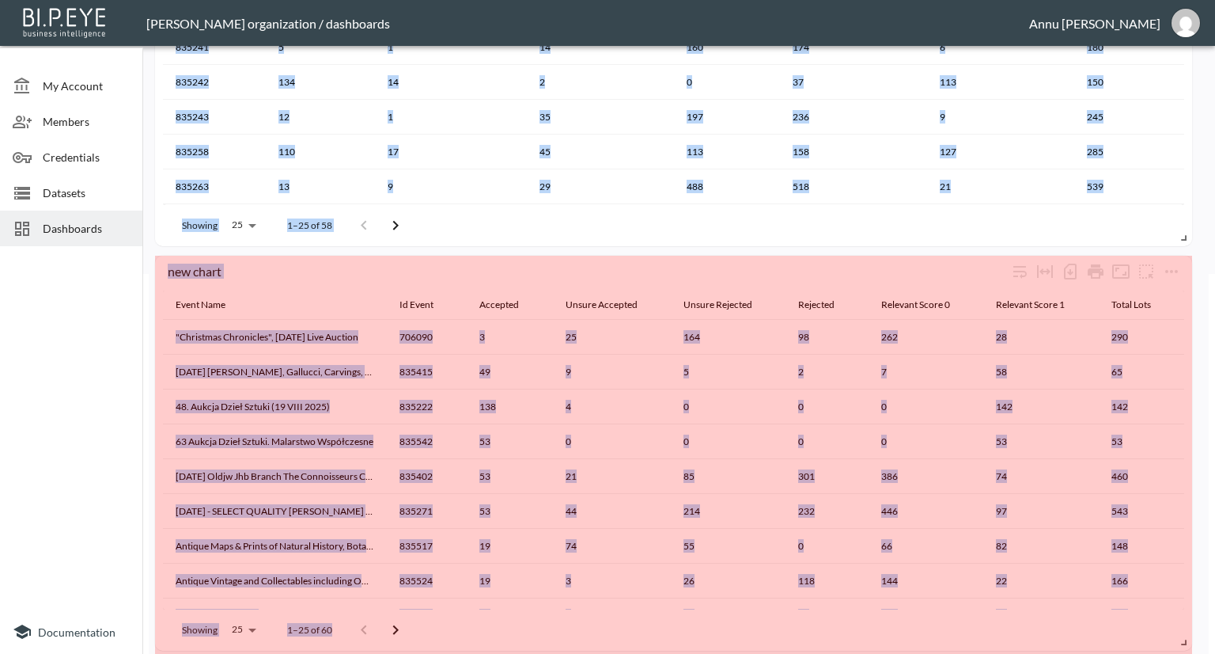
drag, startPoint x: 1186, startPoint y: 634, endPoint x: 1196, endPoint y: 609, distance: 26.6
click at [1196, 653] on html "BI.P.EYE, Interactive Analytics Dashboards - app [PERSON_NAME] organization / d…" at bounding box center [607, 327] width 1215 height 654
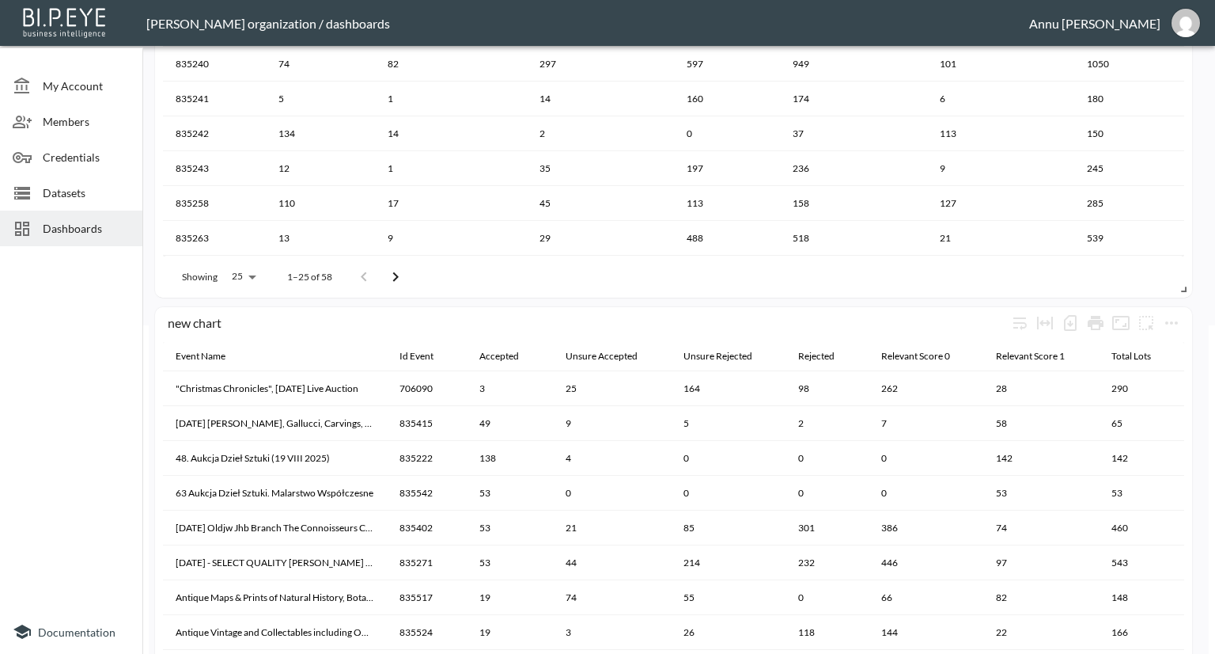
scroll to position [475, 0]
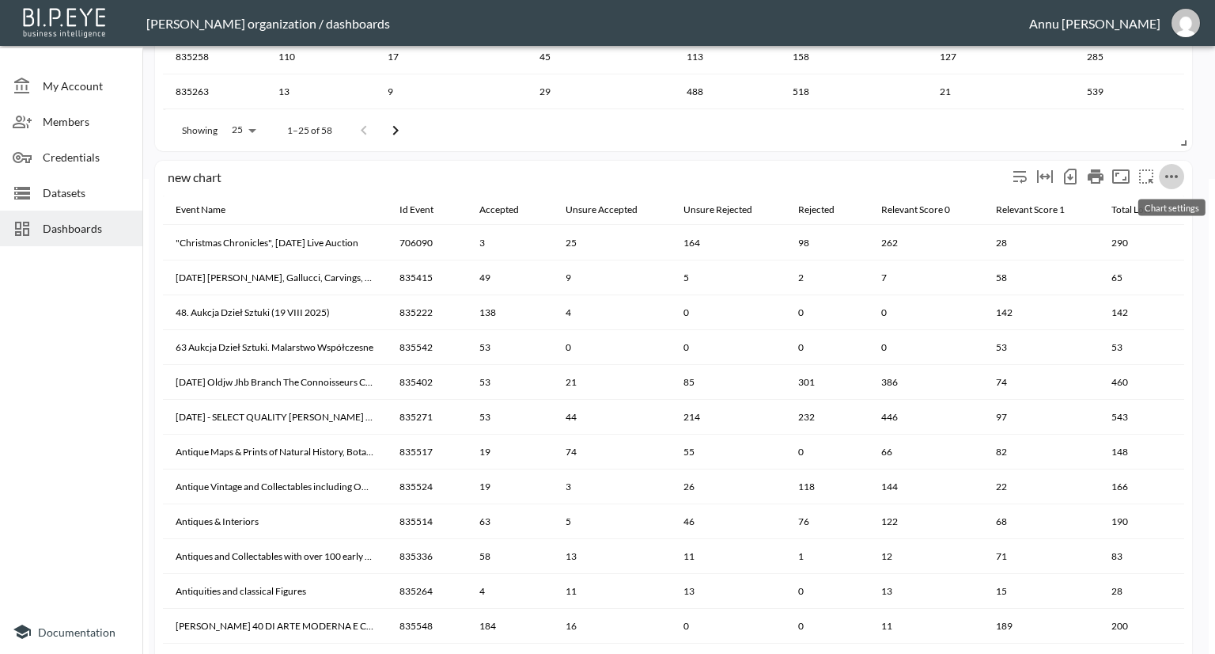
click at [1174, 174] on icon "more" at bounding box center [1171, 176] width 19 height 19
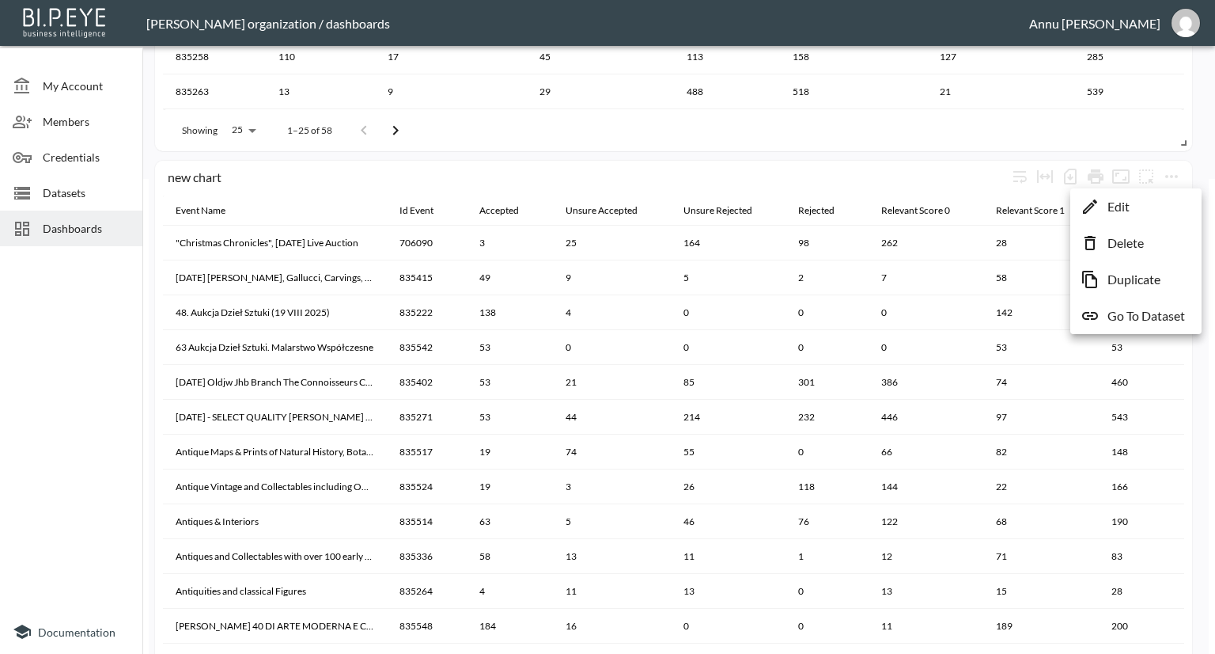
click at [1069, 175] on div at bounding box center [607, 327] width 1215 height 654
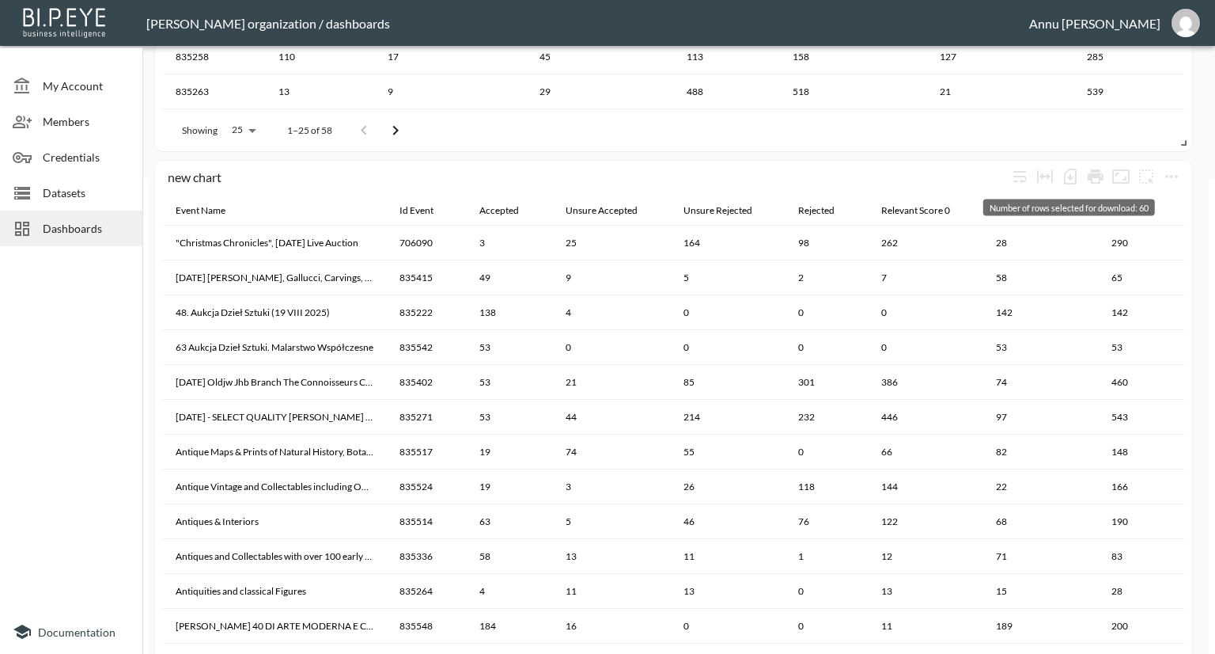
click at [1069, 175] on icon "Number of rows selected for download: 60" at bounding box center [1070, 176] width 19 height 19
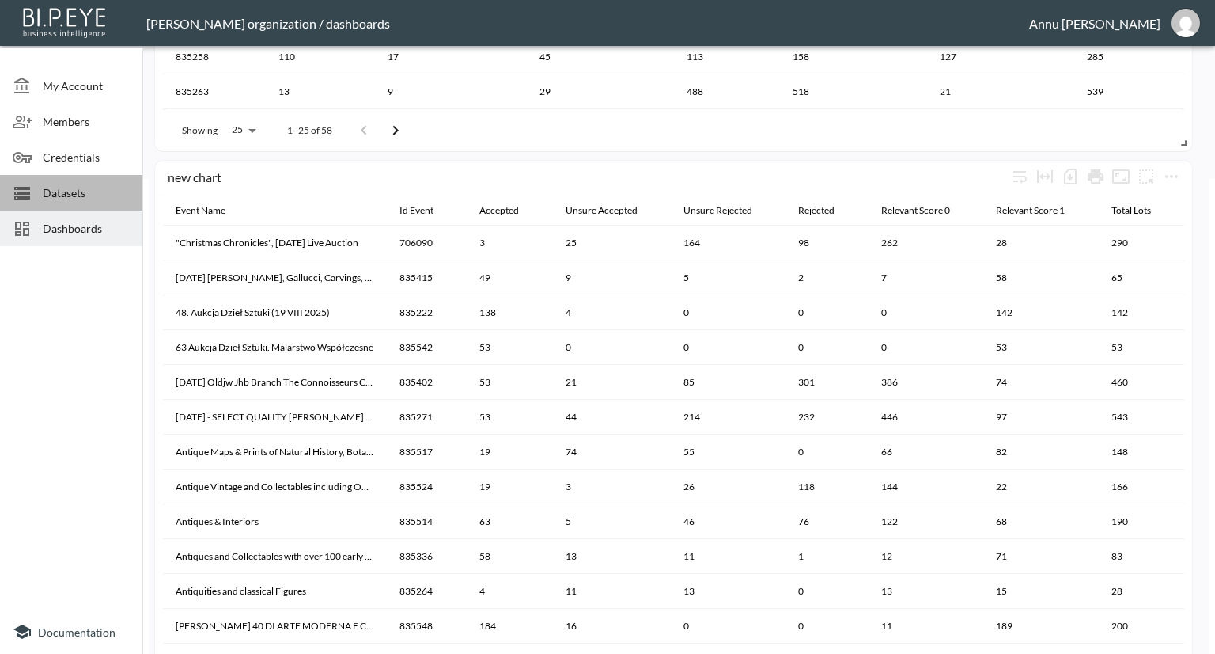
click at [72, 184] on span "Datasets" at bounding box center [86, 192] width 87 height 17
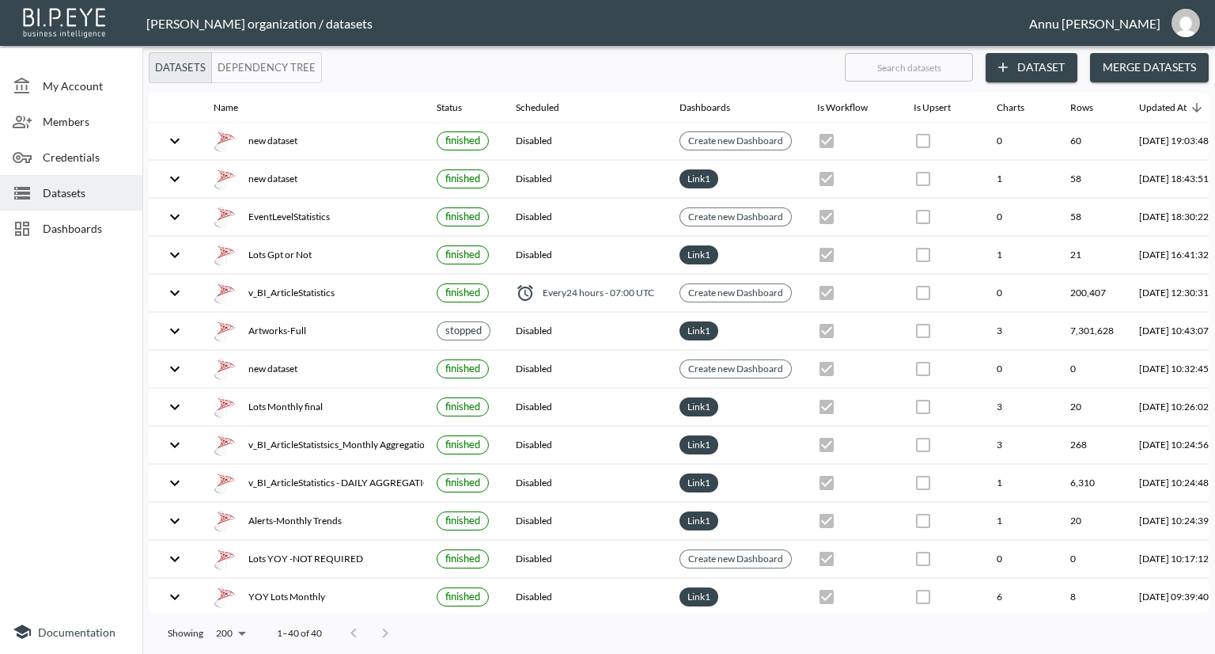
click at [1031, 62] on button "Dataset" at bounding box center [1032, 67] width 92 height 29
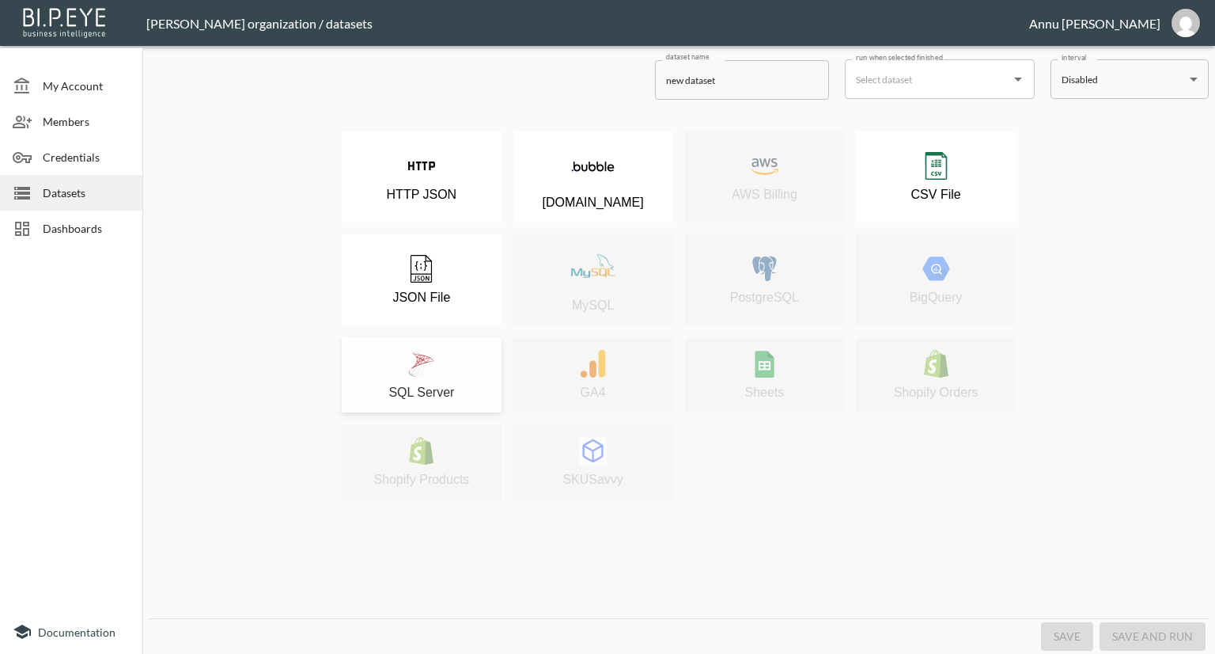
click at [446, 379] on div "SQL Server" at bounding box center [422, 375] width 144 height 50
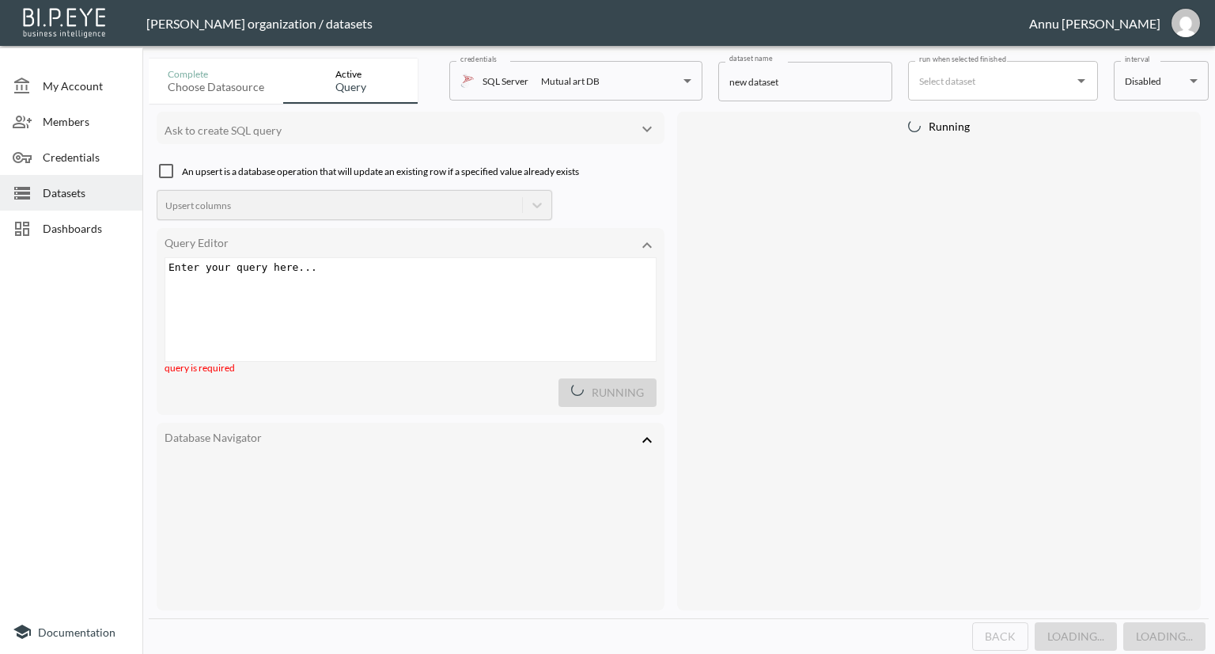
click at [332, 279] on div "Enter your query here... xxxxxxxxxx ​" at bounding box center [430, 329] width 530 height 142
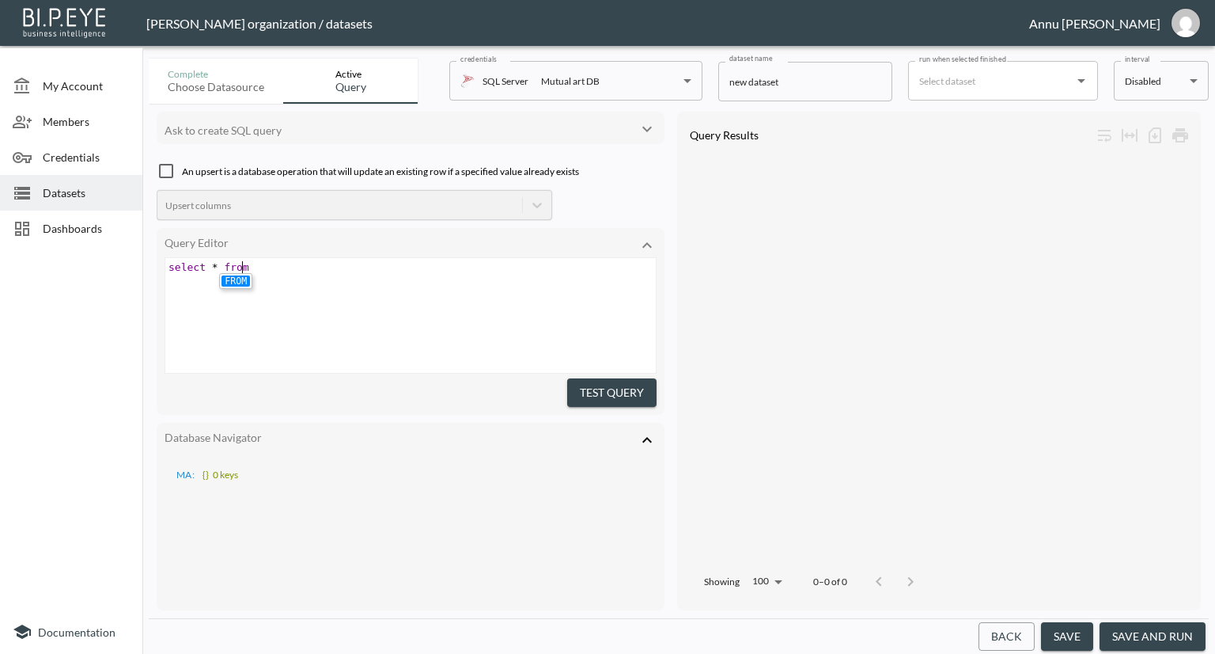
scroll to position [0, 80]
type textarea "select * from"
drag, startPoint x: 312, startPoint y: 267, endPoint x: 100, endPoint y: 269, distance: 211.3
click at [100, 269] on div "My Account Members Credentials Datasets Dashboards Documentation Complete Choos…" at bounding box center [607, 327] width 1215 height 654
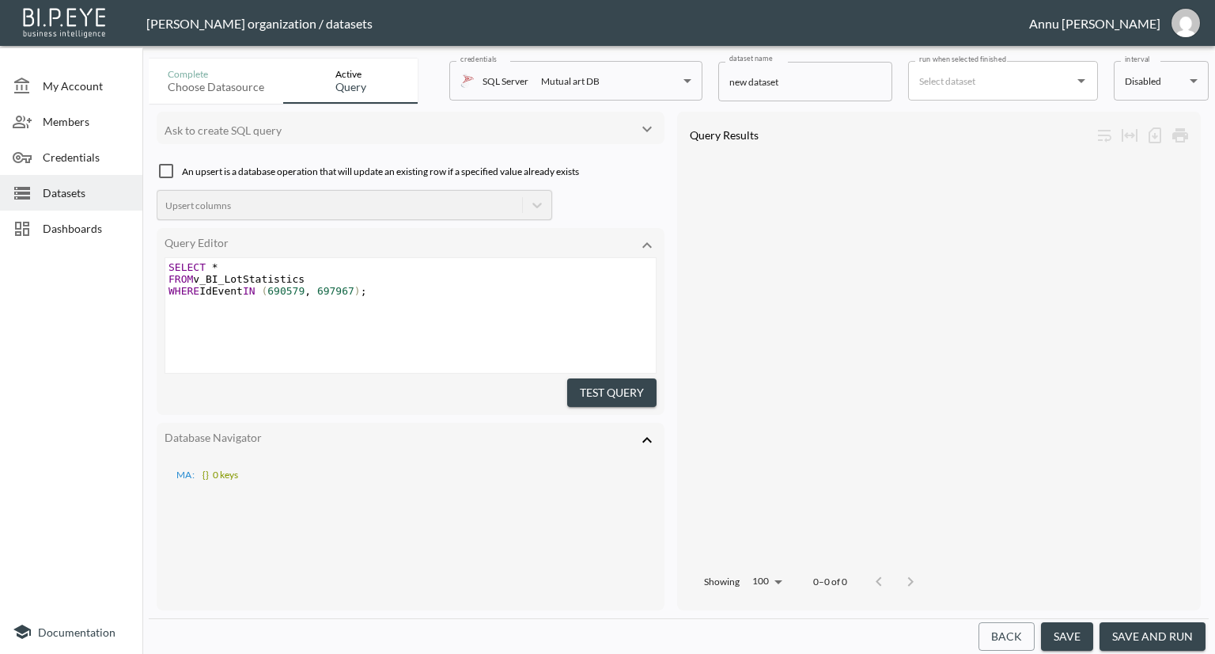
click at [622, 387] on button "Test Query" at bounding box center [611, 392] width 89 height 29
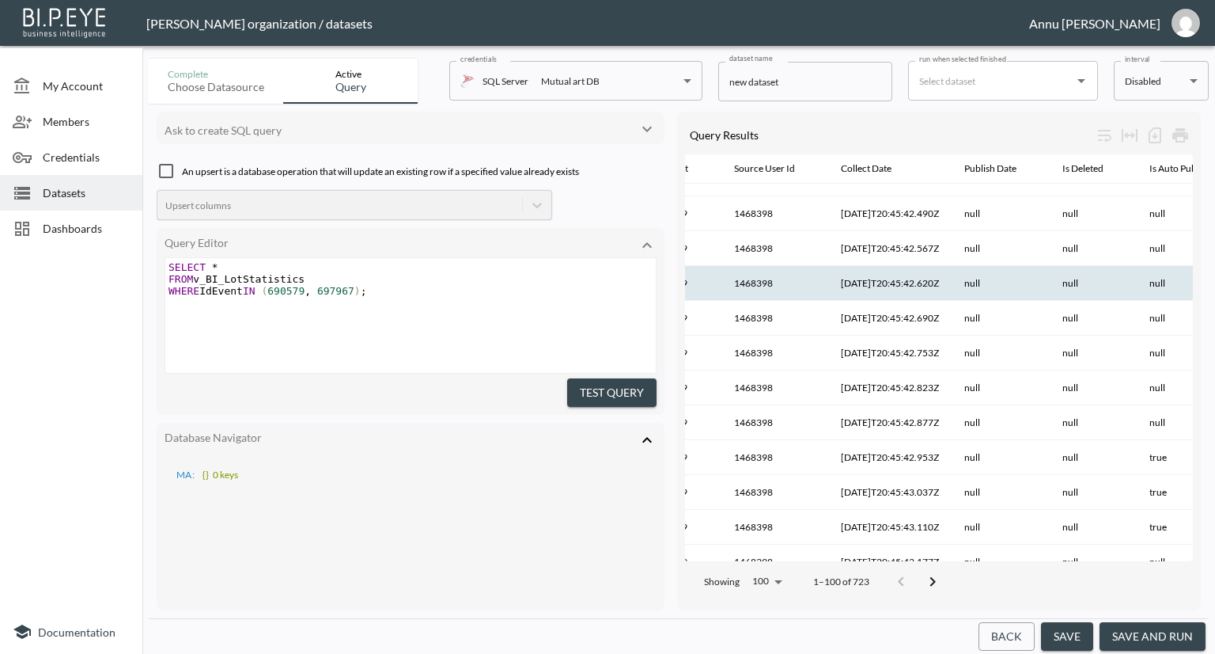
scroll to position [0, 188]
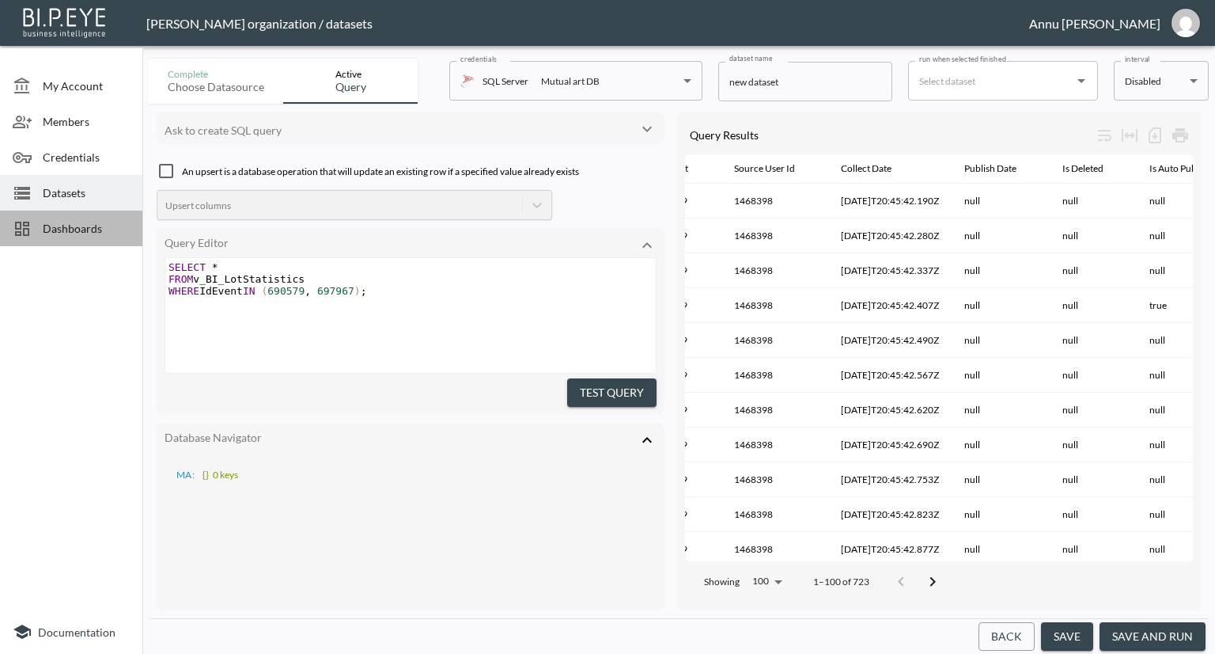
click at [65, 228] on span "Dashboards" at bounding box center [86, 228] width 87 height 17
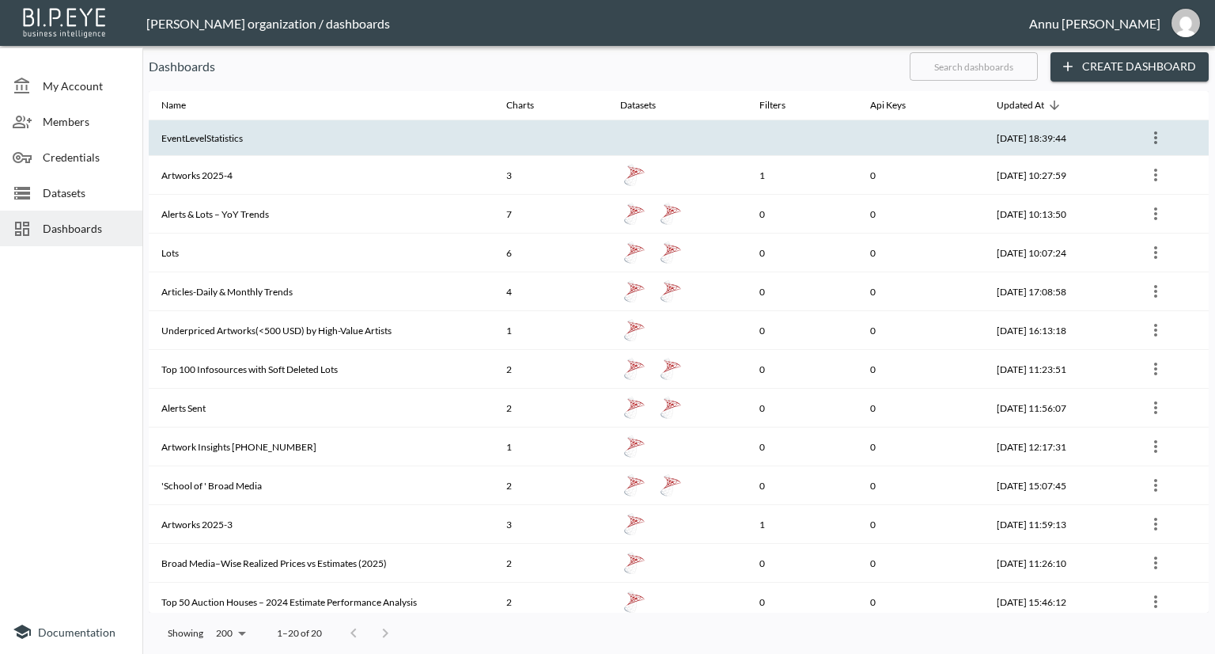
click at [230, 135] on th "EventLevelStatistics" at bounding box center [321, 138] width 345 height 36
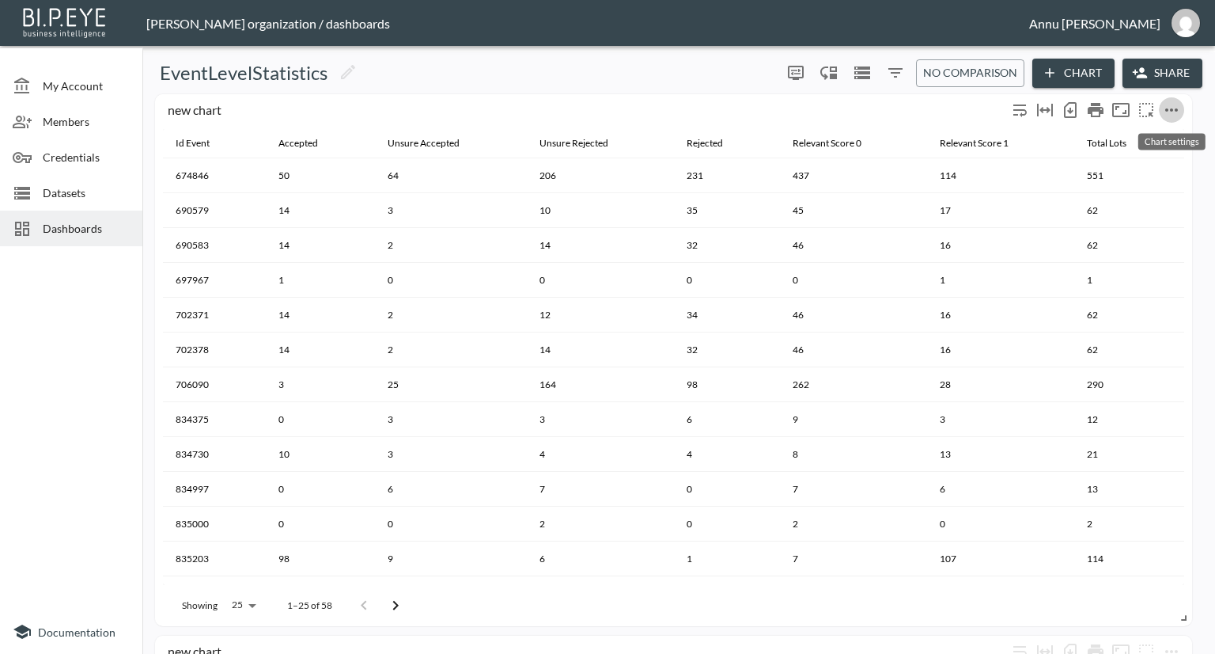
click at [1170, 106] on icon "more" at bounding box center [1171, 109] width 19 height 19
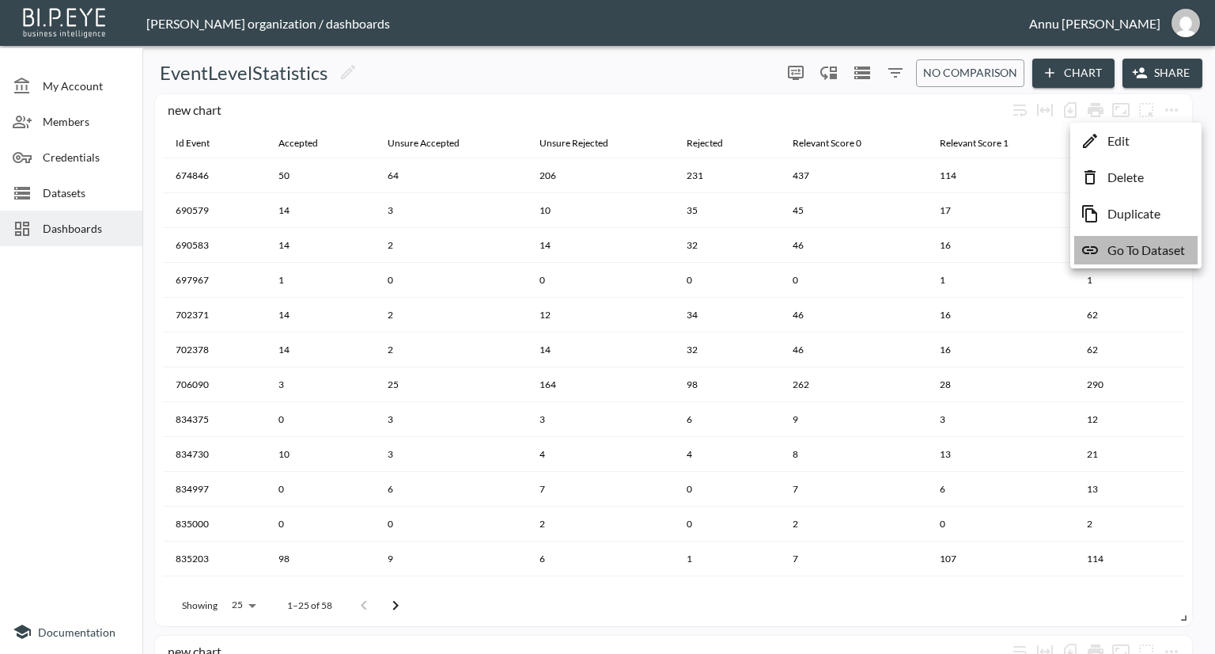
click at [1149, 244] on p "Go To Dataset" at bounding box center [1147, 250] width 78 height 19
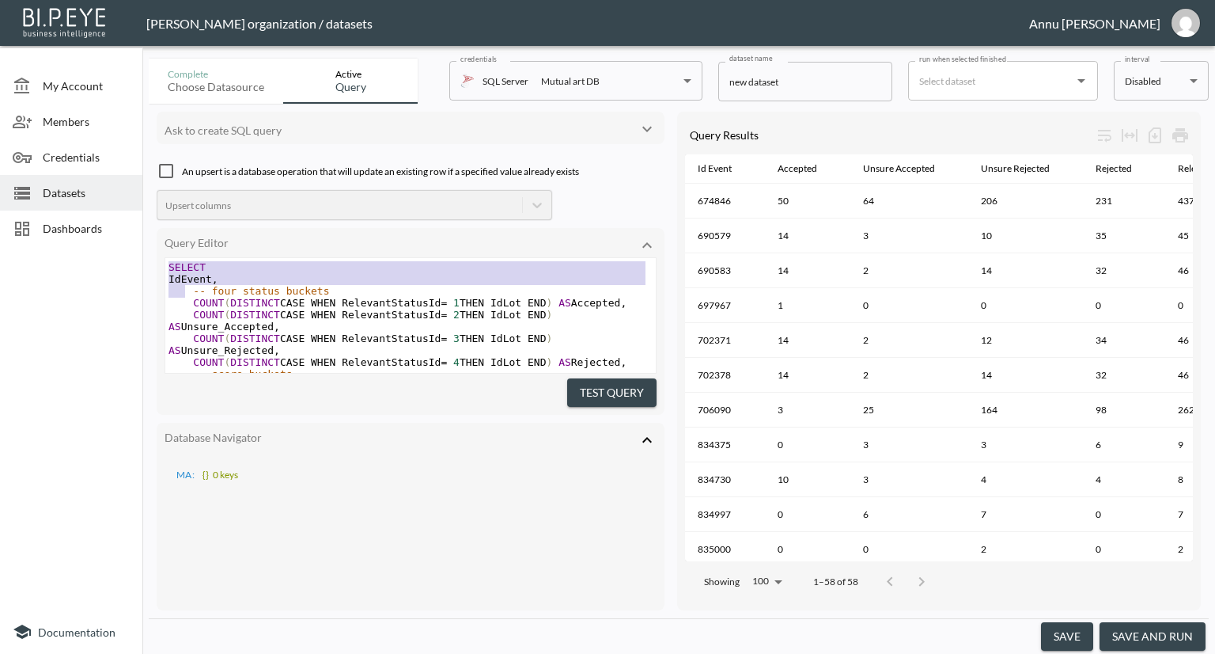
scroll to position [60, 0]
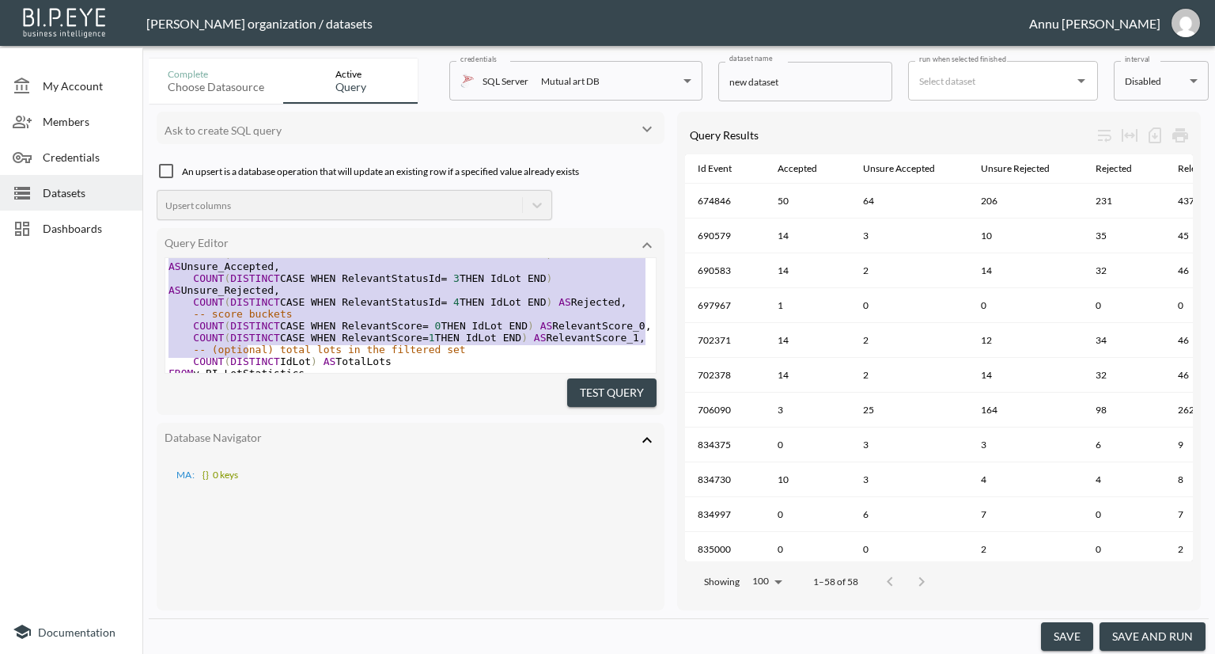
type textarea "SELECT IdEvent, -- four status buckets COUNT(DISTINCT CASE WHEN RelevantStatusI…"
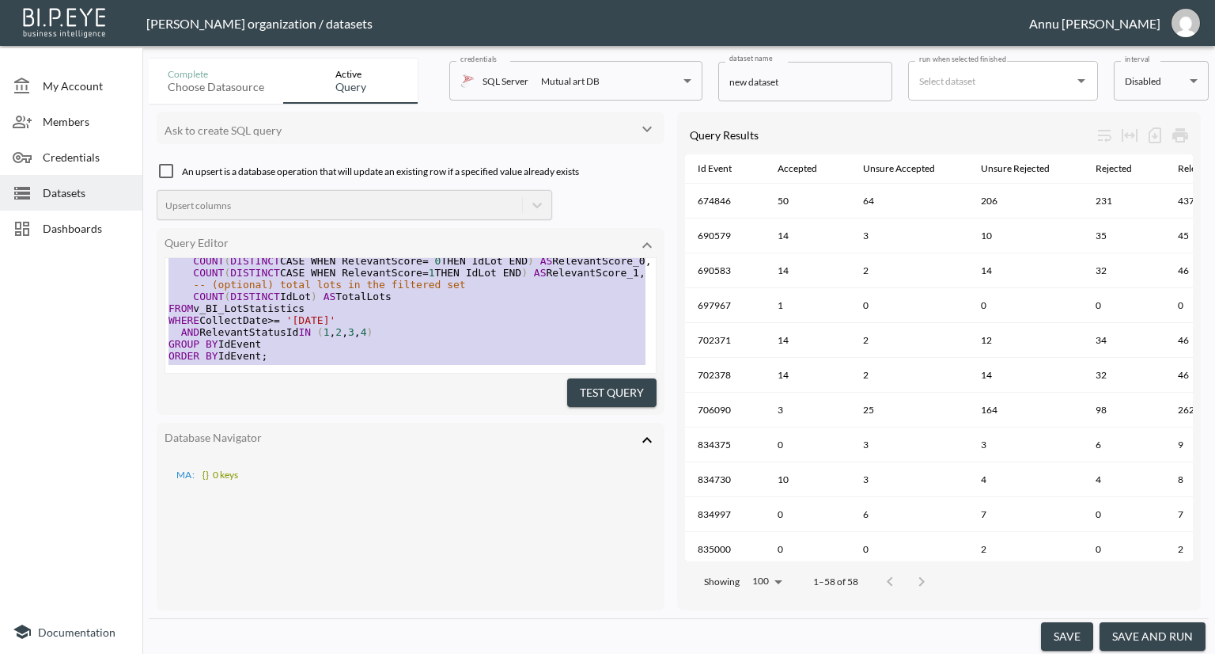
drag, startPoint x: 169, startPoint y: 263, endPoint x: 266, endPoint y: 406, distance: 172.0
click at [266, 406] on div "Query Editor SELECT IdEvent, -- four status buckets COUNT(DISTINCT CASE WHEN Re…" at bounding box center [411, 321] width 508 height 187
click at [59, 197] on span "Datasets" at bounding box center [86, 192] width 87 height 17
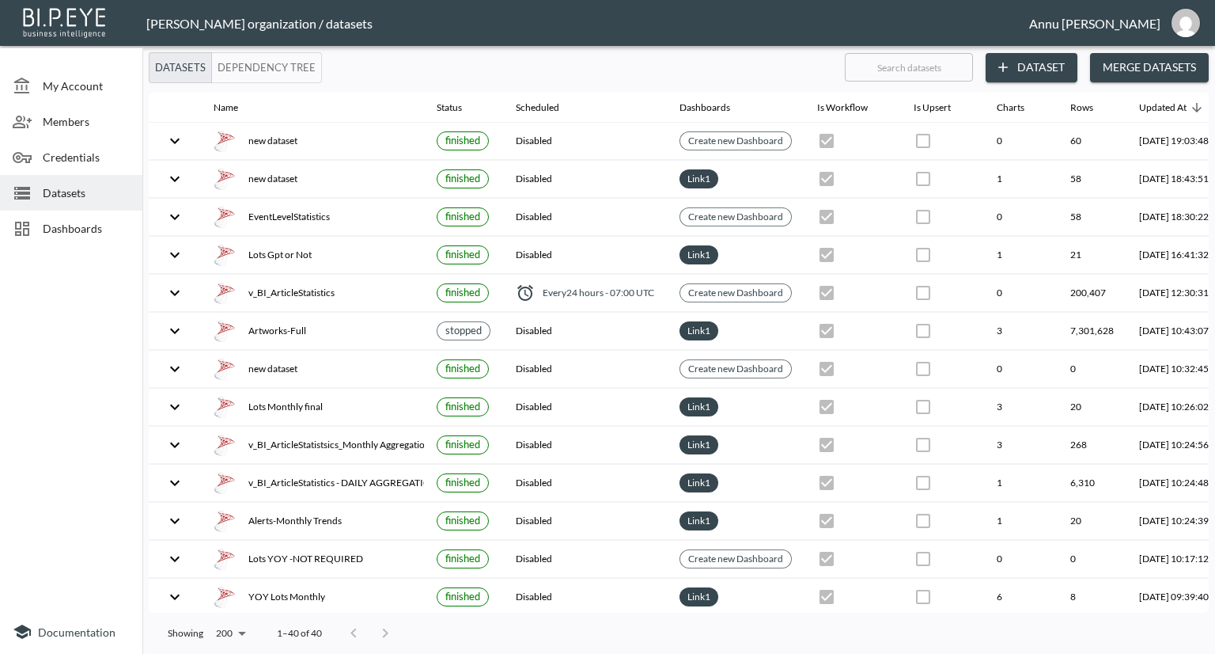
click at [1056, 64] on button "Dataset" at bounding box center [1032, 67] width 92 height 29
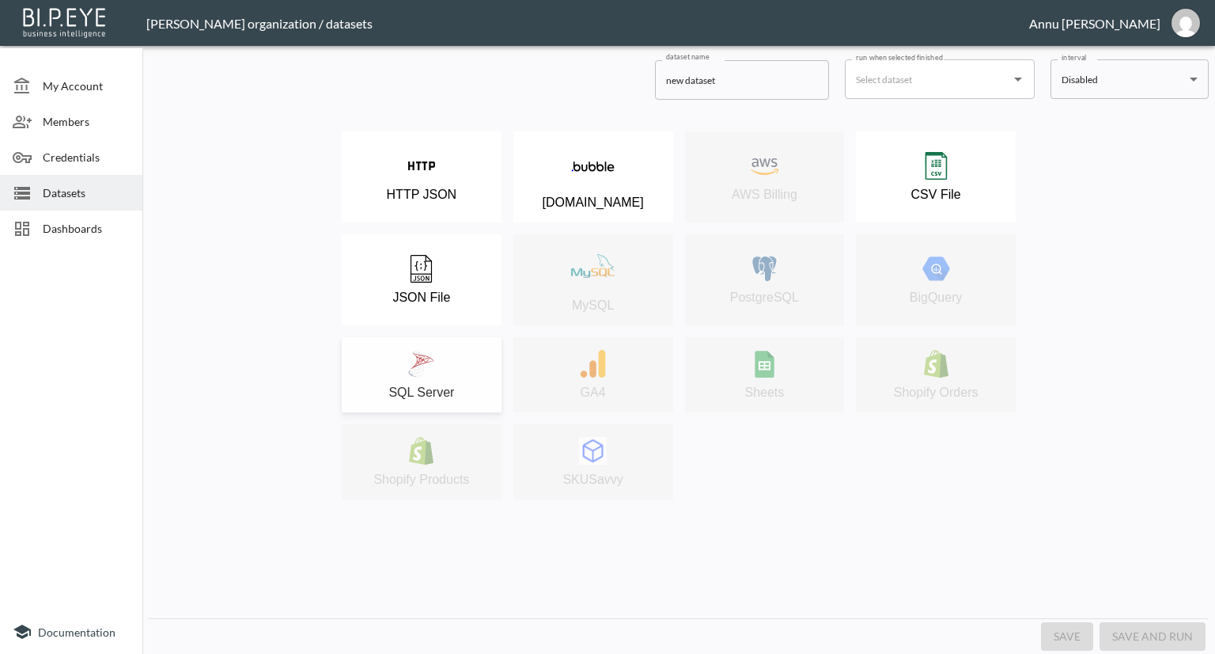
click at [419, 359] on img at bounding box center [421, 364] width 28 height 28
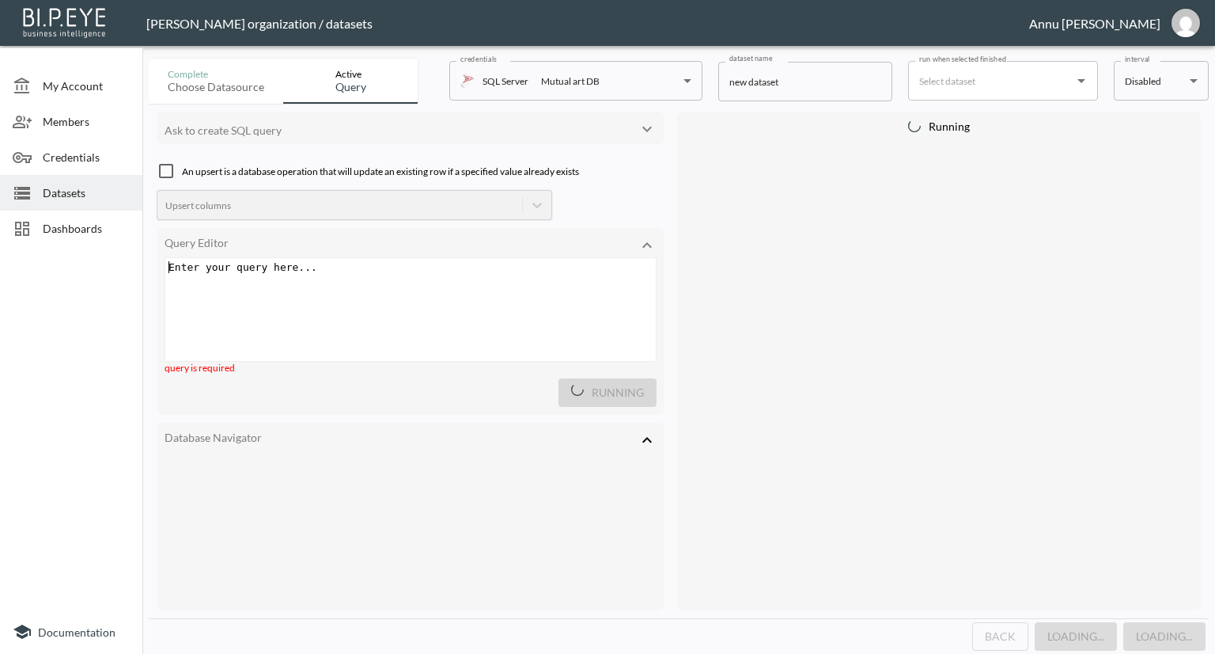
click at [367, 285] on div "Enter your query here... xxxxxxxxxx ​" at bounding box center [430, 329] width 530 height 142
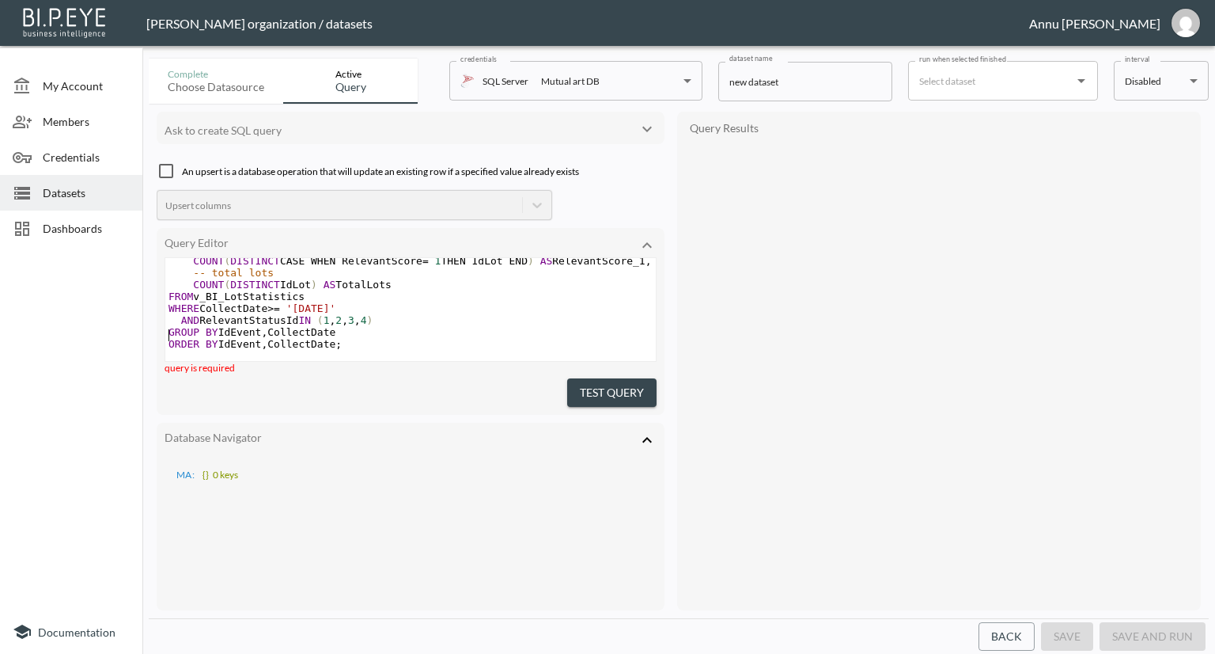
scroll to position [158, 0]
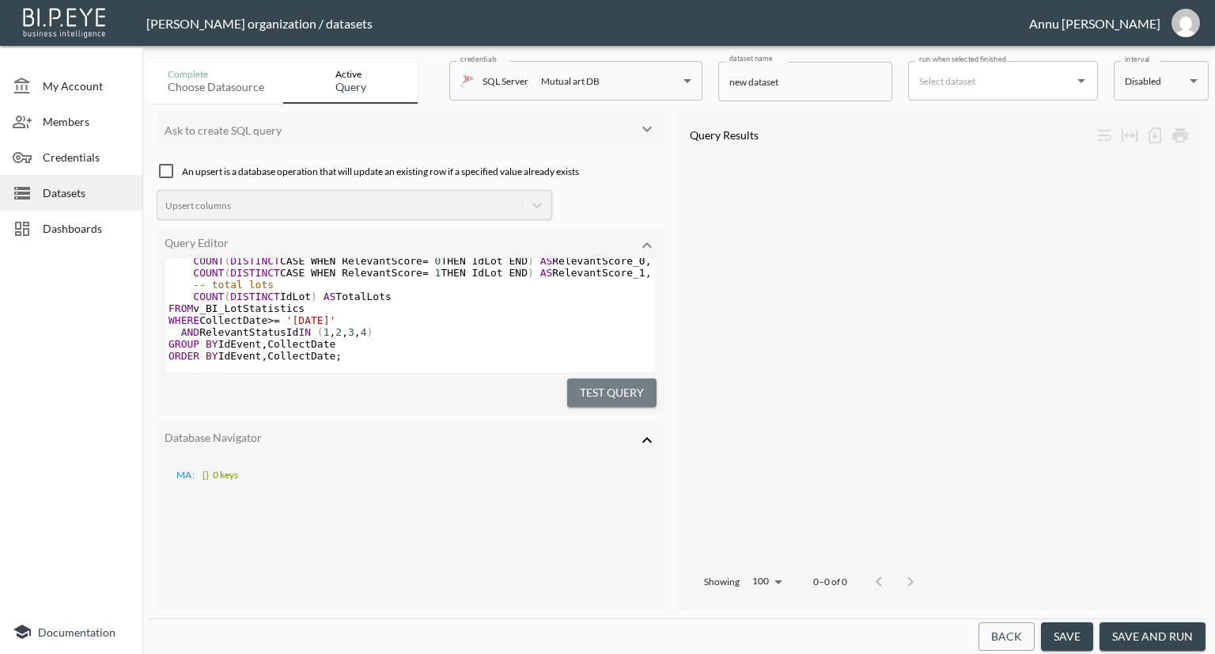
click at [614, 396] on button "Test Query" at bounding box center [611, 392] width 89 height 29
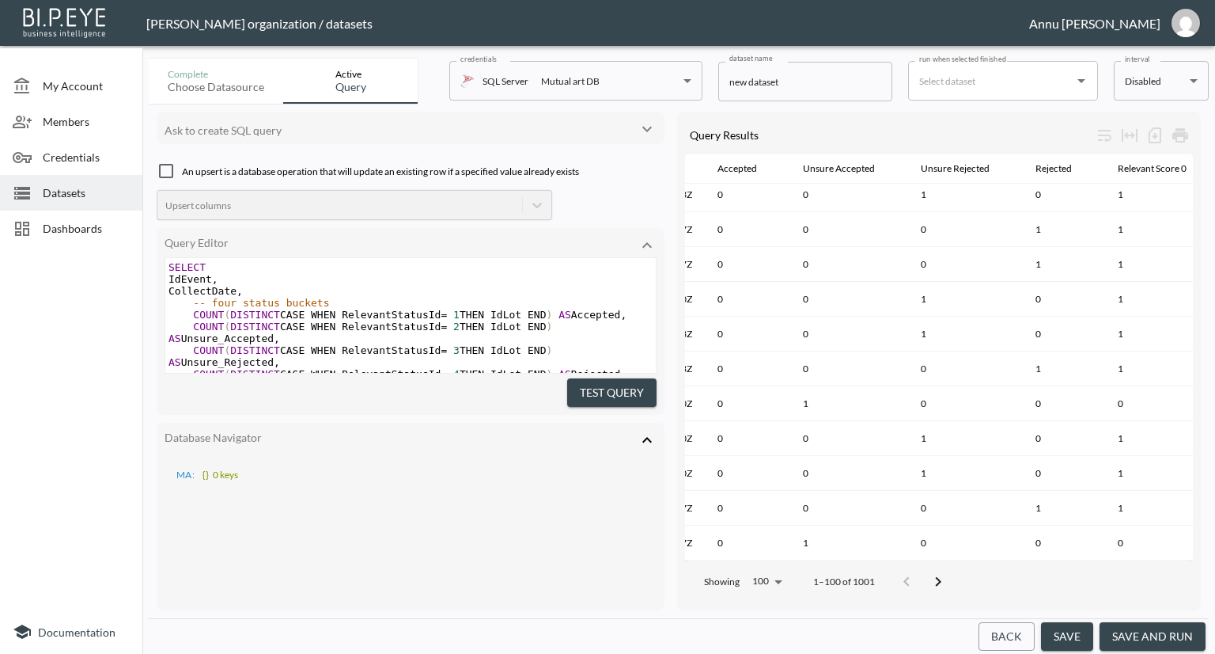
scroll to position [0, 0]
click at [70, 195] on span "Datasets" at bounding box center [86, 192] width 87 height 17
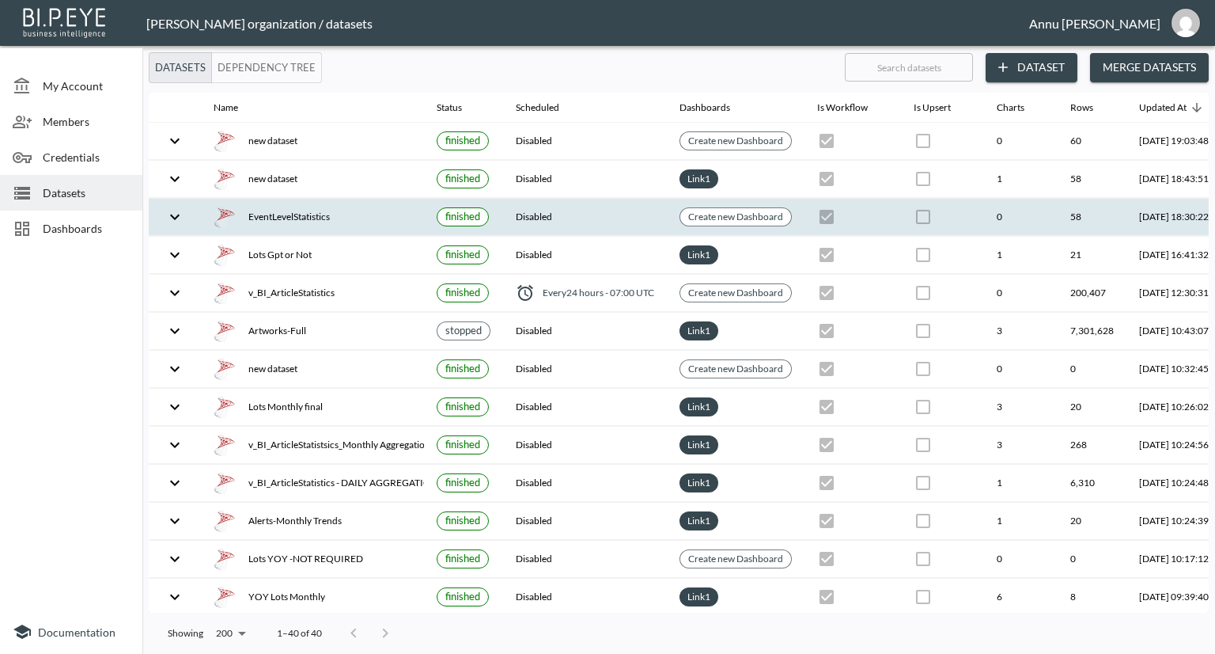
click at [276, 210] on div "EventLevelStatistics" at bounding box center [313, 217] width 198 height 22
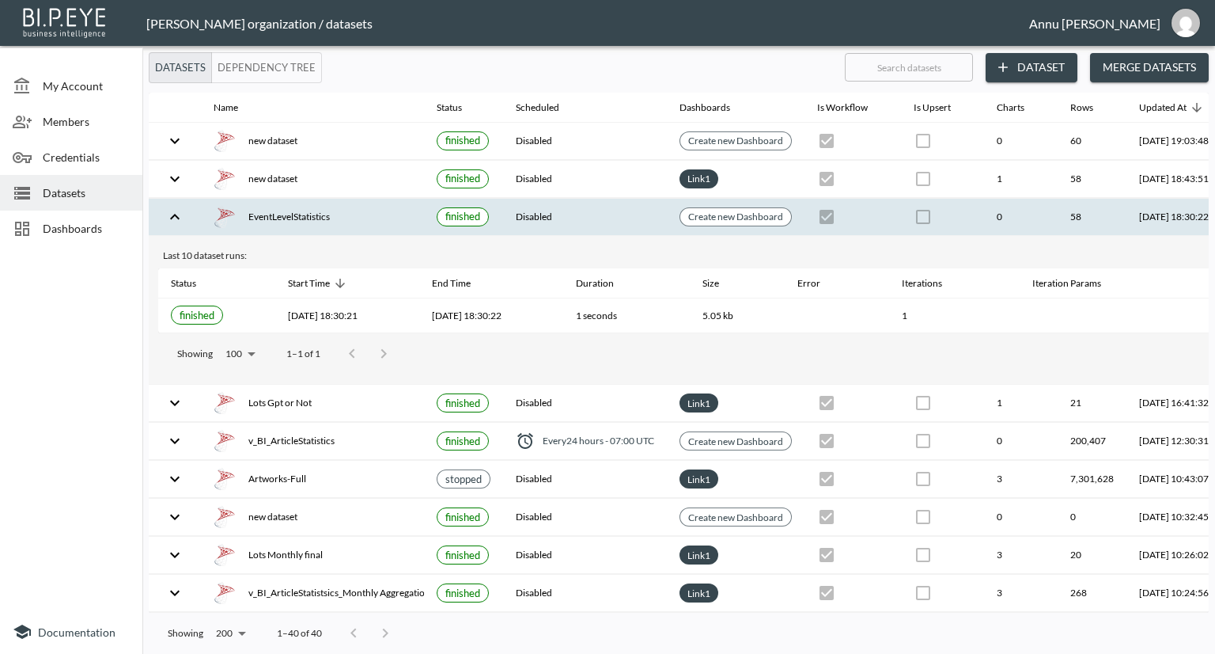
scroll to position [0, 93]
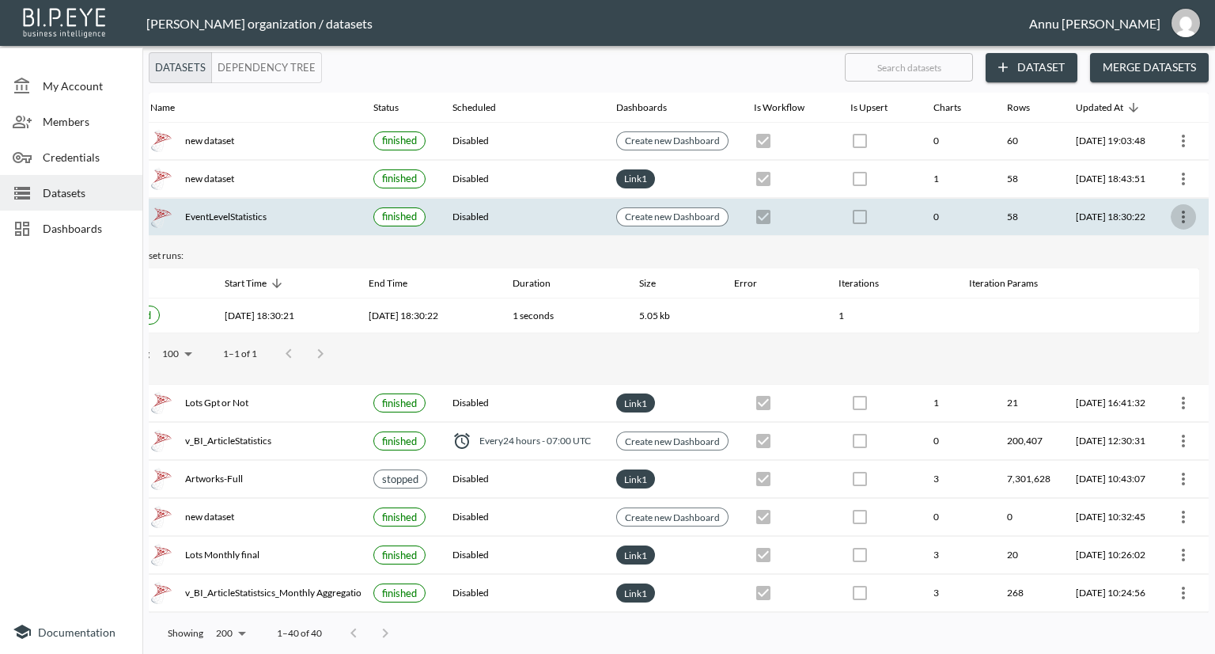
click at [1187, 218] on icon "more" at bounding box center [1183, 216] width 19 height 19
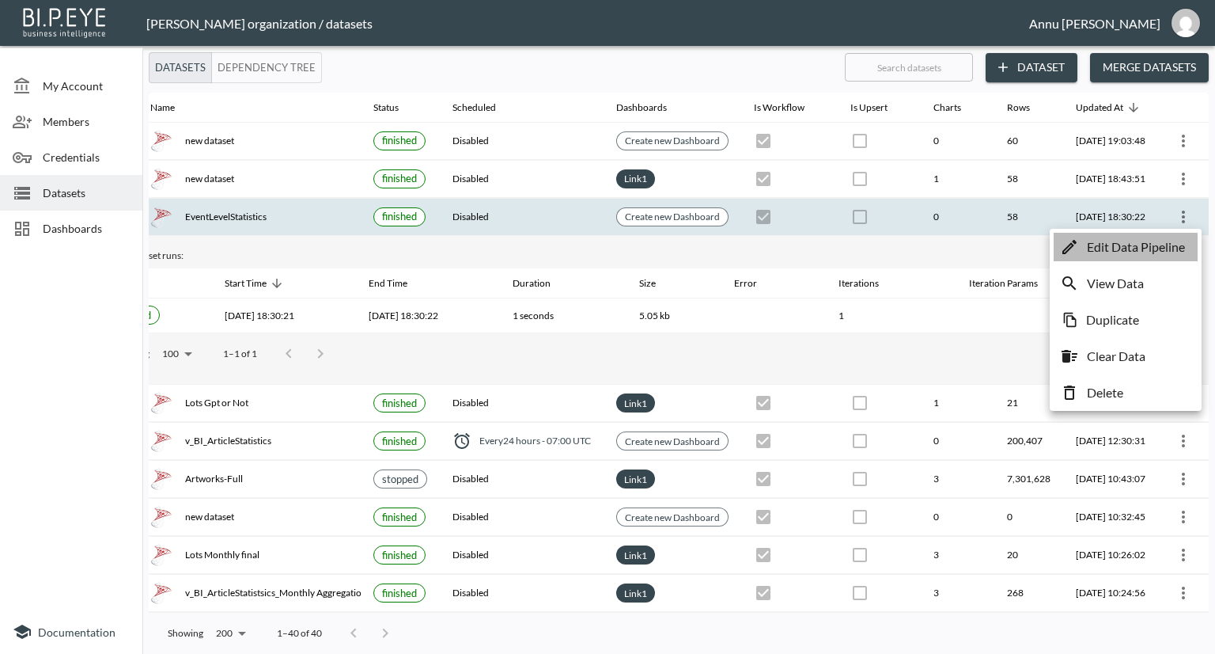
click at [1146, 242] on p "Edit Data Pipeline" at bounding box center [1136, 246] width 98 height 19
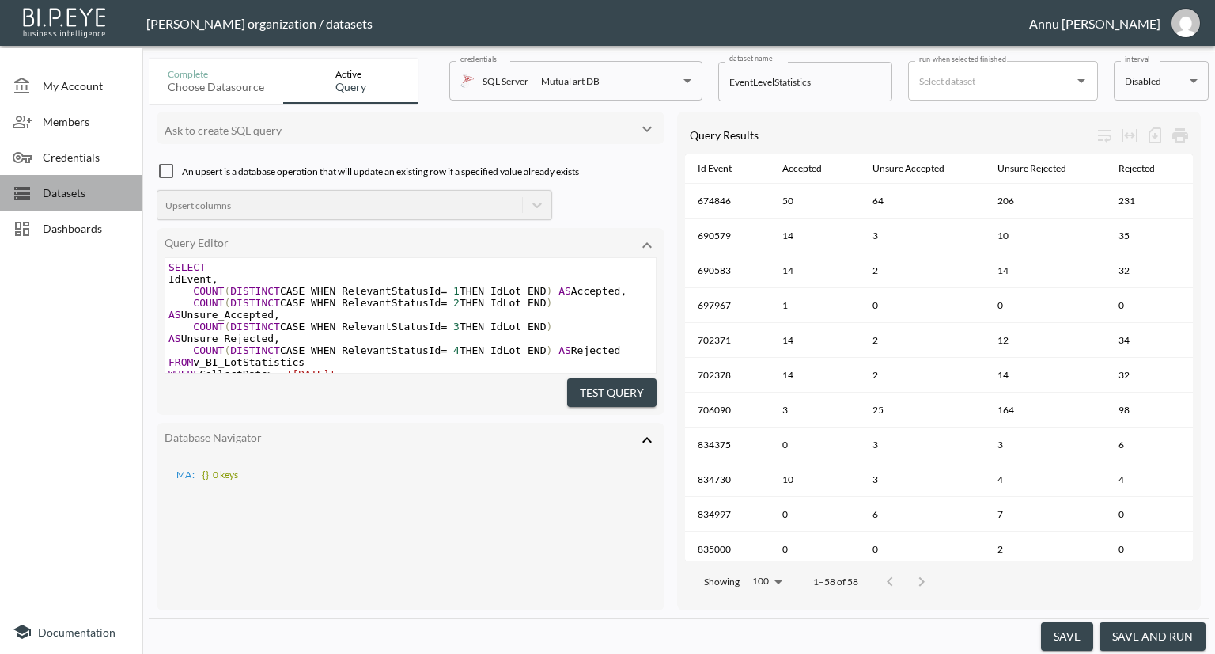
click at [38, 188] on div at bounding box center [28, 193] width 30 height 19
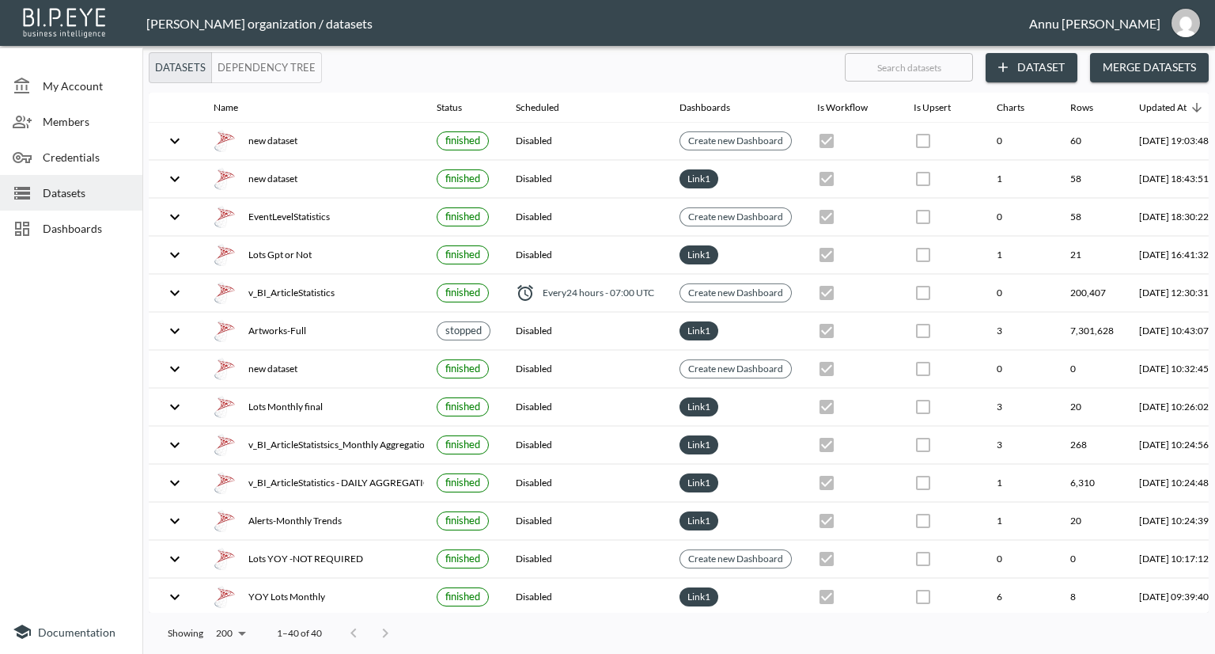
click at [80, 230] on span "Dashboards" at bounding box center [86, 228] width 87 height 17
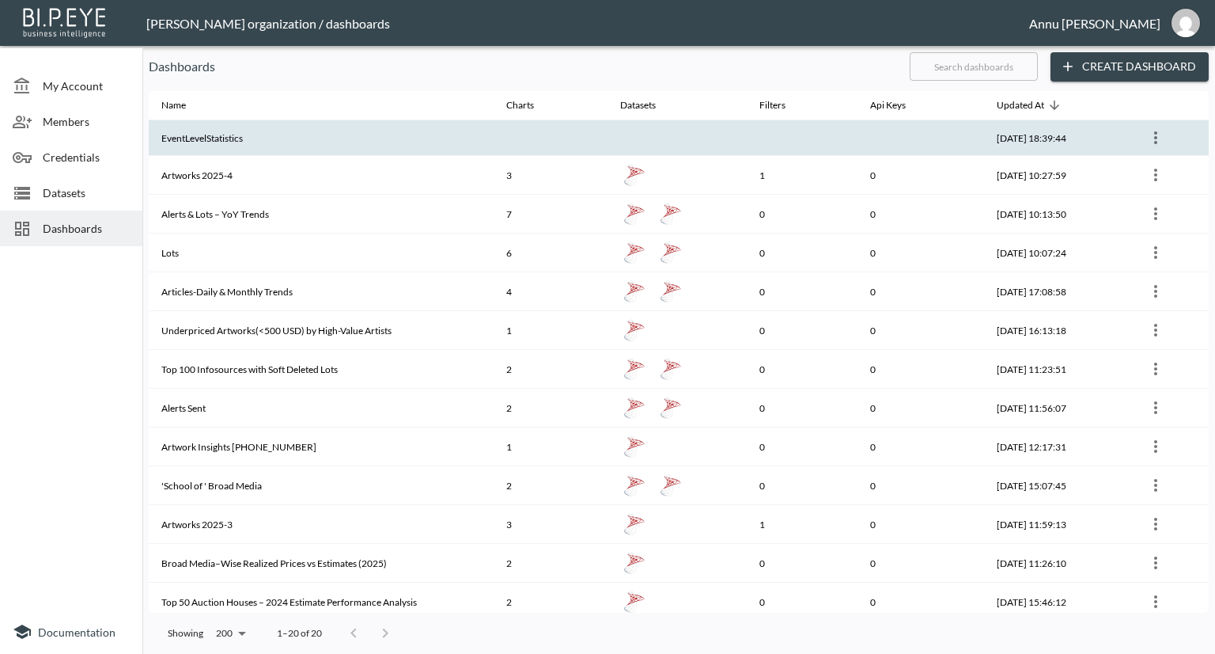
click at [275, 150] on th "EventLevelStatistics" at bounding box center [321, 138] width 345 height 36
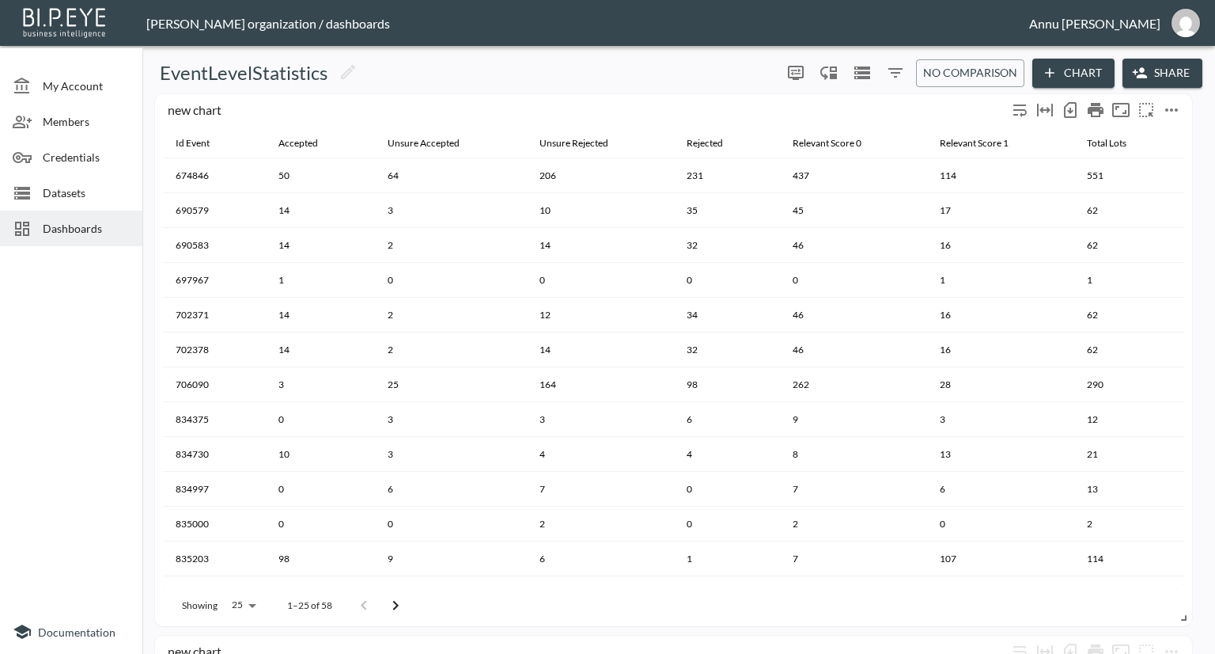
click at [1176, 105] on icon "more" at bounding box center [1171, 109] width 19 height 19
click at [1150, 246] on p "Go To Dataset" at bounding box center [1147, 250] width 78 height 19
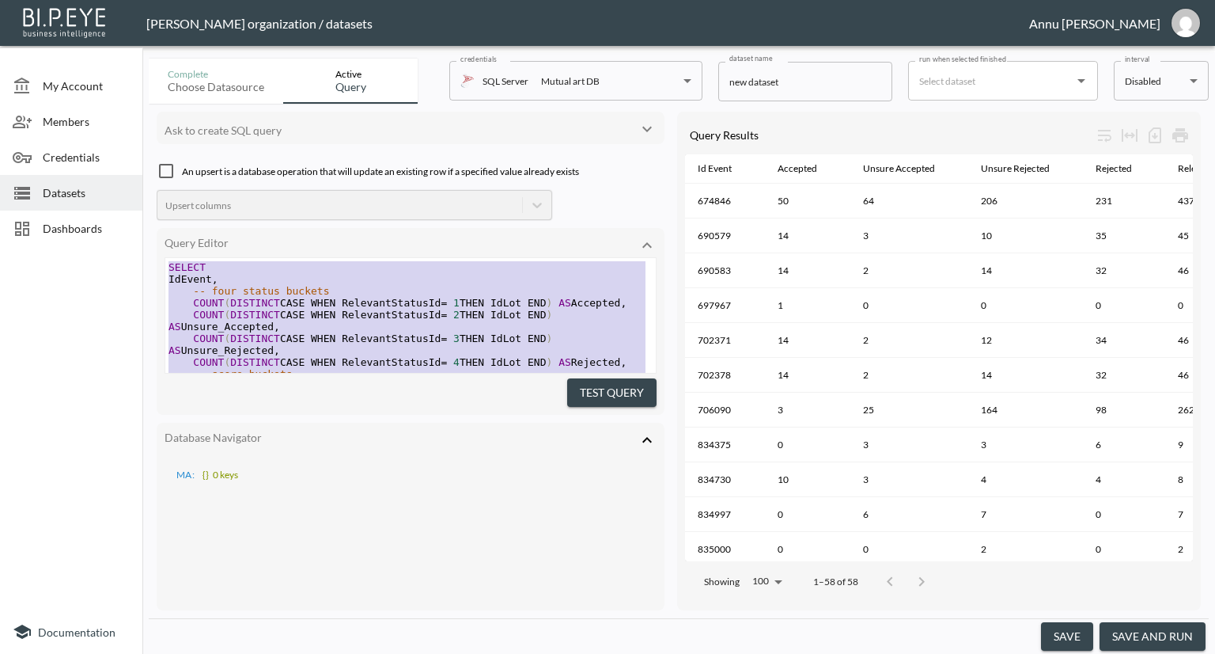
type textarea "SELECT IdEvent, -- four status buckets COUNT(DISTINCT CASE WHEN RelevantStatusI…"
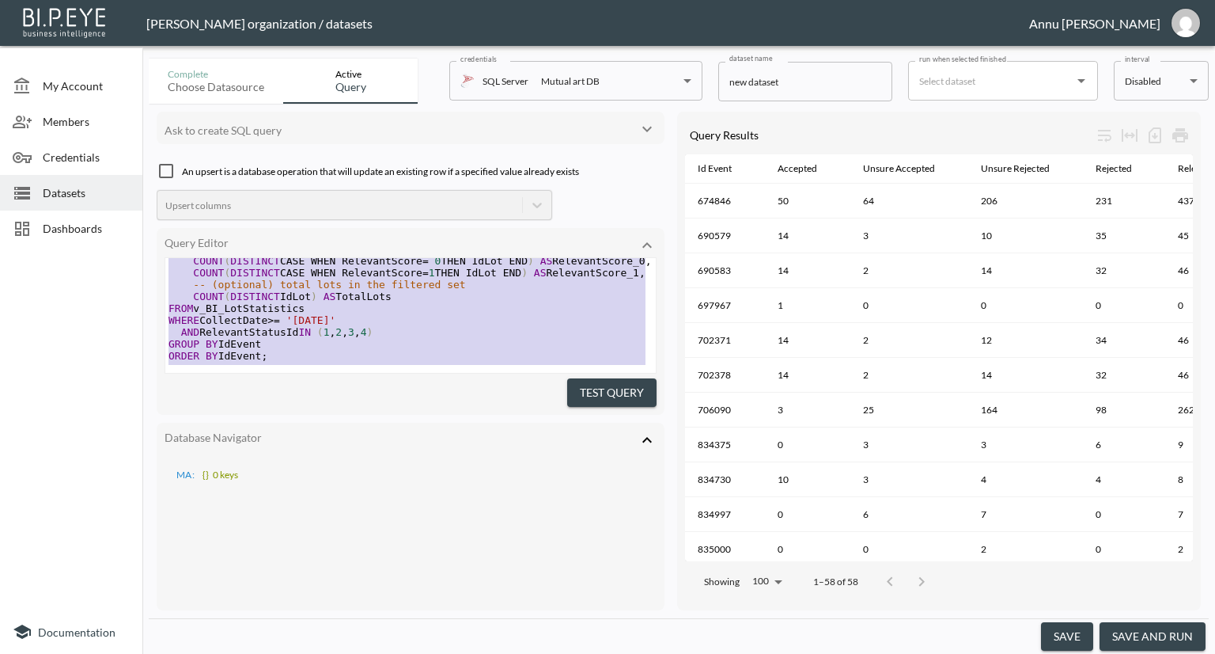
drag, startPoint x: 170, startPoint y: 263, endPoint x: 229, endPoint y: 434, distance: 181.7
click at [229, 434] on div "Ask to create SQL query An upsert is a database operation that will update an e…" at bounding box center [411, 361] width 508 height 498
click at [90, 191] on span "Datasets" at bounding box center [86, 192] width 87 height 17
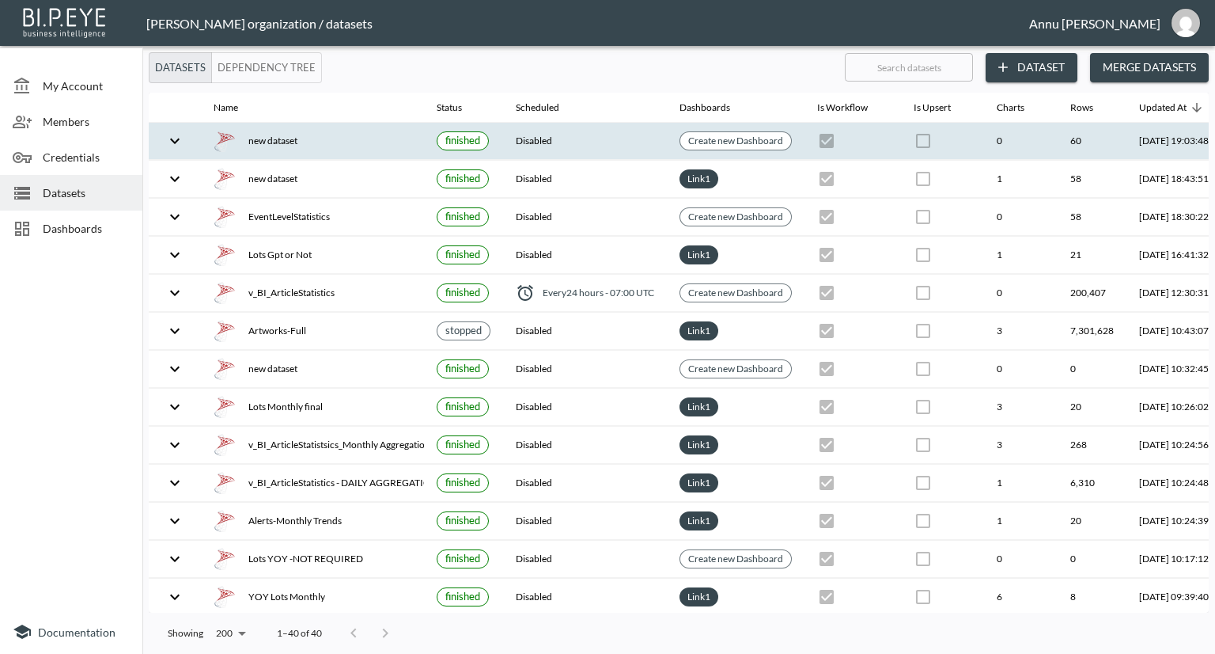
click at [323, 151] on div "new dataset" at bounding box center [313, 141] width 198 height 22
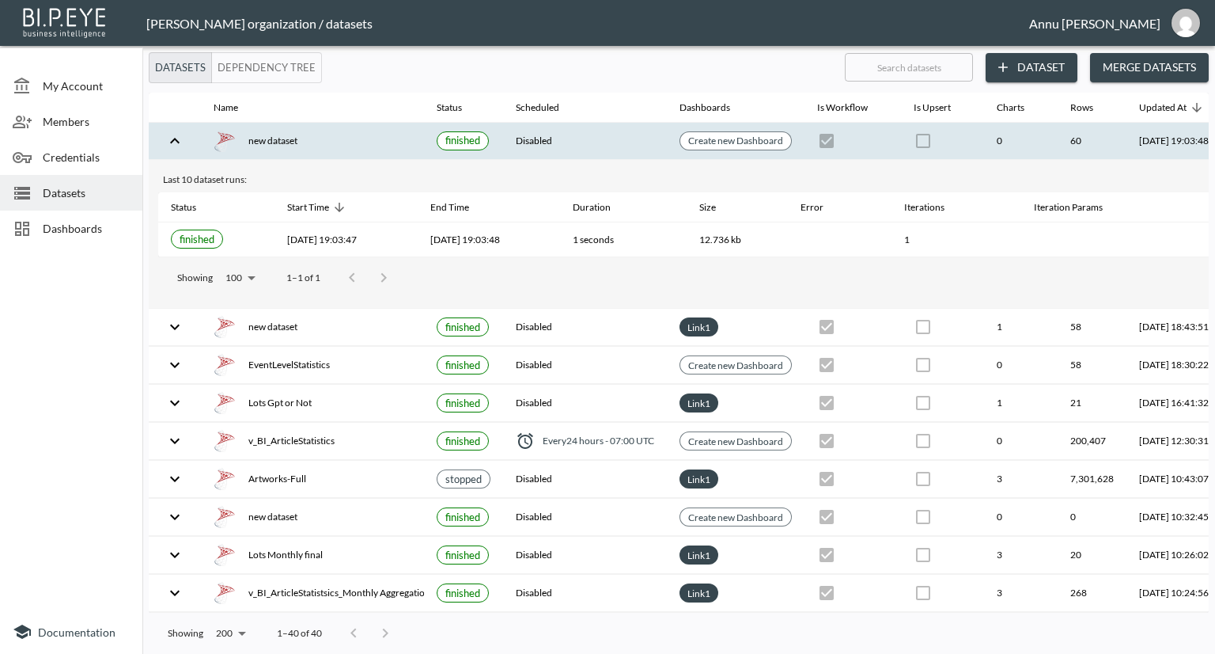
scroll to position [0, 93]
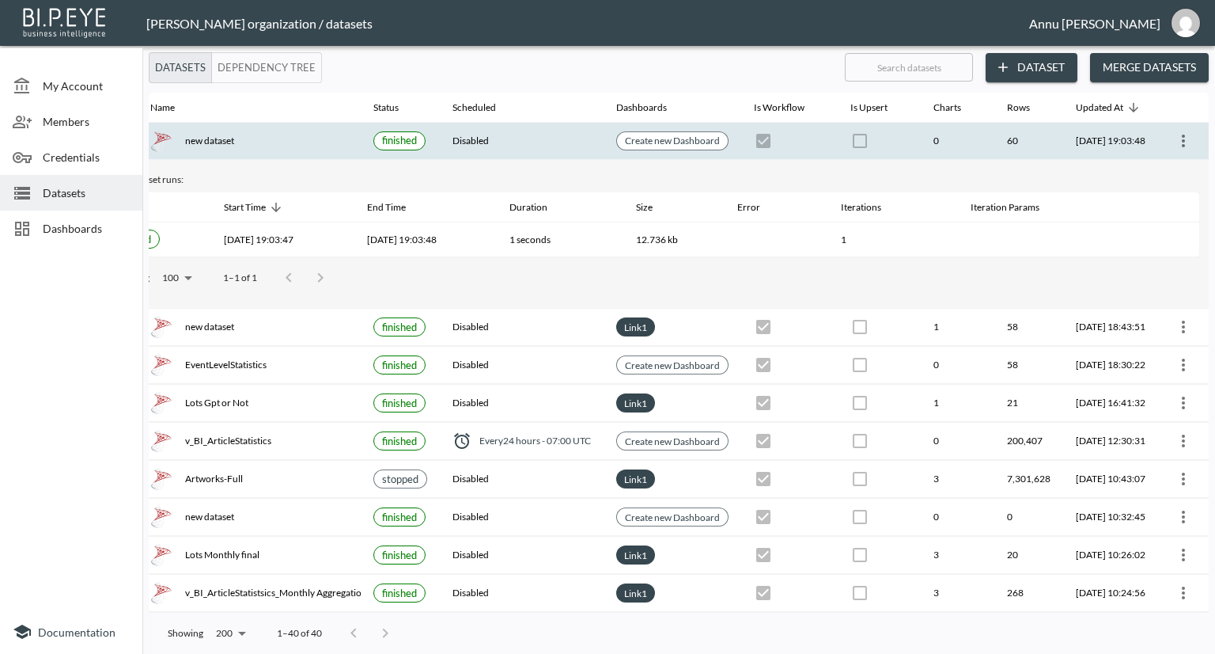
click at [1176, 142] on icon "more" at bounding box center [1183, 140] width 19 height 19
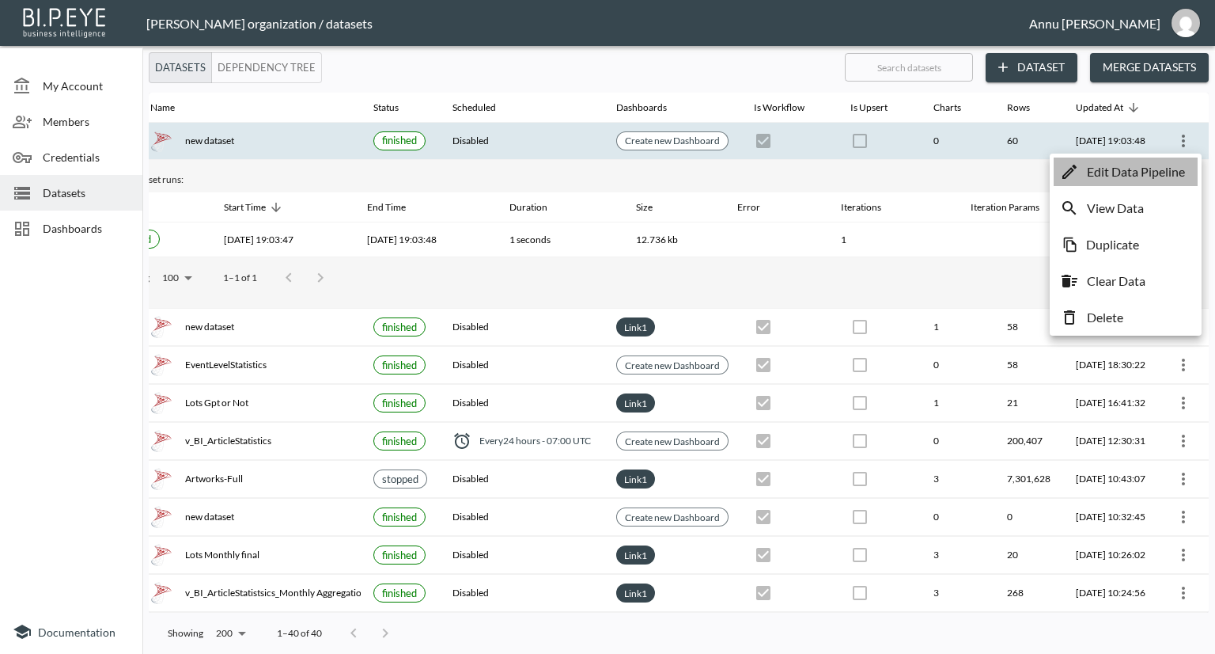
click at [1101, 173] on p "Edit Data Pipeline" at bounding box center [1136, 171] width 98 height 19
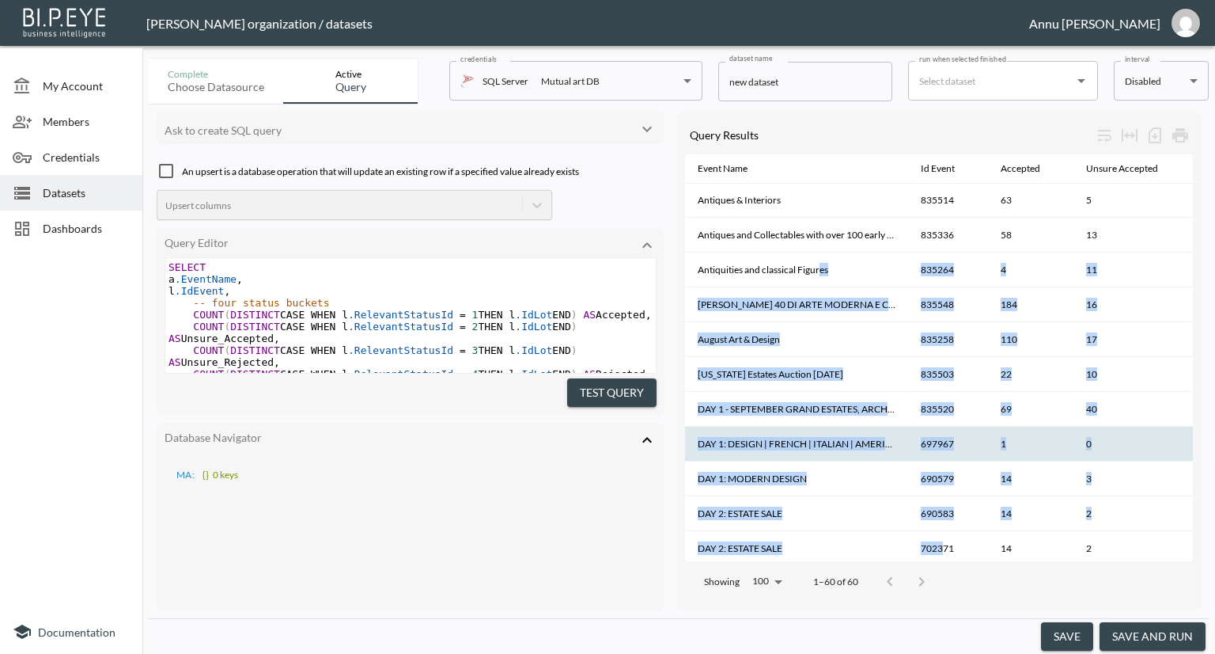
scroll to position [366, 0]
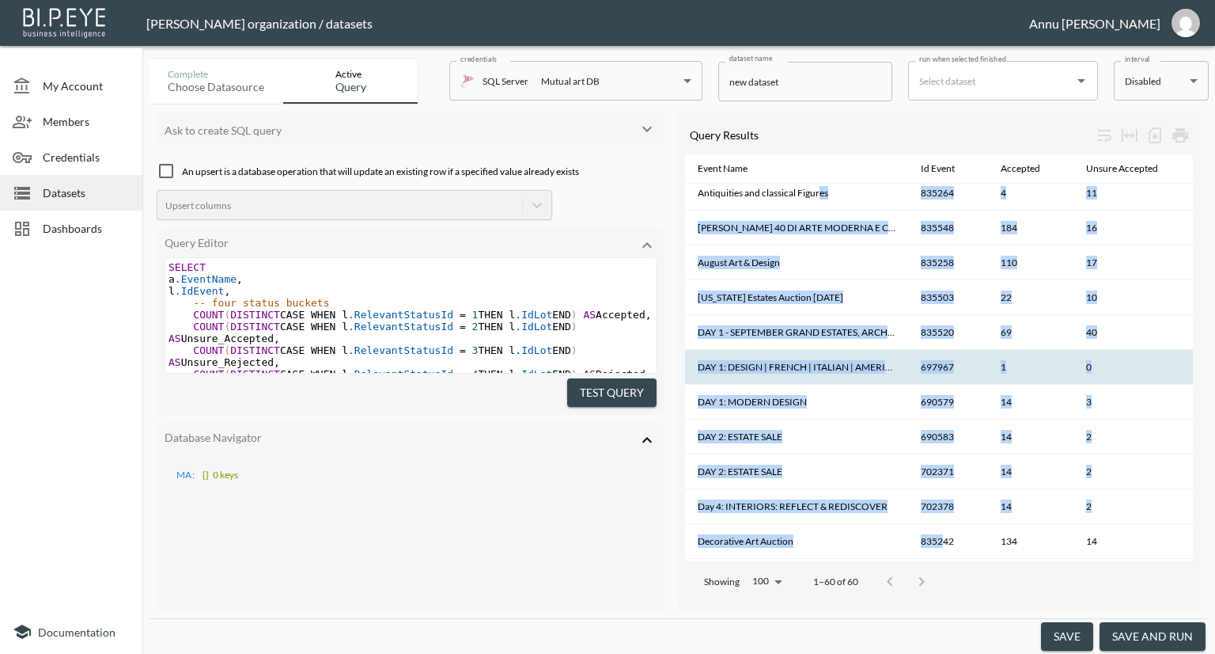
drag, startPoint x: 820, startPoint y: 542, endPoint x: 944, endPoint y: 542, distance: 123.4
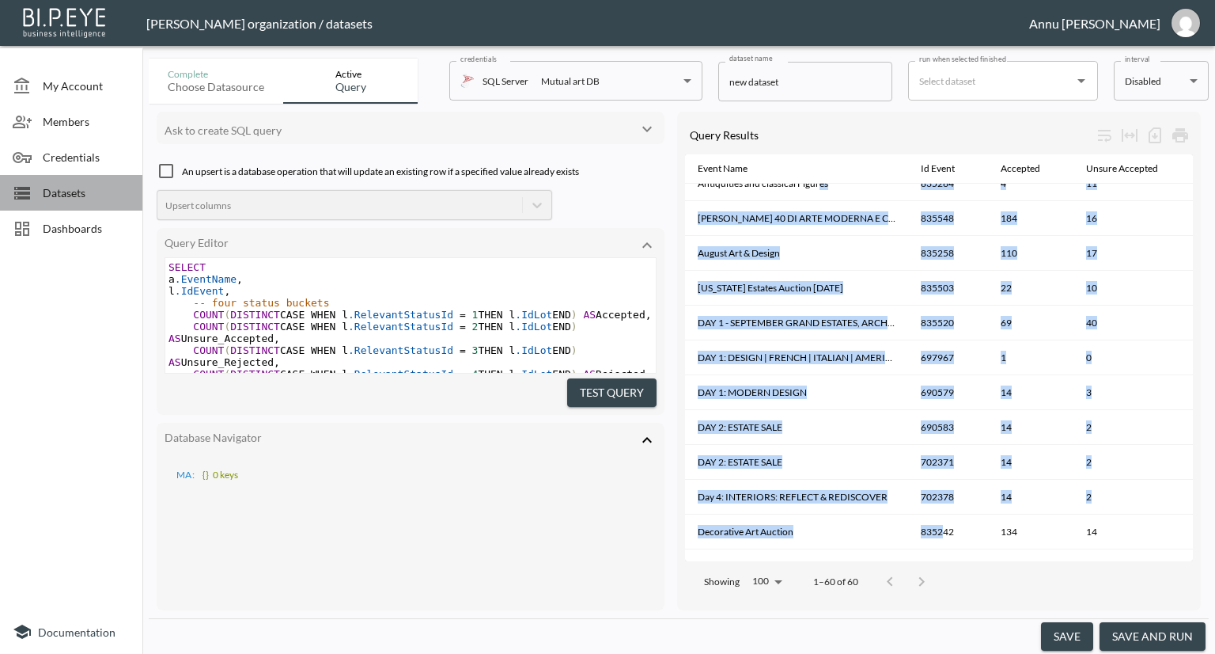
click at [52, 186] on span "Datasets" at bounding box center [86, 192] width 87 height 17
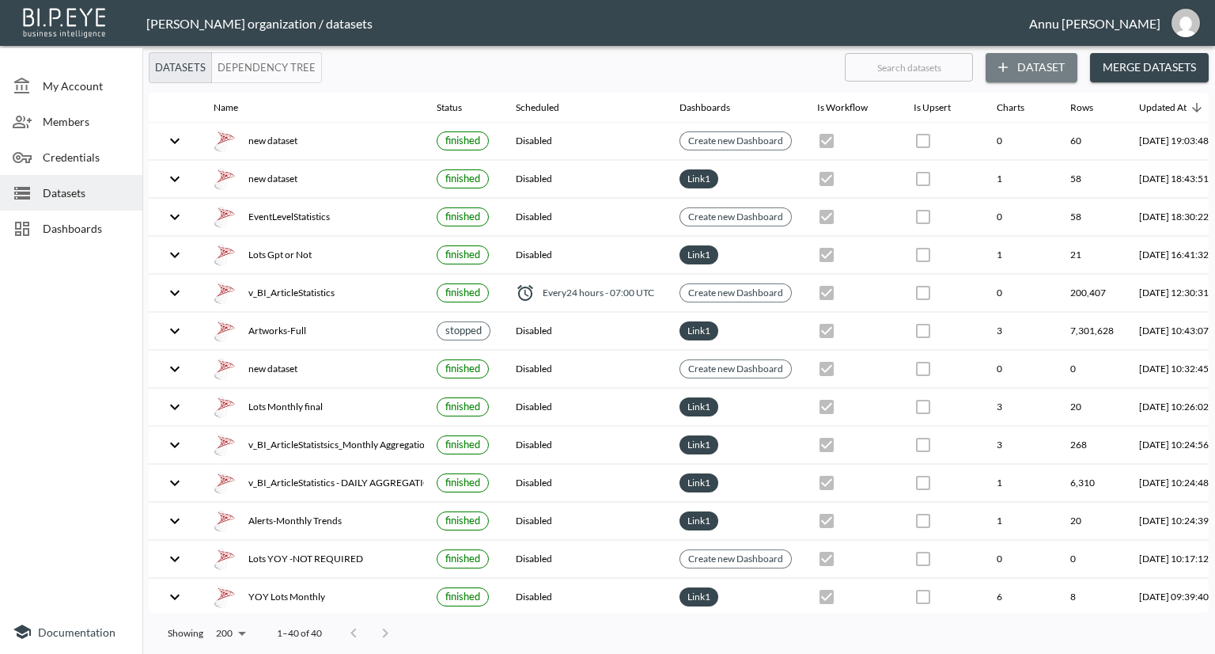
click at [1053, 58] on button "Dataset" at bounding box center [1032, 67] width 92 height 29
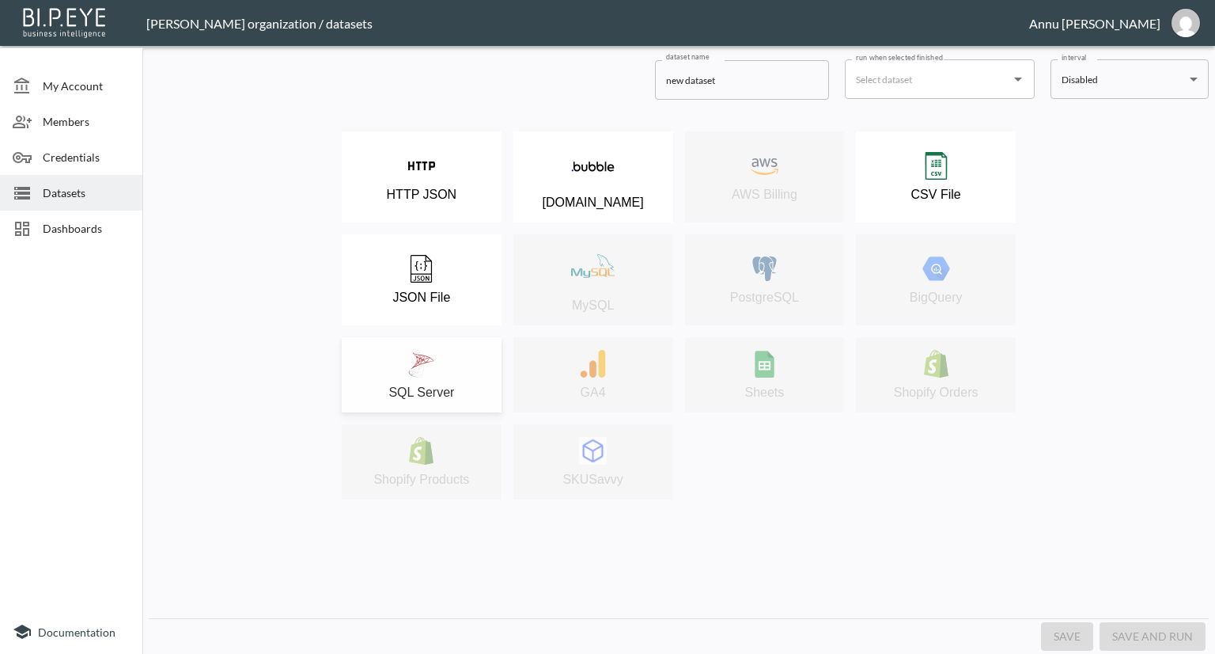
click at [446, 354] on div "SQL Server" at bounding box center [422, 375] width 144 height 50
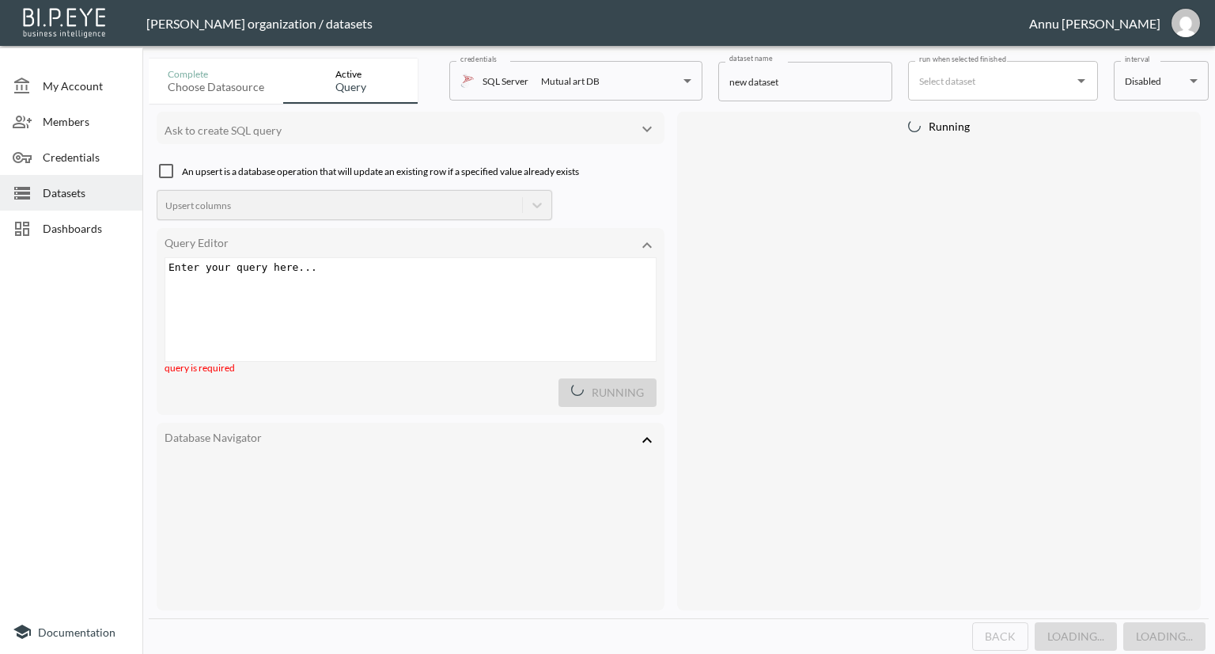
click at [345, 284] on div "Enter your query here... xxxxxxxxxx ​" at bounding box center [430, 329] width 530 height 142
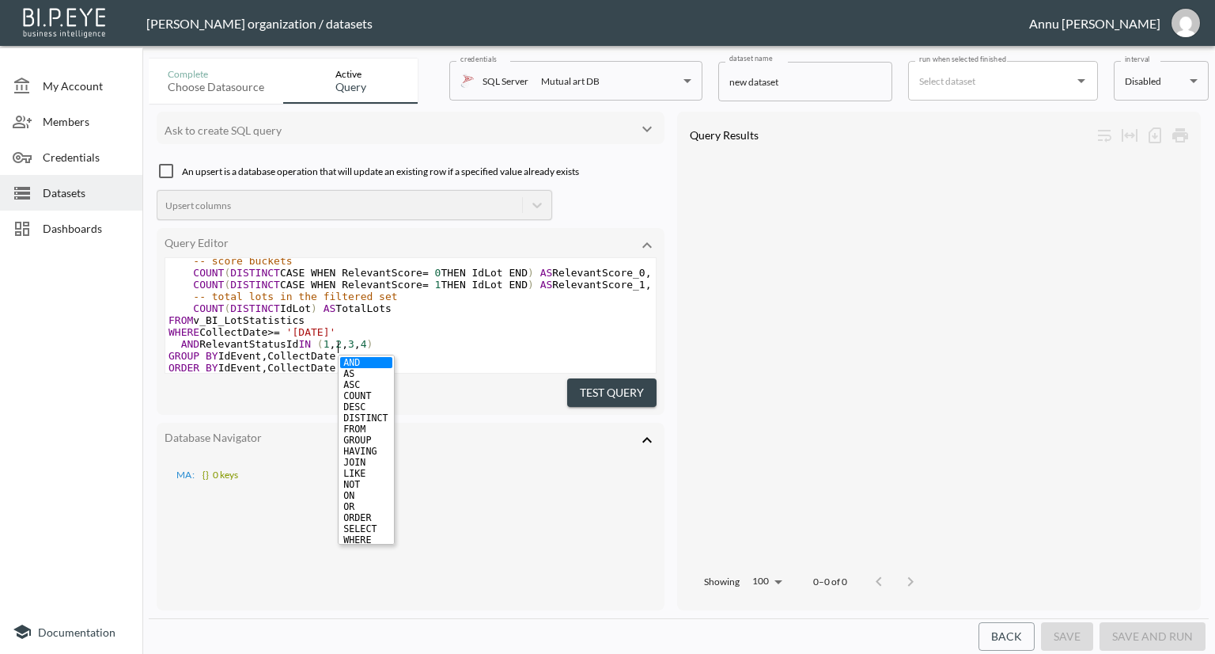
scroll to position [146, 0]
click at [585, 387] on button "Test Query" at bounding box center [611, 392] width 89 height 29
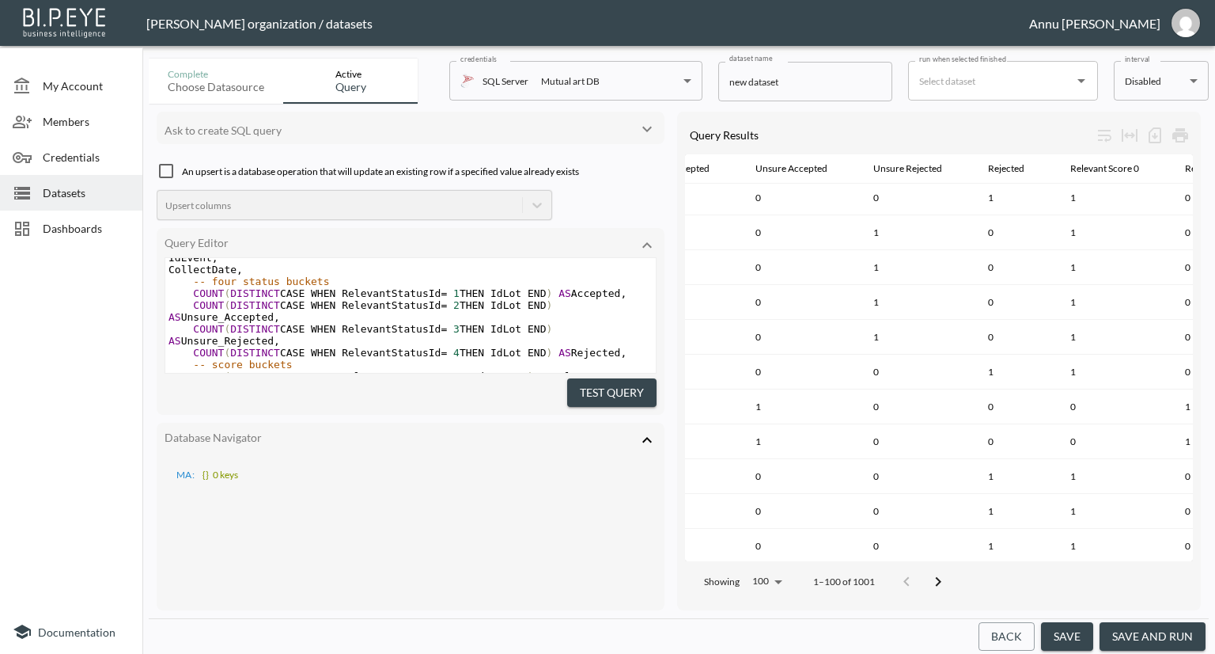
scroll to position [0, 0]
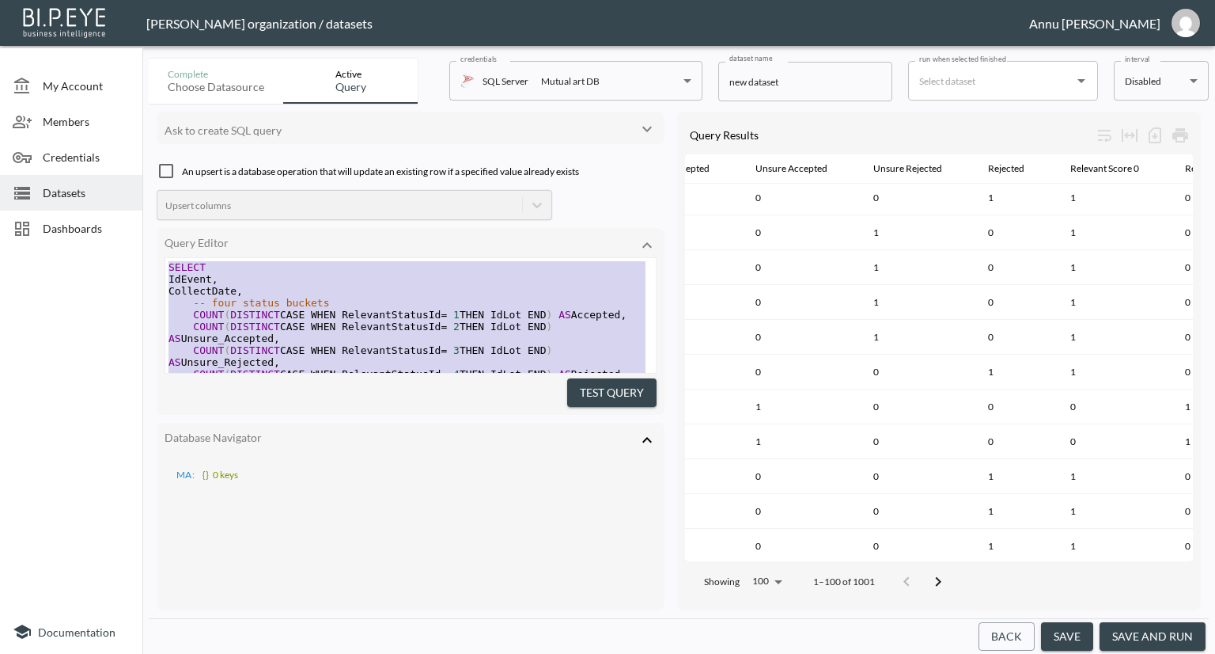
type textarea "SELECT IdEvent, CollectDate, -- four status buckets COUNT(DISTINCT CASE WHEN Re…"
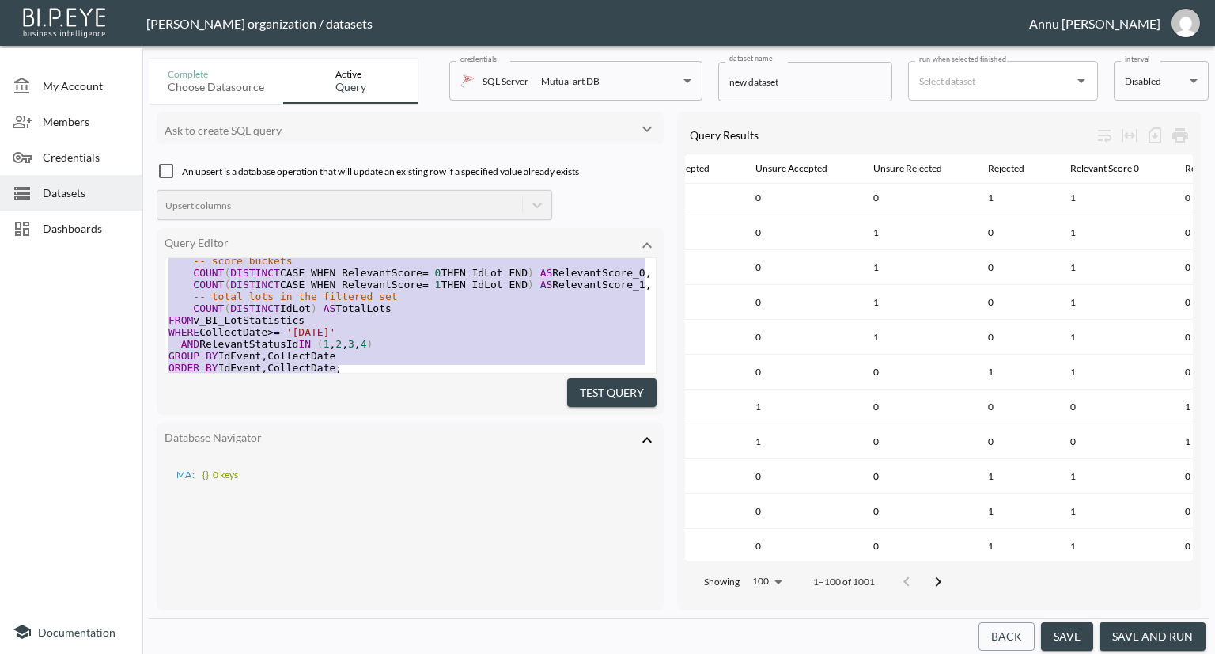
drag, startPoint x: 168, startPoint y: 265, endPoint x: 389, endPoint y: 510, distance: 330.5
click at [389, 510] on div "Ask to create SQL query An upsert is a database operation that will update an e…" at bounding box center [411, 361] width 508 height 498
paste textarea
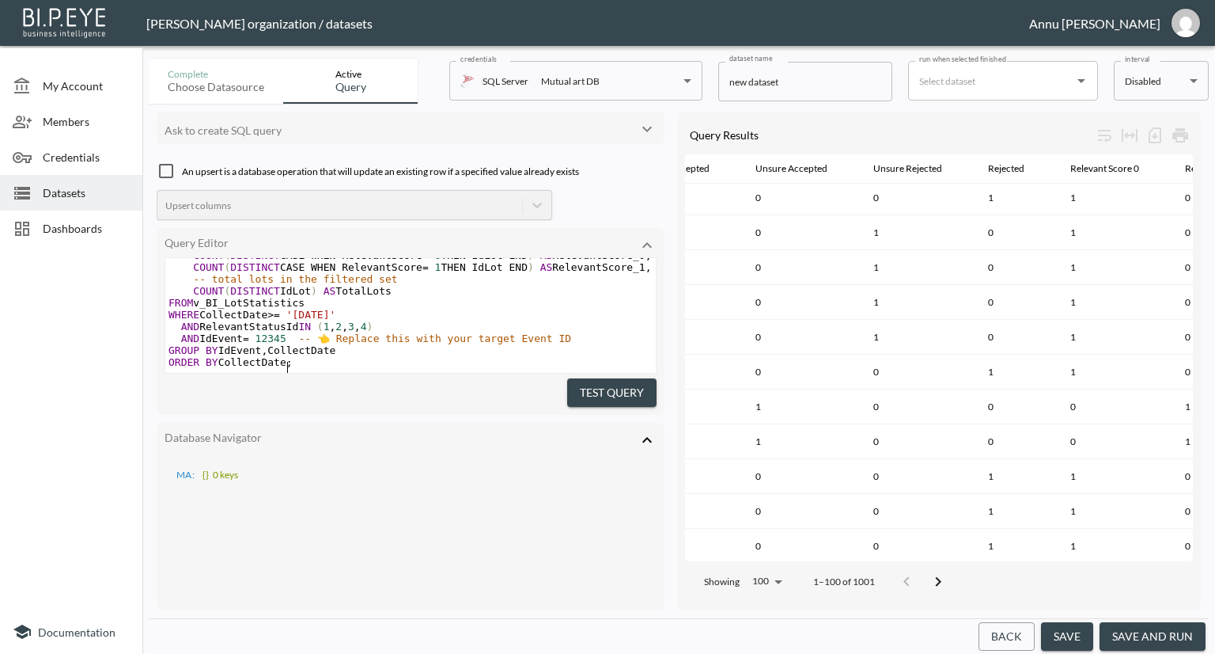
scroll to position [161, 0]
click at [330, 332] on span "-- 👈 Replace this with your target Event ID" at bounding box center [434, 338] width 273 height 12
click at [597, 382] on button "Test Query" at bounding box center [611, 392] width 89 height 29
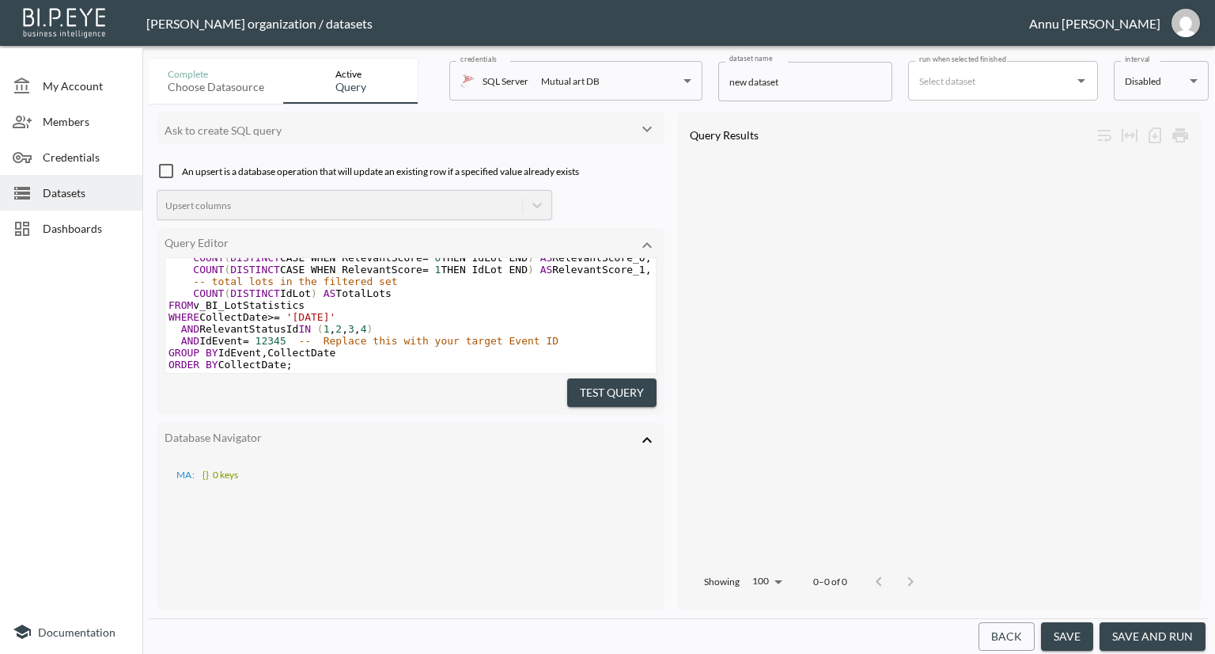
scroll to position [158, 0]
click at [100, 194] on span "Datasets" at bounding box center [86, 192] width 87 height 17
